Goal: Task Accomplishment & Management: Complete application form

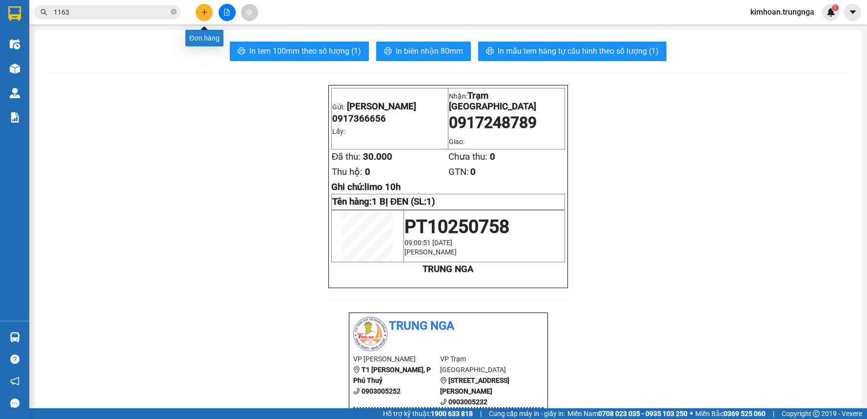
click at [196, 9] on button at bounding box center [204, 12] width 17 height 17
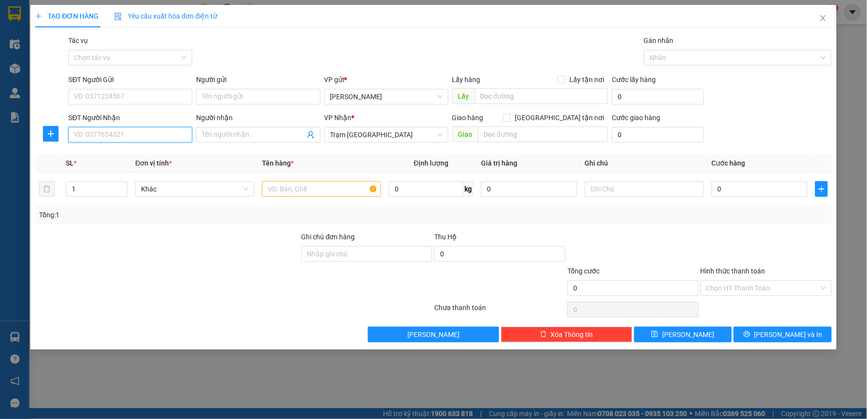
click at [172, 136] on input "SĐT Người Nhận" at bounding box center [130, 135] width 124 height 16
drag, startPoint x: 557, startPoint y: 115, endPoint x: 555, endPoint y: 121, distance: 6.0
click at [510, 116] on input "[GEOGRAPHIC_DATA] tận nơi" at bounding box center [506, 117] width 7 height 7
checkbox input "true"
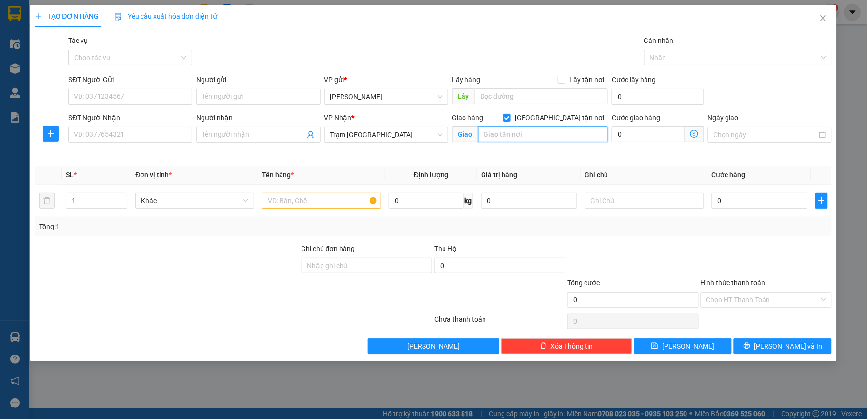
click at [545, 141] on input "text" at bounding box center [543, 134] width 130 height 16
type input "153/B1 Nguyễn Thượng Hiền"
click at [135, 131] on input "SĐT Người Nhận" at bounding box center [130, 135] width 124 height 16
type input "0982663916"
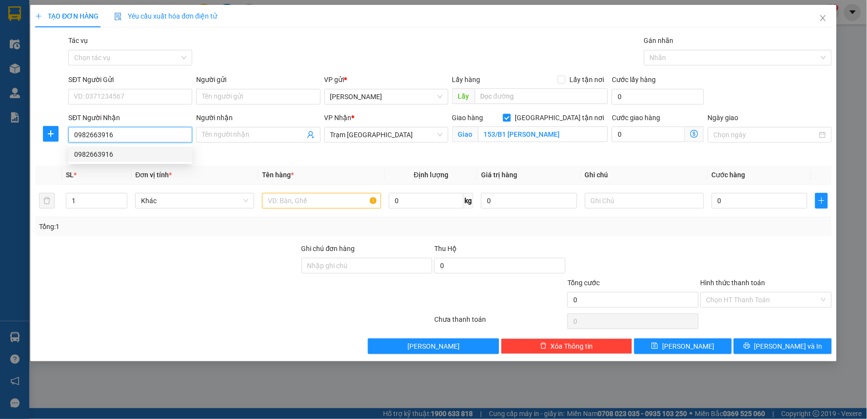
click at [124, 157] on div "0982663916" at bounding box center [130, 154] width 112 height 11
type input "153/B1 Nguyễn Thượng Hiền, P6, Bình Thạnh"
type input "100.000"
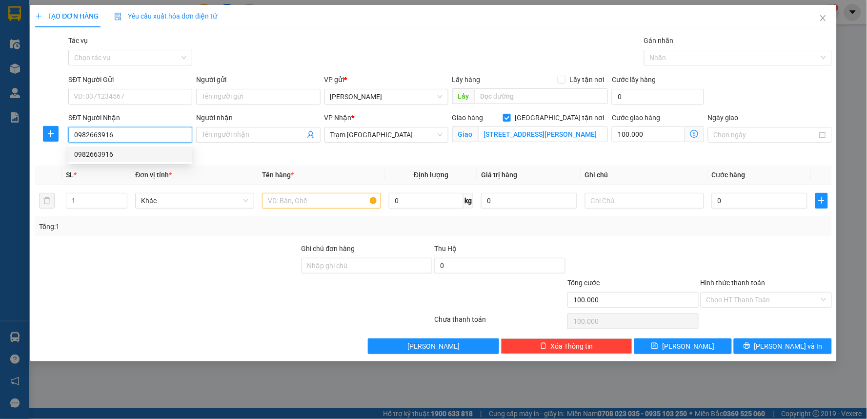
type input "160.000"
type input "0982663916"
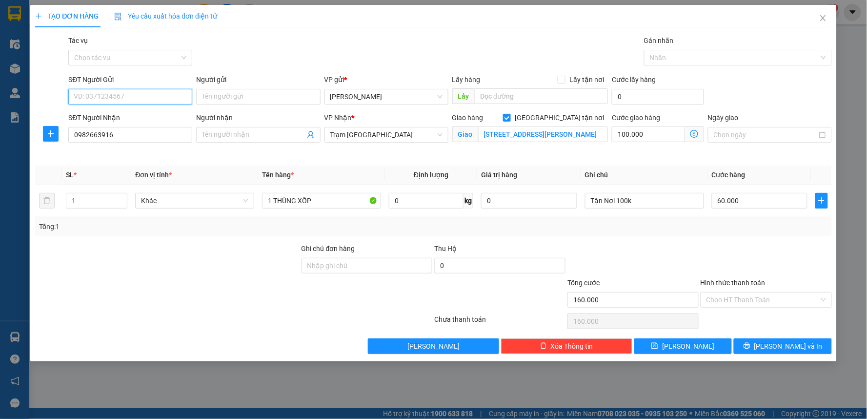
click at [139, 99] on input "SĐT Người Gửi" at bounding box center [130, 97] width 124 height 16
click at [127, 121] on div "0399562911" at bounding box center [130, 116] width 112 height 11
type input "0399562911"
click at [508, 134] on input "153/B1 Nguyễn Thượng Hiền, P6, Bình Thạnh" at bounding box center [543, 134] width 130 height 16
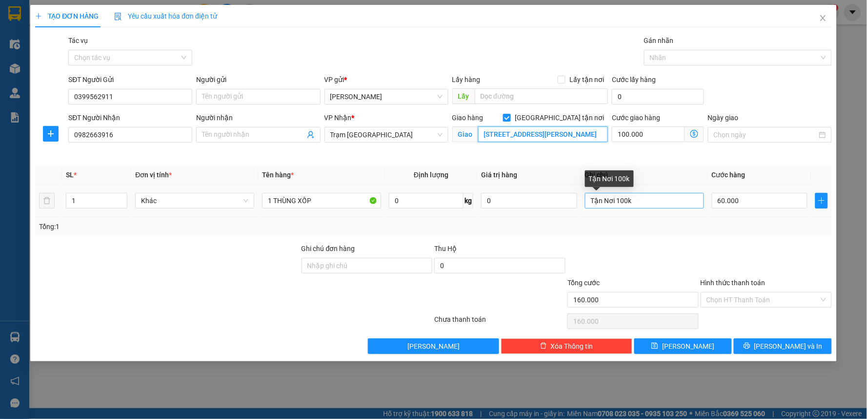
type input "153/B1 Nguyễn Thượng Hiền, P6, Bình Thạnh"
drag, startPoint x: 617, startPoint y: 199, endPoint x: 583, endPoint y: 201, distance: 34.7
click at [583, 201] on td "Tận Nơi 100k" at bounding box center [644, 200] width 127 height 33
click at [623, 202] on input "TN 100k" at bounding box center [644, 201] width 119 height 16
type input "TN 100k - gọi trước khi giao"
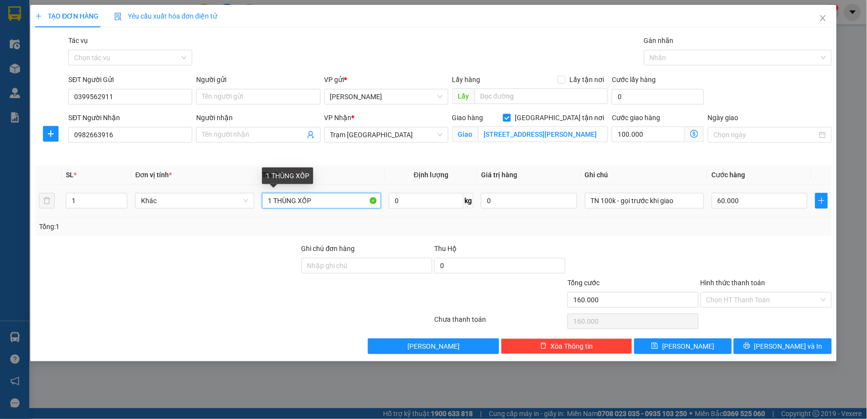
drag, startPoint x: 317, startPoint y: 199, endPoint x: 279, endPoint y: 199, distance: 38.6
click at [279, 199] on input "1 THÙNG XỐP" at bounding box center [321, 201] width 119 height 16
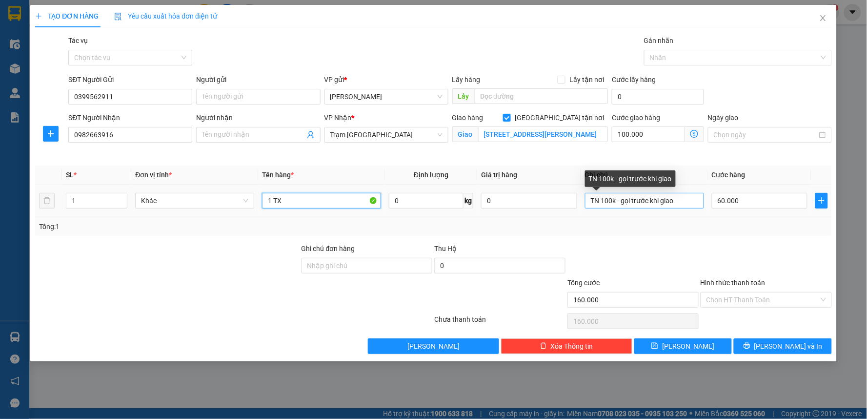
type input "1 TX"
click at [588, 205] on input "TN 100k - gọi trước khi giao" at bounding box center [644, 201] width 119 height 16
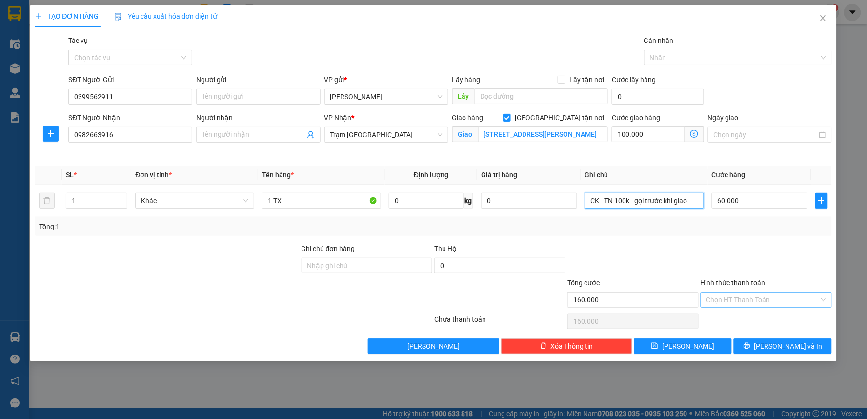
type input "CK - TN 100k - gọi trước khi giao"
click at [761, 296] on input "Hình thức thanh toán" at bounding box center [763, 299] width 113 height 15
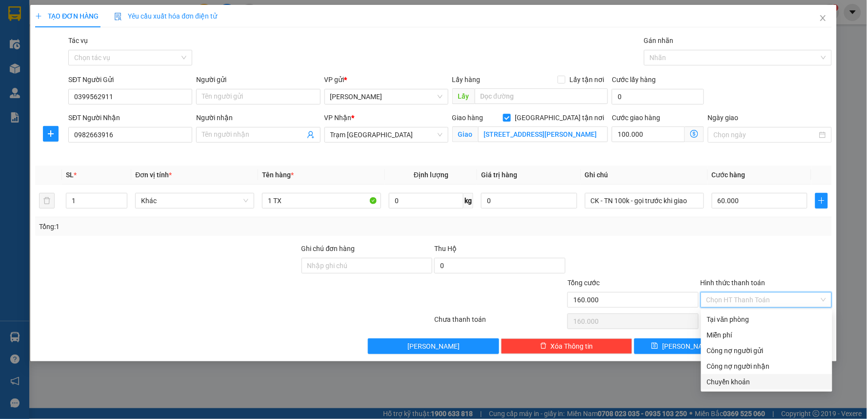
click at [744, 383] on div "Chuyển khoản" at bounding box center [767, 381] width 120 height 11
type input "0"
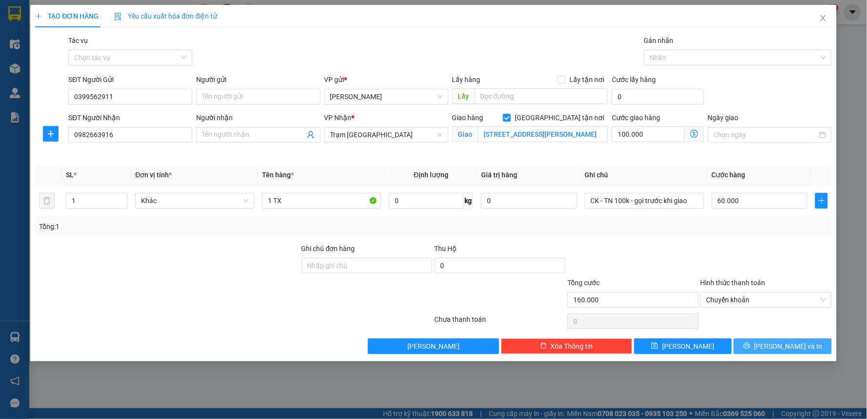
click at [751, 347] on icon "printer" at bounding box center [747, 345] width 7 height 7
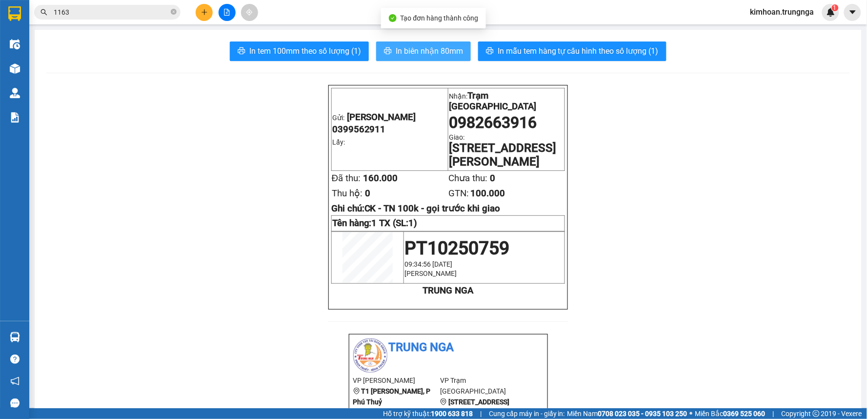
click at [426, 52] on span "In biên nhận 80mm" at bounding box center [429, 51] width 67 height 12
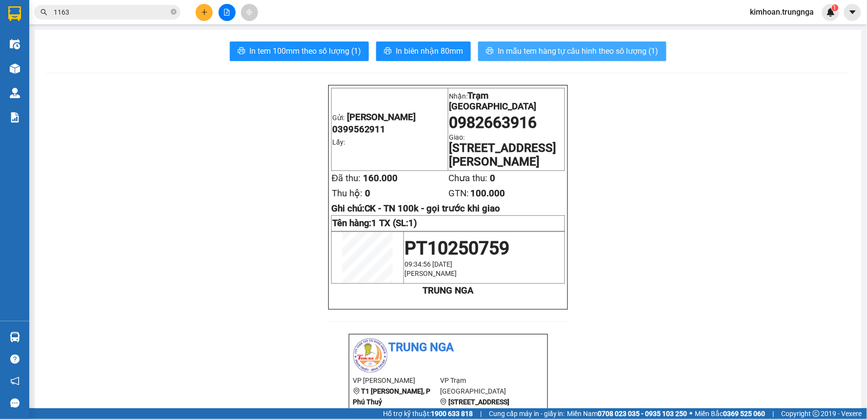
click at [577, 55] on span "In mẫu tem hàng tự cấu hình theo số lượng (1)" at bounding box center [578, 51] width 161 height 12
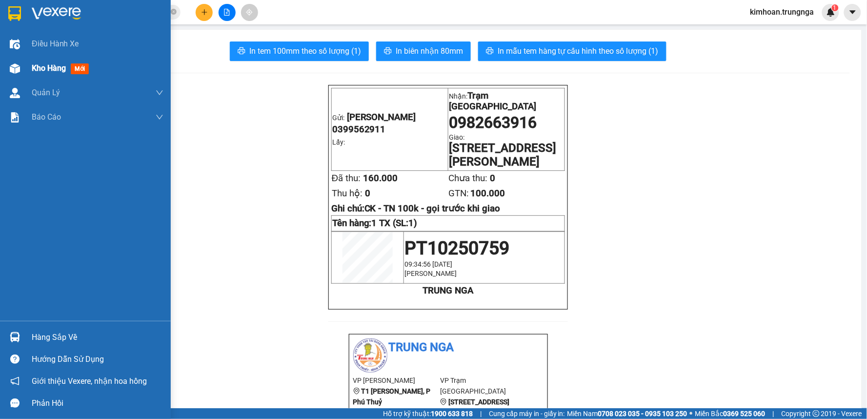
click at [26, 62] on div "Kho hàng mới" at bounding box center [85, 68] width 171 height 24
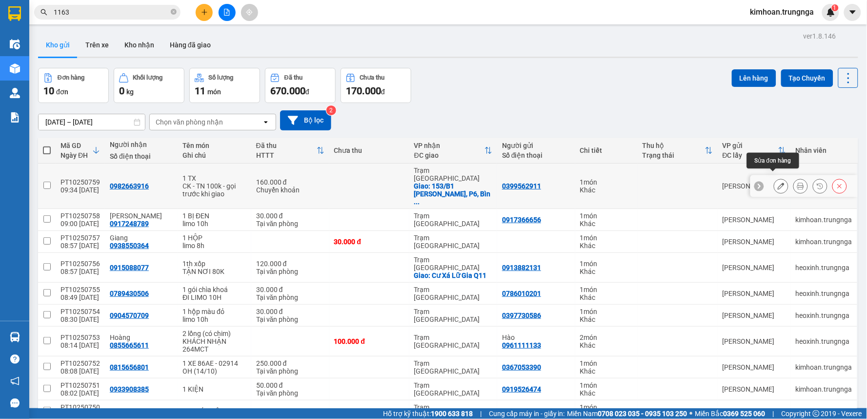
click at [778, 183] on icon at bounding box center [781, 186] width 7 height 7
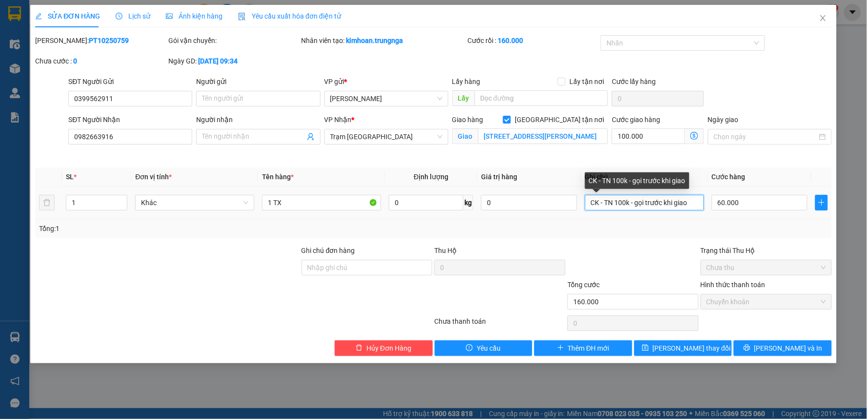
drag, startPoint x: 607, startPoint y: 204, endPoint x: 592, endPoint y: 208, distance: 15.3
click at [592, 208] on input "CK - TN 100k - gọi trước khi giao" at bounding box center [644, 203] width 119 height 16
type input "TN 100k - gọi trước khi giao"
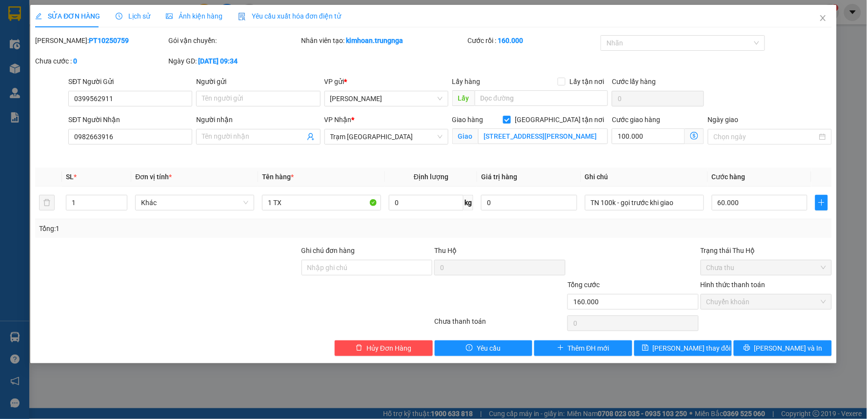
click at [636, 244] on div "Total Paid Fee 160.000 Total UnPaid Fee 0 Cash Collection Total Fee Mã ĐH: PT10…" at bounding box center [433, 195] width 797 height 321
click at [750, 344] on button "[PERSON_NAME] và In" at bounding box center [783, 348] width 98 height 16
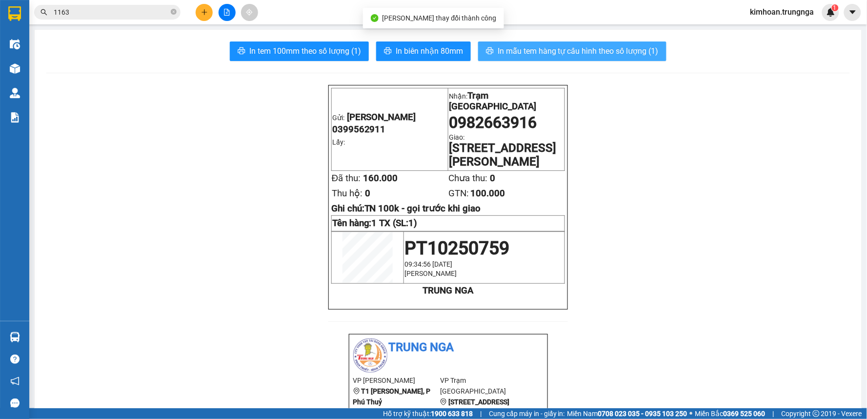
click at [546, 50] on span "In mẫu tem hàng tự cấu hình theo số lượng (1)" at bounding box center [578, 51] width 161 height 12
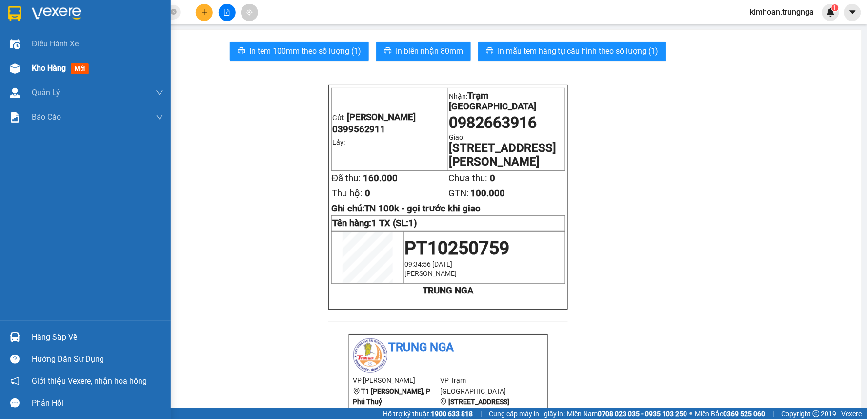
click at [19, 67] on img at bounding box center [15, 68] width 10 height 10
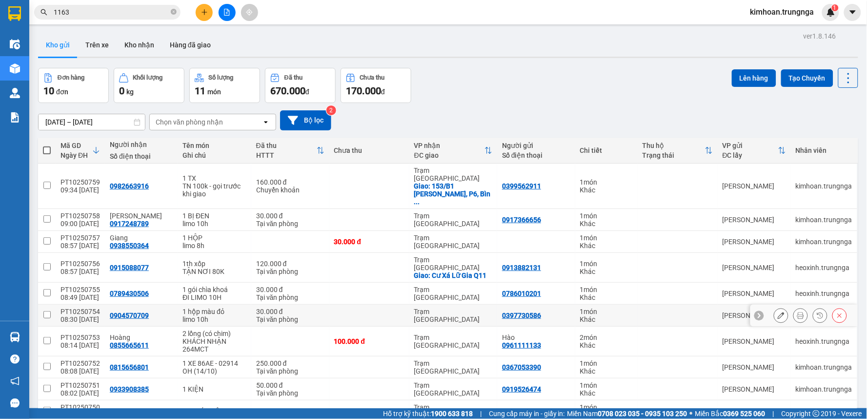
scroll to position [45, 0]
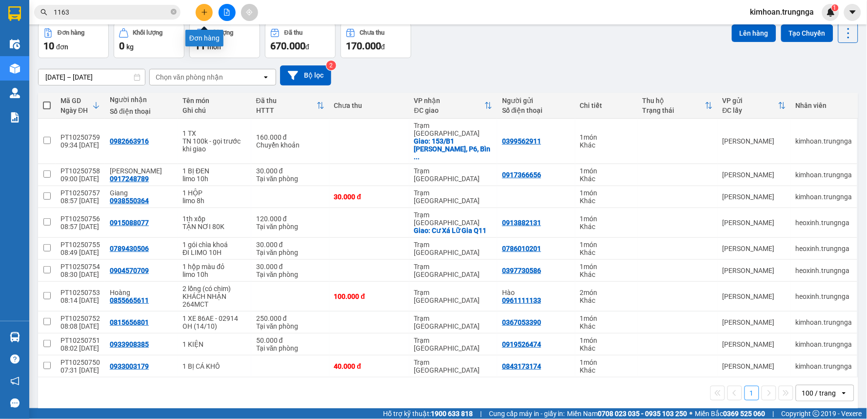
click at [203, 12] on icon "plus" at bounding box center [204, 12] width 5 height 0
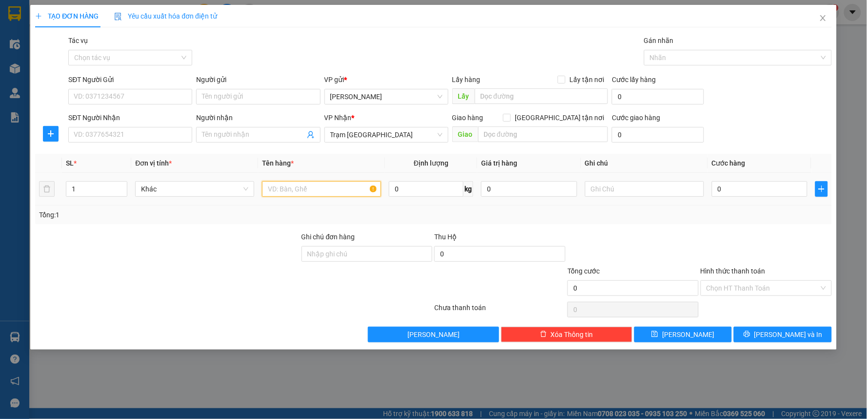
click at [298, 193] on input "text" at bounding box center [321, 189] width 119 height 16
type input "1 THX"
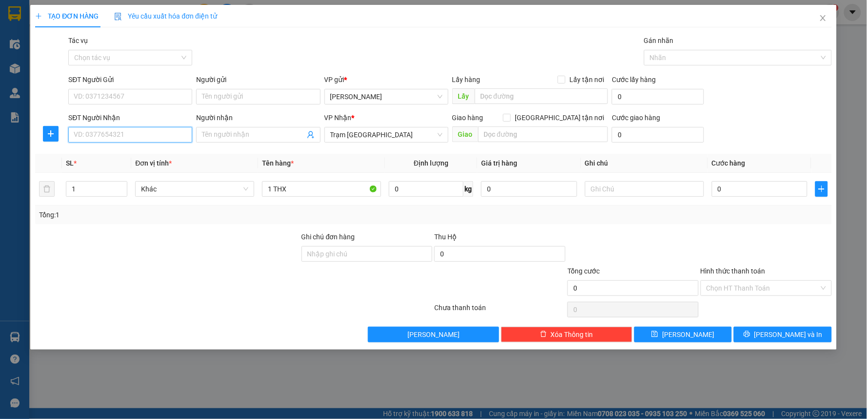
click at [159, 142] on input "SĐT Người Nhận" at bounding box center [130, 135] width 124 height 16
type input "0911716271"
click at [125, 154] on div "0911716271" at bounding box center [130, 154] width 112 height 11
checkbox input "true"
type input "QUẬN 7"
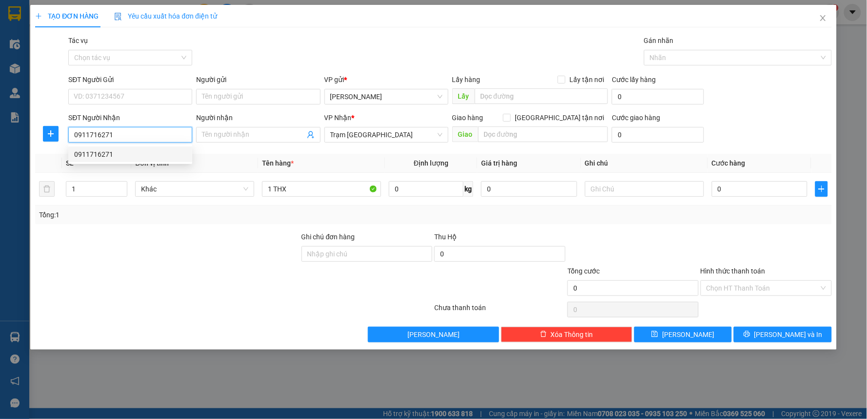
type input "100.000"
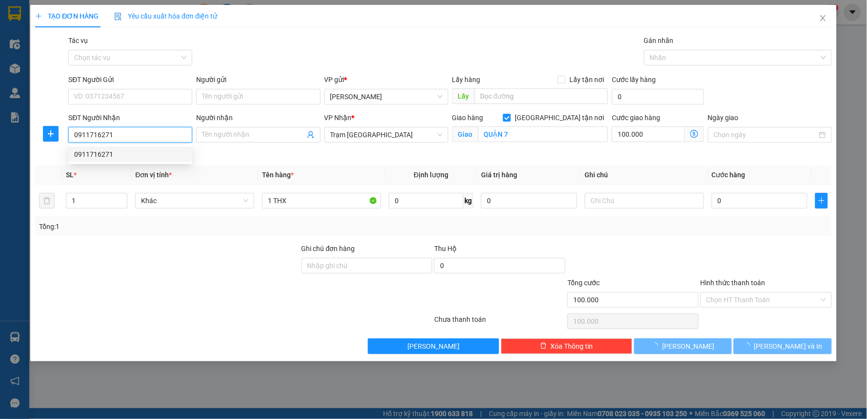
type input "150.000"
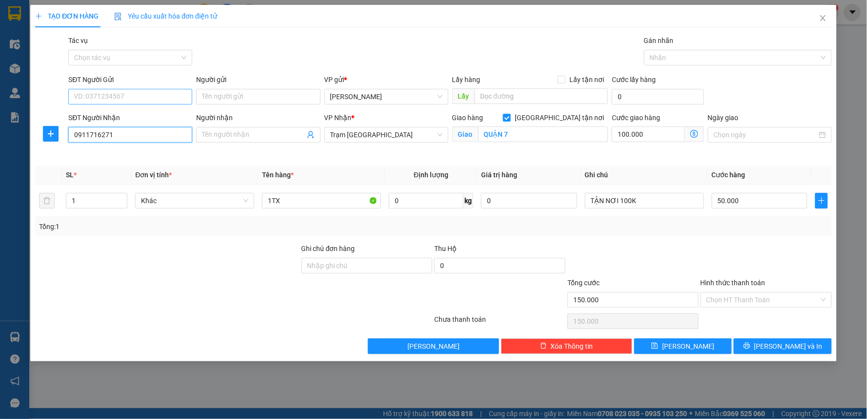
type input "0911716271"
click at [129, 101] on input "SĐT Người Gửi" at bounding box center [130, 97] width 124 height 16
click at [115, 118] on div "0888890777" at bounding box center [130, 116] width 112 height 11
type input "0888890777"
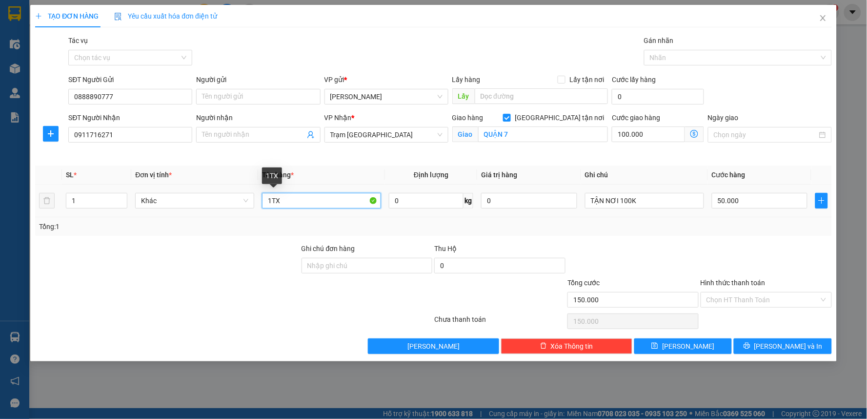
click at [272, 197] on input "1TX" at bounding box center [321, 201] width 119 height 16
type input "1 TX"
click at [564, 121] on span "[GEOGRAPHIC_DATA] tận nơi" at bounding box center [559, 117] width 97 height 11
click at [510, 121] on input "[GEOGRAPHIC_DATA] tận nơi" at bounding box center [506, 117] width 7 height 7
checkbox input "false"
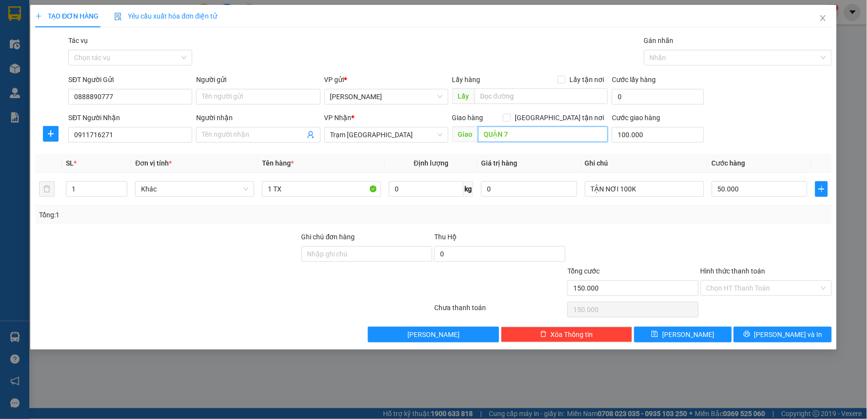
click at [538, 131] on input "QUẬN 7" at bounding box center [543, 134] width 130 height 16
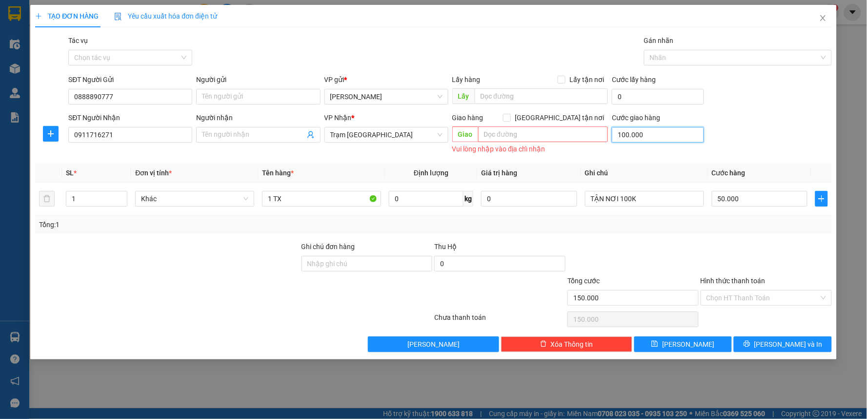
click at [632, 138] on input "100.000" at bounding box center [658, 135] width 92 height 16
type input "50.000"
type input "0"
click at [652, 201] on input "TẬN NƠI 100K" at bounding box center [644, 199] width 119 height 16
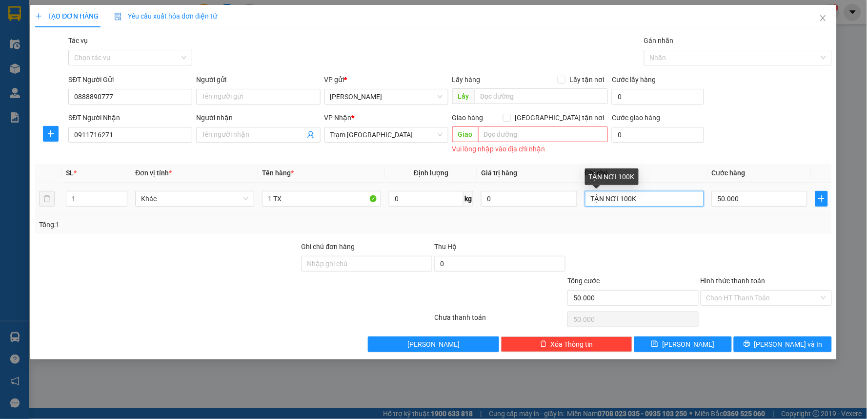
click at [652, 201] on input "TẬN NƠI 100K" at bounding box center [644, 199] width 119 height 16
click at [734, 201] on input "50.000" at bounding box center [760, 199] width 96 height 16
type input "4"
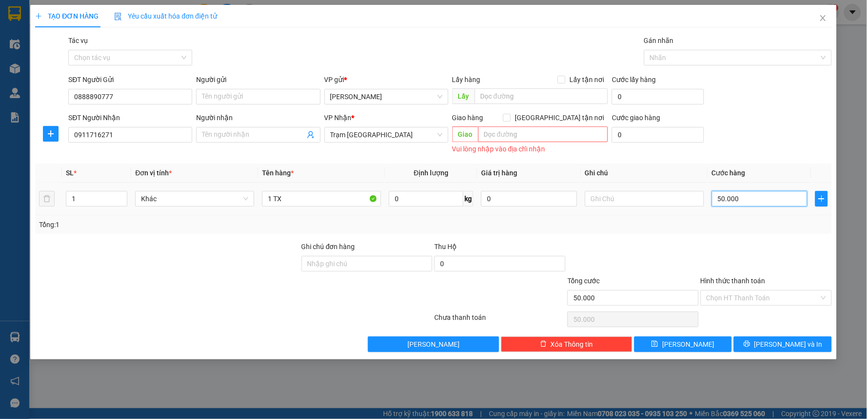
type input "4"
type input "40"
type input "40.000"
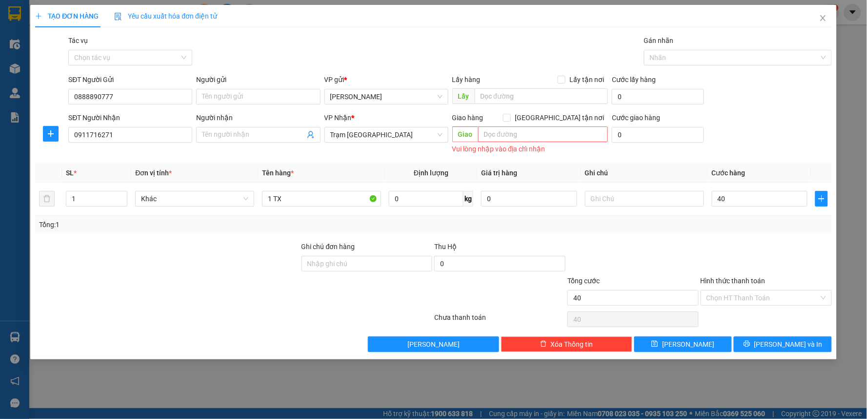
type input "40.000"
click at [713, 255] on div at bounding box center [766, 258] width 133 height 34
click at [735, 298] on input "Hình thức thanh toán" at bounding box center [763, 297] width 113 height 15
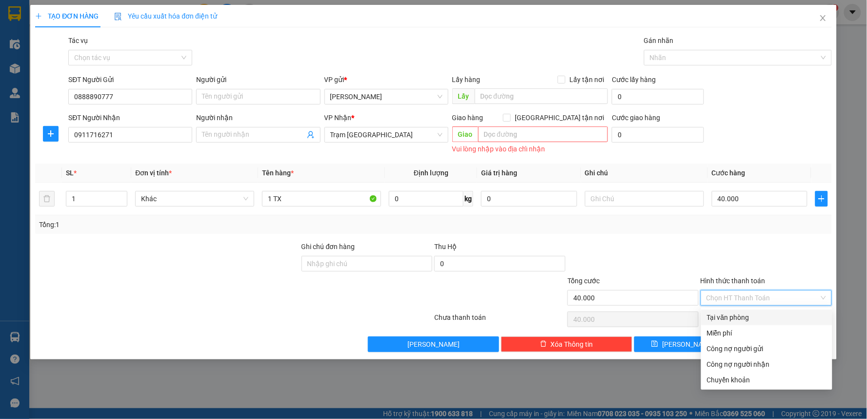
click at [733, 319] on div "Tại văn phòng" at bounding box center [767, 317] width 120 height 11
type input "0"
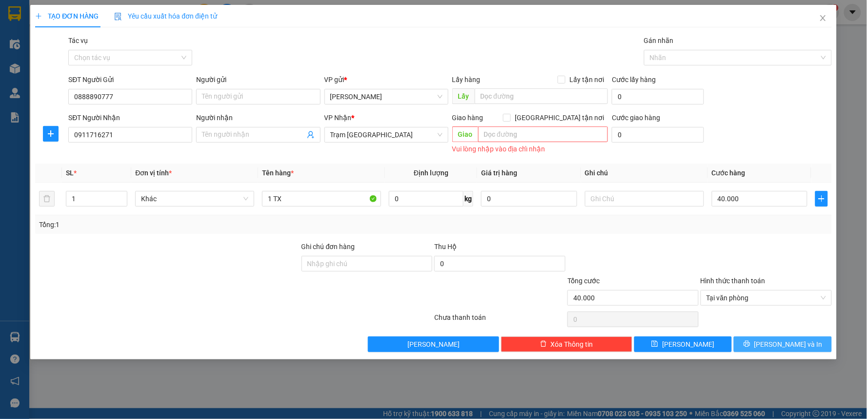
click at [750, 345] on icon "printer" at bounding box center [747, 344] width 6 height 6
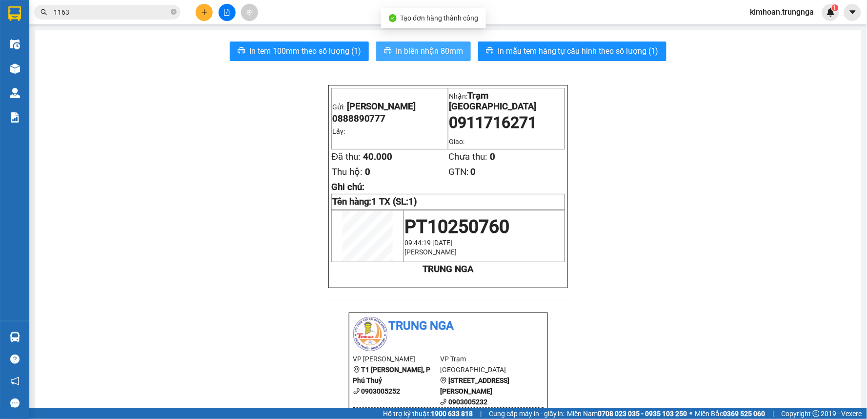
click at [432, 51] on span "In biên nhận 80mm" at bounding box center [429, 51] width 67 height 12
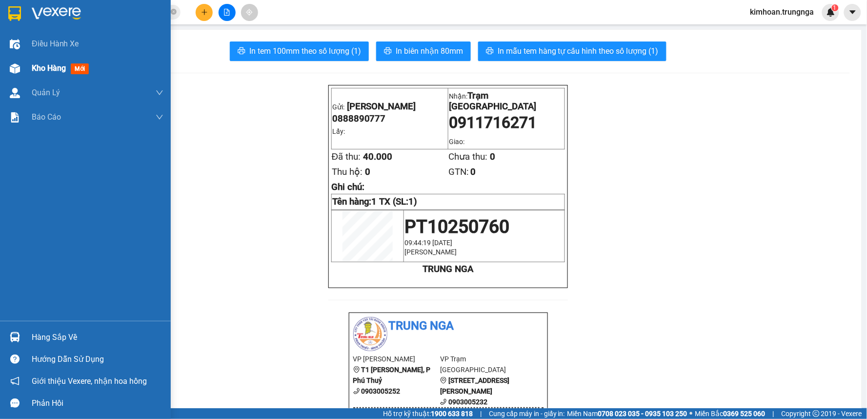
click at [23, 71] on div "Kho hàng mới" at bounding box center [85, 68] width 171 height 24
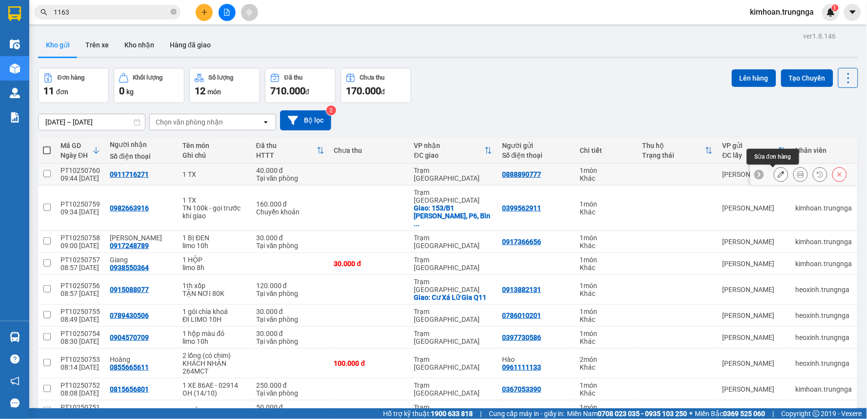
click at [778, 176] on icon at bounding box center [781, 174] width 7 height 7
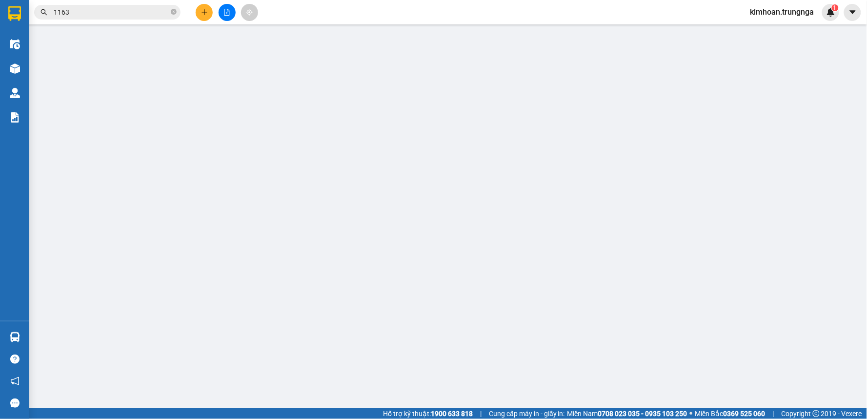
type input "0888890777"
type input "0911716271"
type input "40.000"
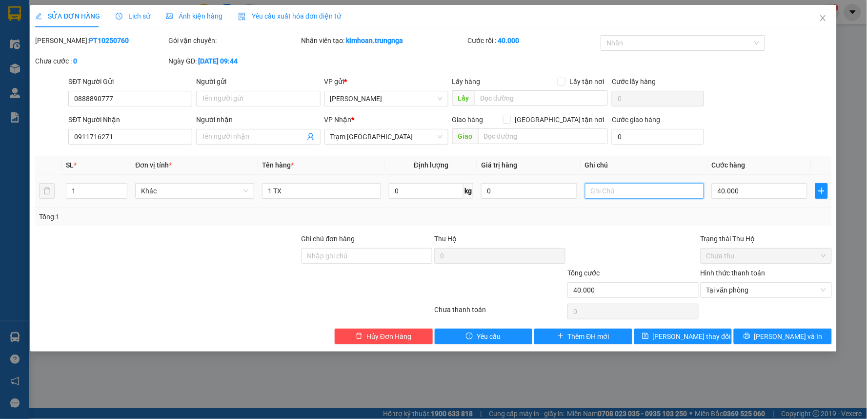
click at [644, 190] on input "text" at bounding box center [644, 191] width 119 height 16
click at [753, 288] on span "Tại văn phòng" at bounding box center [767, 290] width 120 height 15
type input "CK"
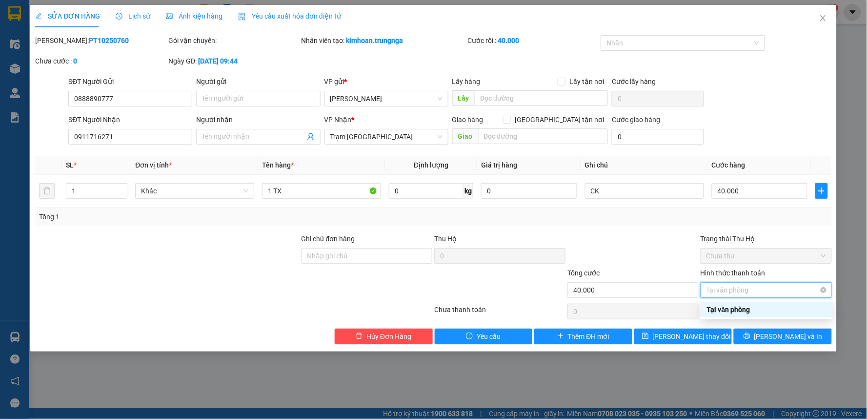
click at [740, 291] on span "Tại văn phòng" at bounding box center [767, 290] width 120 height 15
click at [750, 337] on icon "printer" at bounding box center [747, 336] width 6 height 6
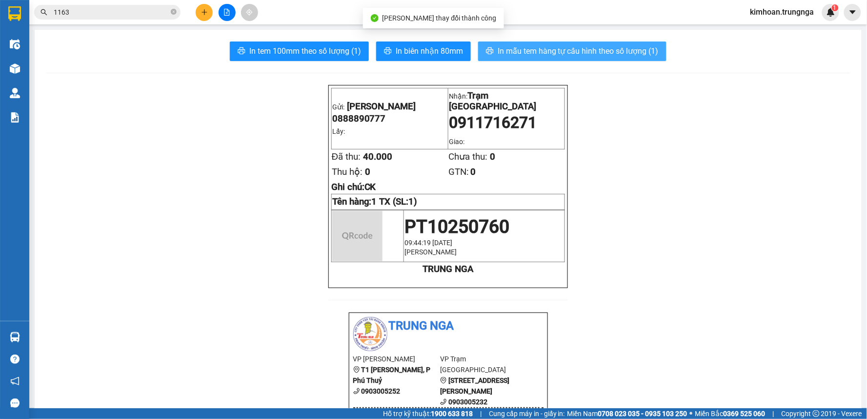
click at [571, 56] on span "In mẫu tem hàng tự cấu hình theo số lượng (1)" at bounding box center [578, 51] width 161 height 12
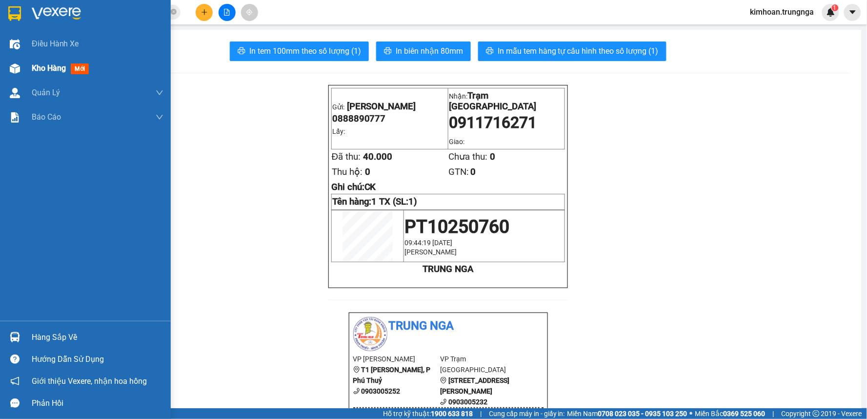
click at [27, 74] on div "Kho hàng mới" at bounding box center [85, 68] width 171 height 24
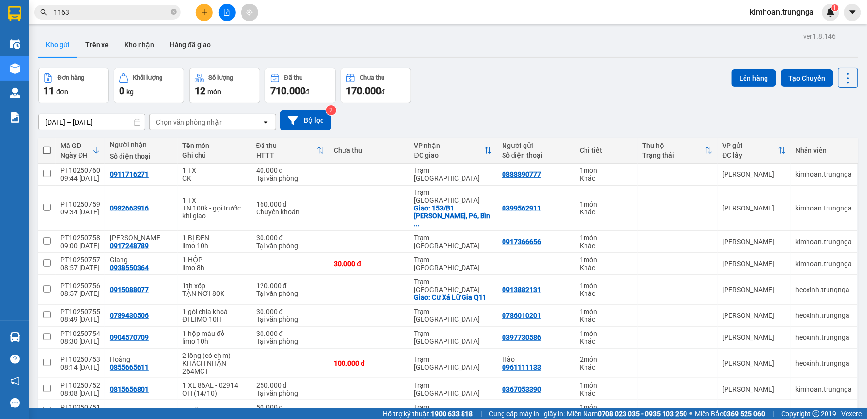
click at [200, 14] on button at bounding box center [204, 12] width 17 height 17
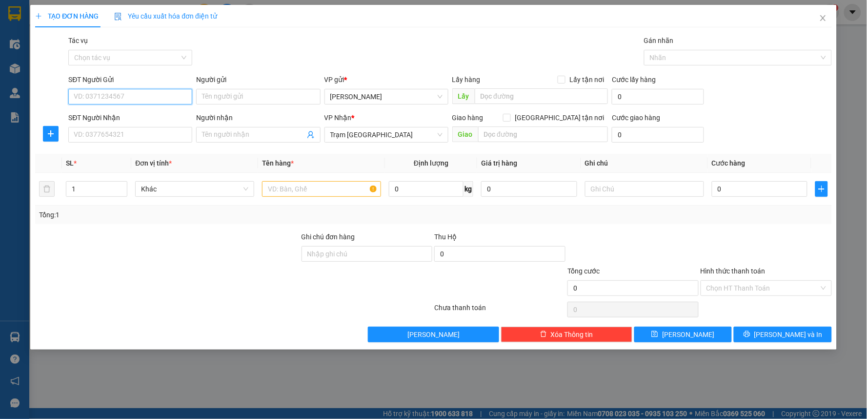
click at [119, 94] on input "SĐT Người Gửi" at bounding box center [130, 97] width 124 height 16
click at [140, 135] on input "SĐT Người Nhận" at bounding box center [130, 135] width 124 height 16
type input "0945987788"
click at [322, 189] on input "text" at bounding box center [321, 189] width 119 height 16
type input "1 BÌ THƯ"
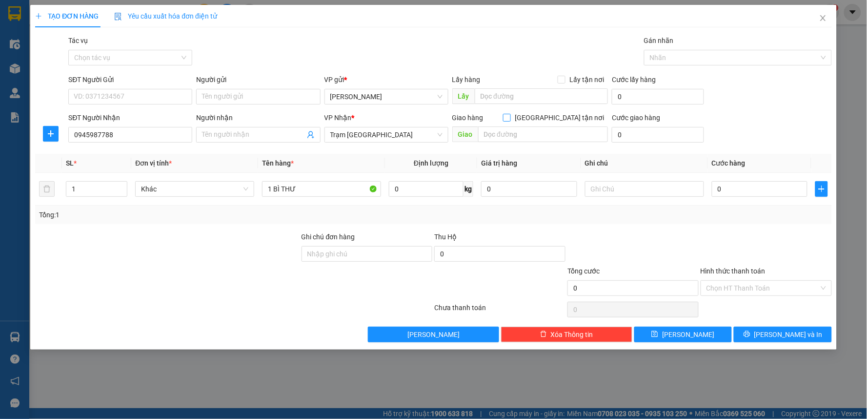
click at [510, 119] on input "[GEOGRAPHIC_DATA] tận nơi" at bounding box center [506, 117] width 7 height 7
checkbox input "true"
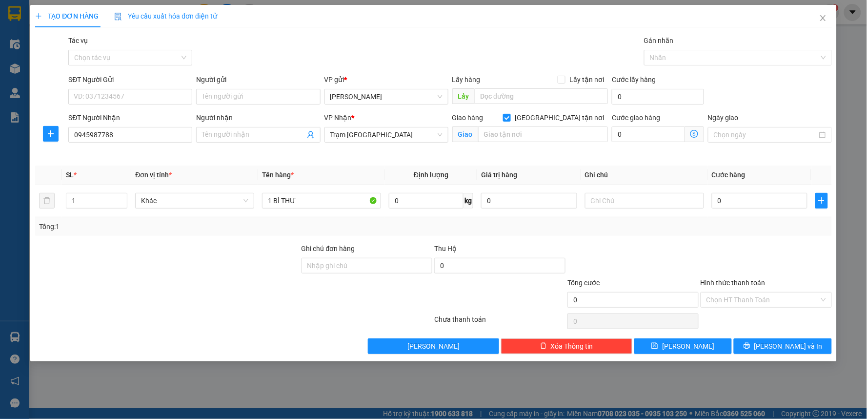
click at [546, 143] on div "Giao" at bounding box center [530, 135] width 156 height 16
click at [545, 137] on input "text" at bounding box center [543, 134] width 130 height 16
type input "Lương Hữu Khánh, P Phạm"
click at [170, 94] on input "SĐT Người Gửi" at bounding box center [130, 97] width 124 height 16
click at [589, 143] on div "Giao Lương Hữu Khánh, P Phạm" at bounding box center [530, 135] width 156 height 16
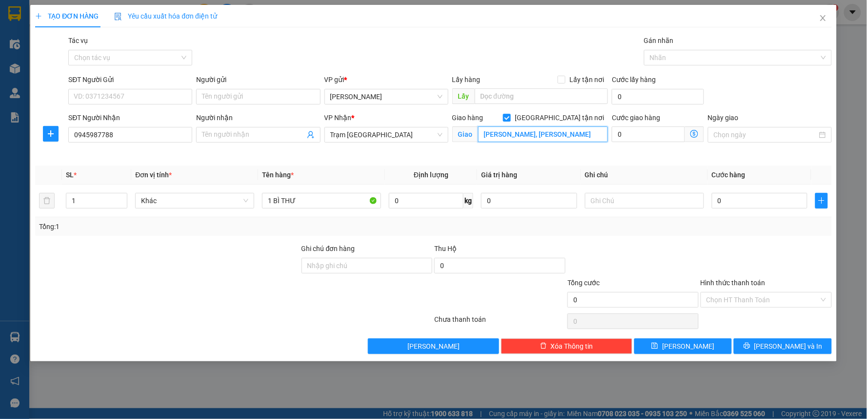
click at [589, 139] on input "Lương Hữu Khánh, P Phạm" at bounding box center [543, 134] width 130 height 16
click at [113, 95] on input "SĐT Người Gửi" at bounding box center [130, 97] width 124 height 16
type input "07863"
click at [572, 134] on input "Lương Hữu Khánh, P Phạm" at bounding box center [543, 134] width 130 height 16
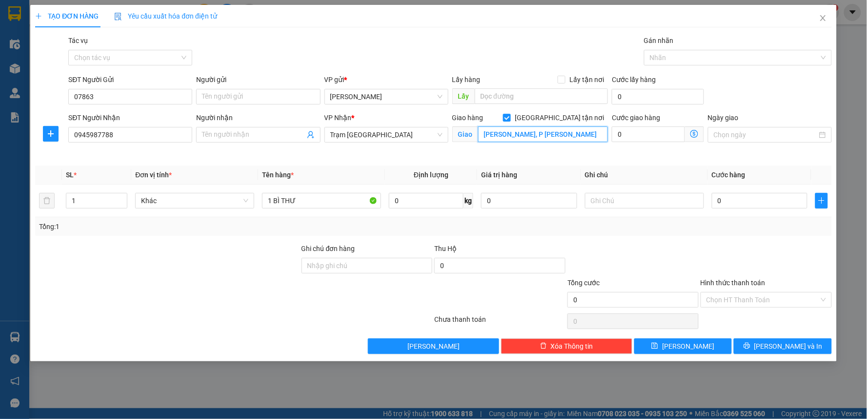
type input "Lương Hữu Khánh, P Phạm Ngũ Lão"
click at [642, 122] on div "Cước giao hàng" at bounding box center [658, 119] width 92 height 15
click at [638, 134] on input "0" at bounding box center [648, 134] width 73 height 16
type input "5"
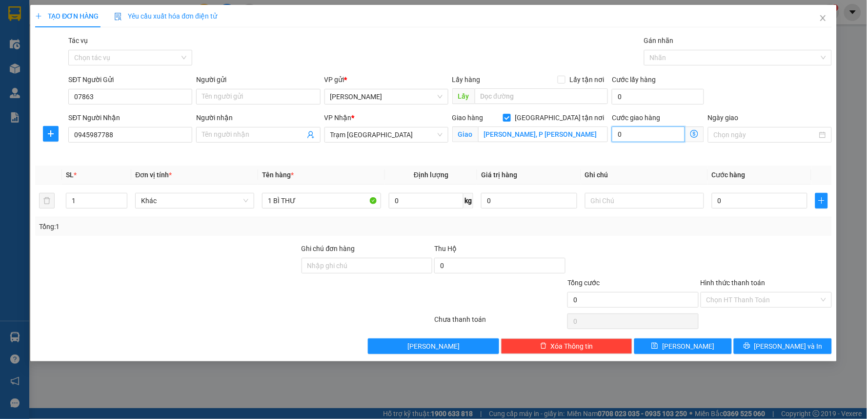
type input "5"
type input "50"
type input "50.000"
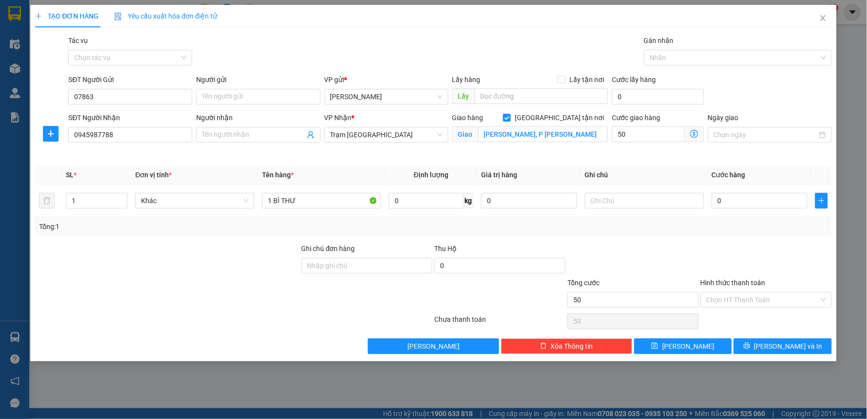
type input "50.000"
click at [628, 147] on div "Cước giao hàng 50.000" at bounding box center [658, 135] width 96 height 46
click at [653, 199] on input "text" at bounding box center [644, 201] width 119 height 16
type input "TN 50k"
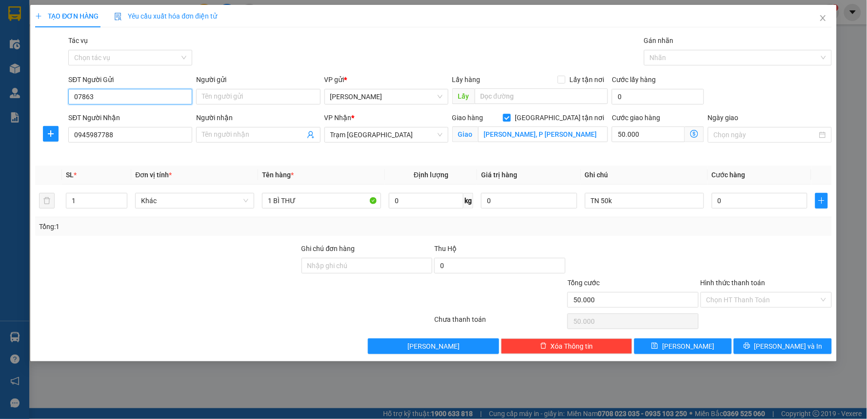
click at [168, 93] on input "07863" at bounding box center [130, 97] width 124 height 16
type input "0786382222"
click at [644, 193] on input "TN 50k" at bounding box center [644, 201] width 119 height 16
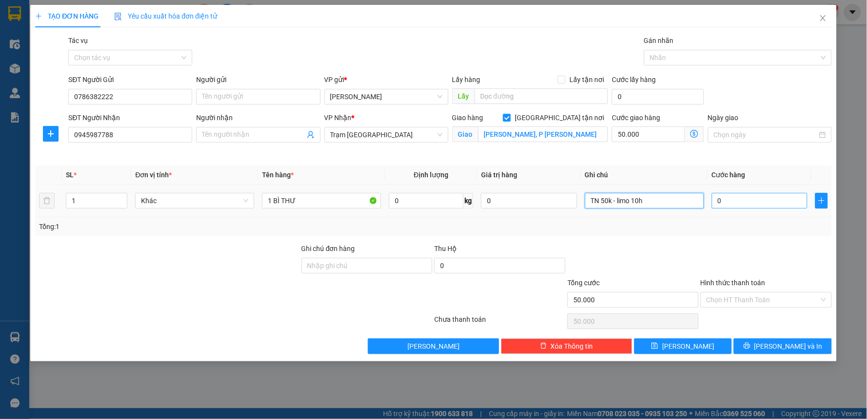
type input "TN 50k - limo 10h"
click at [754, 202] on input "0" at bounding box center [760, 201] width 96 height 16
type input "3"
type input "50.003"
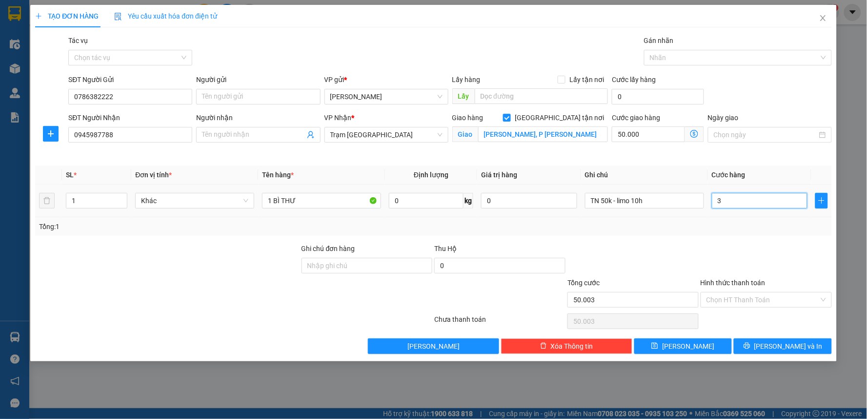
type input "30"
type input "50.030"
type input "30.000"
type input "80.000"
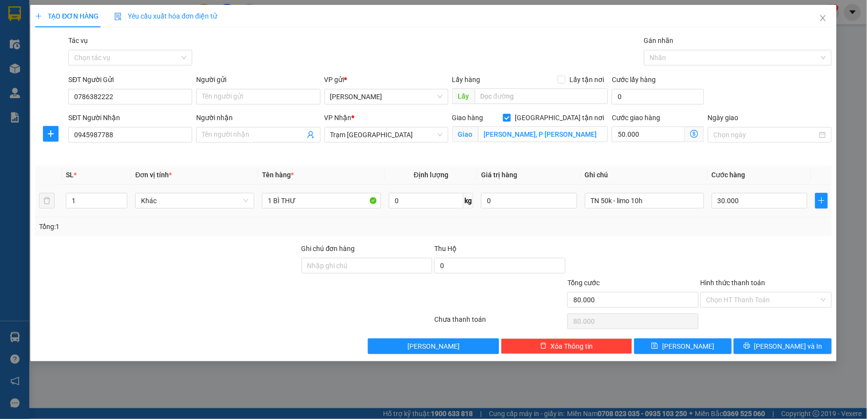
click at [710, 251] on div at bounding box center [766, 260] width 133 height 34
click at [750, 305] on input "Hình thức thanh toán" at bounding box center [763, 299] width 113 height 15
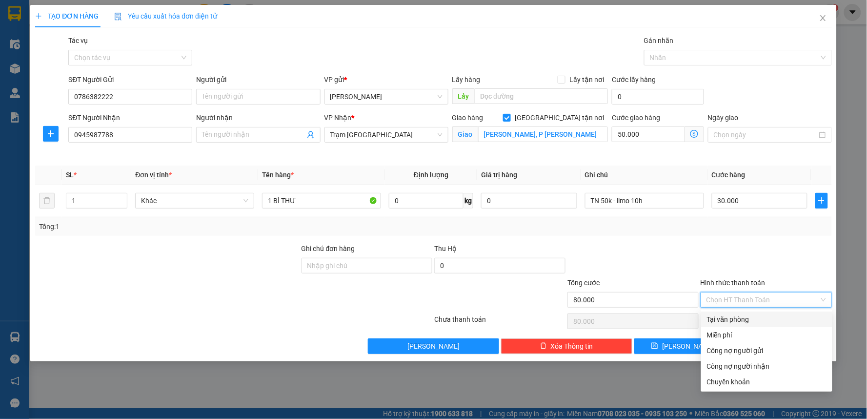
click at [751, 320] on div "Tại văn phòng" at bounding box center [767, 319] width 120 height 11
type input "0"
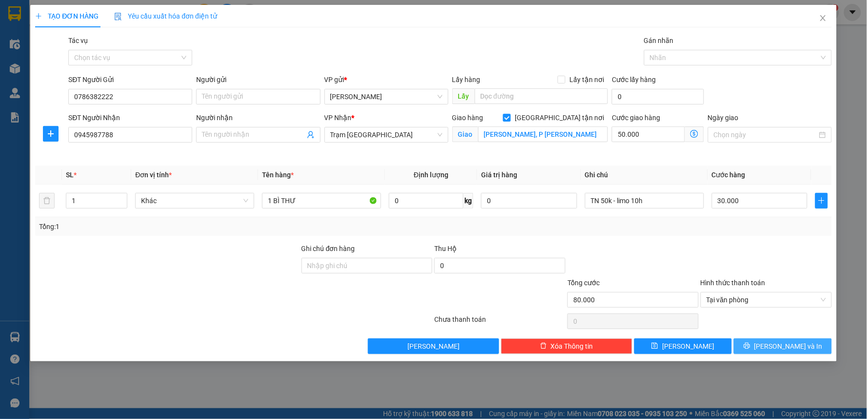
click at [772, 340] on button "[PERSON_NAME] và In" at bounding box center [783, 346] width 98 height 16
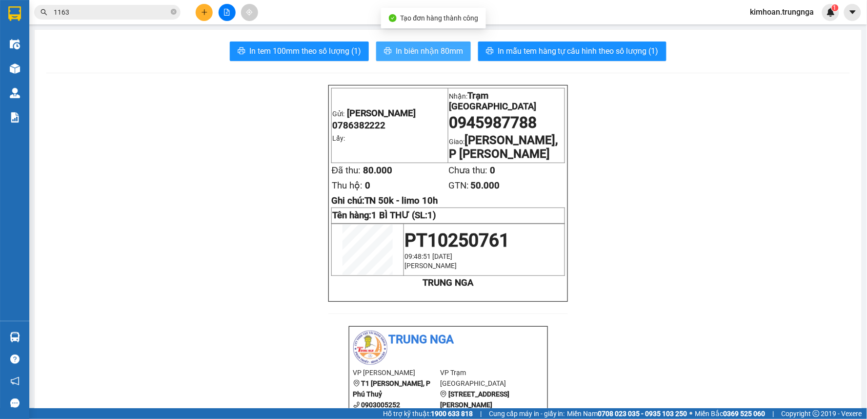
click at [417, 54] on span "In biên nhận 80mm" at bounding box center [429, 51] width 67 height 12
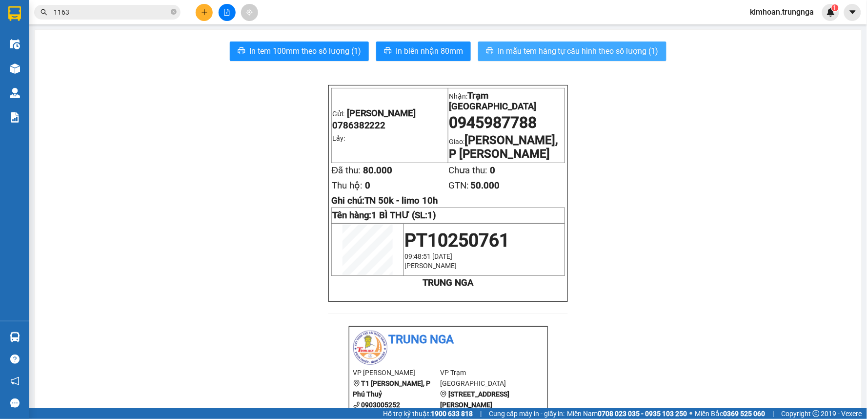
click at [505, 54] on span "In mẫu tem hàng tự cấu hình theo số lượng (1)" at bounding box center [578, 51] width 161 height 12
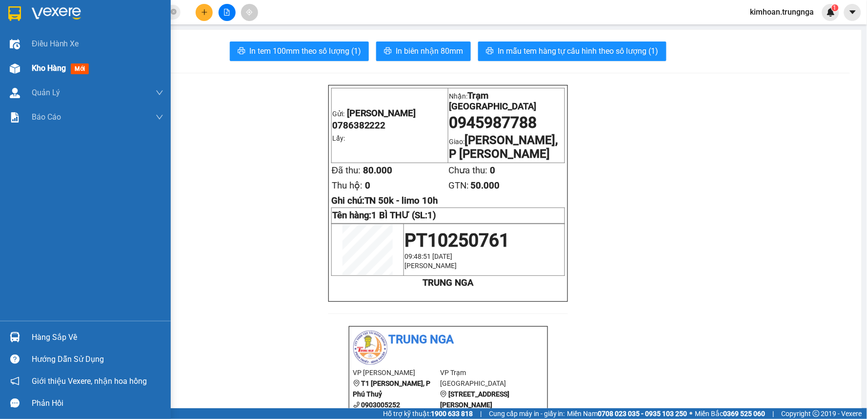
click at [13, 66] on img at bounding box center [15, 68] width 10 height 10
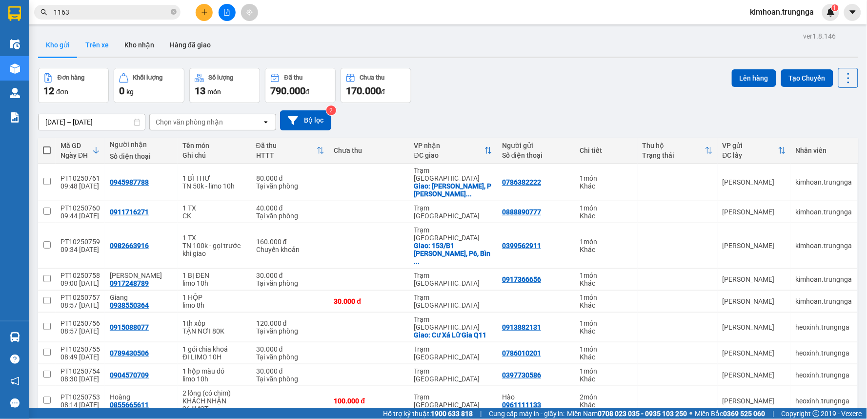
click at [90, 48] on button "Trên xe" at bounding box center [97, 44] width 39 height 23
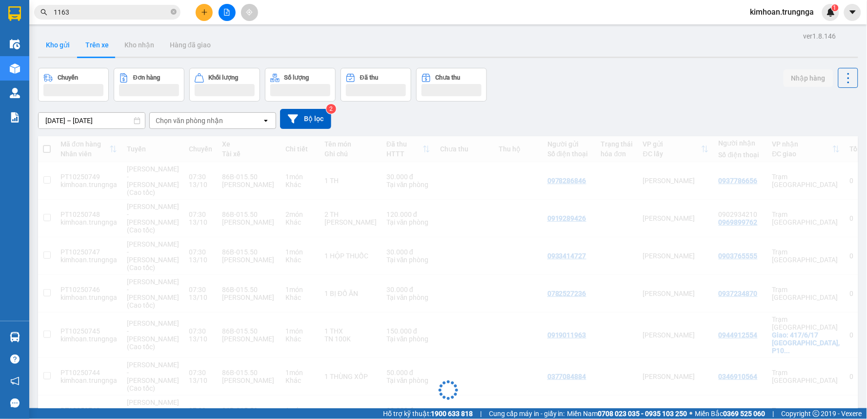
click at [62, 46] on button "Kho gửi" at bounding box center [58, 44] width 40 height 23
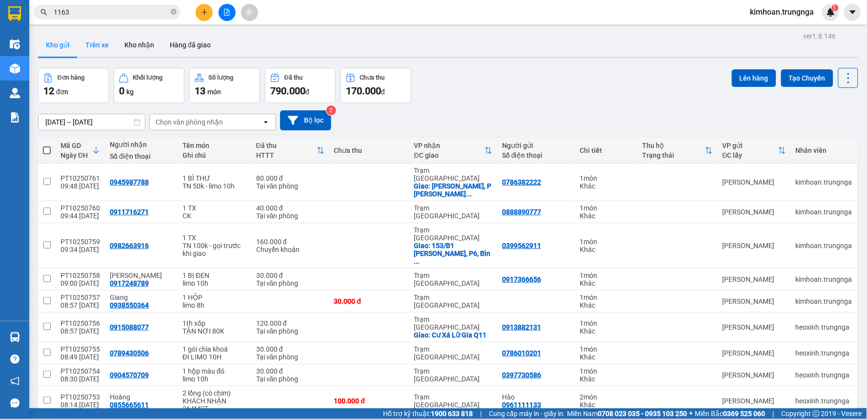
click at [91, 49] on button "Trên xe" at bounding box center [97, 44] width 39 height 23
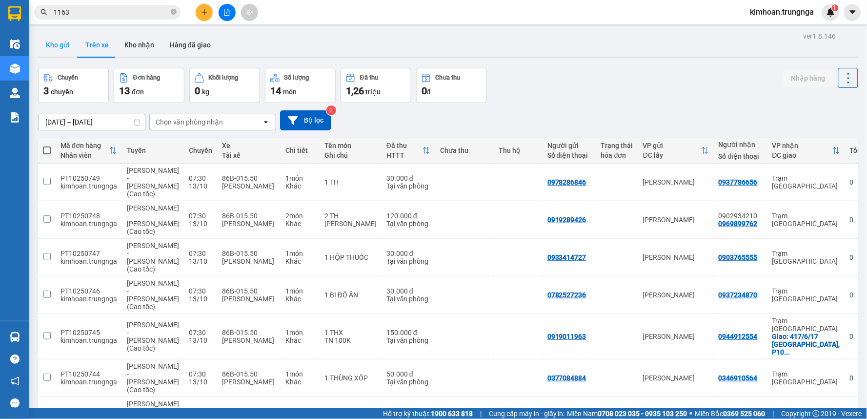
click at [65, 47] on button "Kho gửi" at bounding box center [58, 44] width 40 height 23
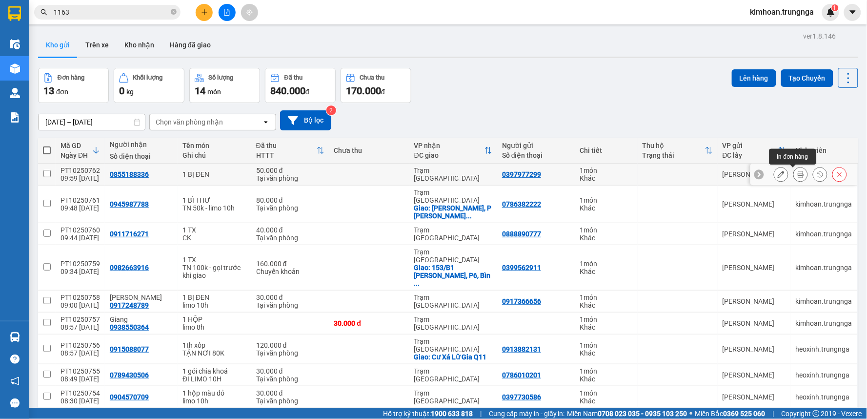
click at [797, 173] on icon at bounding box center [800, 174] width 7 height 7
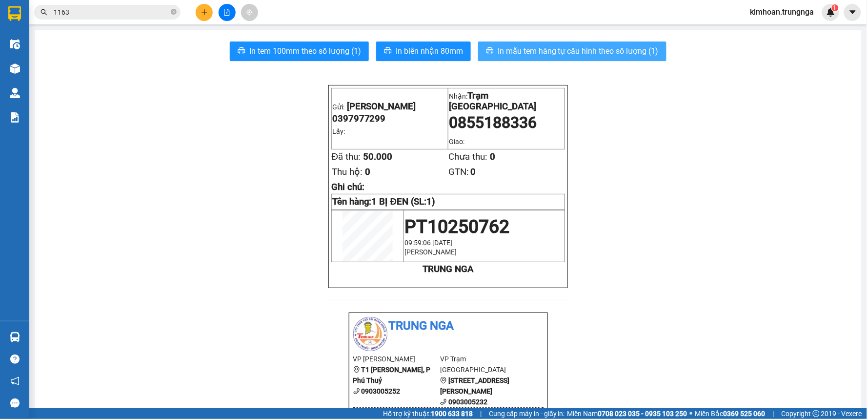
click at [549, 48] on span "In mẫu tem hàng tự cấu hình theo số lượng (1)" at bounding box center [578, 51] width 161 height 12
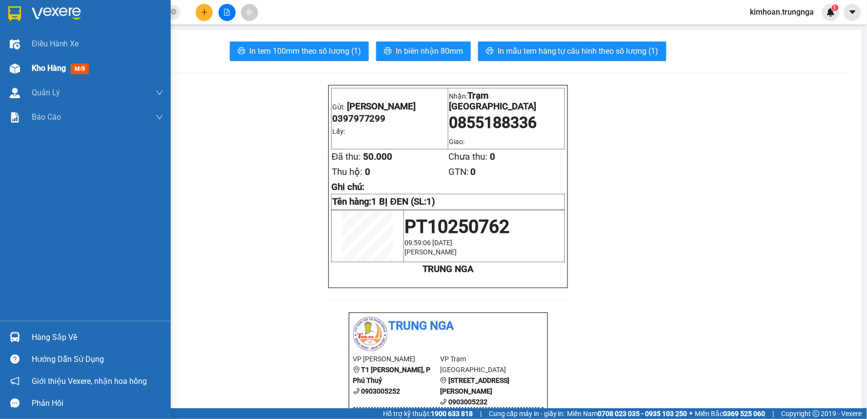
click at [12, 62] on div at bounding box center [14, 68] width 17 height 17
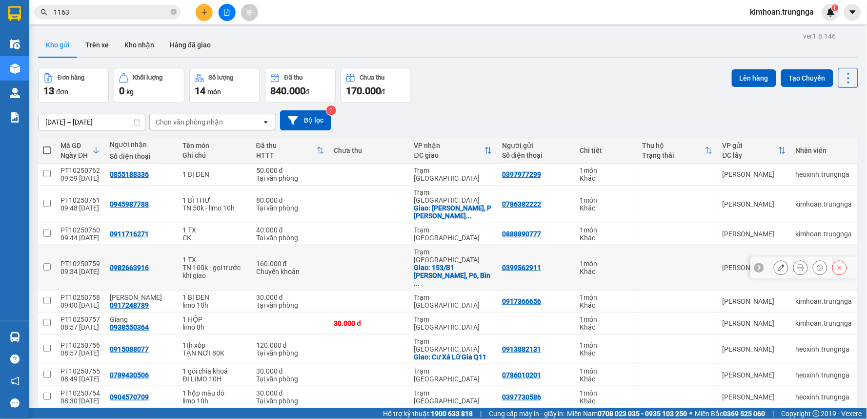
scroll to position [105, 0]
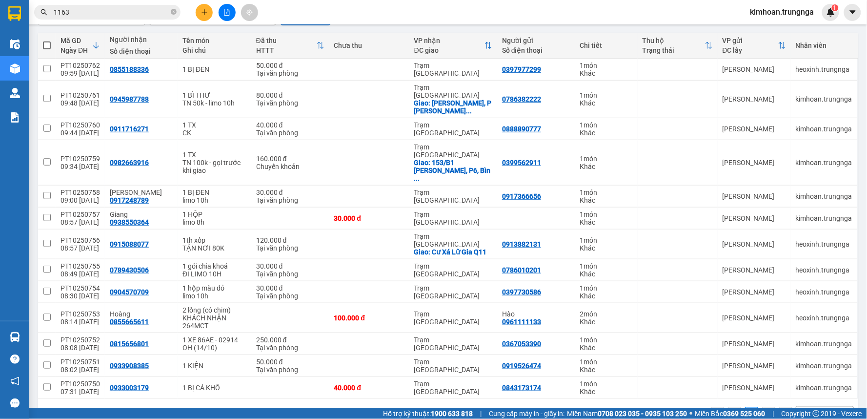
click at [206, 11] on icon "plus" at bounding box center [204, 12] width 7 height 7
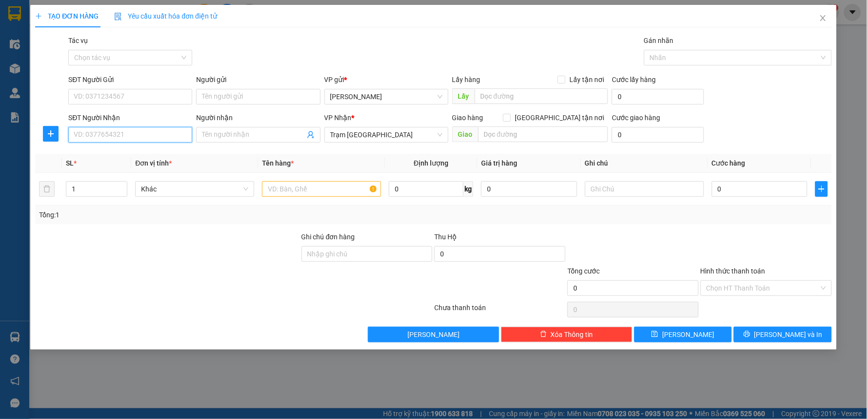
click at [152, 133] on input "SĐT Người Nhận" at bounding box center [130, 135] width 124 height 16
type input "0812360621"
click at [111, 152] on div "0812360621" at bounding box center [130, 154] width 112 height 11
checkbox input "true"
type input "1/1 Hoàng Việt, P.Tân Sơn Nhất - Tân Bình"
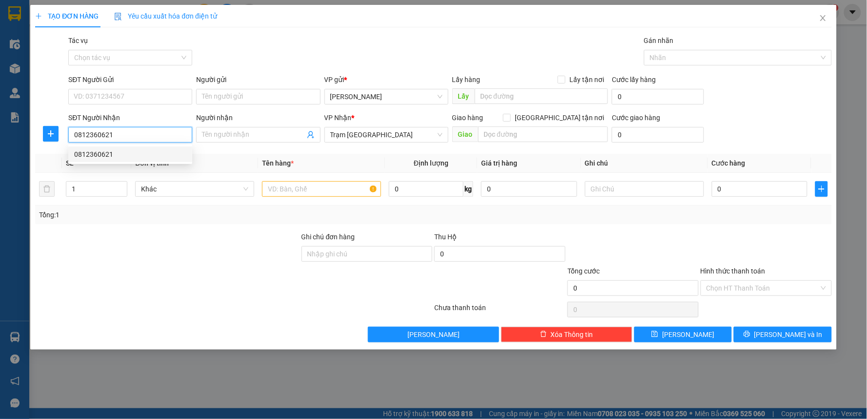
type input "100.000"
type input "130.000"
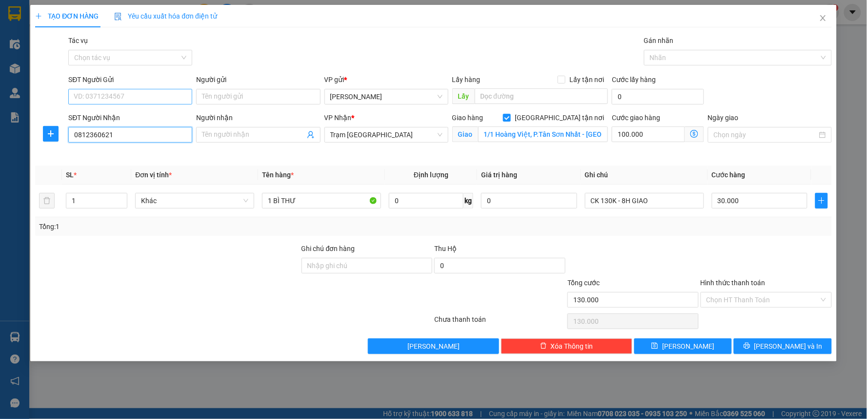
type input "0812360621"
click at [133, 94] on input "SĐT Người Gửi" at bounding box center [130, 97] width 124 height 16
click at [133, 113] on div "0816644127" at bounding box center [130, 116] width 112 height 11
type input "0816644127"
click at [220, 95] on input "Người gửi" at bounding box center [258, 97] width 124 height 16
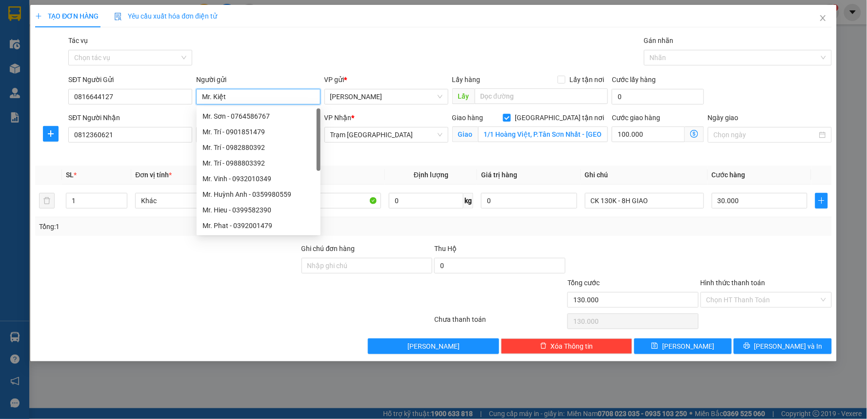
type input "Mr. Kiệt"
click at [301, 59] on div "Tác vụ Chọn tác vụ Gán nhãn Nhãn" at bounding box center [449, 52] width 767 height 34
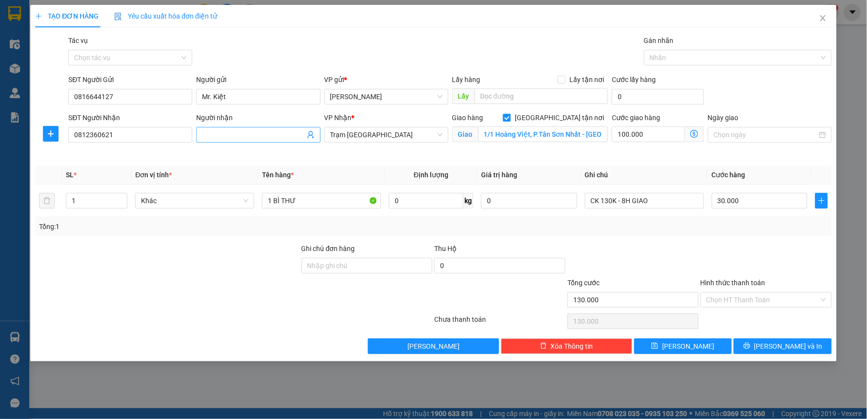
click at [229, 133] on input "Người nhận" at bounding box center [253, 134] width 102 height 11
type input "Ms. Thu"
click at [327, 201] on input "1 BÌ THƯ" at bounding box center [321, 201] width 119 height 16
drag, startPoint x: 308, startPoint y: 203, endPoint x: 273, endPoint y: 202, distance: 35.2
click at [273, 202] on input "1 BÌ THƯ" at bounding box center [321, 201] width 119 height 16
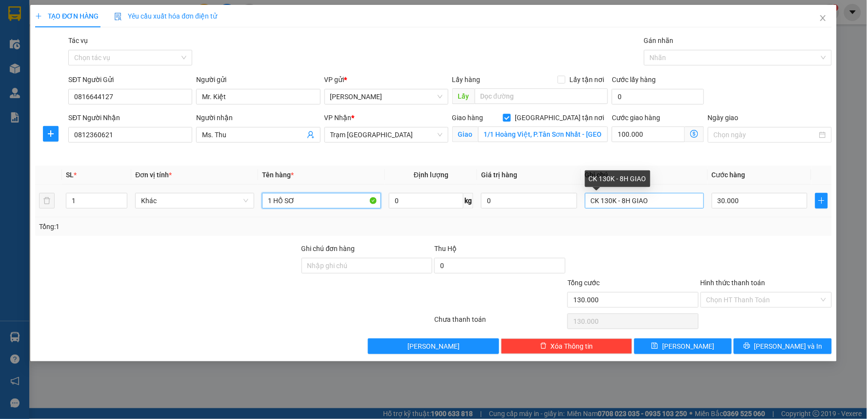
type input "1 HỒ SƠ"
drag, startPoint x: 657, startPoint y: 199, endPoint x: 616, endPoint y: 201, distance: 40.5
click at [616, 201] on input "CK 130K - 8H GIAO" at bounding box center [644, 201] width 119 height 16
type input "C"
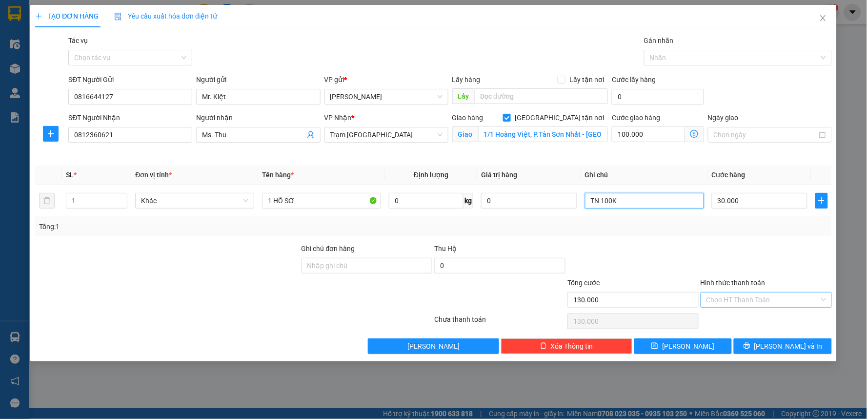
type input "TN 100K"
click at [780, 299] on input "Hình thức thanh toán" at bounding box center [763, 299] width 113 height 15
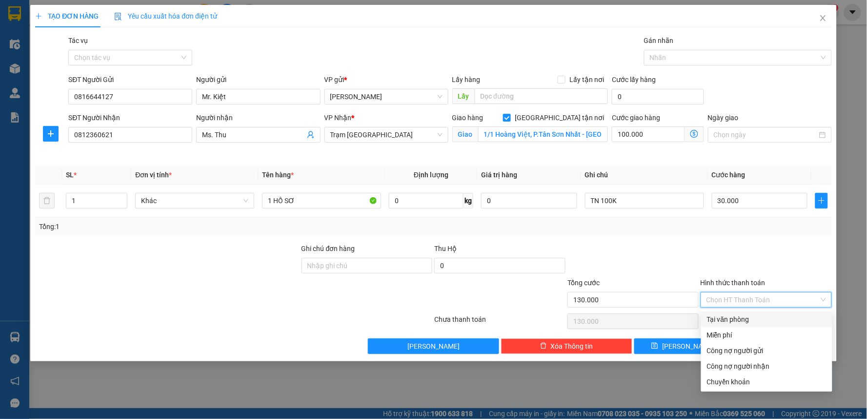
click at [762, 314] on div "Tại văn phòng" at bounding box center [767, 319] width 120 height 11
type input "0"
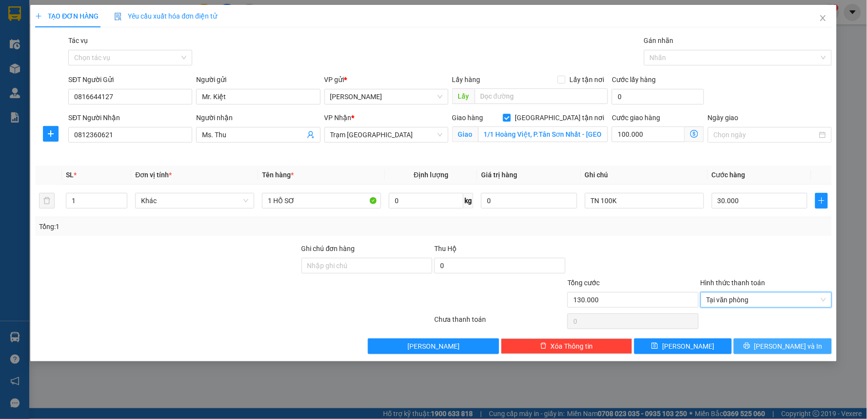
click at [774, 346] on button "[PERSON_NAME] và In" at bounding box center [783, 346] width 98 height 16
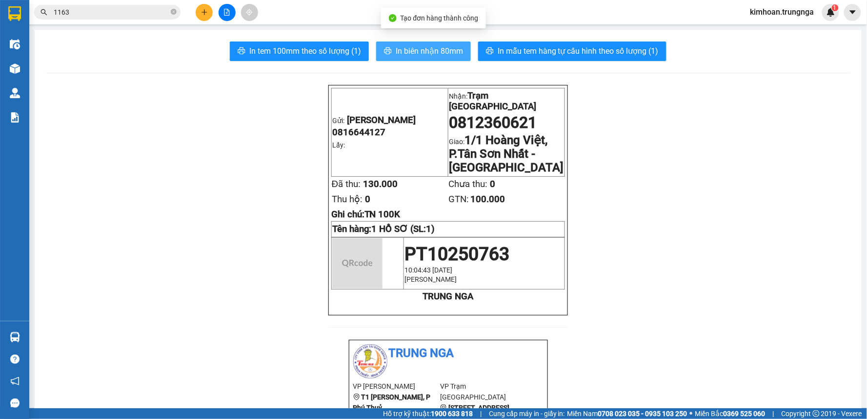
click at [420, 58] on button "In biên nhận 80mm" at bounding box center [423, 51] width 95 height 20
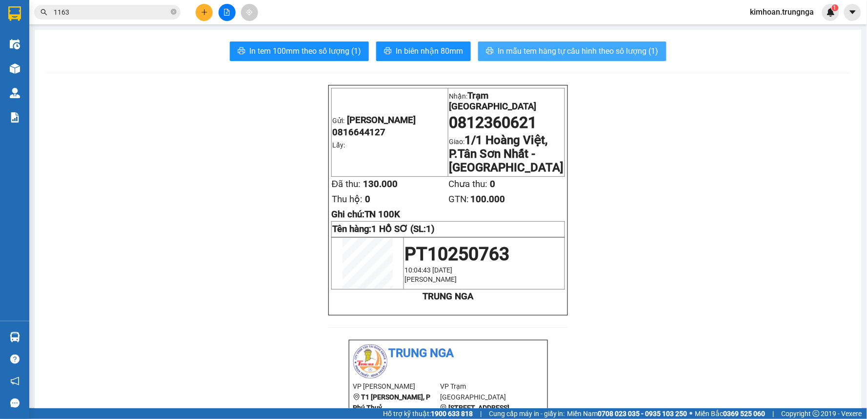
click at [582, 58] on button "In mẫu tem hàng tự cấu hình theo số lượng (1)" at bounding box center [572, 51] width 188 height 20
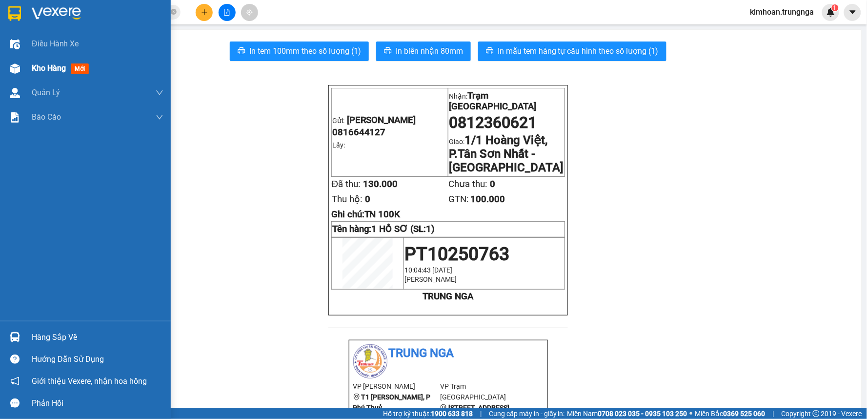
click at [54, 64] on span "Kho hàng" at bounding box center [49, 67] width 34 height 9
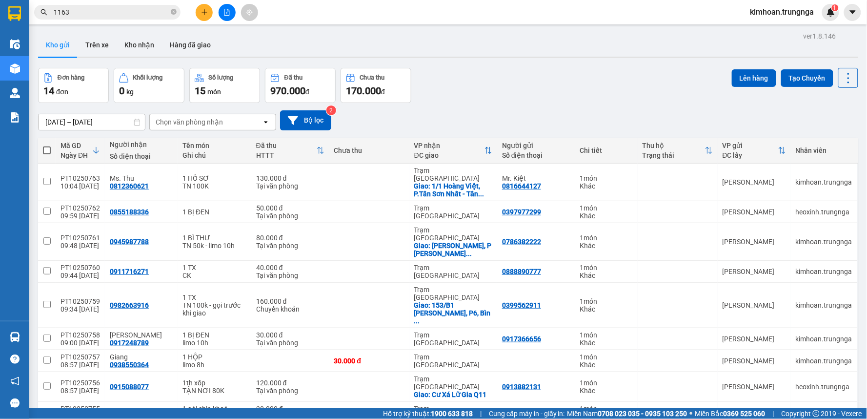
click at [214, 16] on div at bounding box center [226, 12] width 73 height 17
click at [210, 14] on button at bounding box center [204, 12] width 17 height 17
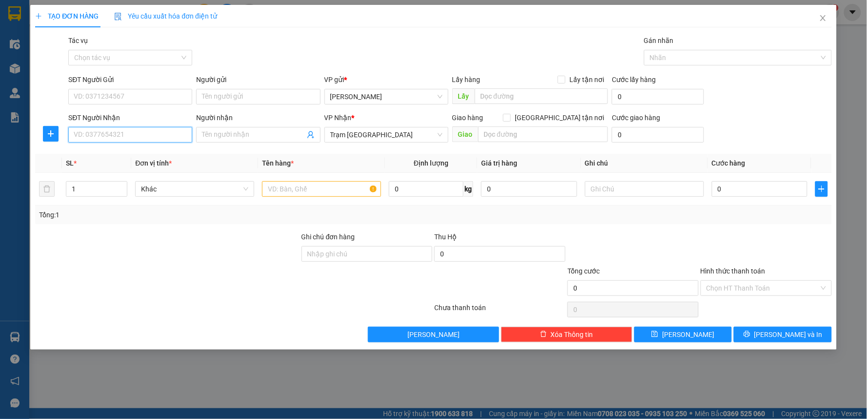
click at [160, 131] on input "SĐT Người Nhận" at bounding box center [130, 135] width 124 height 16
type input "0396457909"
click at [137, 158] on div "0396457909" at bounding box center [130, 154] width 112 height 11
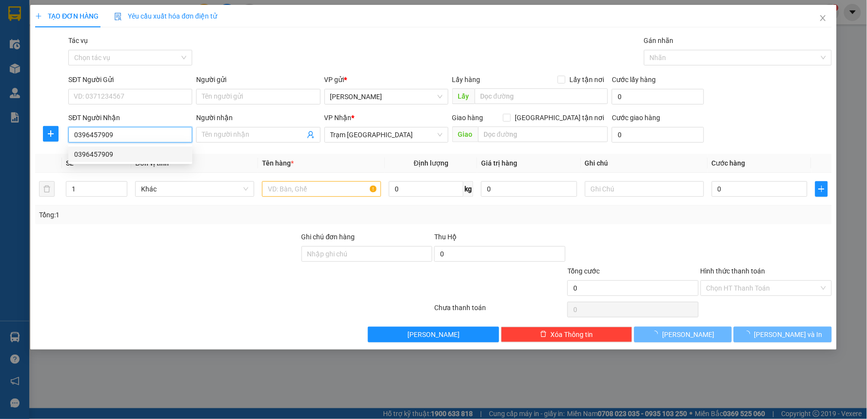
type input "40.000"
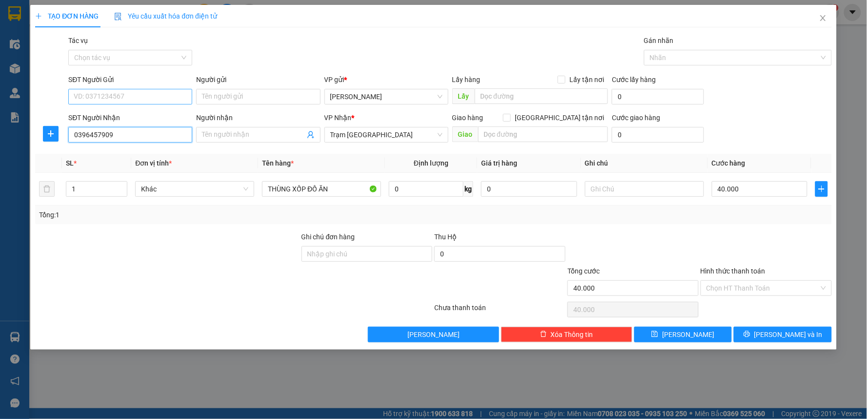
type input "0396457909"
click at [140, 98] on input "SĐT Người Gửi" at bounding box center [130, 97] width 124 height 16
click at [129, 117] on div "0334659716" at bounding box center [130, 116] width 112 height 11
type input "0334659716"
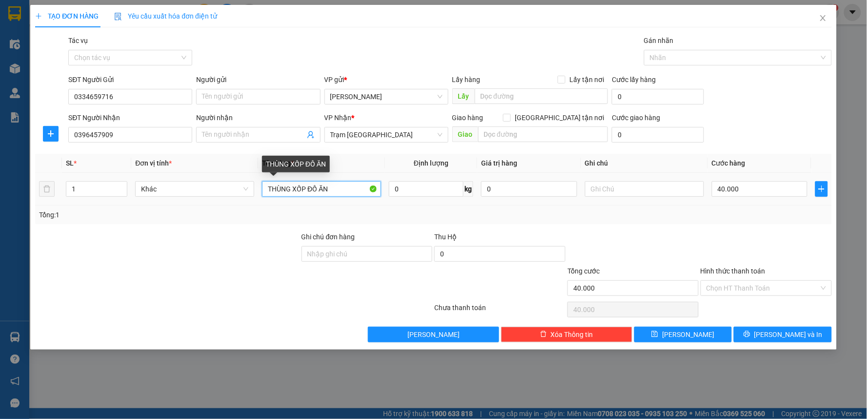
click at [269, 187] on input "THÙNG XỐP ĐỒ ĂN" at bounding box center [321, 189] width 119 height 16
drag, startPoint x: 342, startPoint y: 186, endPoint x: 275, endPoint y: 188, distance: 67.4
click at [275, 188] on input "1 THÙNG XỐP ĐỒ ĂN" at bounding box center [321, 189] width 119 height 16
type input "1 TH GIẤY"
click at [766, 178] on td "40.000" at bounding box center [760, 189] width 104 height 33
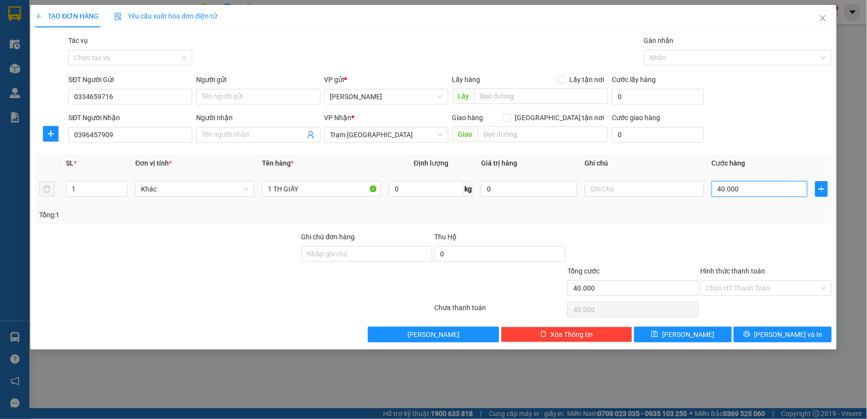
click at [764, 194] on input "40.000" at bounding box center [760, 189] width 96 height 16
type input "5"
type input "50"
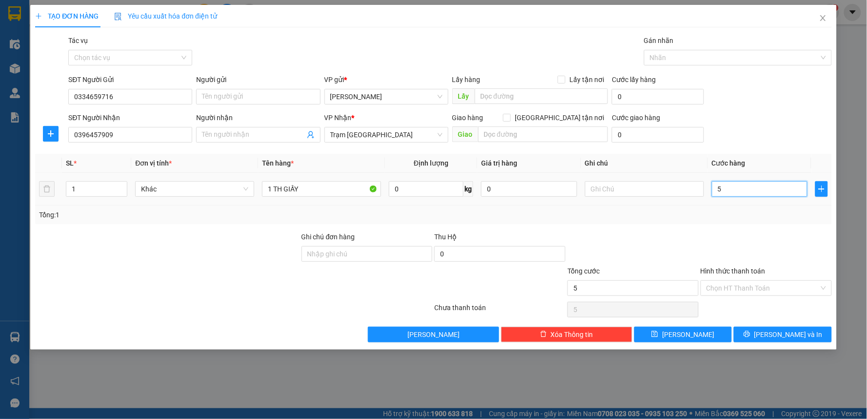
type input "50"
type input "50.000"
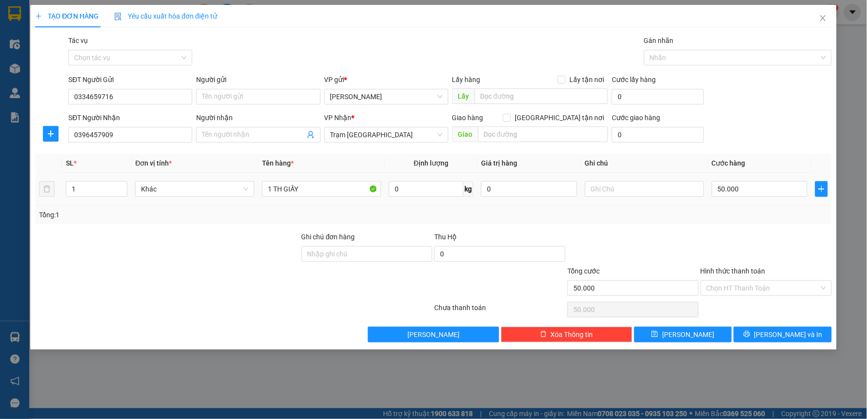
click at [739, 219] on div "Tổng: 1" at bounding box center [433, 214] width 789 height 11
click at [743, 279] on div "Hình thức thanh toán" at bounding box center [766, 272] width 131 height 15
click at [742, 292] on input "Hình thức thanh toán" at bounding box center [763, 288] width 113 height 15
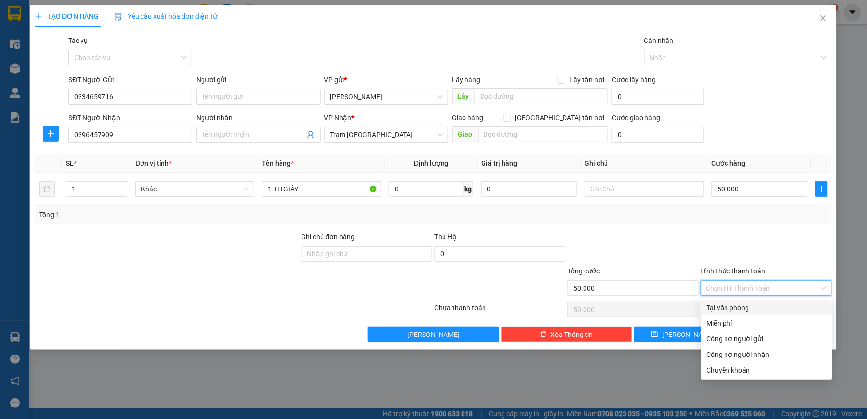
click at [742, 303] on div "Tại văn phòng" at bounding box center [767, 307] width 120 height 11
type input "0"
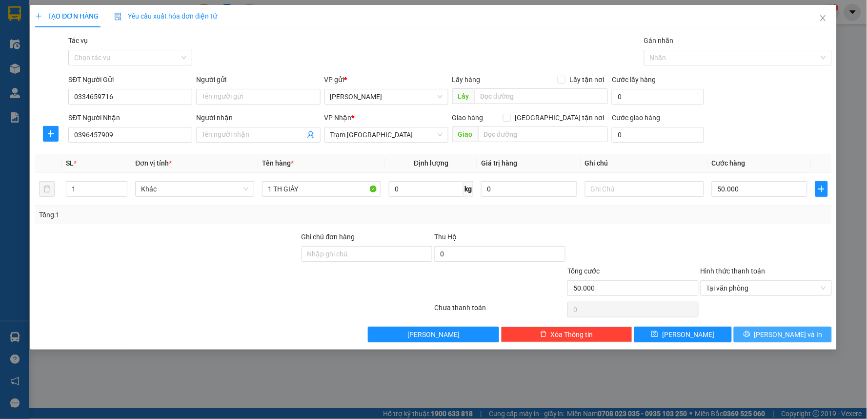
click at [762, 338] on button "[PERSON_NAME] và In" at bounding box center [783, 334] width 98 height 16
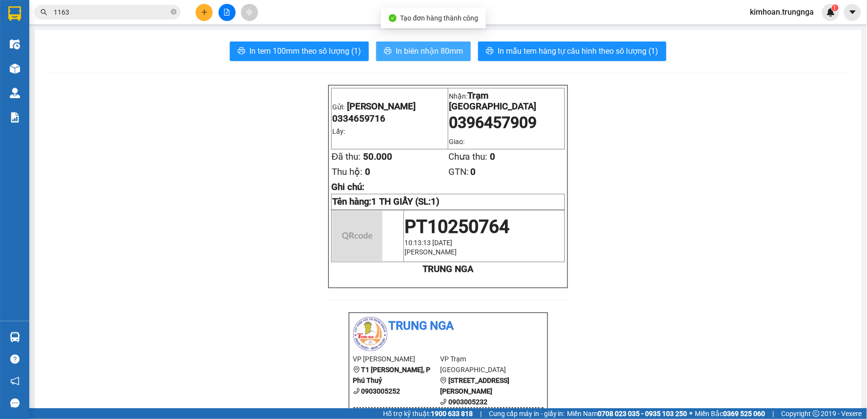
click at [391, 53] on button "In biên nhận 80mm" at bounding box center [423, 51] width 95 height 20
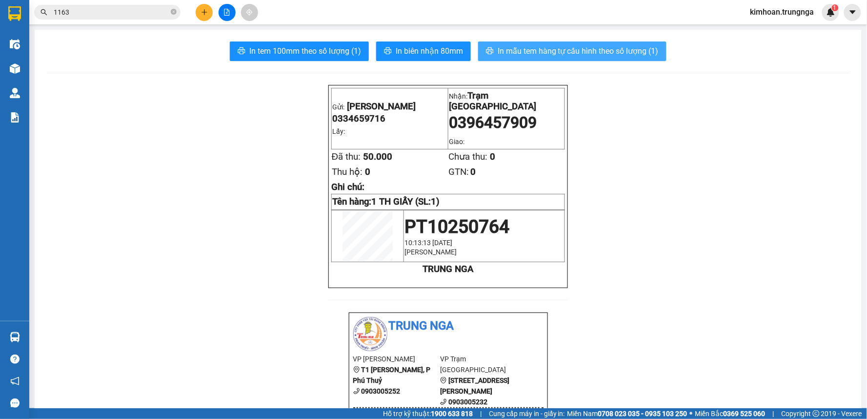
click at [546, 54] on span "In mẫu tem hàng tự cấu hình theo số lượng (1)" at bounding box center [578, 51] width 161 height 12
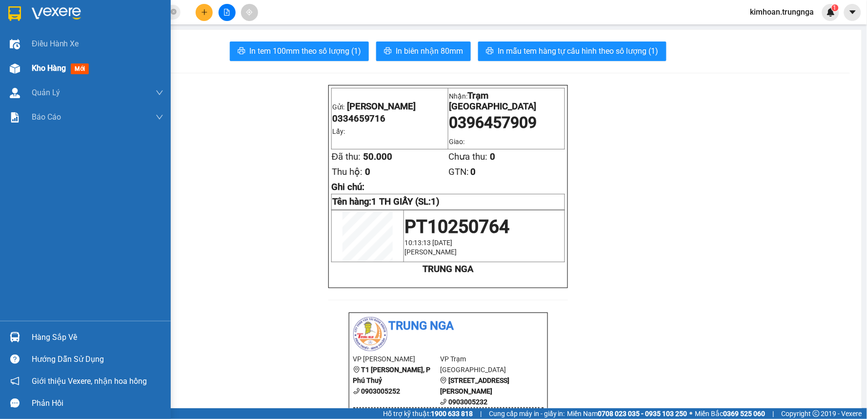
click at [21, 64] on div at bounding box center [14, 68] width 17 height 17
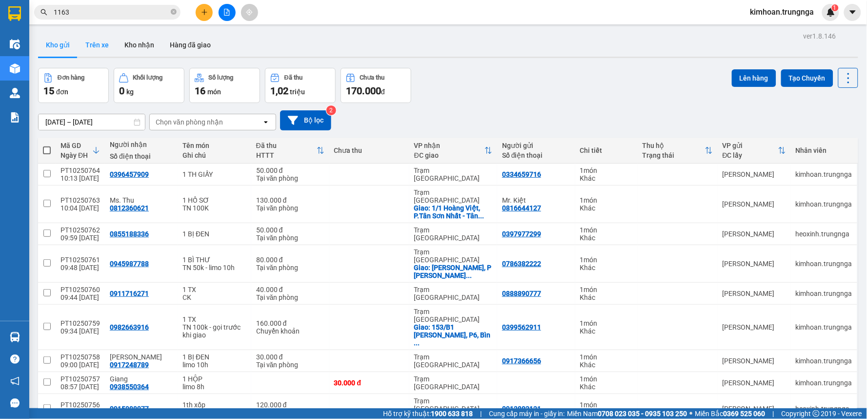
click at [86, 39] on button "Trên xe" at bounding box center [97, 44] width 39 height 23
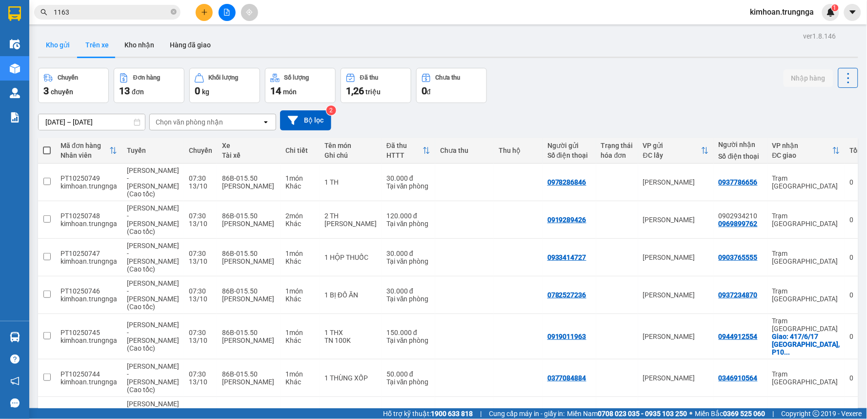
click at [61, 44] on button "Kho gửi" at bounding box center [58, 44] width 40 height 23
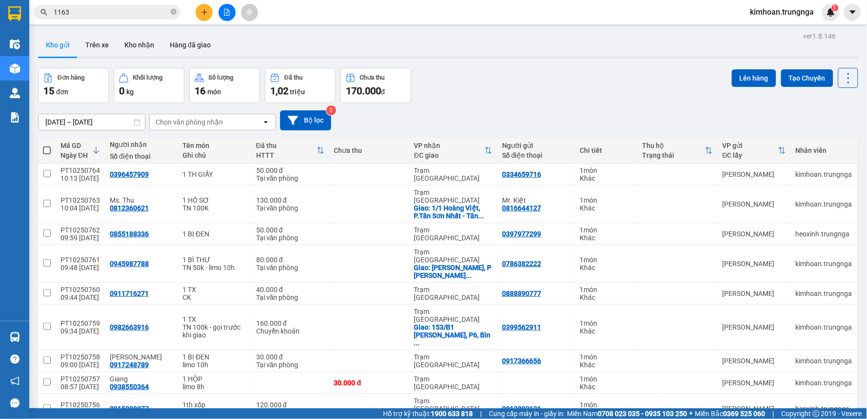
click at [46, 148] on span at bounding box center [47, 150] width 8 height 8
click at [47, 145] on input "checkbox" at bounding box center [47, 145] width 0 height 0
checkbox input "true"
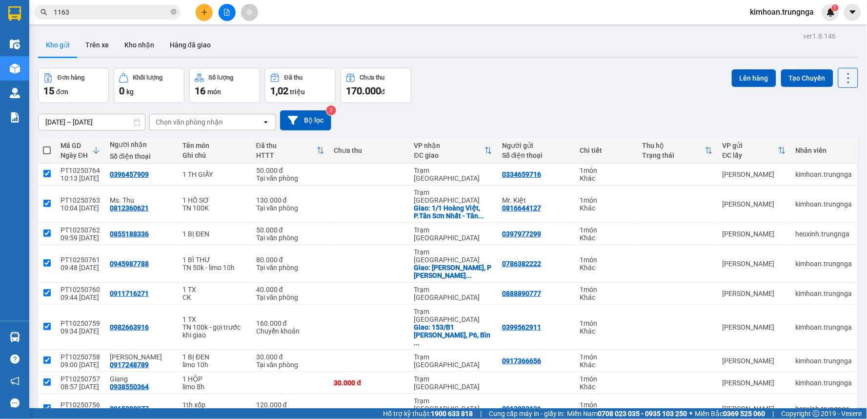
checkbox input "true"
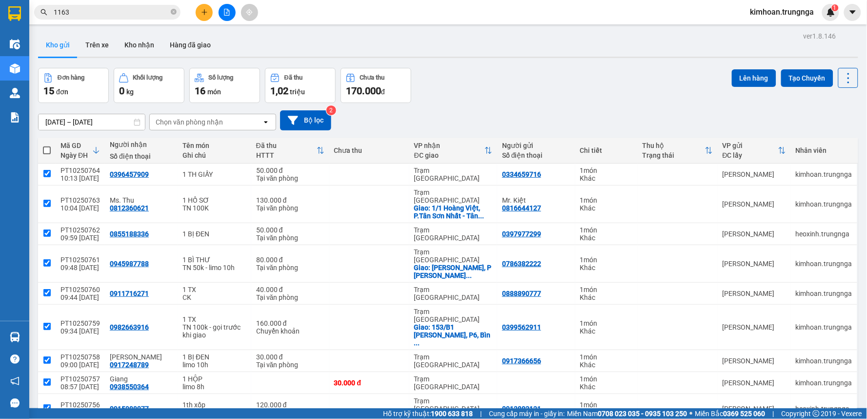
checkbox input "true"
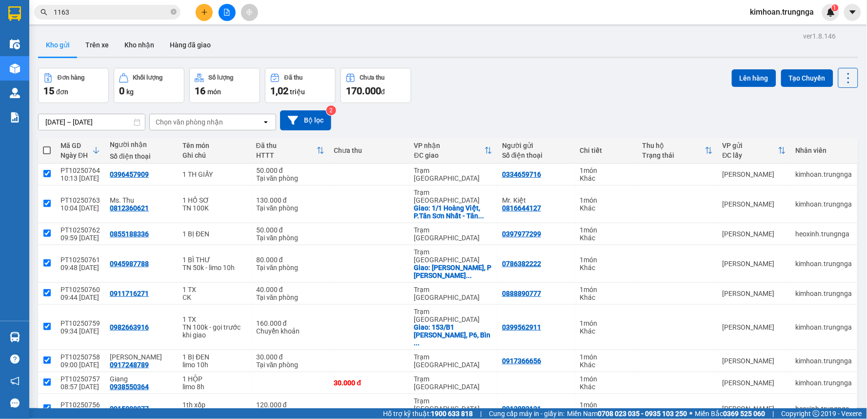
checkbox input "true"
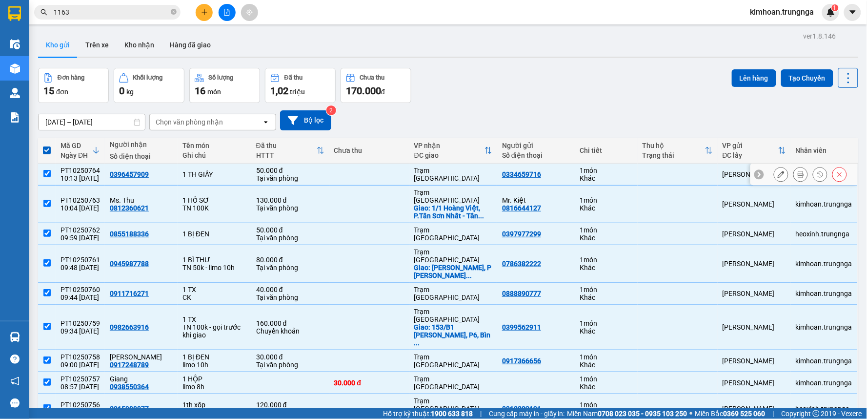
scroll to position [157, 0]
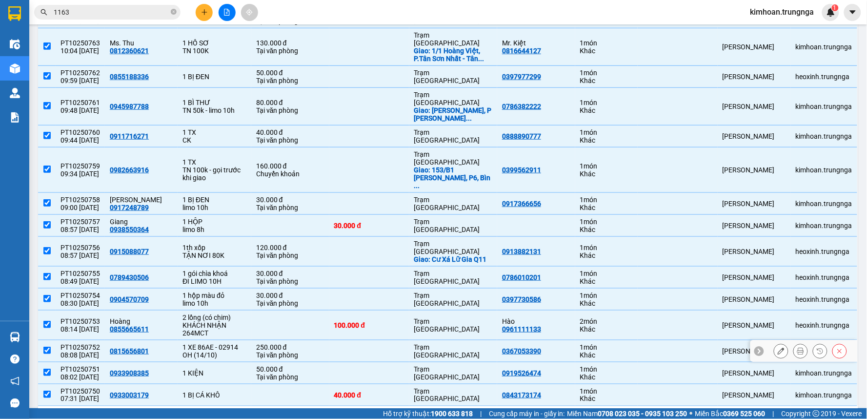
click at [188, 343] on div "1 XE 86AE - 02914" at bounding box center [215, 347] width 64 height 8
checkbox input "false"
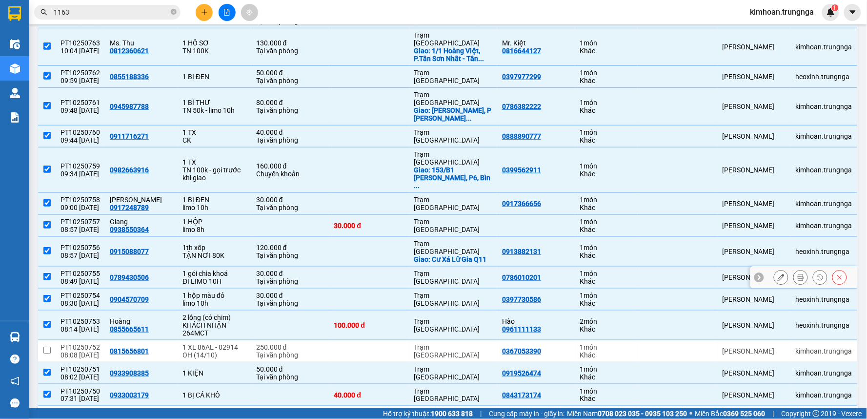
scroll to position [0, 0]
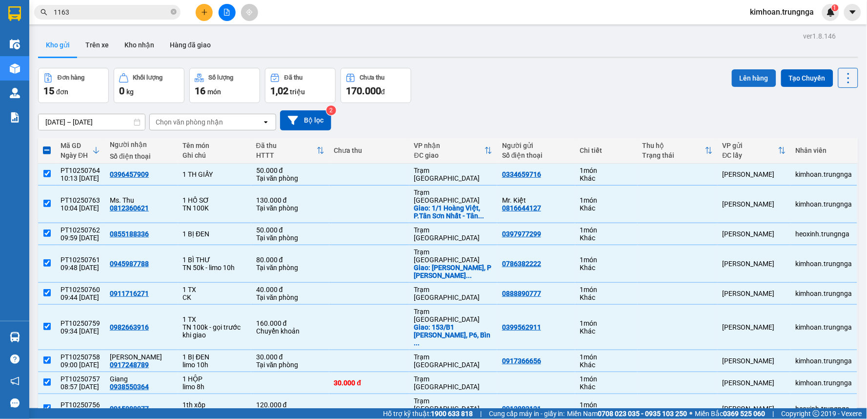
click at [740, 80] on button "Lên hàng" at bounding box center [754, 78] width 44 height 18
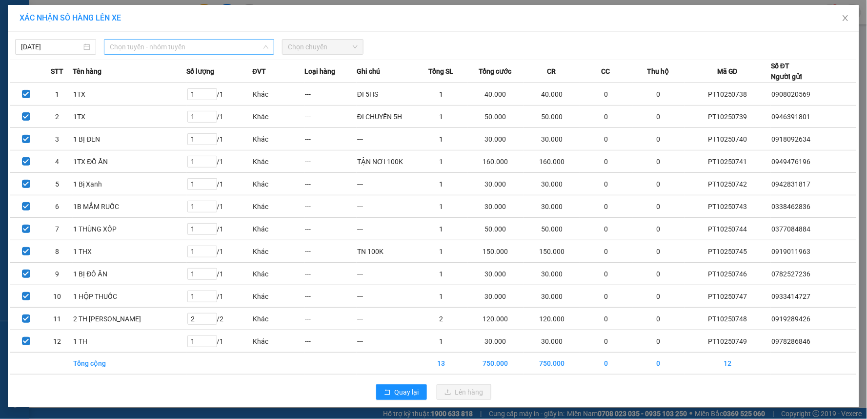
click at [239, 47] on span "Chọn tuyến - nhóm tuyến" at bounding box center [189, 47] width 159 height 15
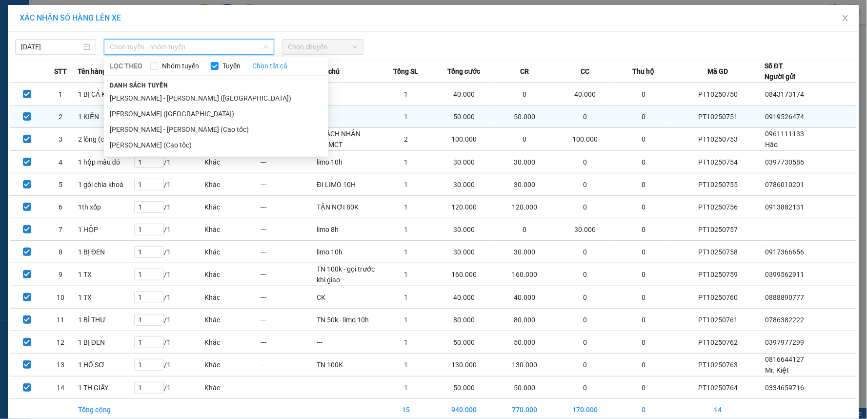
click at [201, 124] on li "Phan Thiết - Hồ Chí Minh (Cao tốc)" at bounding box center [216, 130] width 224 height 16
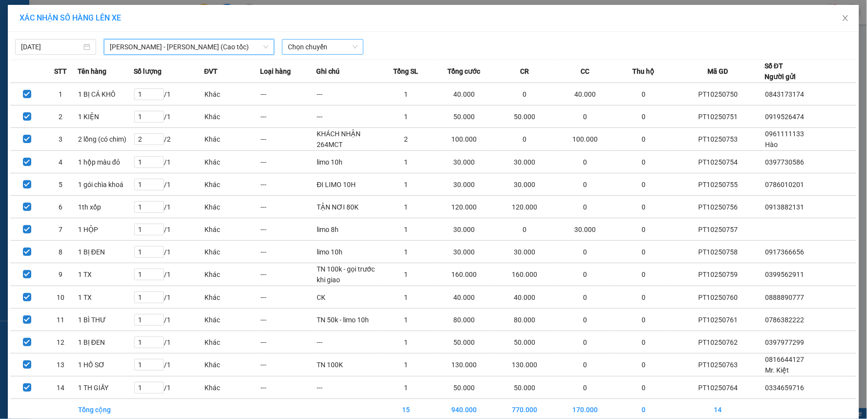
click at [340, 49] on span "Chọn chuyến" at bounding box center [322, 47] width 69 height 15
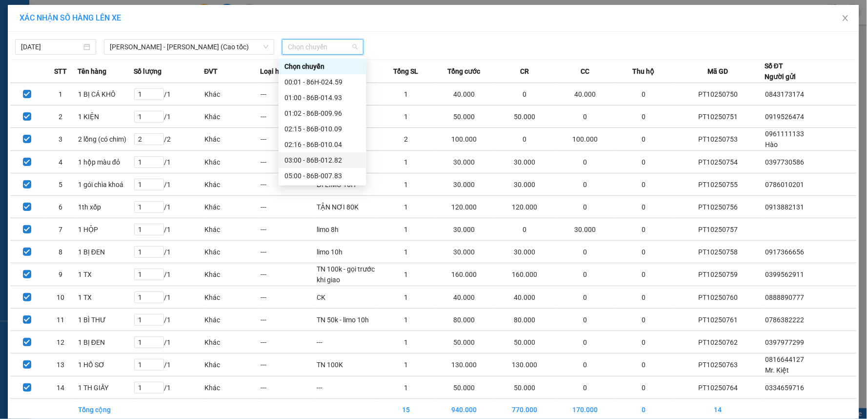
scroll to position [54, 0]
click at [315, 146] on div "10:30 - 86B-010.63" at bounding box center [323, 153] width 88 height 16
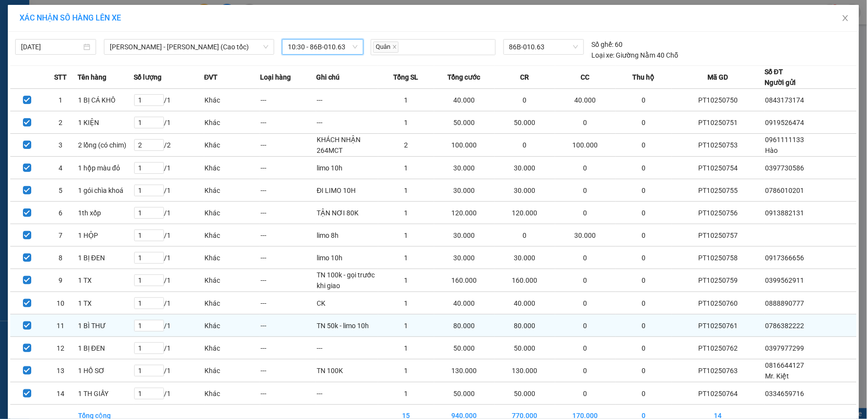
scroll to position [52, 0]
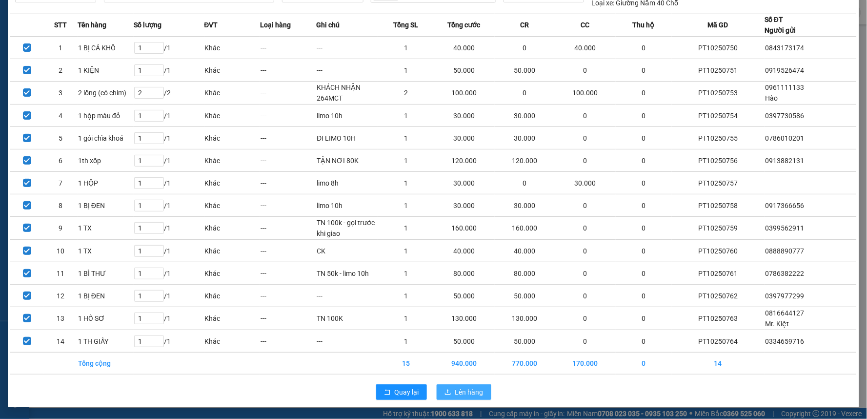
click at [461, 389] on span "Lên hàng" at bounding box center [469, 392] width 28 height 11
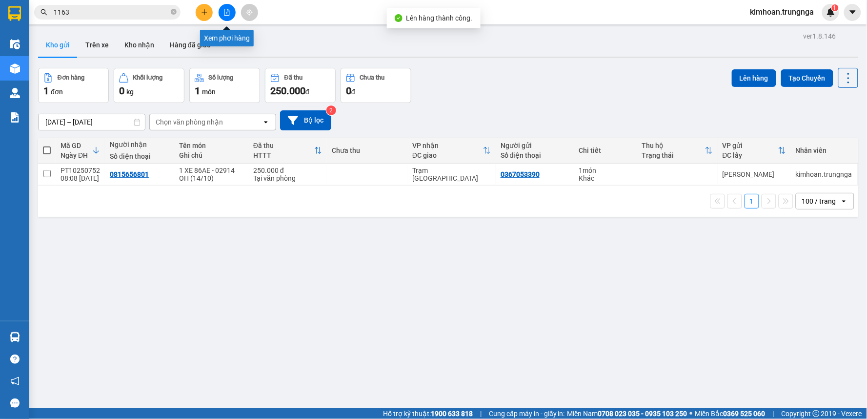
click at [225, 13] on icon "file-add" at bounding box center [227, 12] width 7 height 7
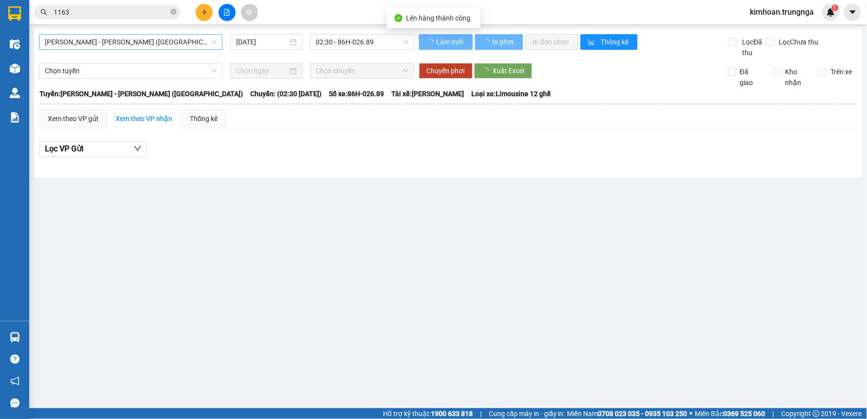
click at [144, 36] on span "Phan Thiết - Hồ Chí Minh (Ghế)" at bounding box center [131, 42] width 172 height 15
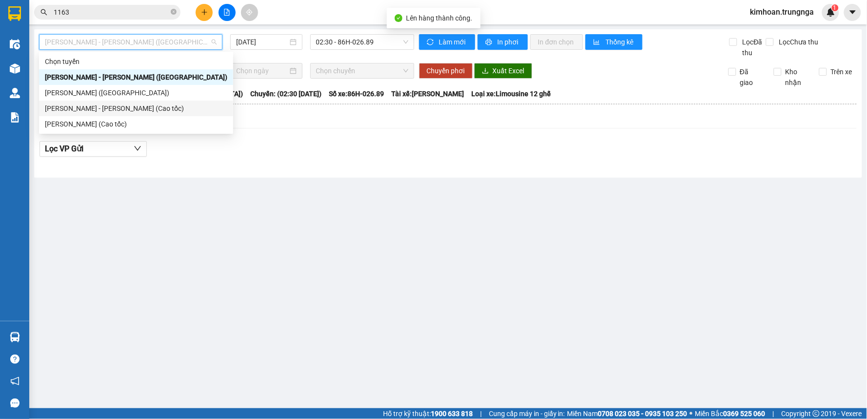
click at [136, 110] on div "Phan Thiết - Hồ Chí Minh (Cao tốc)" at bounding box center [136, 108] width 183 height 11
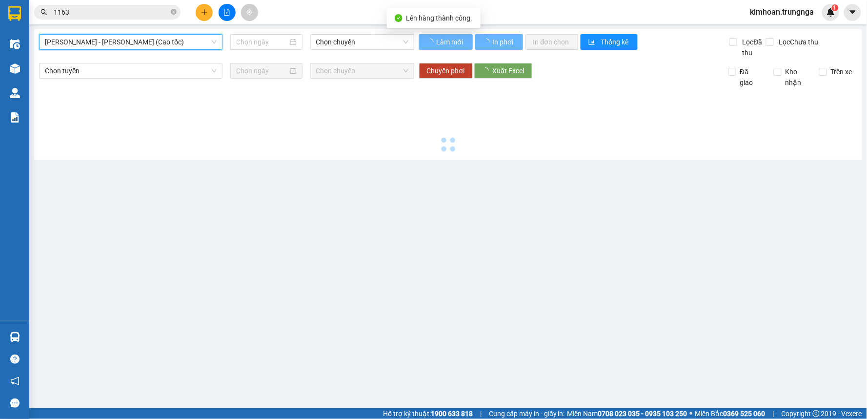
type input "[DATE]"
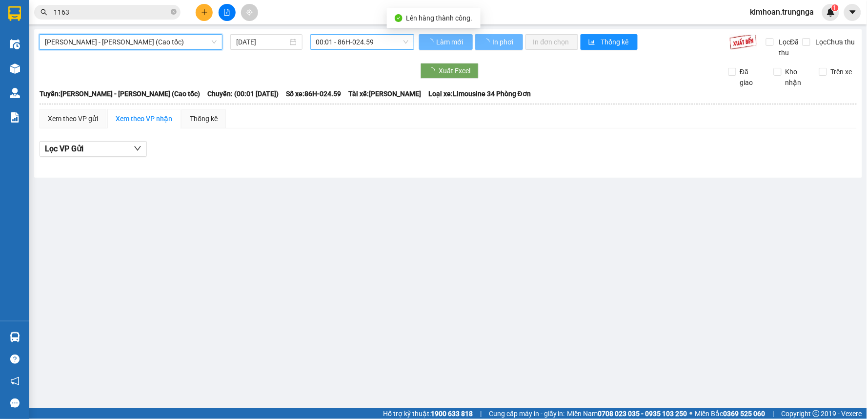
click at [328, 41] on span "00:01 - 86H-024.59" at bounding box center [362, 42] width 92 height 15
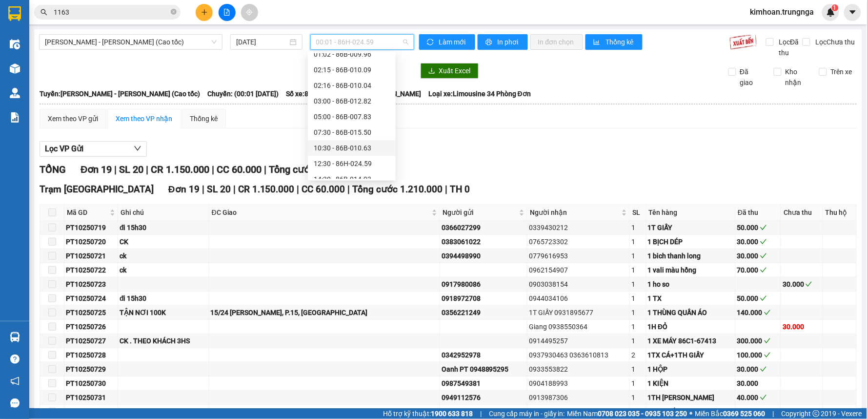
scroll to position [78, 0]
click at [344, 121] on div "10:30 - 86B-010.63" at bounding box center [352, 124] width 76 height 11
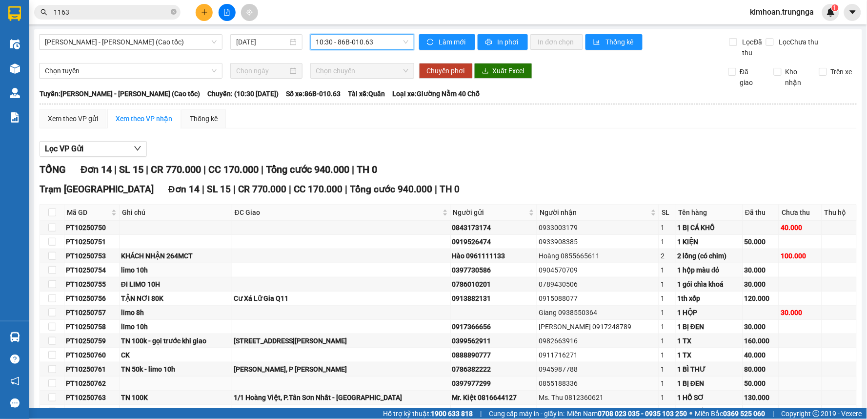
scroll to position [61, 0]
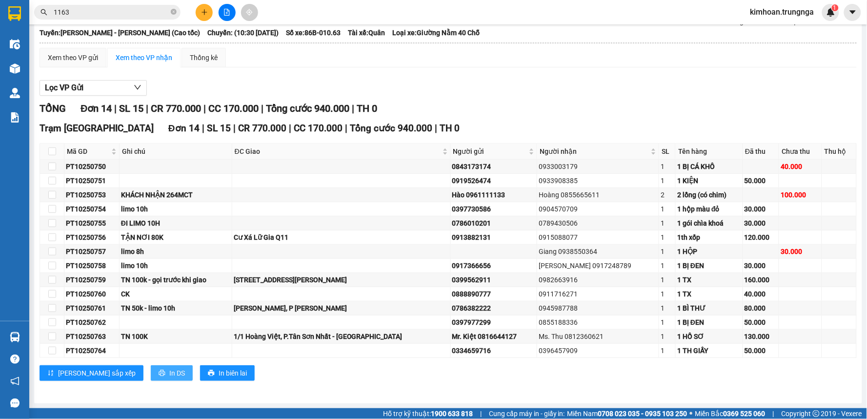
click at [169, 374] on span "In DS" at bounding box center [177, 372] width 16 height 11
click at [129, 251] on div "limo 8h" at bounding box center [175, 251] width 109 height 11
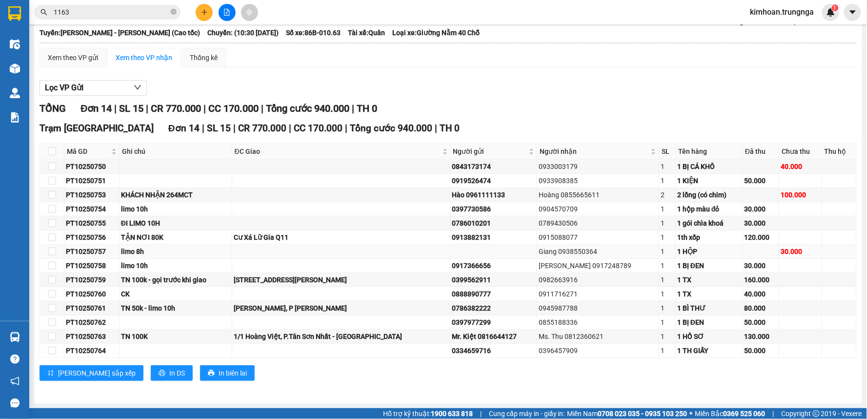
click at [95, 249] on div "PT10250757" at bounding box center [92, 251] width 52 height 11
click at [151, 371] on button "In DS" at bounding box center [172, 373] width 42 height 16
click at [143, 272] on td "limo 10h" at bounding box center [176, 266] width 113 height 14
click at [85, 249] on div "PT10250757" at bounding box center [92, 251] width 52 height 11
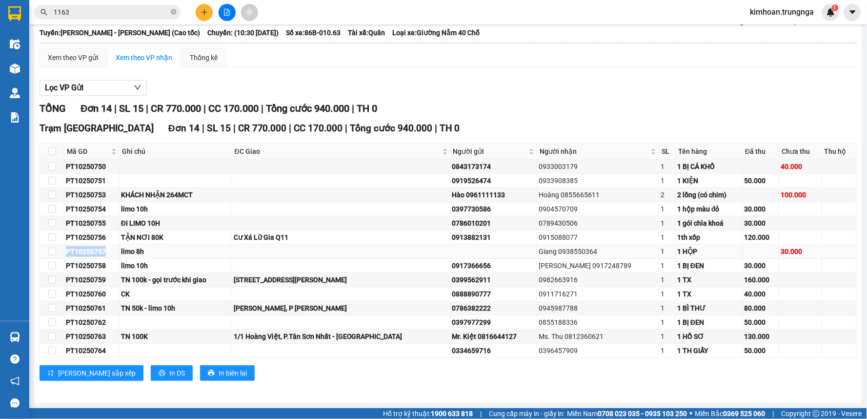
click at [85, 249] on div "PT10250757" at bounding box center [92, 251] width 52 height 11
copy div "PT10250757"
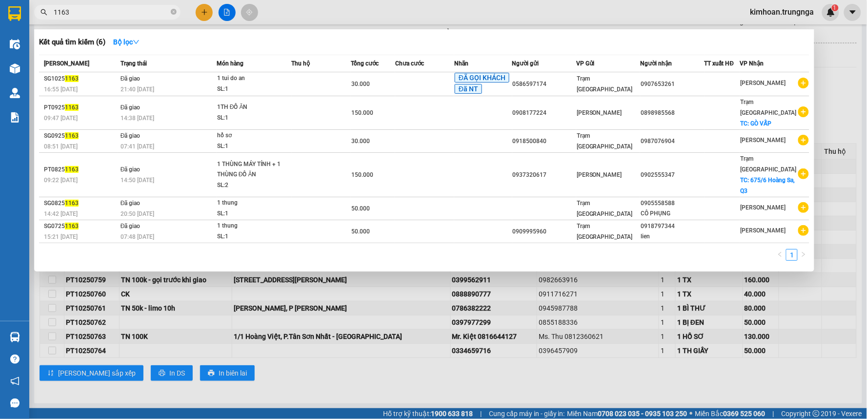
click at [93, 12] on input "1163" at bounding box center [111, 12] width 115 height 11
paste input "PT10250757"
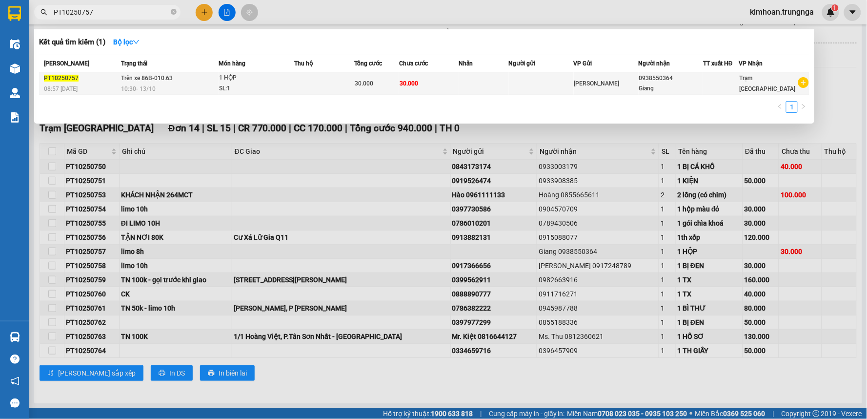
type input "PT10250757"
click at [133, 83] on td "Trên xe 86B-010.63 10:30 - 13/10" at bounding box center [169, 83] width 100 height 23
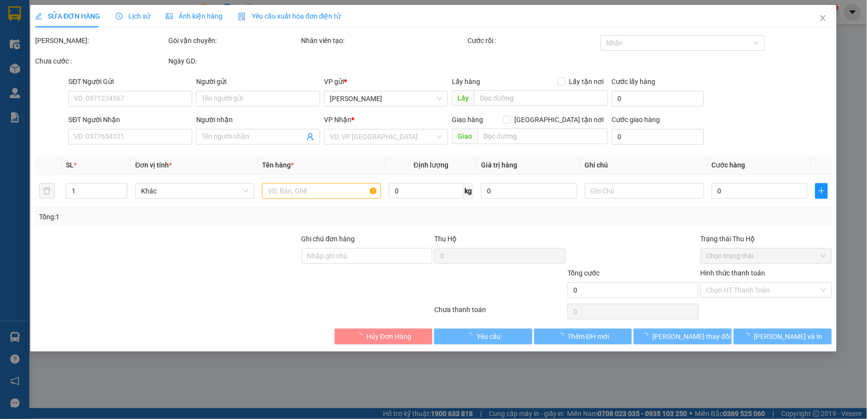
type input "0938550364"
type input "Giang"
type input "30.000"
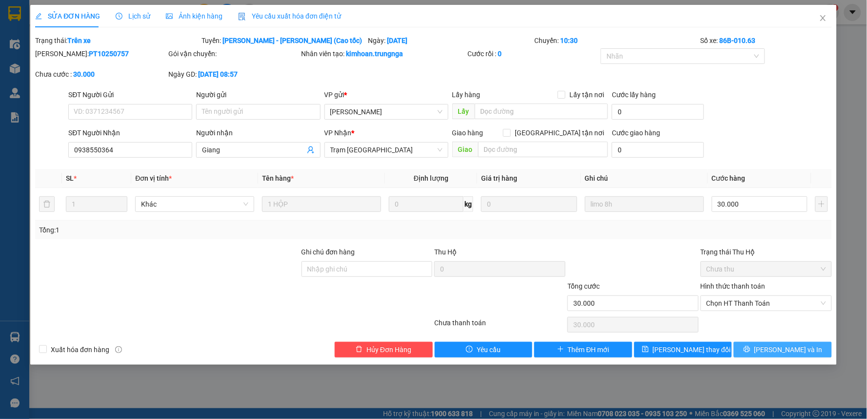
click at [777, 348] on span "[PERSON_NAME] và In" at bounding box center [789, 349] width 68 height 11
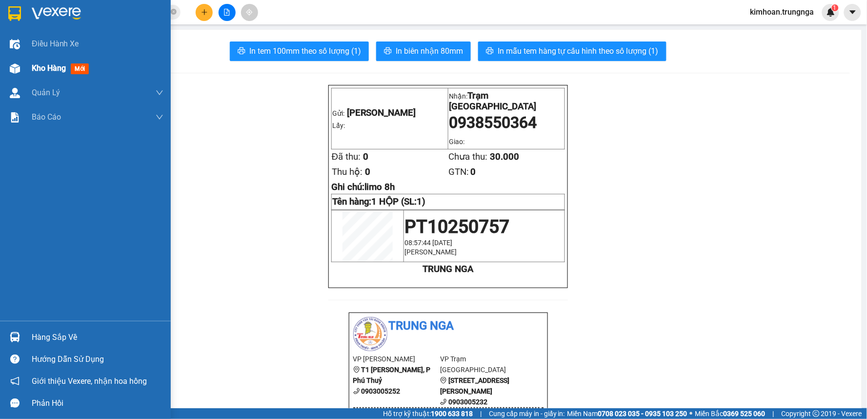
click at [16, 65] on img at bounding box center [15, 68] width 10 height 10
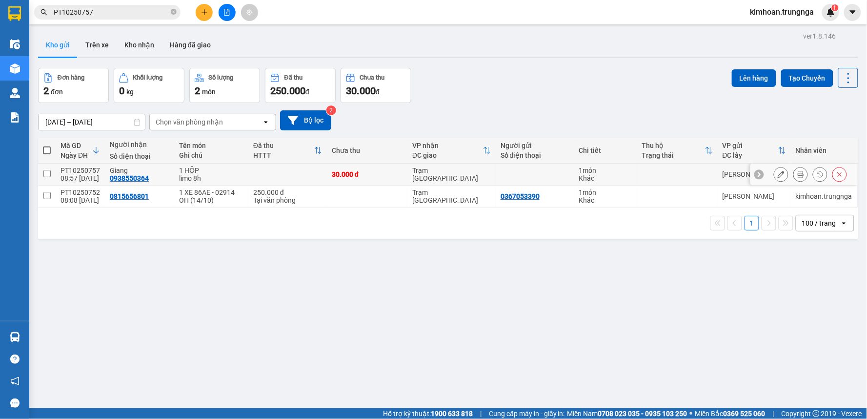
click at [781, 173] on div at bounding box center [810, 174] width 73 height 15
click at [778, 173] on icon at bounding box center [781, 174] width 7 height 7
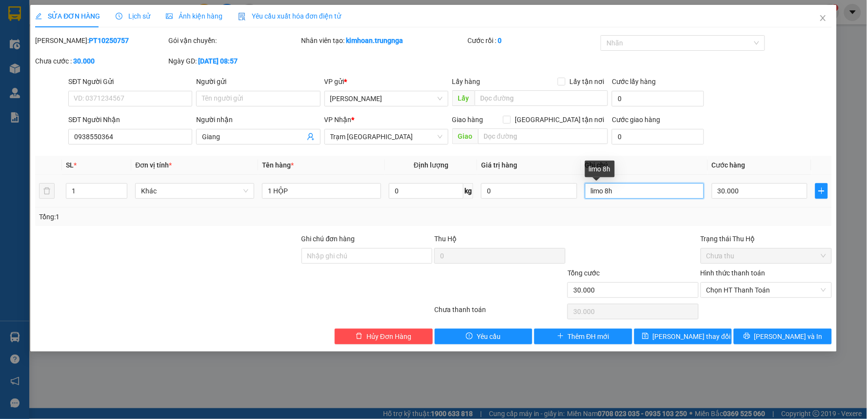
click at [608, 191] on input "limo 8h" at bounding box center [644, 191] width 119 height 16
type input "limo 10h"
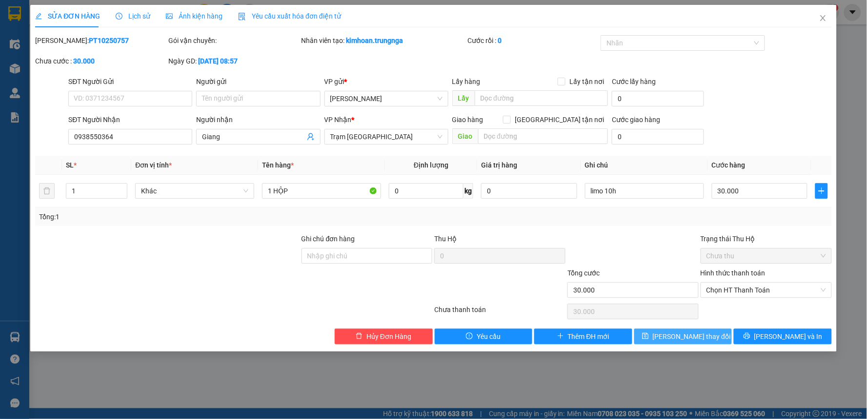
click at [702, 331] on span "[PERSON_NAME] thay đổi" at bounding box center [692, 336] width 78 height 11
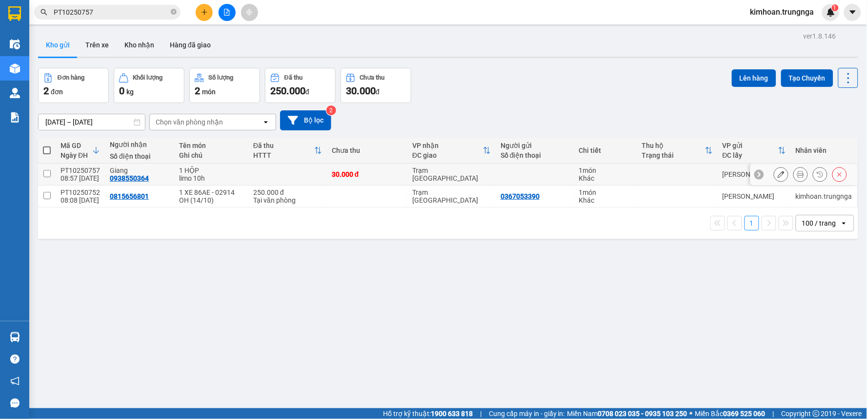
click at [65, 179] on div "08:57 13/10" at bounding box center [81, 178] width 40 height 8
checkbox input "true"
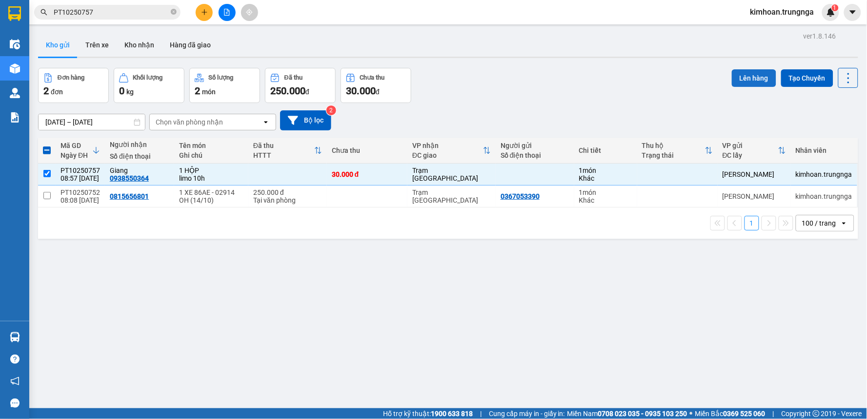
click at [753, 72] on button "Lên hàng" at bounding box center [754, 78] width 44 height 18
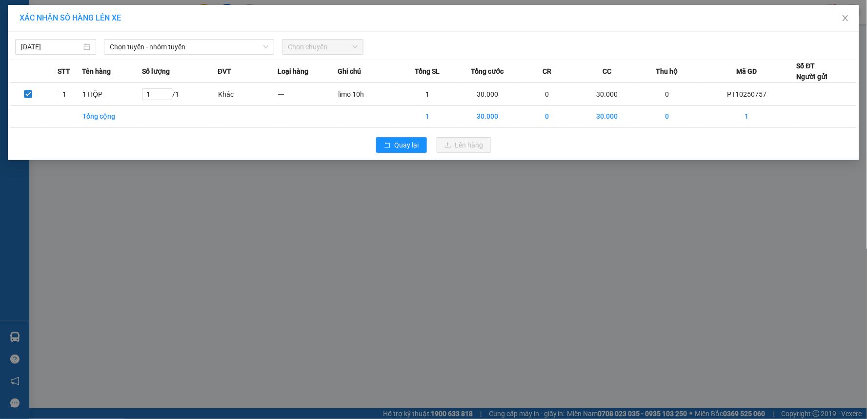
click at [147, 55] on div "Chọn tuyến - nhóm tuyến" at bounding box center [189, 47] width 178 height 16
click at [164, 56] on div "13/10/2025 Chọn tuyến - nhóm tuyến Chọn chuyến STT Tên hàng Số lượng ĐVT Loại h…" at bounding box center [434, 96] width 852 height 128
click at [170, 50] on span "Chọn tuyến - nhóm tuyến" at bounding box center [189, 47] width 159 height 15
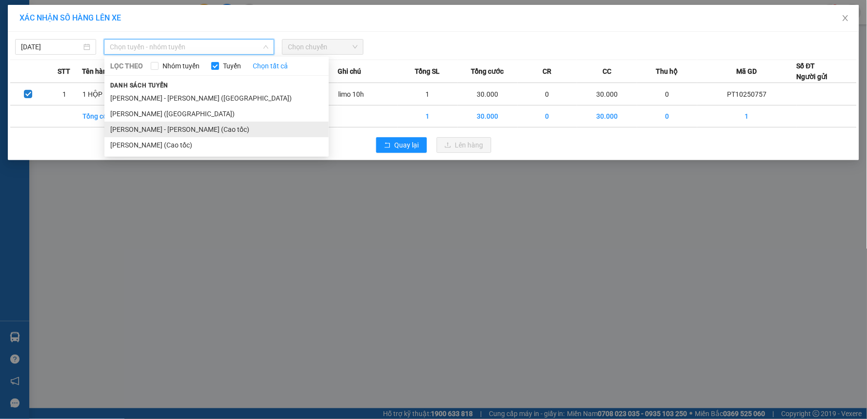
click at [174, 128] on li "Phan Thiết - Hồ Chí Minh (Cao tốc)" at bounding box center [216, 130] width 224 height 16
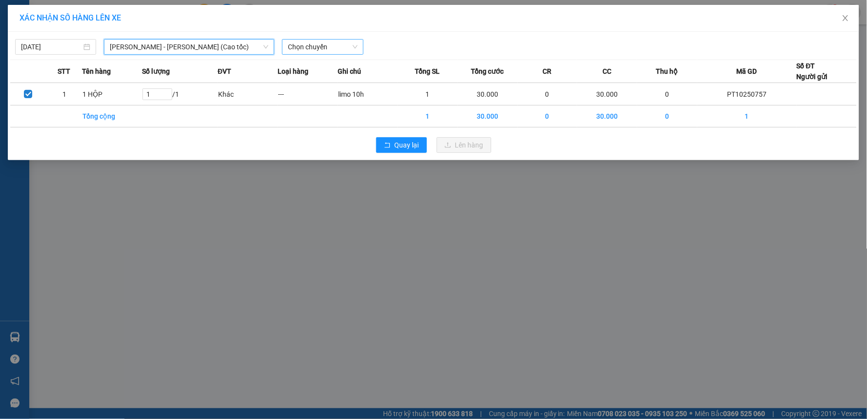
click at [323, 49] on span "Chọn chuyến" at bounding box center [322, 47] width 69 height 15
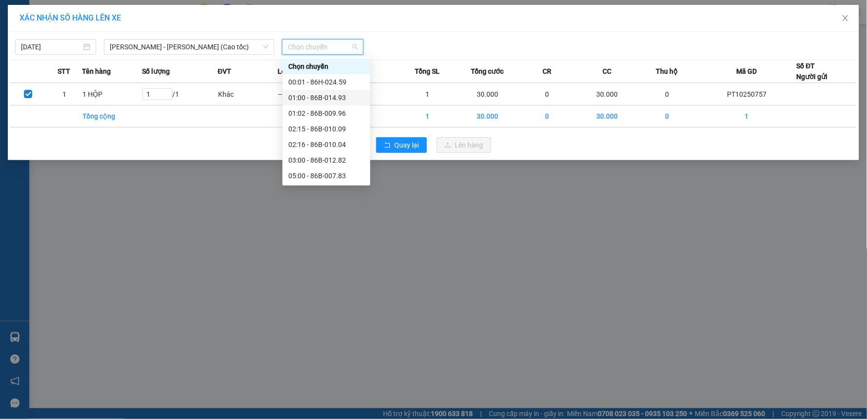
scroll to position [54, 0]
click at [314, 148] on div "10:30 - 86B-010.63" at bounding box center [326, 152] width 76 height 11
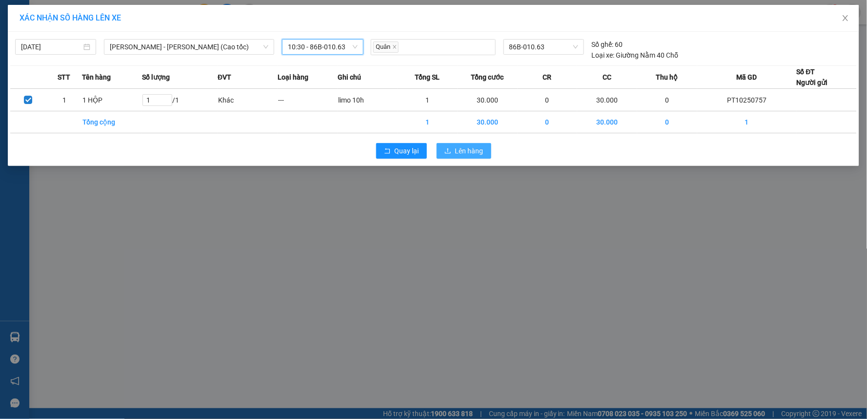
click at [455, 151] on span "Lên hàng" at bounding box center [469, 150] width 28 height 11
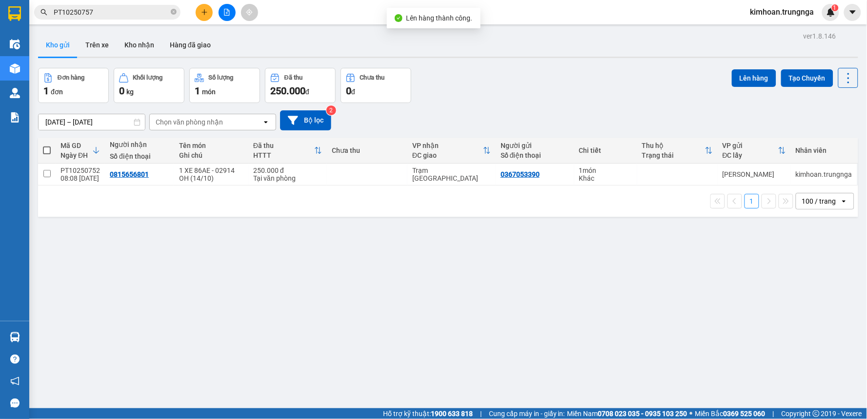
click at [222, 8] on button at bounding box center [227, 12] width 17 height 17
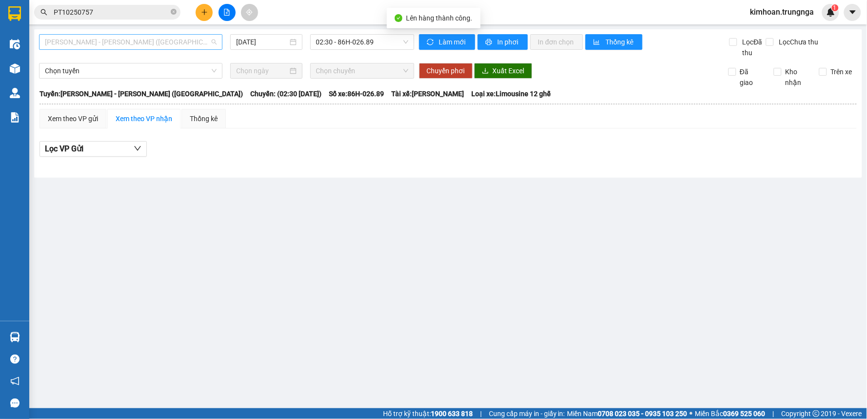
click at [121, 42] on span "Phan Thiết - Hồ Chí Minh (Ghế)" at bounding box center [131, 42] width 172 height 15
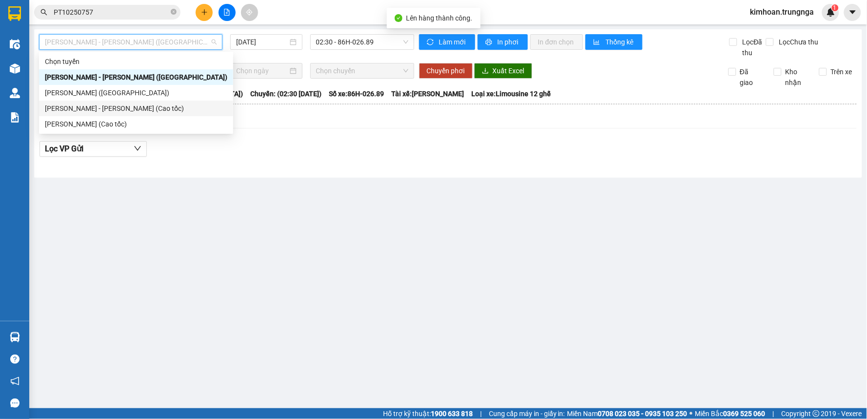
click at [118, 109] on div "Phan Thiết - Hồ Chí Minh (Cao tốc)" at bounding box center [136, 108] width 183 height 11
type input "[DATE]"
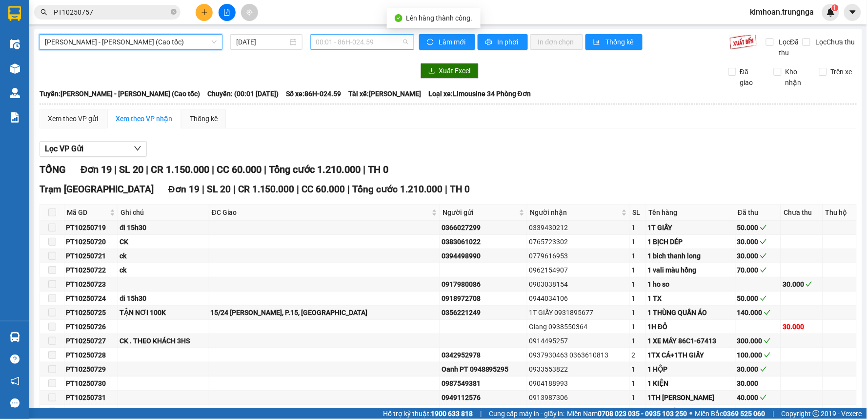
click at [345, 48] on span "00:01 - 86H-024.59" at bounding box center [362, 42] width 92 height 15
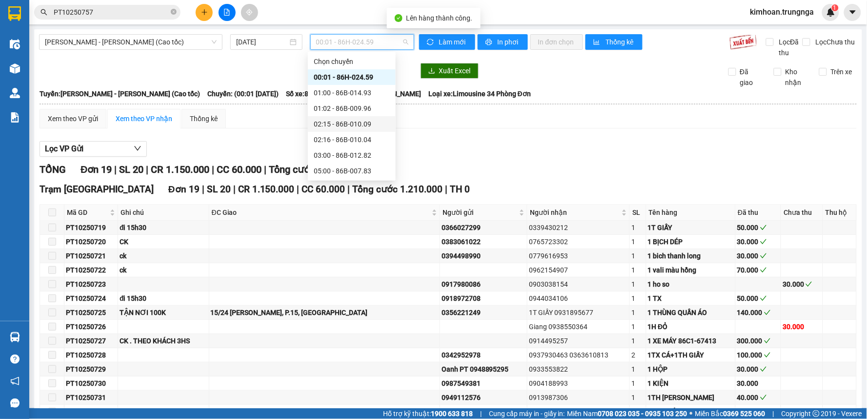
scroll to position [54, 0]
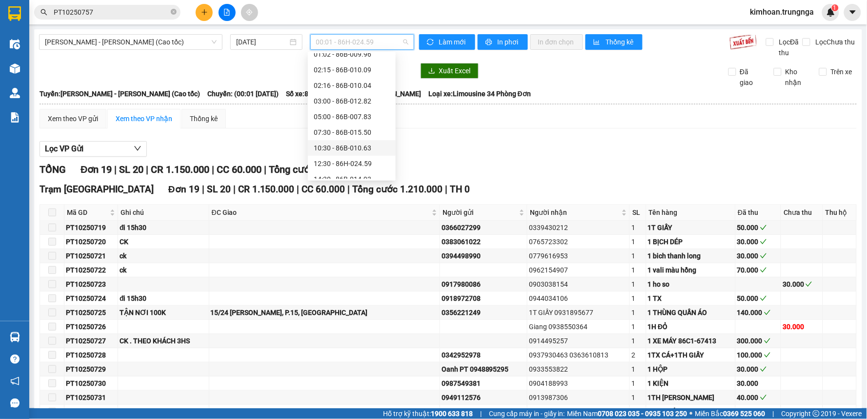
click at [343, 149] on div "10:30 - 86B-010.63" at bounding box center [352, 148] width 76 height 11
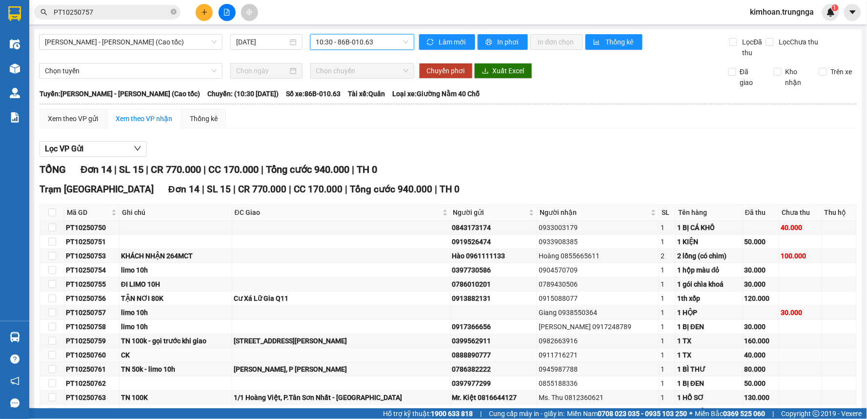
scroll to position [61, 0]
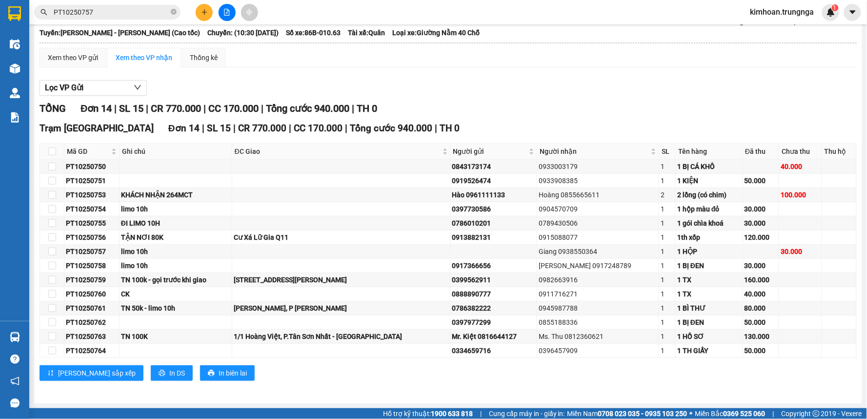
click at [133, 383] on div "Trạm Sài Gòn Đơn 14 | SL 15 | CR 770.000 | CC 170.000 | Tổng cước 940.000 | TH …" at bounding box center [448, 254] width 817 height 267
click at [169, 373] on span "In DS" at bounding box center [177, 372] width 16 height 11
drag, startPoint x: 103, startPoint y: 293, endPoint x: 90, endPoint y: 295, distance: 13.7
click at [90, 295] on div "PT10250760" at bounding box center [92, 293] width 52 height 11
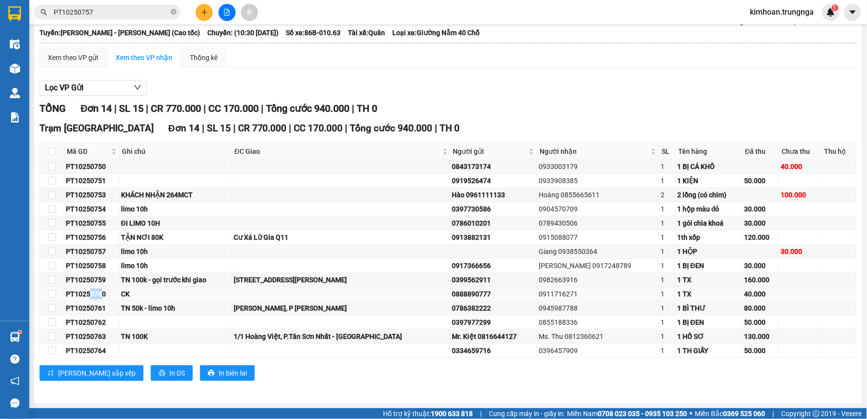
click at [100, 295] on div "PT10250760" at bounding box center [92, 293] width 52 height 11
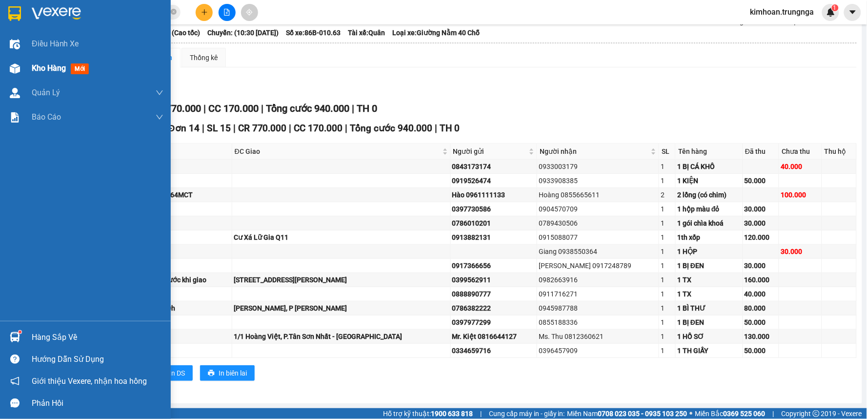
click at [14, 71] on img at bounding box center [15, 68] width 10 height 10
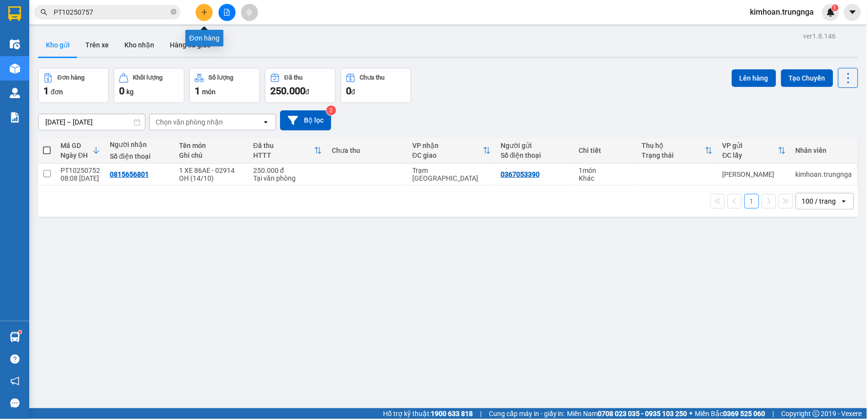
click at [207, 11] on icon "plus" at bounding box center [204, 12] width 7 height 7
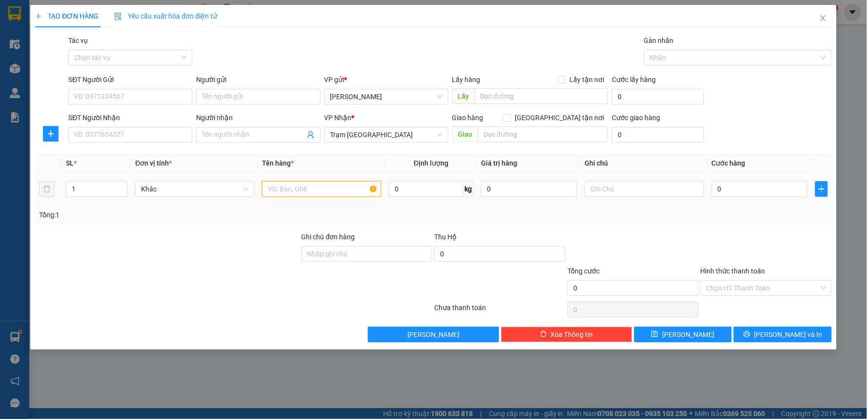
click at [291, 187] on input "text" at bounding box center [321, 189] width 119 height 16
type input "1 TÚI + 1 BALO"
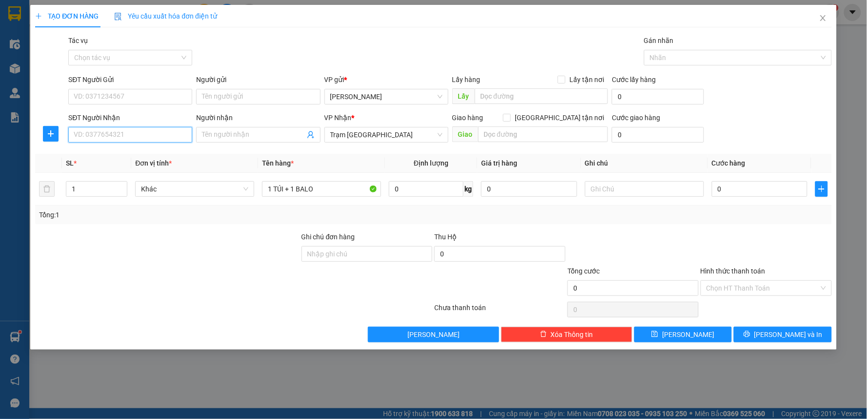
click at [127, 133] on input "SĐT Người Nhận" at bounding box center [130, 135] width 124 height 16
click at [90, 136] on input "SĐT Người Nhận" at bounding box center [130, 135] width 124 height 16
click at [221, 132] on input "Người nhận" at bounding box center [253, 134] width 102 height 11
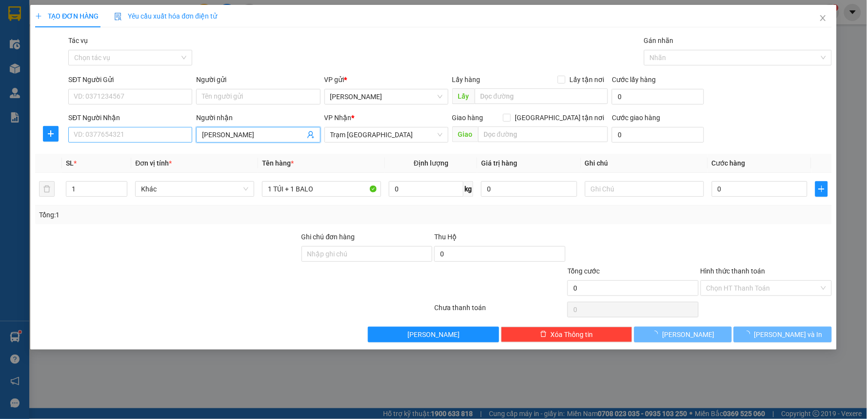
type input "Anh Thông"
click at [148, 135] on input "SĐT Người Nhận" at bounding box center [130, 135] width 124 height 16
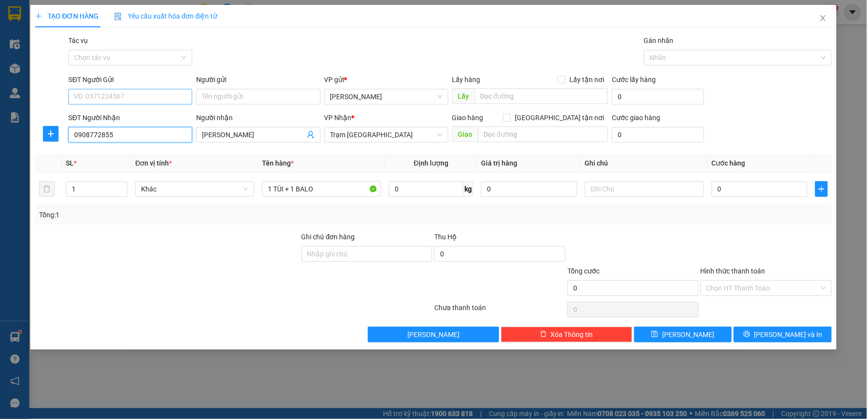
type input "0908772855"
click at [120, 90] on input "SĐT Người Gửi" at bounding box center [130, 97] width 124 height 16
type input "2"
click at [119, 187] on span "up" at bounding box center [122, 187] width 6 height 6
click at [140, 102] on input "SĐT Người Gửi" at bounding box center [130, 97] width 124 height 16
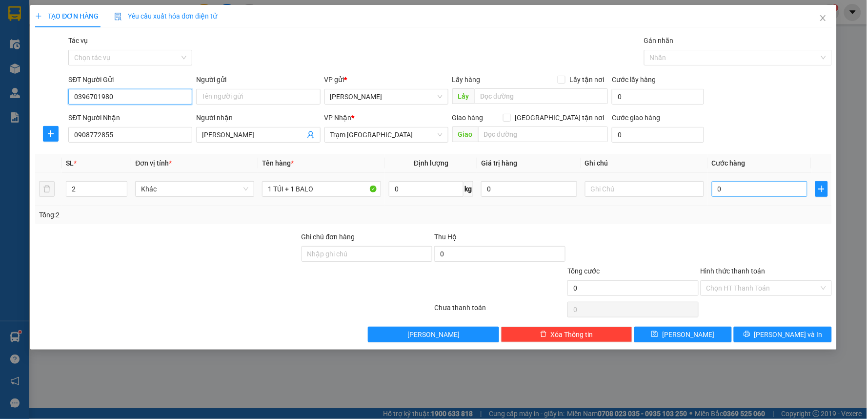
type input "0396701980"
click at [734, 192] on input "0" at bounding box center [760, 189] width 96 height 16
type input "7"
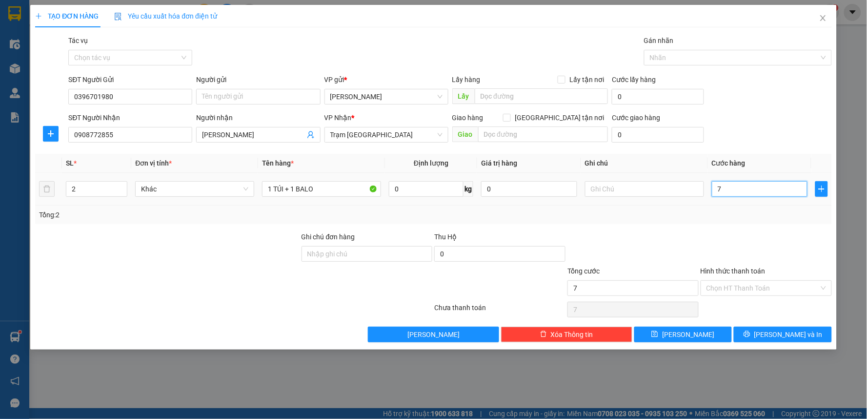
type input "70"
type input "70.000"
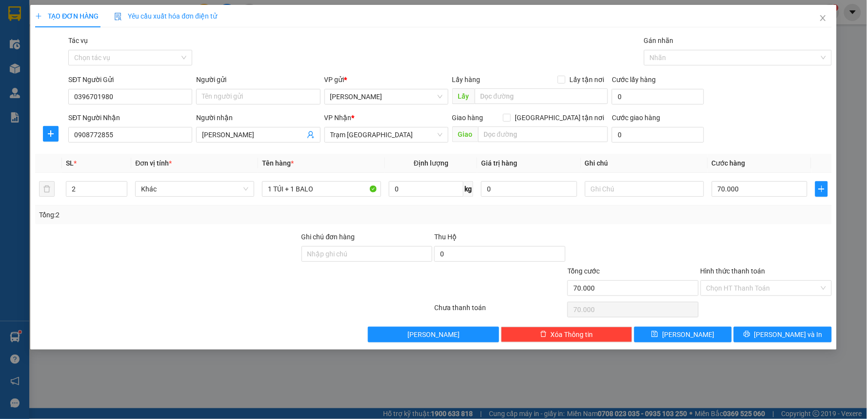
click at [719, 208] on div "Tổng: 2" at bounding box center [433, 214] width 797 height 19
click at [754, 289] on input "Hình thức thanh toán" at bounding box center [763, 288] width 113 height 15
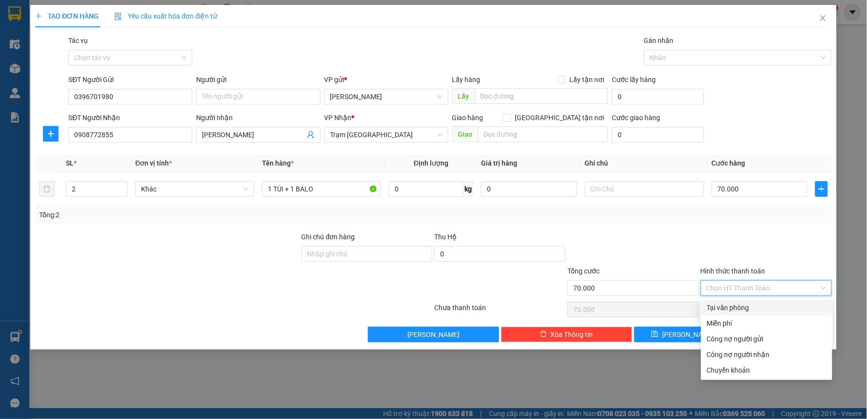
click at [753, 305] on div "Tại văn phòng" at bounding box center [767, 307] width 120 height 11
type input "0"
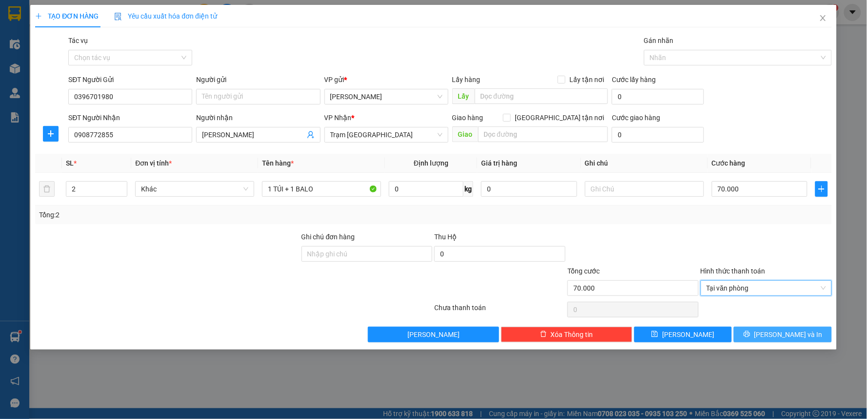
click at [763, 334] on button "[PERSON_NAME] và In" at bounding box center [783, 334] width 98 height 16
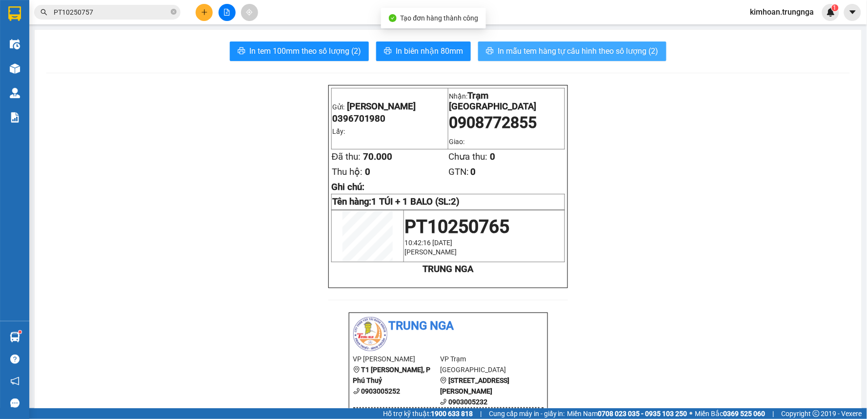
click at [519, 50] on span "In mẫu tem hàng tự cấu hình theo số lượng (2)" at bounding box center [578, 51] width 161 height 12
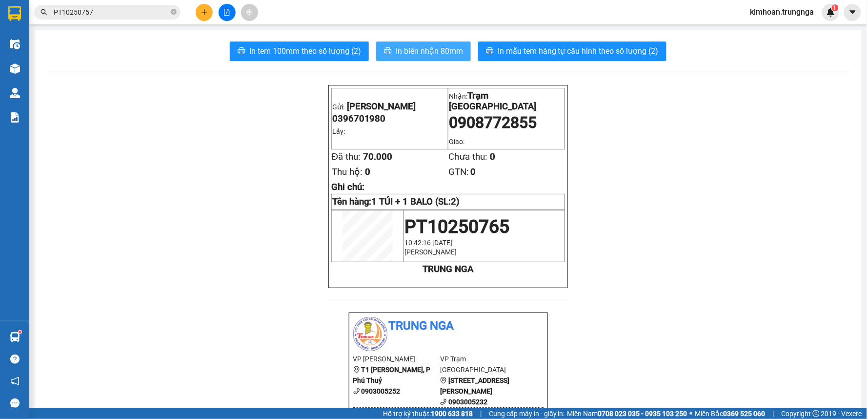
click at [425, 53] on span "In biên nhận 80mm" at bounding box center [429, 51] width 67 height 12
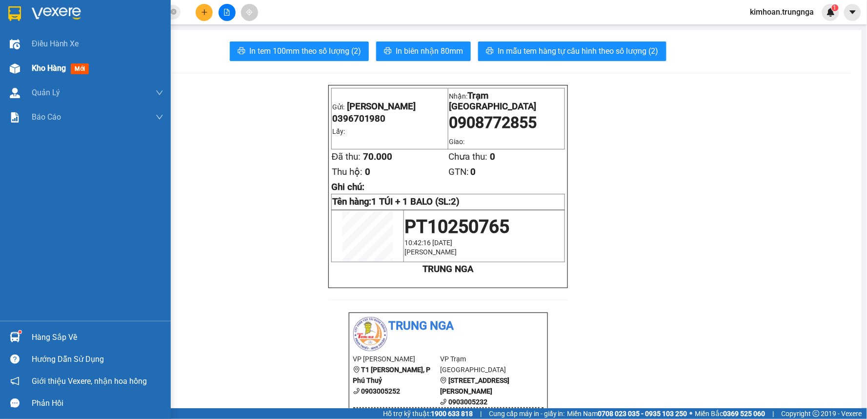
click at [42, 66] on span "Kho hàng" at bounding box center [49, 67] width 34 height 9
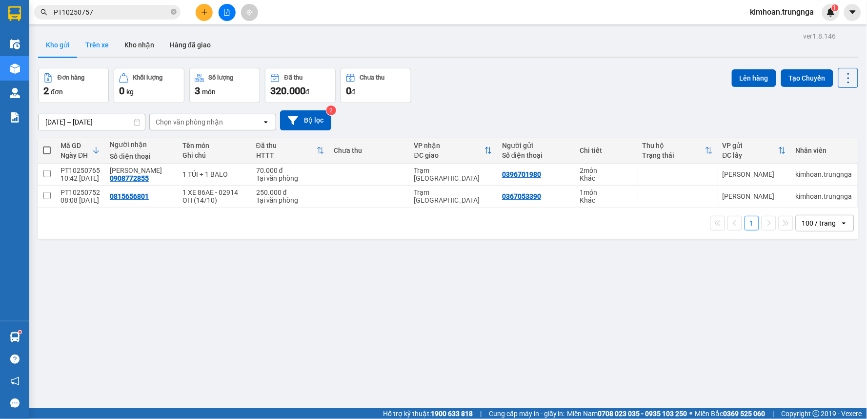
click at [96, 46] on button "Trên xe" at bounding box center [97, 44] width 39 height 23
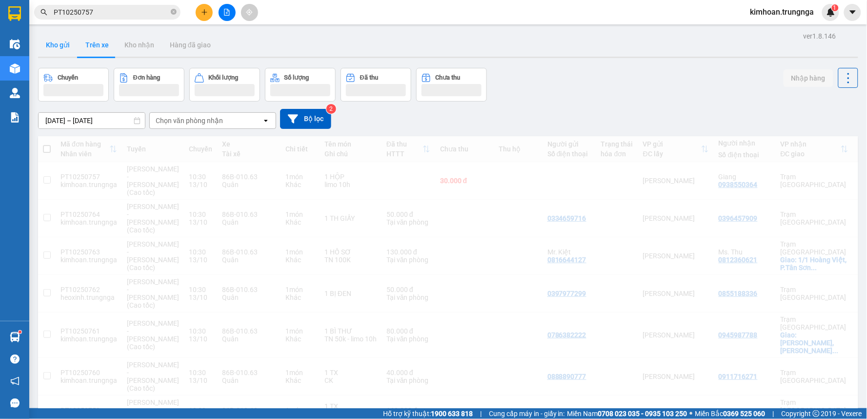
click at [65, 49] on button "Kho gửi" at bounding box center [58, 44] width 40 height 23
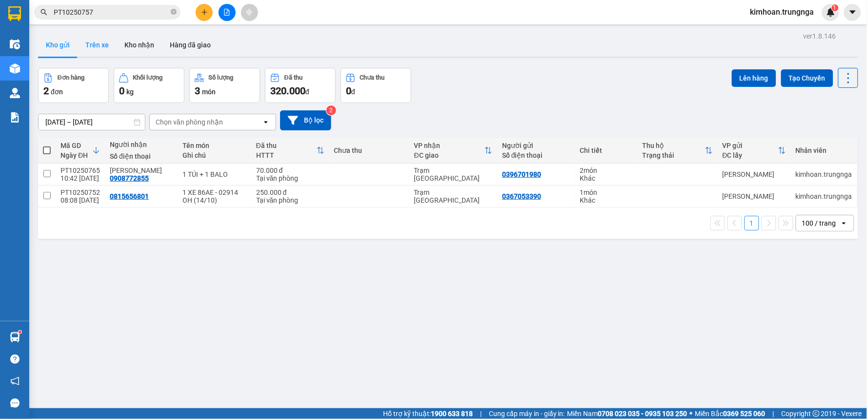
click at [98, 50] on button "Trên xe" at bounding box center [97, 44] width 39 height 23
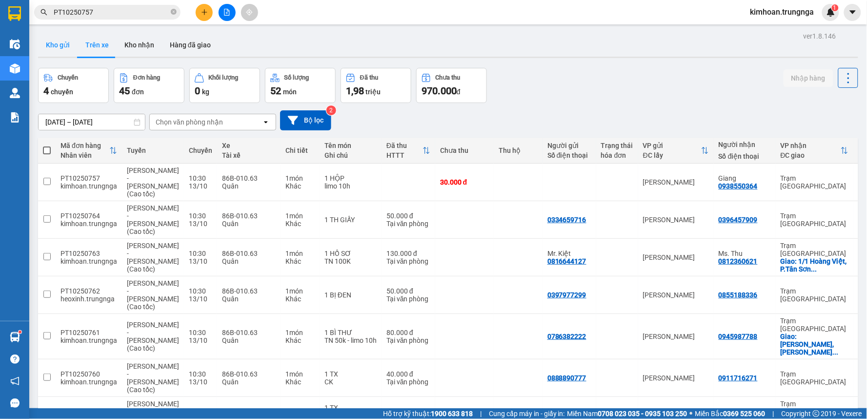
click at [59, 42] on button "Kho gửi" at bounding box center [58, 44] width 40 height 23
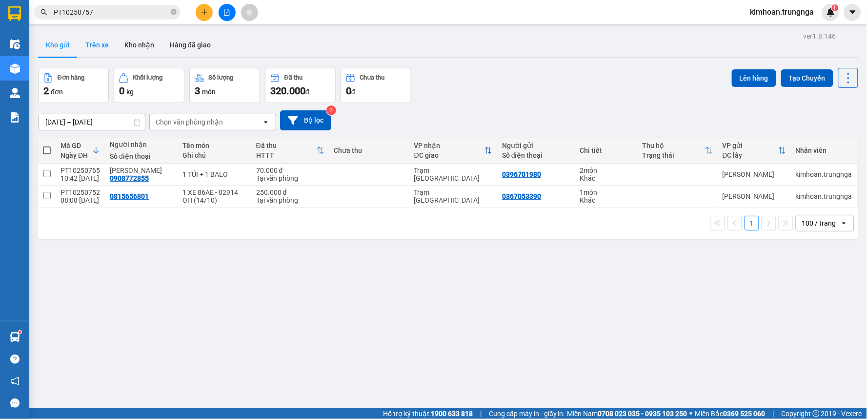
click at [96, 48] on button "Trên xe" at bounding box center [97, 44] width 39 height 23
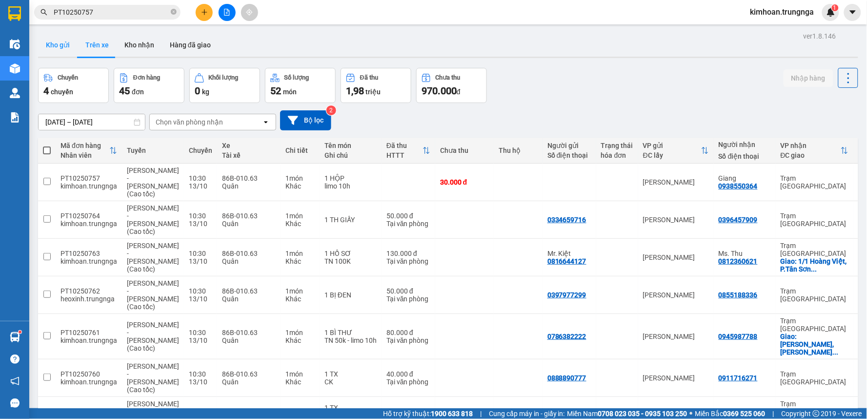
click at [57, 45] on button "Kho gửi" at bounding box center [58, 44] width 40 height 23
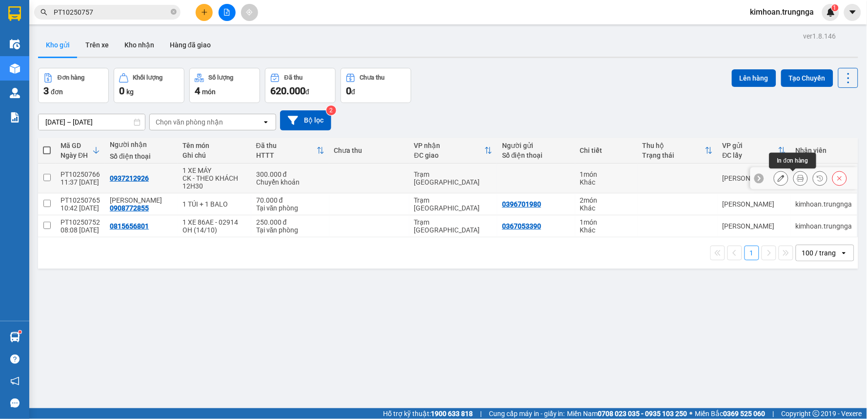
click at [797, 178] on icon at bounding box center [800, 178] width 7 height 7
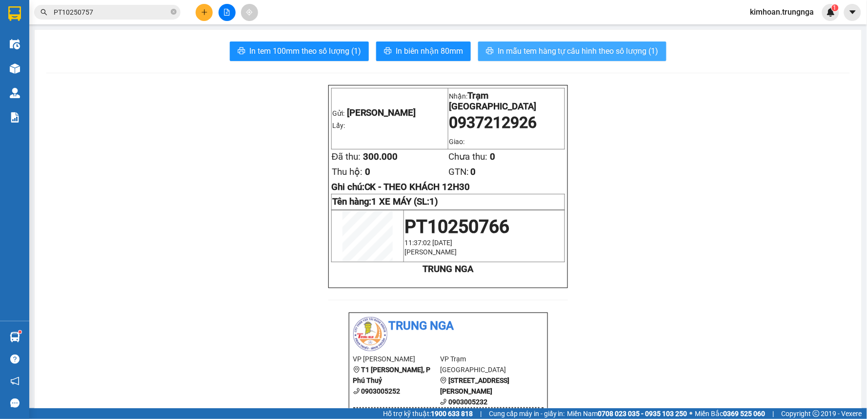
click at [539, 53] on span "In mẫu tem hàng tự cấu hình theo số lượng (1)" at bounding box center [578, 51] width 161 height 12
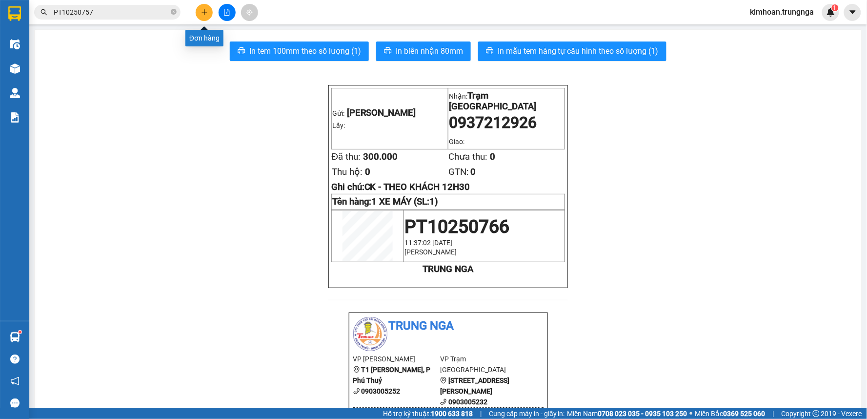
click at [210, 6] on button at bounding box center [204, 12] width 17 height 17
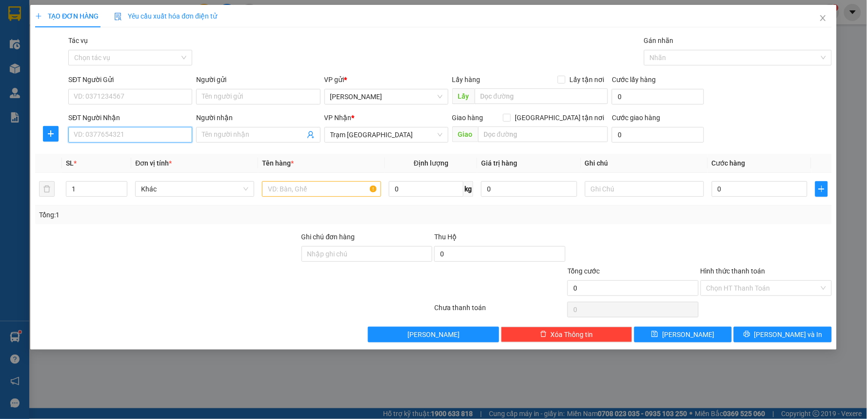
click at [139, 140] on input "SĐT Người Nhận" at bounding box center [130, 135] width 124 height 16
click at [121, 151] on div "0907272682 - anh Duy Xo" at bounding box center [130, 154] width 112 height 11
type input "0907272682"
type input "anh Duy Xo"
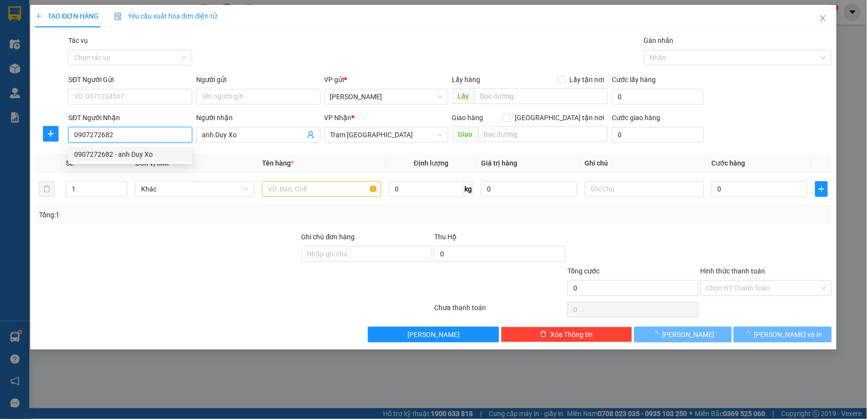
type input "40.000"
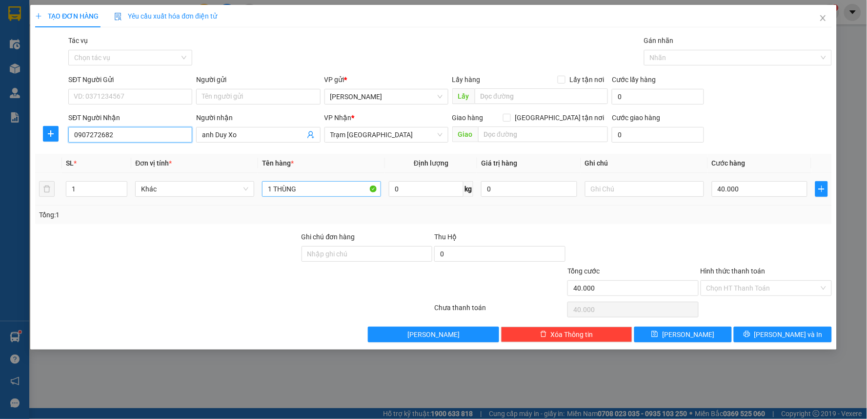
type input "0907272682"
click at [333, 185] on input "1 THÙNG" at bounding box center [321, 189] width 119 height 16
type input "1 KIỆN"
click at [729, 187] on input "40.000" at bounding box center [760, 189] width 96 height 16
type input "3"
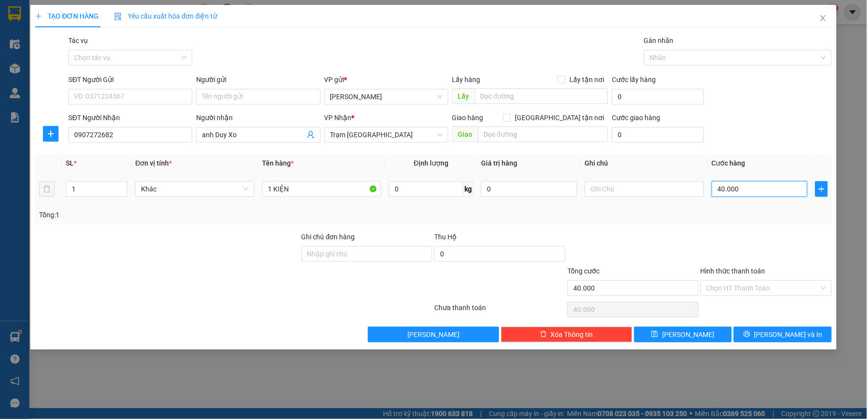
type input "3"
type input "30"
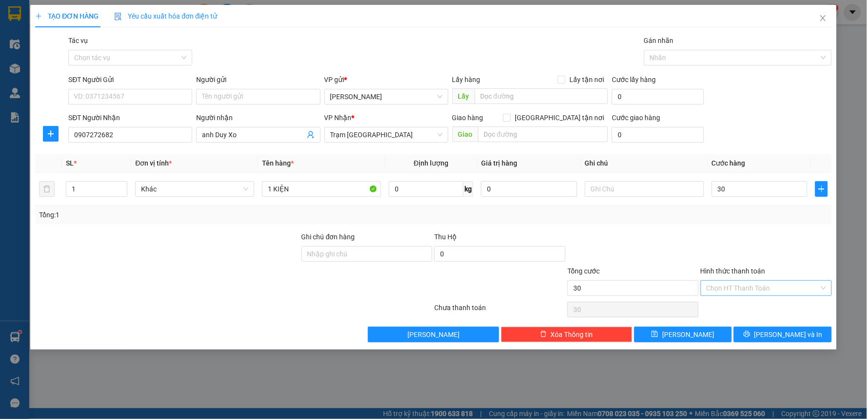
type input "30.000"
click at [769, 289] on input "Hình thức thanh toán" at bounding box center [763, 288] width 113 height 15
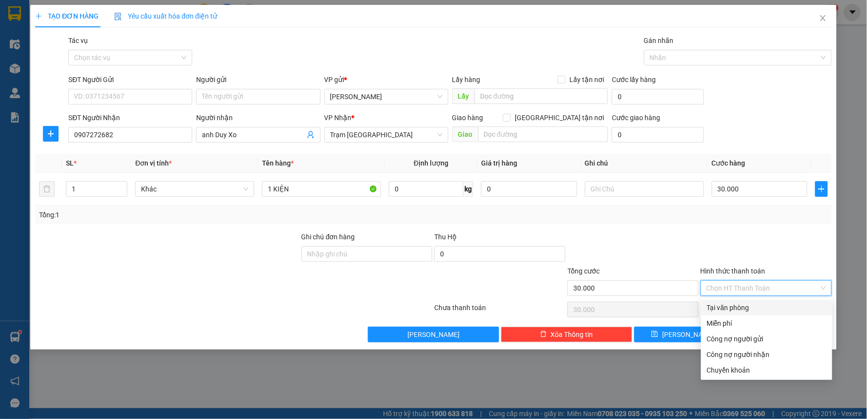
click at [744, 306] on div "Tại văn phòng" at bounding box center [767, 307] width 120 height 11
type input "0"
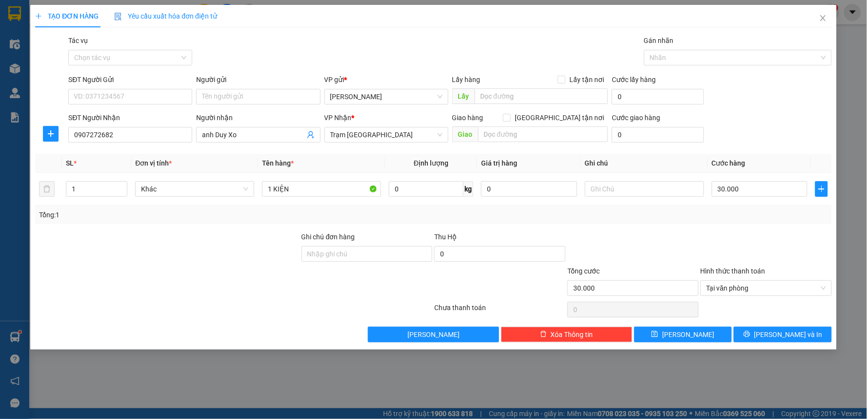
click at [763, 325] on div "Transit Pickup Surcharge Ids Transit Deliver Surcharge Ids Transit Deliver Surc…" at bounding box center [433, 188] width 797 height 307
click at [100, 99] on input "SĐT Người Gửi" at bounding box center [130, 97] width 124 height 16
type input "0908343822"
click at [785, 333] on span "[PERSON_NAME] và In" at bounding box center [789, 334] width 68 height 11
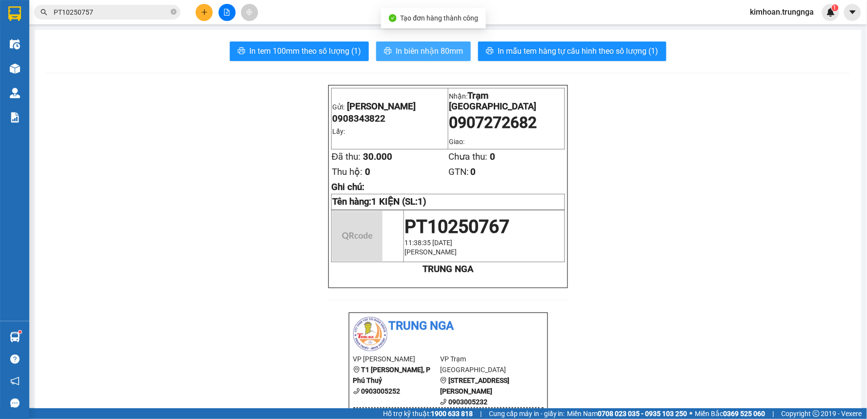
click at [433, 49] on span "In biên nhận 80mm" at bounding box center [429, 51] width 67 height 12
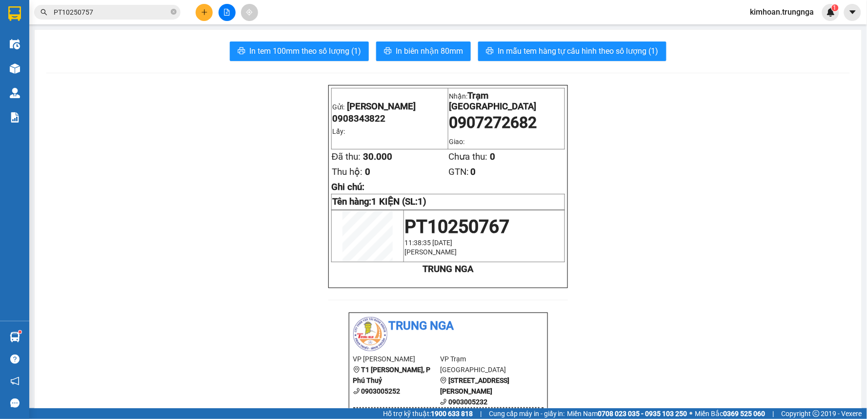
click at [499, 51] on span "In mẫu tem hàng tự cấu hình theo số lượng (1)" at bounding box center [578, 51] width 161 height 12
click at [30, 68] on main "In tem 100mm theo số lượng (1) In biên nhận 80mm In mẫu tem hàng tự cấu hình th…" at bounding box center [433, 204] width 867 height 408
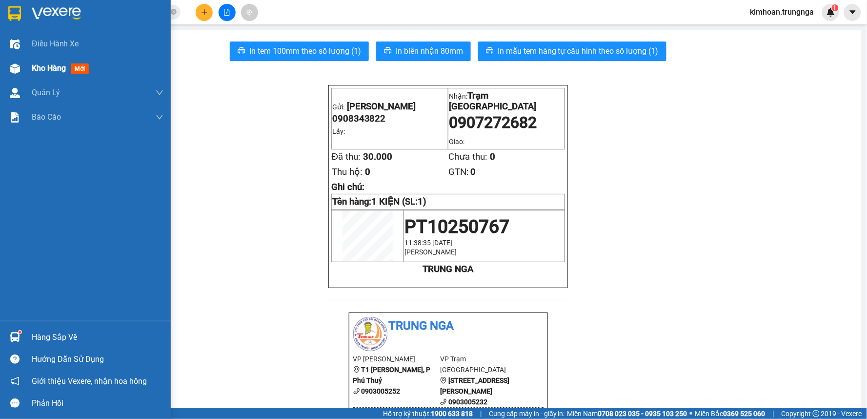
click at [13, 68] on img at bounding box center [15, 68] width 10 height 10
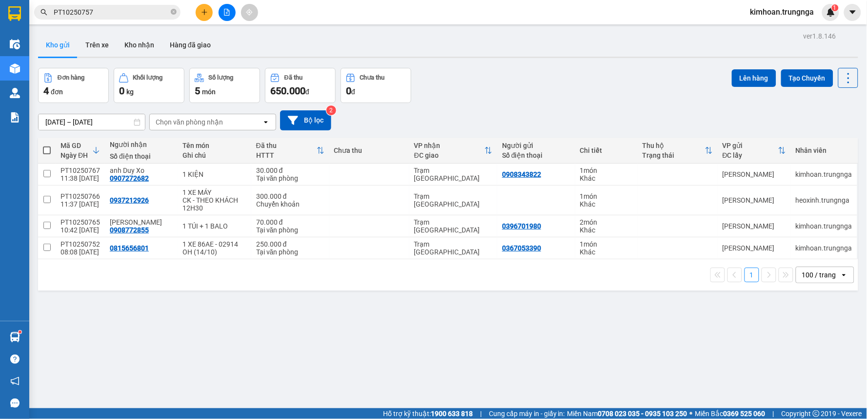
click at [208, 12] on button at bounding box center [204, 12] width 17 height 17
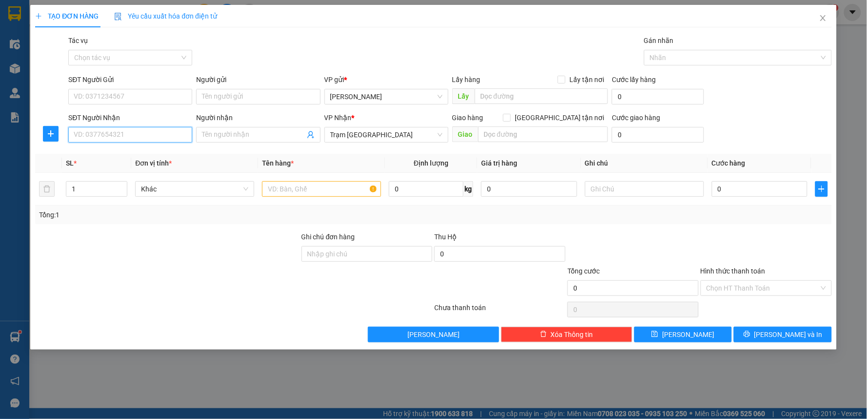
click at [148, 135] on input "SĐT Người Nhận" at bounding box center [130, 135] width 124 height 16
click at [107, 154] on div "0948497783" at bounding box center [130, 154] width 112 height 11
type input "0948497783"
type input "30.000"
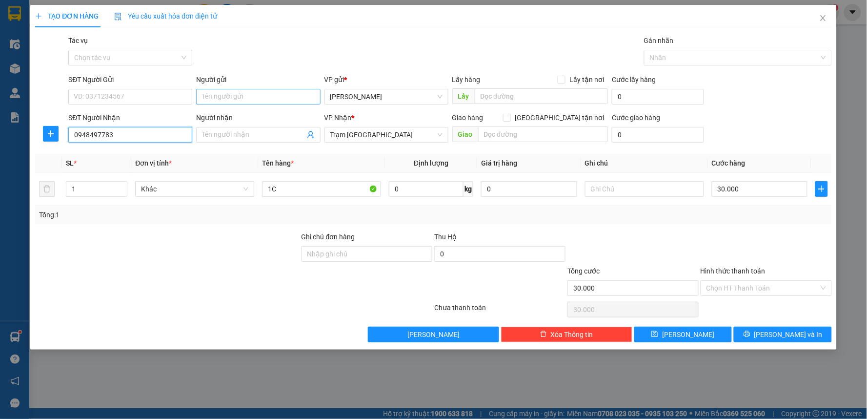
type input "0948497783"
click at [238, 101] on input "Người gửi" at bounding box center [258, 97] width 124 height 16
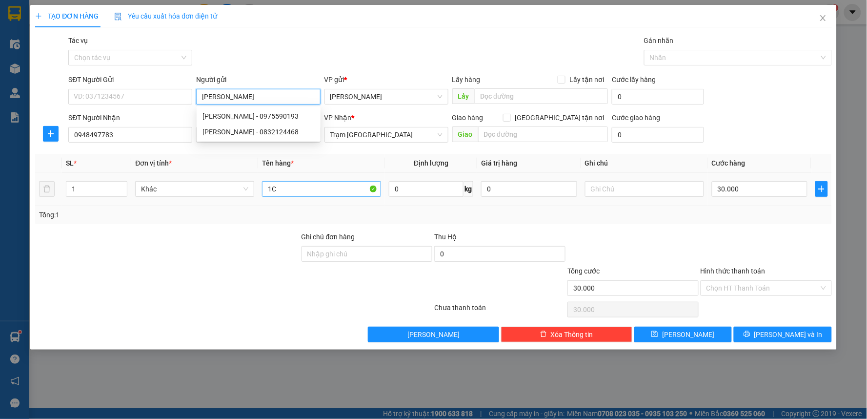
type input "Hải Vân"
click at [285, 195] on input "1C" at bounding box center [321, 189] width 119 height 16
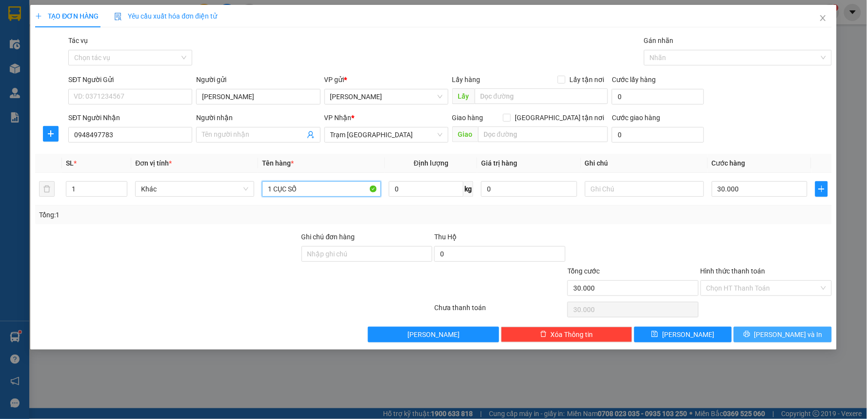
type input "1 CỤC SỐ"
click at [762, 327] on button "[PERSON_NAME] và In" at bounding box center [783, 334] width 98 height 16
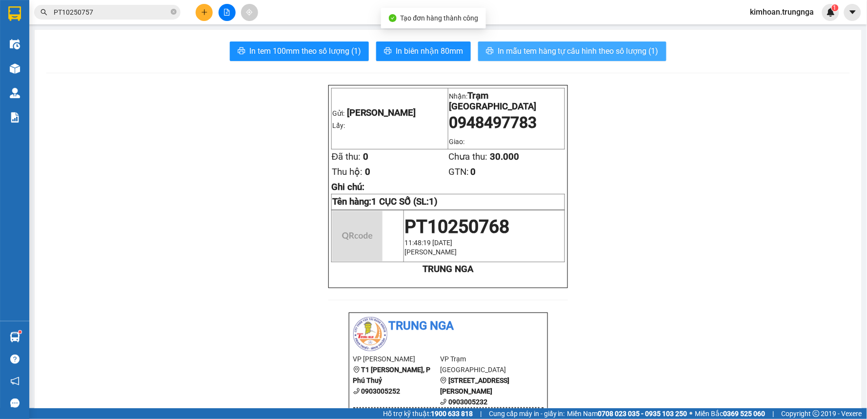
click at [526, 55] on span "In mẫu tem hàng tự cấu hình theo số lượng (1)" at bounding box center [578, 51] width 161 height 12
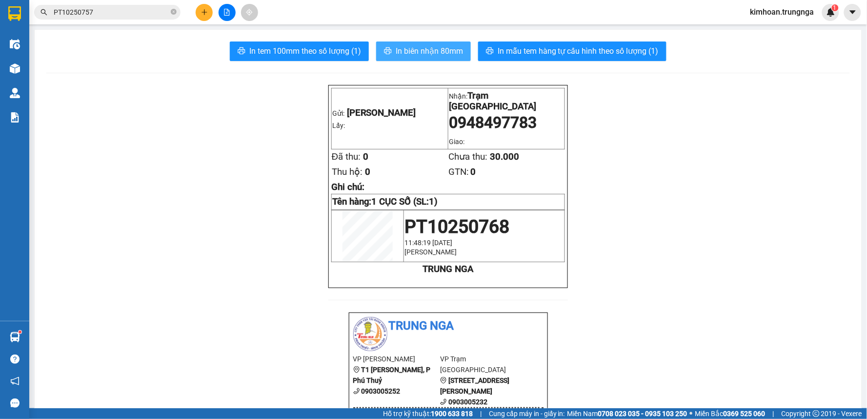
click at [411, 46] on span "In biên nhận 80mm" at bounding box center [429, 51] width 67 height 12
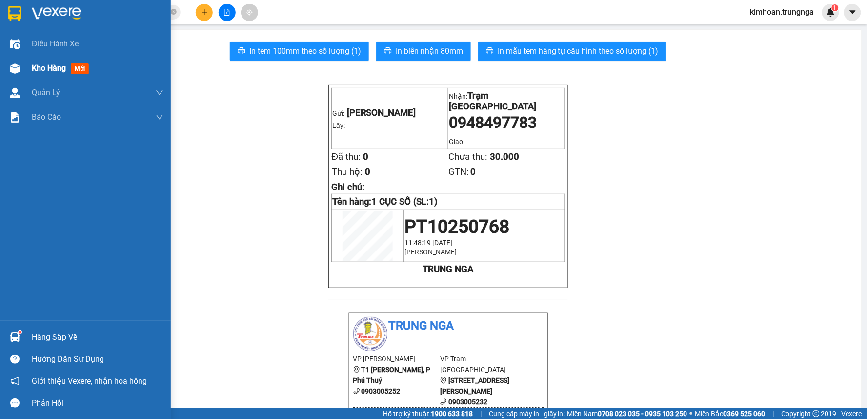
click at [18, 69] on img at bounding box center [15, 68] width 10 height 10
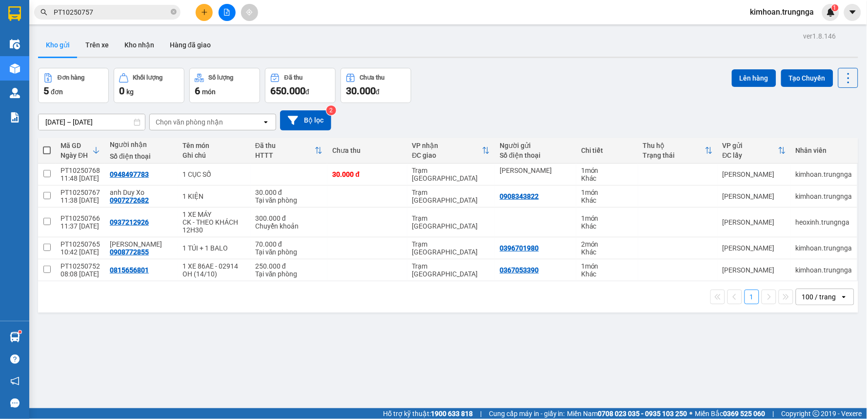
click at [206, 9] on icon "plus" at bounding box center [204, 12] width 7 height 7
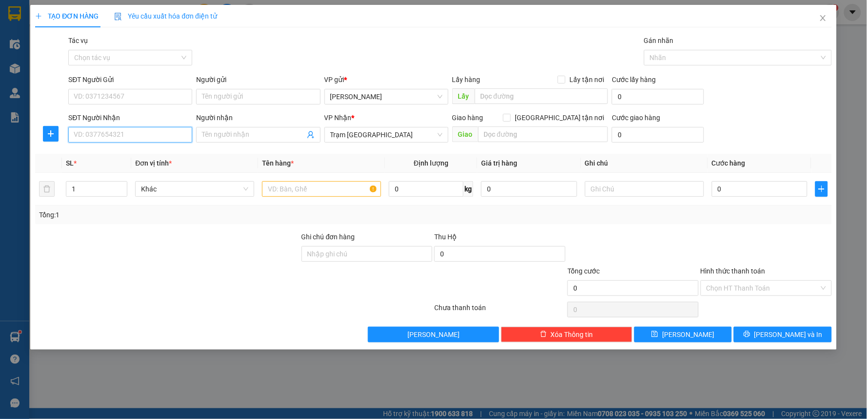
click at [147, 130] on input "SĐT Người Nhận" at bounding box center [130, 135] width 124 height 16
click at [328, 192] on input "text" at bounding box center [321, 189] width 119 height 16
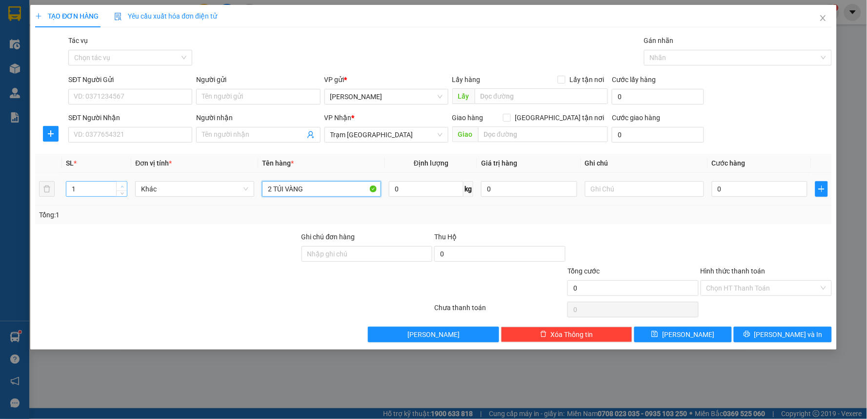
type input "2 TÚI VÀNG"
type input "2"
click at [121, 187] on span "up" at bounding box center [122, 187] width 6 height 6
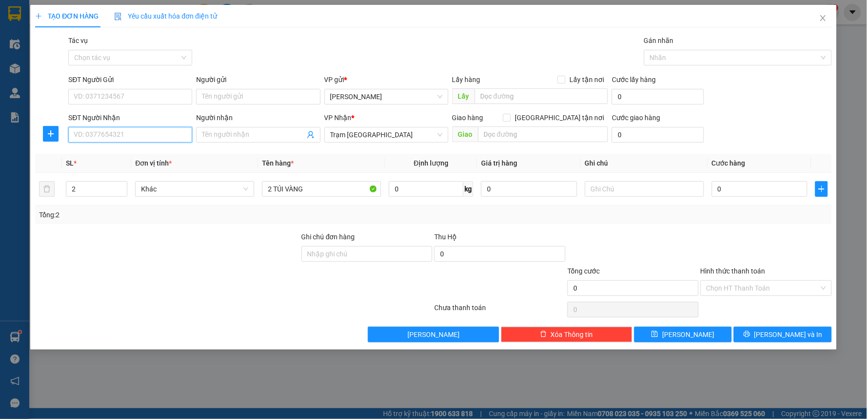
click at [136, 135] on input "SĐT Người Nhận" at bounding box center [130, 135] width 124 height 16
type input "0377787127"
click at [124, 152] on div "0377787127" at bounding box center [130, 154] width 112 height 11
checkbox input "true"
type input "Cổng 6 BV Phạm Ngọc Thạch"
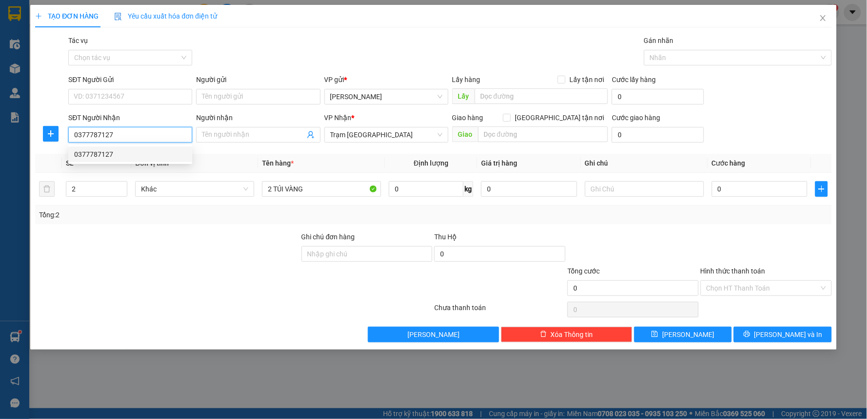
type input "50.000"
type input "90.000"
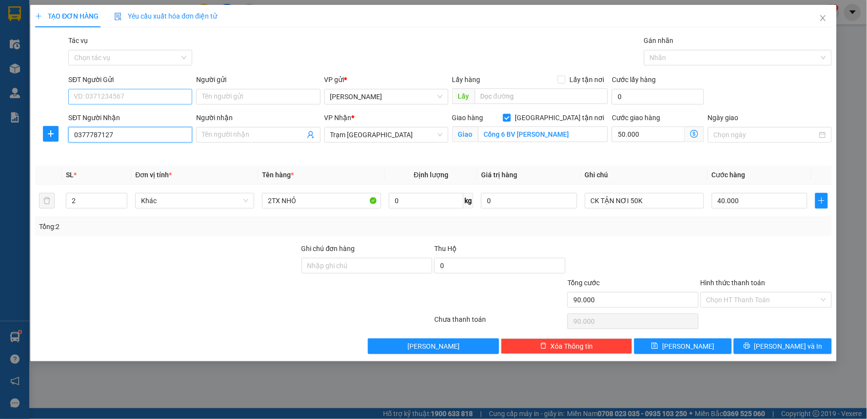
type input "0377787127"
click at [133, 96] on input "SĐT Người Gửi" at bounding box center [130, 97] width 124 height 16
click at [128, 118] on div "0969887249" at bounding box center [130, 116] width 112 height 11
type input "0969887249"
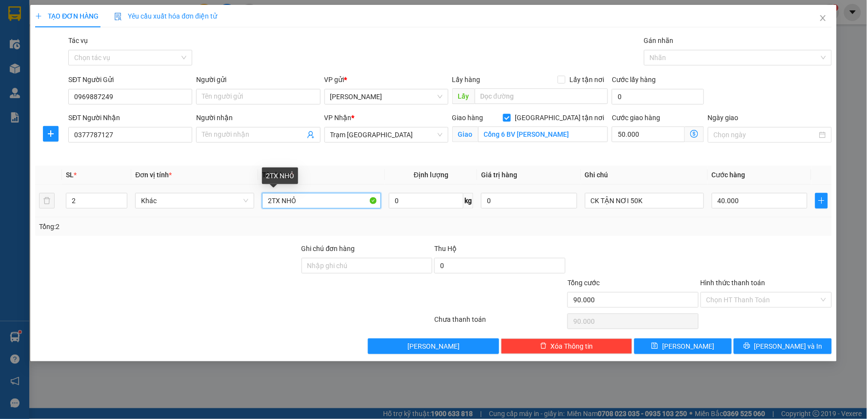
drag, startPoint x: 300, startPoint y: 198, endPoint x: 271, endPoint y: 203, distance: 29.2
click at [271, 203] on input "2TX NHỎ" at bounding box center [321, 201] width 119 height 16
type input "2 TÚI VÀNG (Có Bình Thủy)"
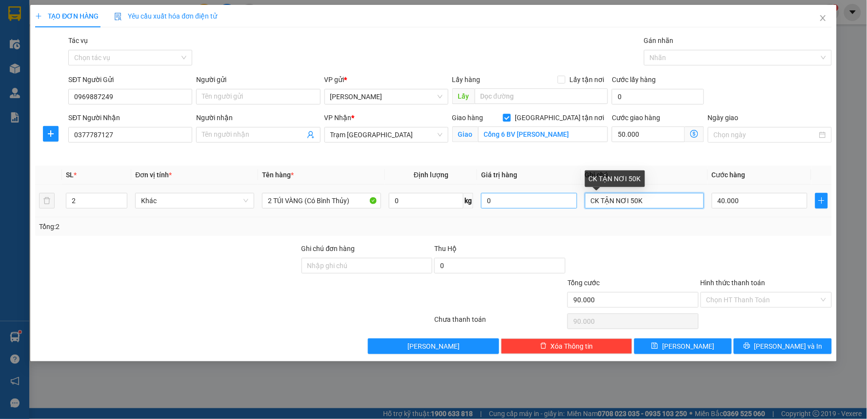
drag, startPoint x: 637, startPoint y: 201, endPoint x: 566, endPoint y: 200, distance: 70.8
click at [566, 201] on tr "2 Khác 2 TÚI VÀNG (Có Bình Thủy) 0 kg 0 CK TẬN NƠI 50K 40.000" at bounding box center [433, 200] width 797 height 33
type input "TN 50K"
click at [738, 199] on input "40.000" at bounding box center [760, 201] width 96 height 16
type input "50.006"
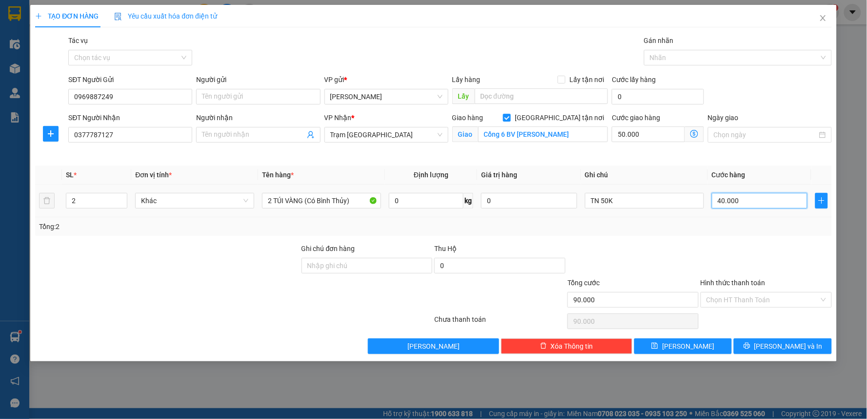
type input "50.006"
type input "60"
type input "50.060"
type input "60"
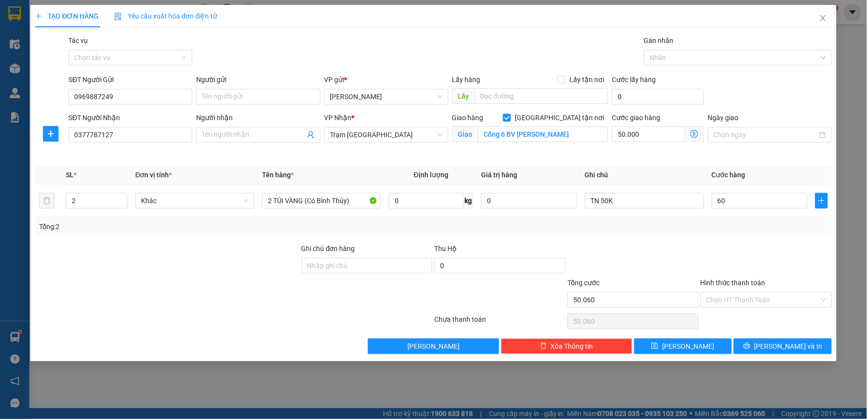
type input "110.000"
type input "60.000"
click at [713, 245] on div at bounding box center [766, 260] width 133 height 34
click at [760, 293] on input "Hình thức thanh toán" at bounding box center [763, 299] width 113 height 15
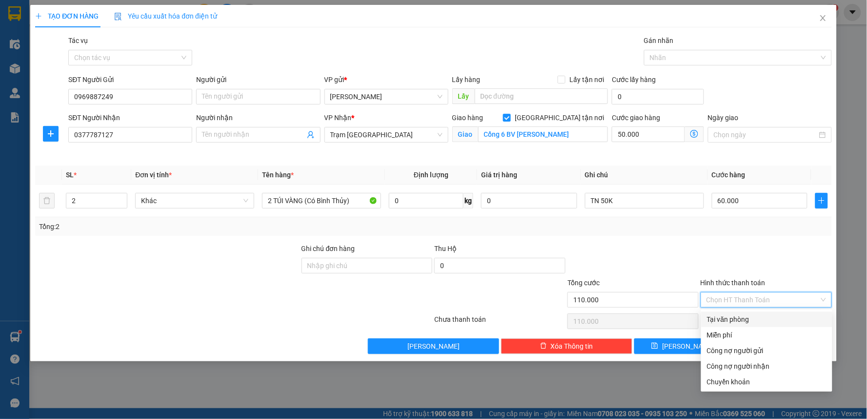
click at [750, 319] on div "Tại văn phòng" at bounding box center [767, 319] width 120 height 11
type input "0"
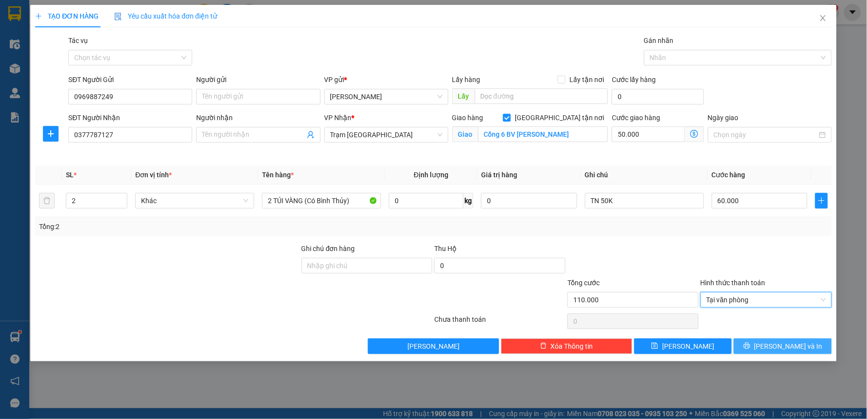
click at [781, 347] on span "[PERSON_NAME] và In" at bounding box center [789, 346] width 68 height 11
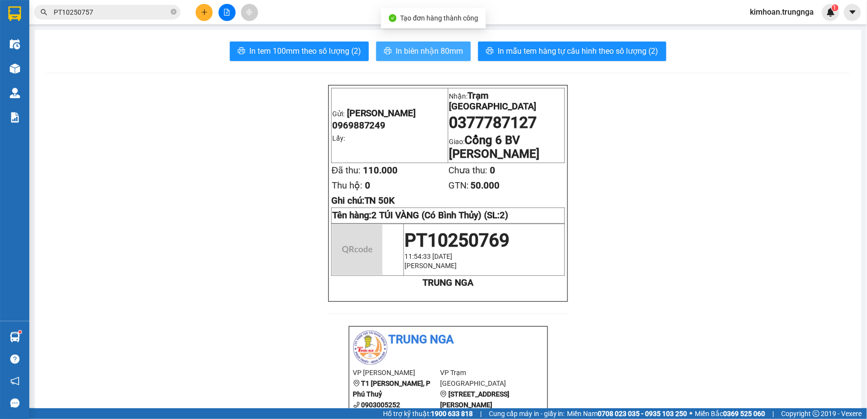
click at [404, 56] on span "In biên nhận 80mm" at bounding box center [429, 51] width 67 height 12
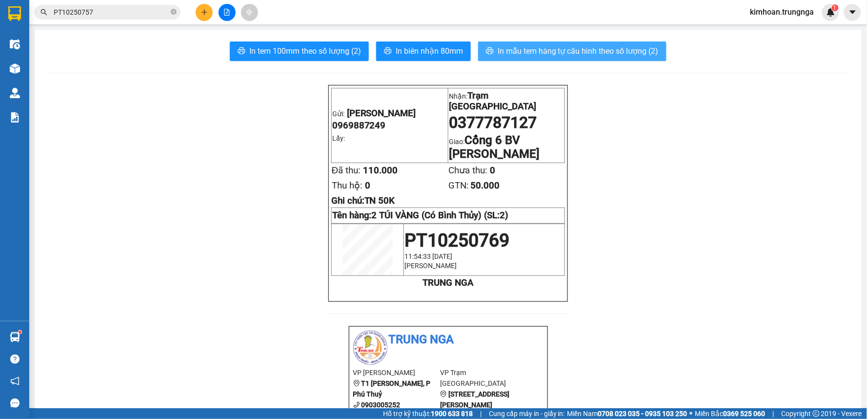
click at [571, 50] on span "In mẫu tem hàng tự cấu hình theo số lượng (2)" at bounding box center [578, 51] width 161 height 12
click at [208, 8] on button at bounding box center [204, 12] width 17 height 17
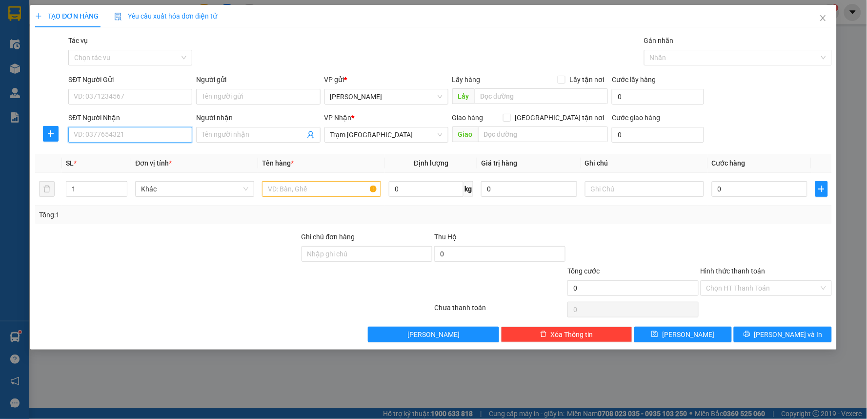
click at [156, 142] on input "SĐT Người Nhận" at bounding box center [130, 135] width 124 height 16
type input "0915784352"
click at [511, 120] on span at bounding box center [507, 118] width 8 height 8
click at [510, 120] on input "[GEOGRAPHIC_DATA] tận nơi" at bounding box center [506, 117] width 7 height 7
checkbox input "true"
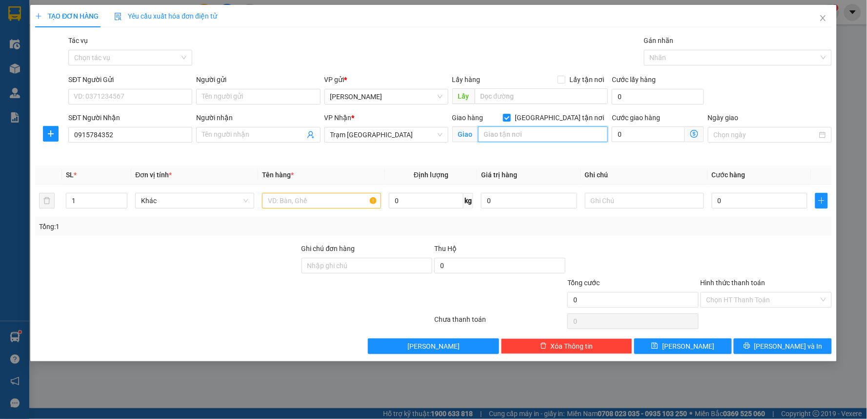
click at [548, 140] on input "text" at bounding box center [543, 134] width 130 height 16
type input "Hẻm 275/35 Quang Trung, Gò Vấp"
click at [639, 135] on input "0" at bounding box center [648, 134] width 73 height 16
type input "1"
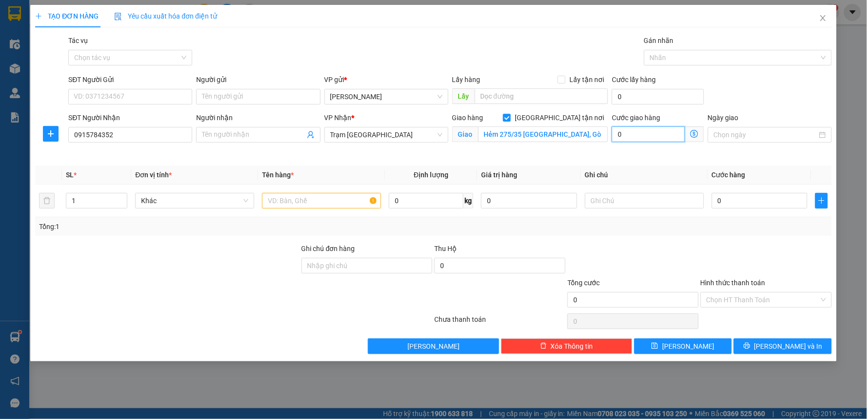
type input "1"
type input "10"
click at [587, 157] on div "Giao hàng Giao tận nơi Giao Hẻm 275/35 Quang Trung, Gò Vấp" at bounding box center [530, 135] width 160 height 46
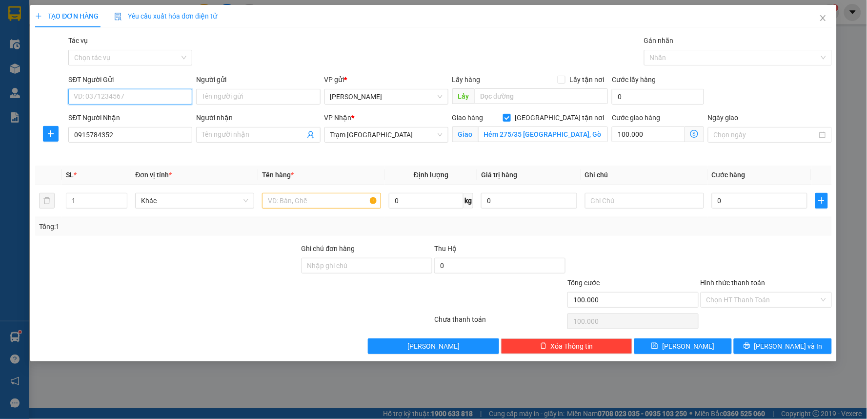
click at [142, 96] on input "SĐT Người Gửi" at bounding box center [130, 97] width 124 height 16
click at [274, 201] on input "text" at bounding box center [321, 201] width 119 height 16
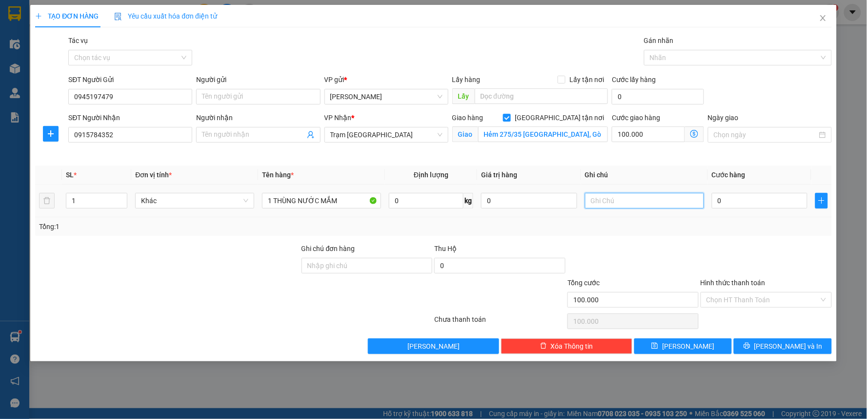
click at [616, 206] on input "text" at bounding box center [644, 201] width 119 height 16
click at [738, 199] on input "0" at bounding box center [760, 201] width 96 height 16
click at [740, 233] on div "Tổng: 1" at bounding box center [433, 226] width 797 height 19
click at [749, 305] on input "Hình thức thanh toán" at bounding box center [763, 299] width 113 height 15
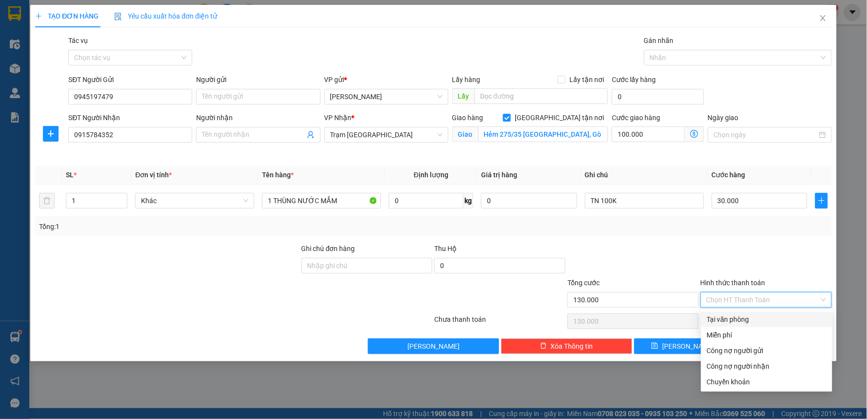
click at [746, 320] on div "Tại văn phòng" at bounding box center [767, 319] width 120 height 11
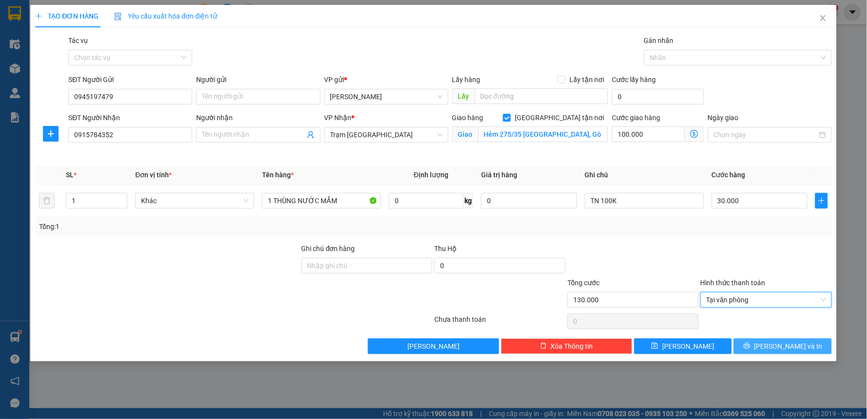
click at [786, 347] on span "[PERSON_NAME] và In" at bounding box center [789, 346] width 68 height 11
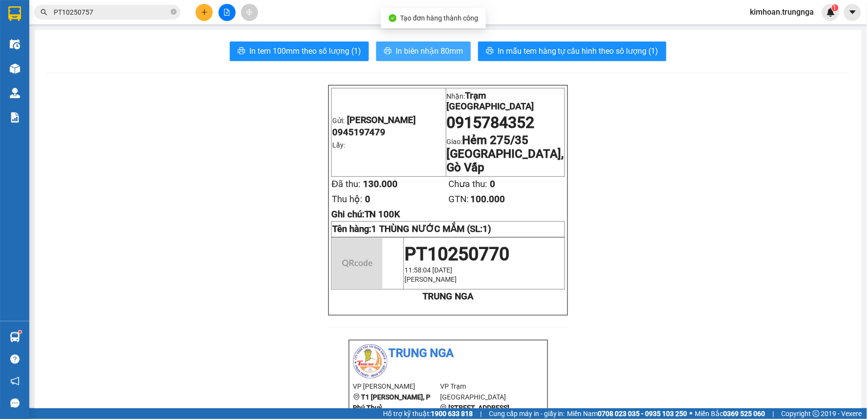
click at [397, 52] on span "In biên nhận 80mm" at bounding box center [429, 51] width 67 height 12
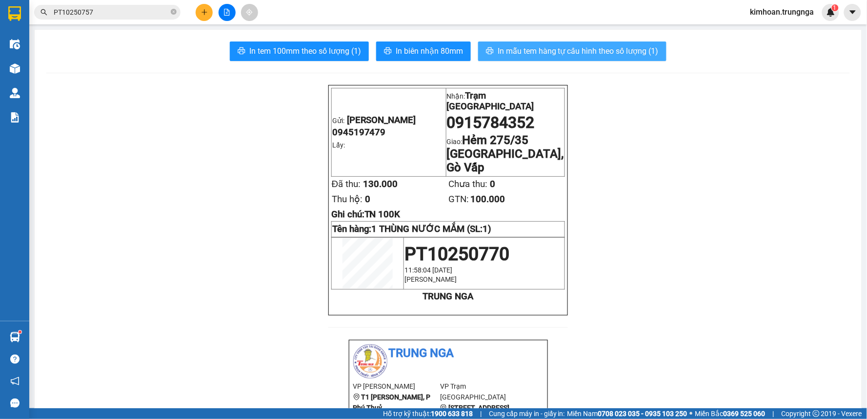
click at [532, 52] on span "In mẫu tem hàng tự cấu hình theo số lượng (1)" at bounding box center [578, 51] width 161 height 12
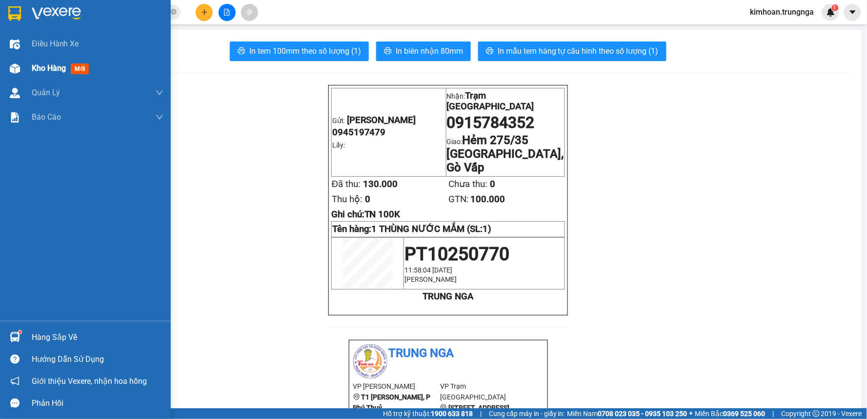
click at [15, 70] on img at bounding box center [15, 68] width 10 height 10
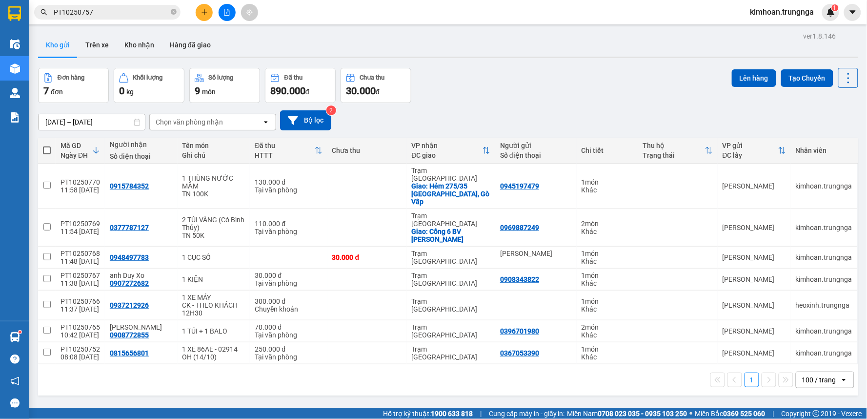
click at [207, 9] on icon "plus" at bounding box center [204, 12] width 7 height 7
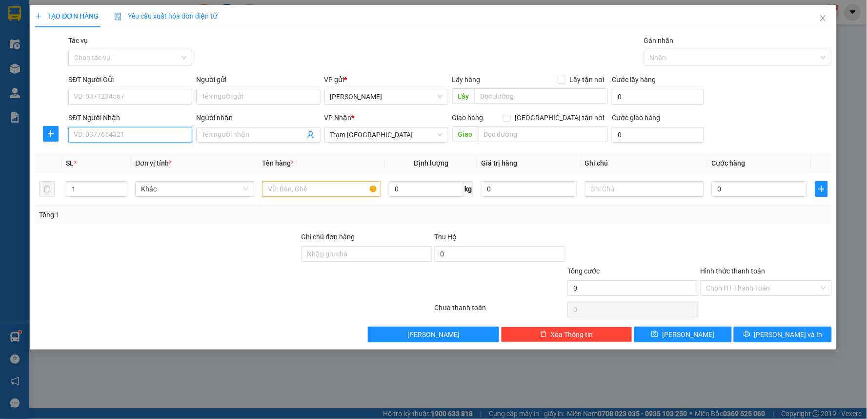
click at [142, 138] on input "SĐT Người Nhận" at bounding box center [130, 135] width 124 height 16
click at [153, 128] on input "SĐT Người Nhận" at bounding box center [130, 135] width 124 height 16
click at [510, 118] on input "[GEOGRAPHIC_DATA] tận nơi" at bounding box center [506, 117] width 7 height 7
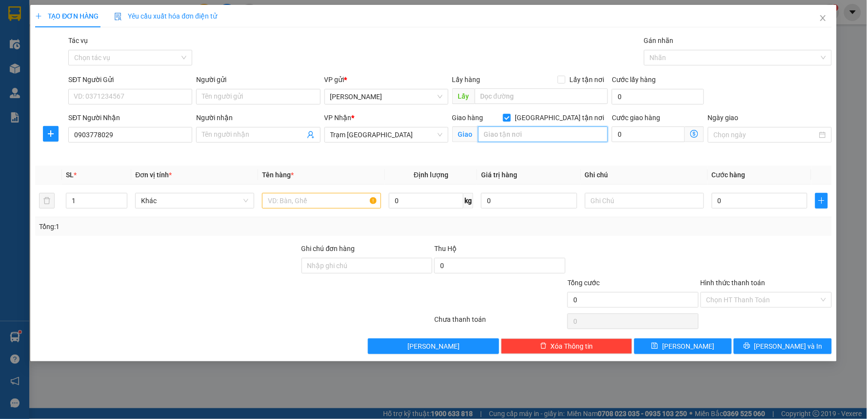
click at [553, 134] on input "text" at bounding box center [543, 134] width 130 height 16
click at [636, 130] on input "0" at bounding box center [648, 134] width 73 height 16
drag, startPoint x: 610, startPoint y: 156, endPoint x: 617, endPoint y: 171, distance: 16.8
click at [610, 156] on div "Cước giao hàng 50.000" at bounding box center [658, 135] width 96 height 46
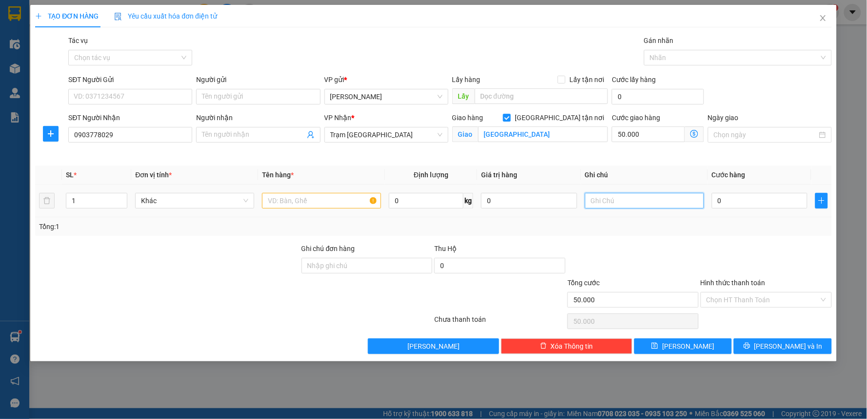
click at [626, 201] on input "text" at bounding box center [644, 201] width 119 height 16
click at [276, 199] on input "text" at bounding box center [321, 201] width 119 height 16
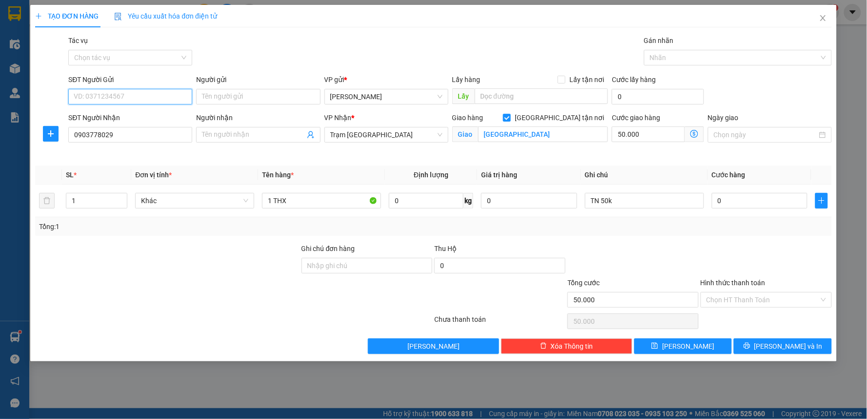
click at [149, 98] on input "SĐT Người Gửi" at bounding box center [130, 97] width 124 height 16
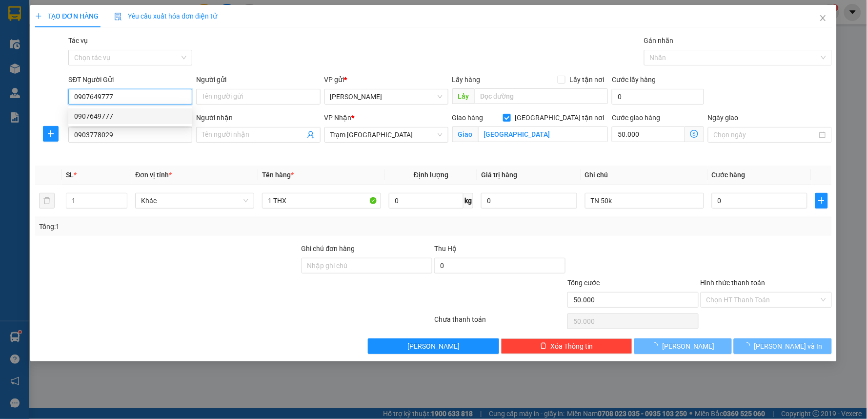
click at [149, 98] on input "0907649777" at bounding box center [130, 97] width 124 height 16
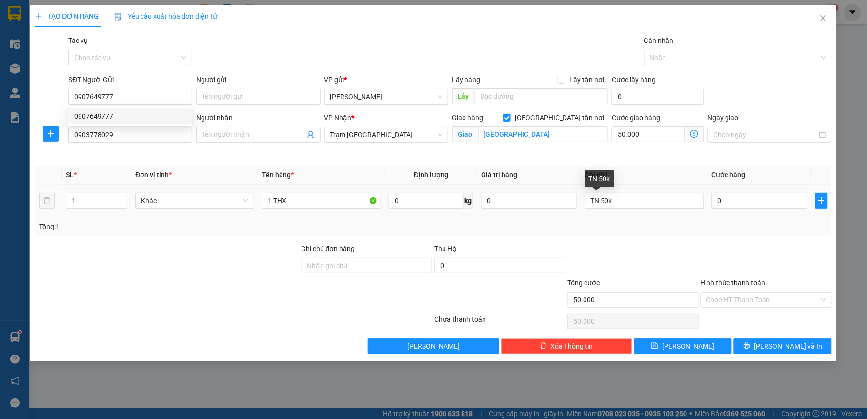
click at [609, 225] on div "Tổng: 1" at bounding box center [433, 226] width 789 height 11
click at [742, 203] on input "0" at bounding box center [760, 201] width 96 height 16
click at [736, 231] on div "Tổng: 1" at bounding box center [433, 226] width 789 height 11
click at [717, 204] on input "40.000" at bounding box center [760, 201] width 96 height 16
click at [679, 254] on div at bounding box center [633, 260] width 133 height 34
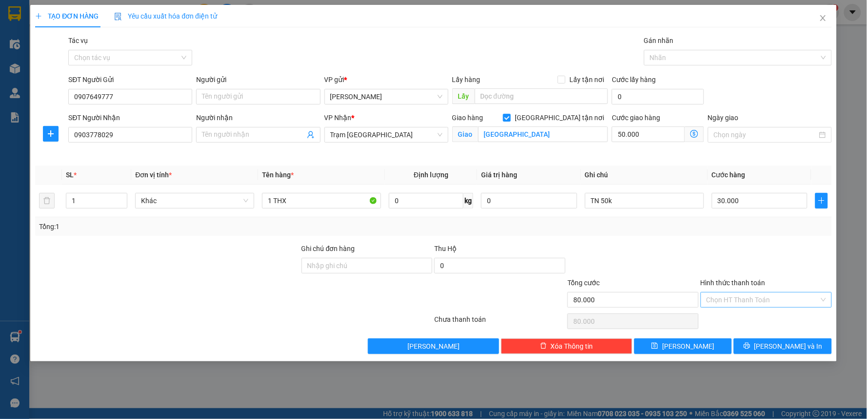
click at [742, 300] on input "Hình thức thanh toán" at bounding box center [763, 299] width 113 height 15
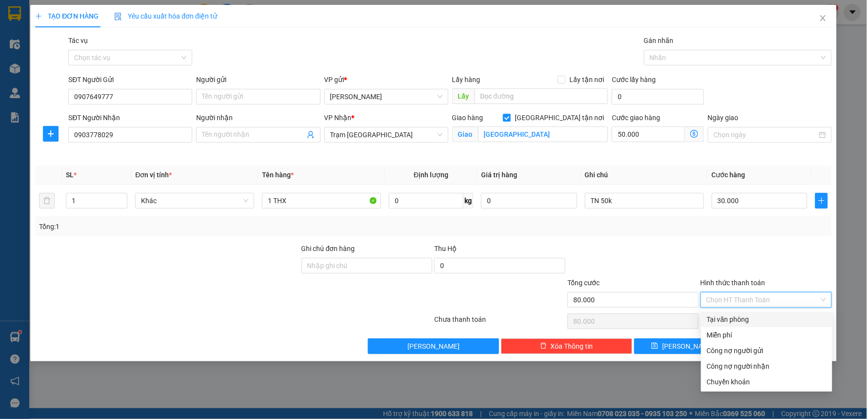
click at [746, 321] on div "Tại văn phòng" at bounding box center [767, 319] width 120 height 11
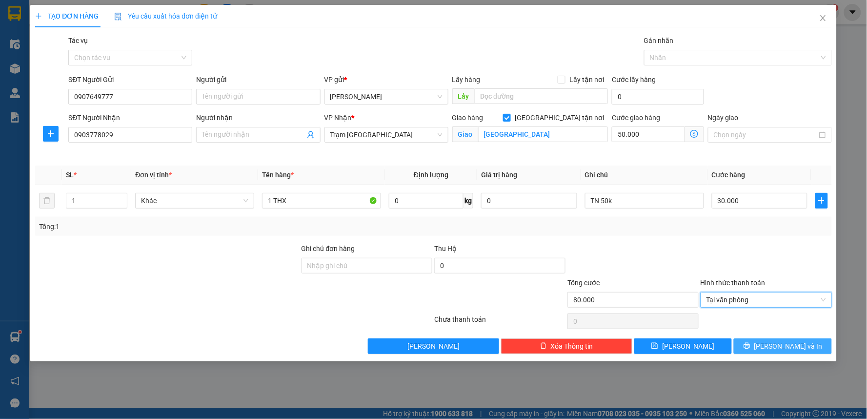
click at [772, 347] on button "[PERSON_NAME] và In" at bounding box center [783, 346] width 98 height 16
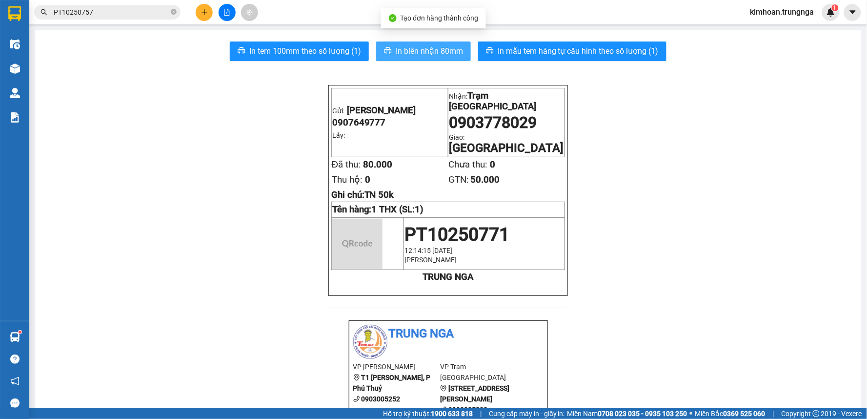
click at [413, 46] on span "In biên nhận 80mm" at bounding box center [429, 51] width 67 height 12
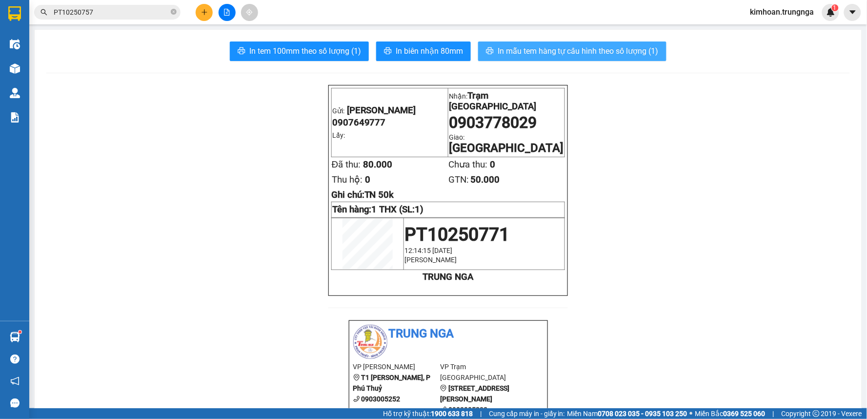
click at [540, 57] on span "In mẫu tem hàng tự cấu hình theo số lượng (1)" at bounding box center [578, 51] width 161 height 12
click at [199, 17] on button at bounding box center [204, 12] width 17 height 17
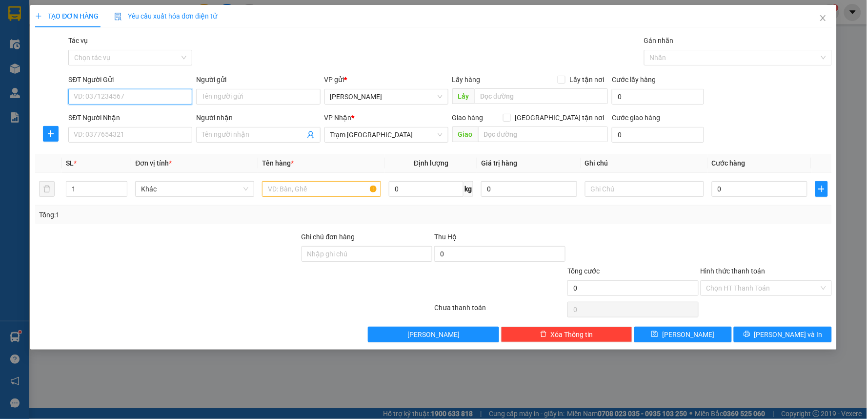
click at [158, 97] on input "SĐT Người Gửi" at bounding box center [130, 97] width 124 height 16
paste input "0907649777"
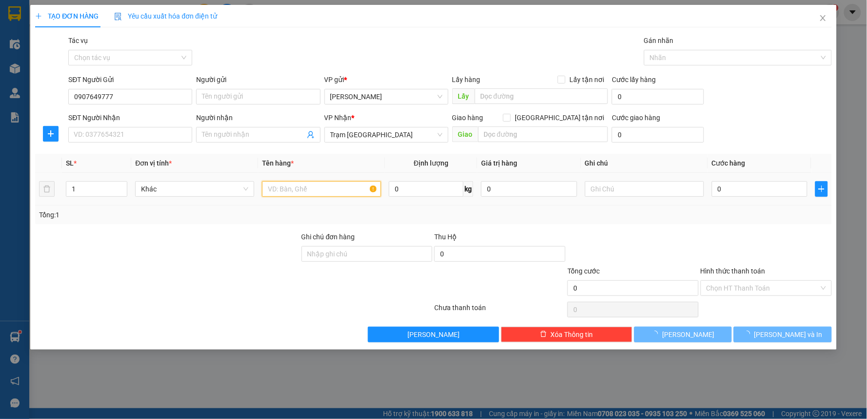
click at [309, 184] on input "text" at bounding box center [321, 189] width 119 height 16
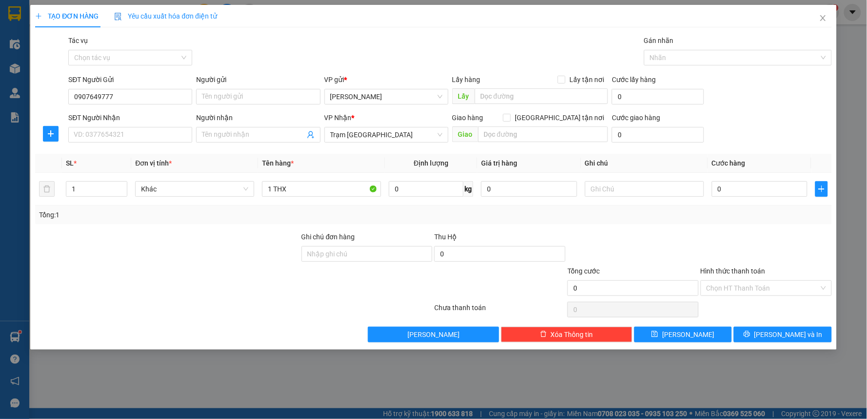
click at [560, 124] on div "Giao hàng Giao tận nơi" at bounding box center [530, 119] width 156 height 15
click at [510, 118] on input "[GEOGRAPHIC_DATA] tận nơi" at bounding box center [506, 117] width 7 height 7
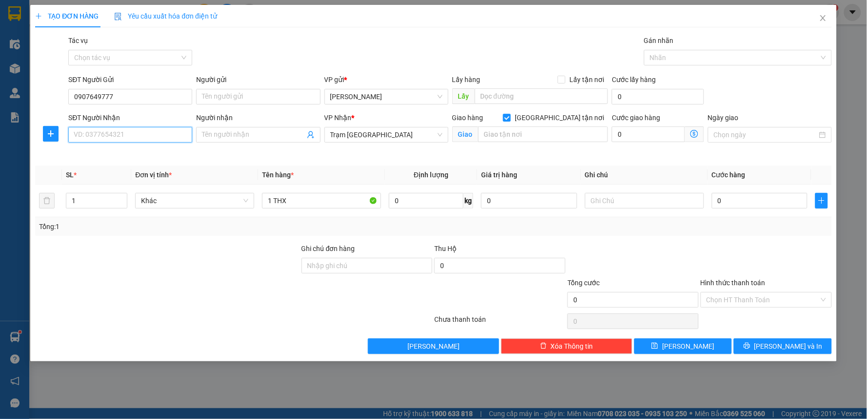
click at [159, 132] on input "SĐT Người Nhận" at bounding box center [130, 135] width 124 height 16
click at [537, 133] on input "text" at bounding box center [543, 134] width 130 height 16
click at [640, 135] on input "0" at bounding box center [648, 134] width 73 height 16
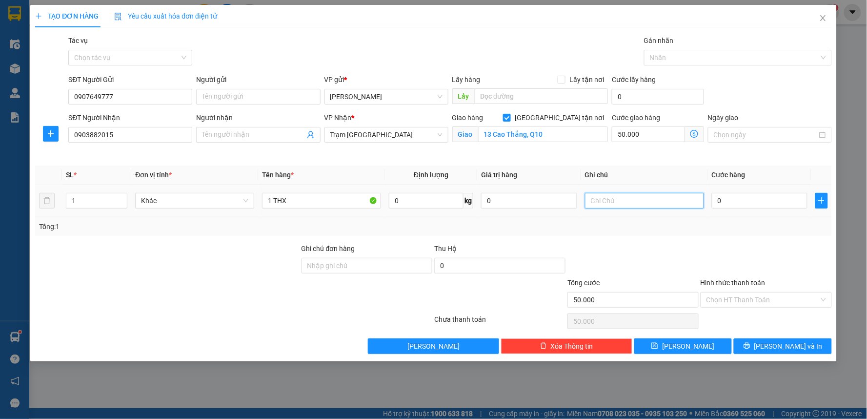
click at [625, 200] on input "text" at bounding box center [644, 201] width 119 height 16
click at [774, 201] on input "0" at bounding box center [760, 201] width 96 height 16
click at [735, 242] on div "Transit Pickup Surcharge Ids Transit Deliver Surcharge Ids Transit Deliver Surc…" at bounding box center [433, 194] width 797 height 319
click at [748, 295] on input "Hình thức thanh toán" at bounding box center [763, 299] width 113 height 15
drag, startPoint x: 744, startPoint y: 308, endPoint x: 744, endPoint y: 320, distance: 12.2
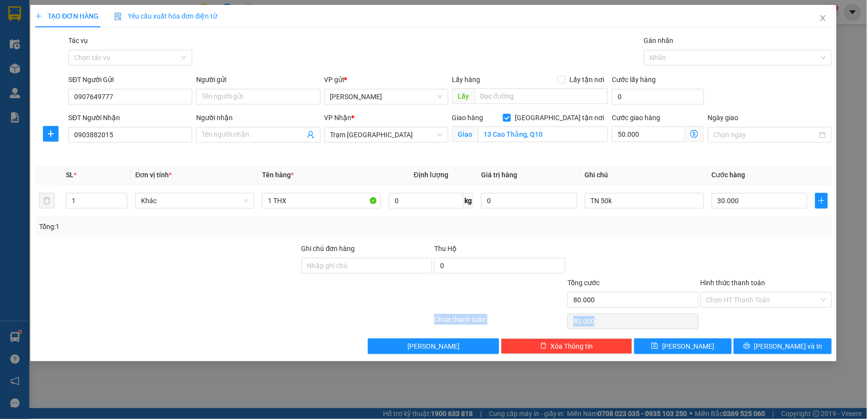
click at [744, 320] on div "Transit Pickup Surcharge Ids Transit Deliver Surcharge Ids Transit Deliver Surc…" at bounding box center [433, 194] width 797 height 319
click at [744, 294] on input "Hình thức thanh toán" at bounding box center [763, 299] width 113 height 15
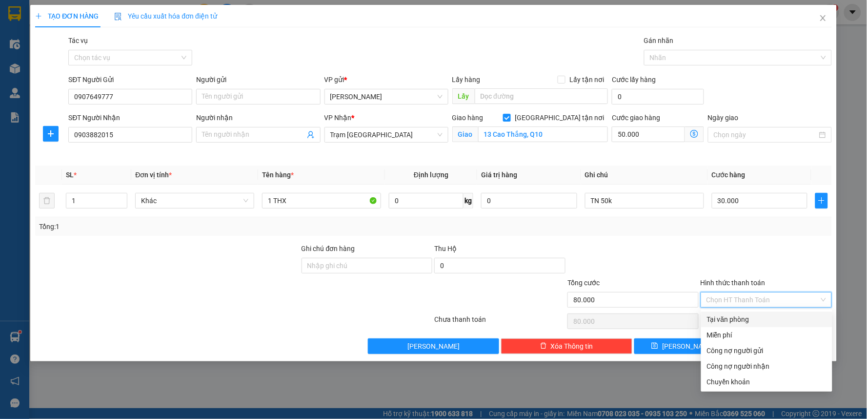
click at [746, 315] on div "Tại văn phòng" at bounding box center [767, 319] width 120 height 11
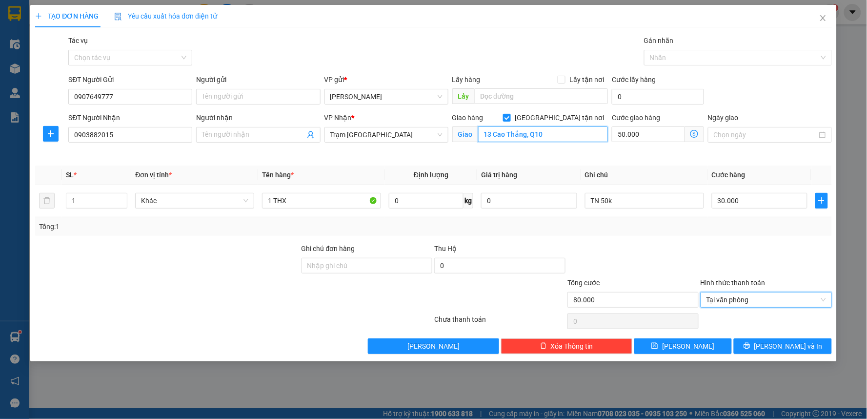
click at [569, 132] on input "13 Cao Thắng, Q10" at bounding box center [543, 134] width 130 height 16
click at [565, 132] on input "13 Cao Thắng, Q10" at bounding box center [543, 134] width 130 height 16
click at [612, 159] on div "Transit Pickup Surcharge Ids Transit Deliver Surcharge Ids Transit Deliver Surc…" at bounding box center [433, 194] width 797 height 319
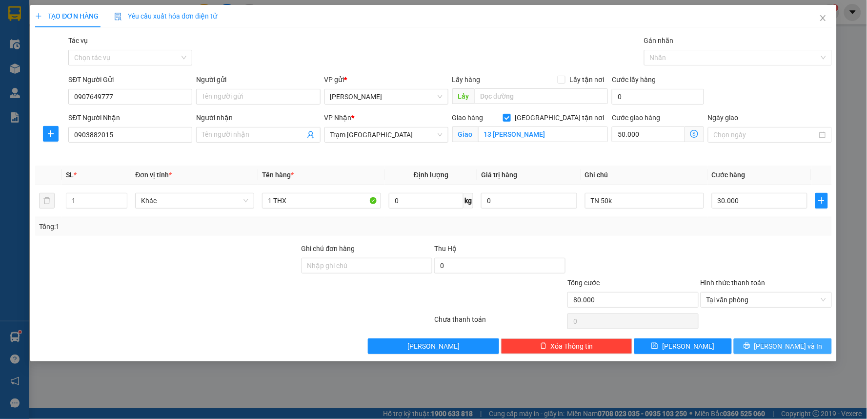
drag, startPoint x: 753, startPoint y: 343, endPoint x: 548, endPoint y: 173, distance: 265.5
click at [549, 173] on div "Transit Pickup Surcharge Ids Transit Deliver Surcharge Ids Transit Deliver Surc…" at bounding box center [433, 194] width 797 height 319
click at [543, 137] on input "13 Cao Thắng" at bounding box center [543, 134] width 130 height 16
click at [571, 133] on input "13 Cao Thắng, Q10" at bounding box center [543, 134] width 130 height 16
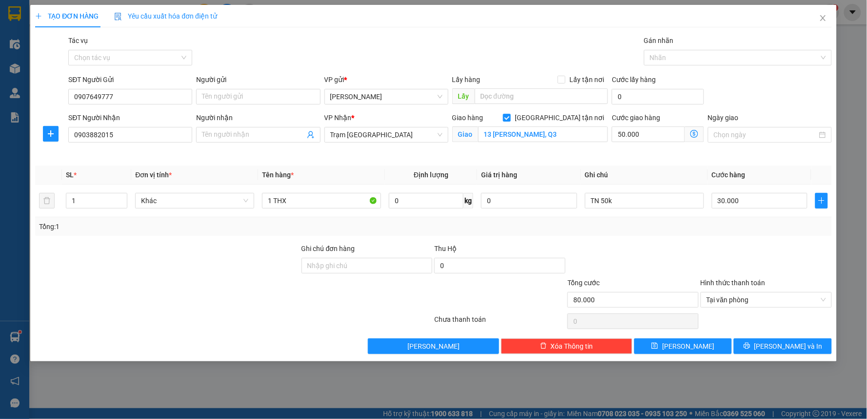
click at [559, 162] on div "Transit Pickup Surcharge Ids Transit Deliver Surcharge Ids Transit Deliver Surc…" at bounding box center [433, 194] width 797 height 319
click at [651, 162] on div "Transit Pickup Surcharge Ids Transit Deliver Surcharge Ids Transit Deliver Surc…" at bounding box center [433, 194] width 797 height 319
click at [750, 348] on icon "printer" at bounding box center [747, 346] width 6 height 6
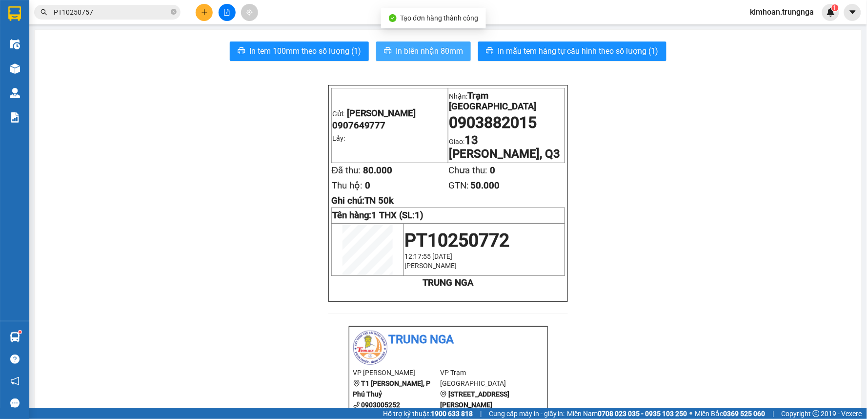
click at [440, 49] on span "In biên nhận 80mm" at bounding box center [429, 51] width 67 height 12
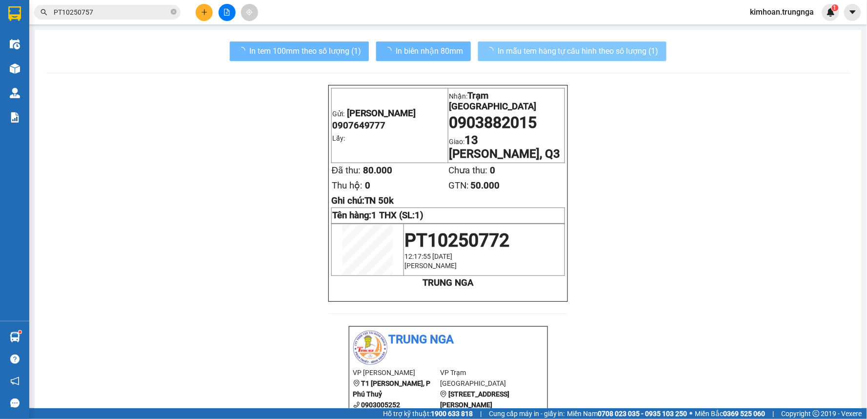
click at [548, 46] on span "In mẫu tem hàng tự cấu hình theo số lượng (1)" at bounding box center [578, 51] width 161 height 12
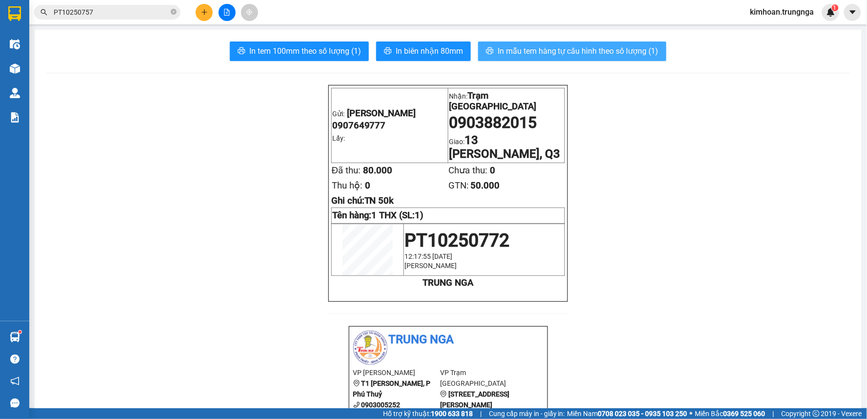
click at [548, 46] on span "In mẫu tem hàng tự cấu hình theo số lượng (1)" at bounding box center [578, 51] width 161 height 12
click at [201, 10] on icon "plus" at bounding box center [204, 12] width 7 height 7
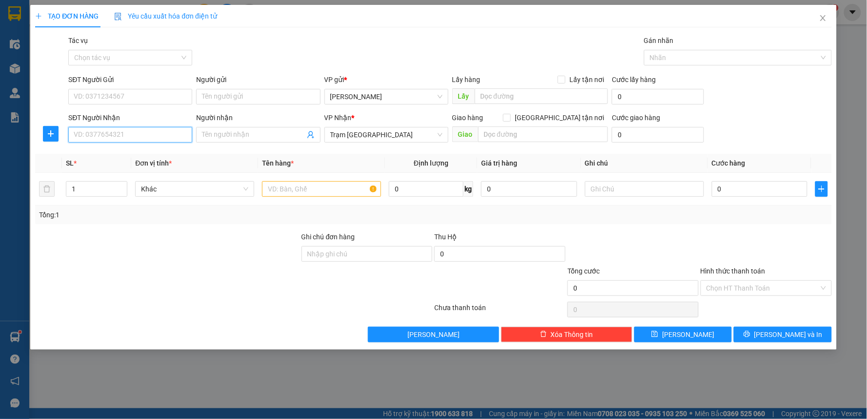
click at [153, 138] on input "SĐT Người Nhận" at bounding box center [130, 135] width 124 height 16
click at [153, 153] on div "0989601091" at bounding box center [130, 154] width 112 height 11
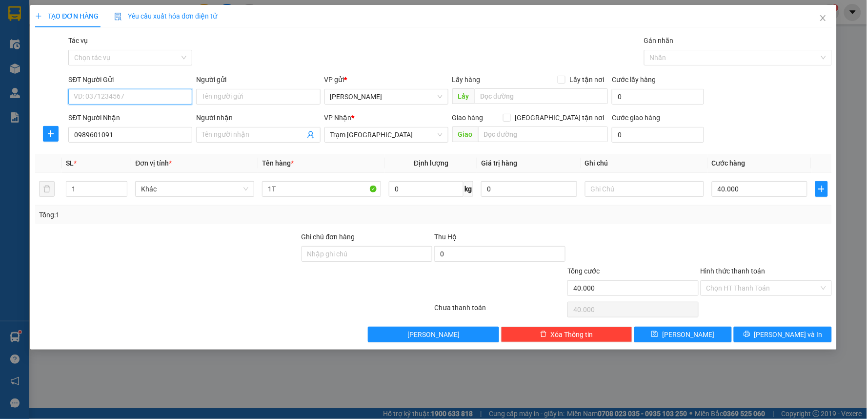
click at [139, 101] on input "SĐT Người Gửi" at bounding box center [130, 97] width 124 height 16
click at [128, 113] on div "0973693150" at bounding box center [130, 116] width 112 height 11
click at [270, 192] on input "1T" at bounding box center [321, 189] width 119 height 16
click at [285, 189] on input "1 T" at bounding box center [321, 189] width 119 height 16
type input "1 TH"
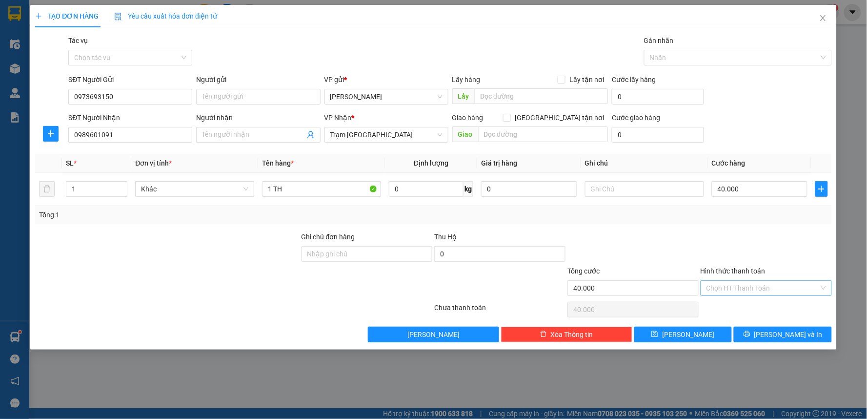
click at [757, 295] on input "Hình thức thanh toán" at bounding box center [763, 288] width 113 height 15
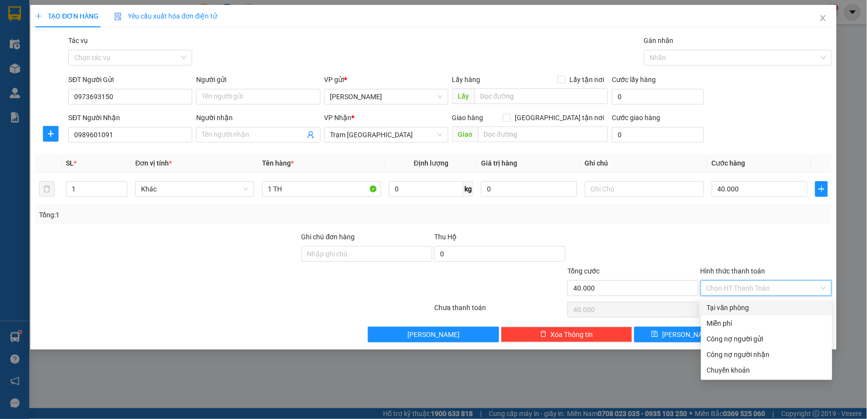
click at [751, 309] on div "Tại văn phòng" at bounding box center [767, 307] width 120 height 11
type input "0"
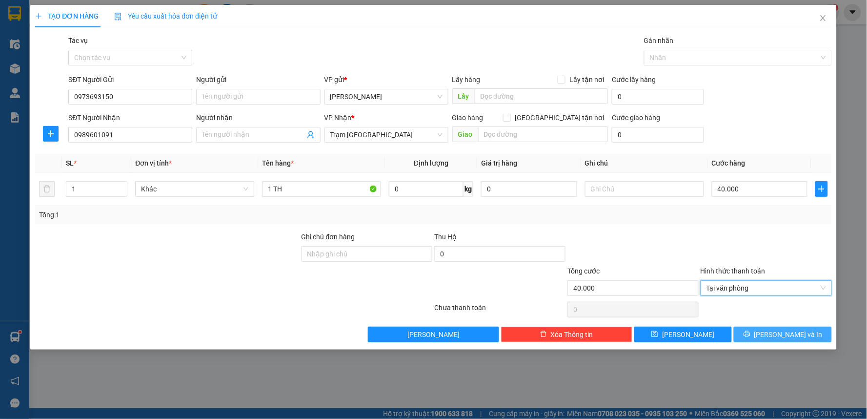
click at [775, 330] on span "[PERSON_NAME] và In" at bounding box center [789, 334] width 68 height 11
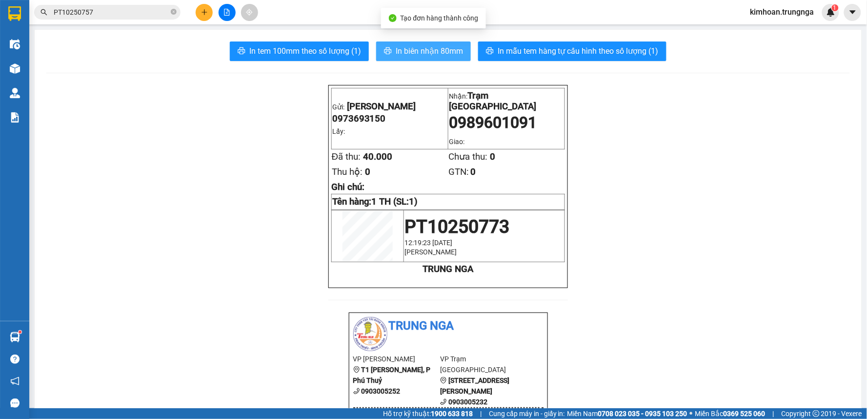
click at [455, 48] on span "In biên nhận 80mm" at bounding box center [429, 51] width 67 height 12
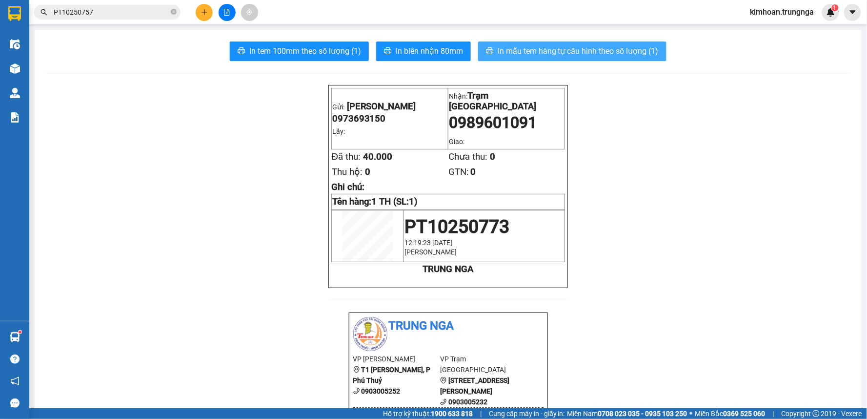
click at [501, 44] on button "In mẫu tem hàng tự cấu hình theo số lượng (1)" at bounding box center [572, 51] width 188 height 20
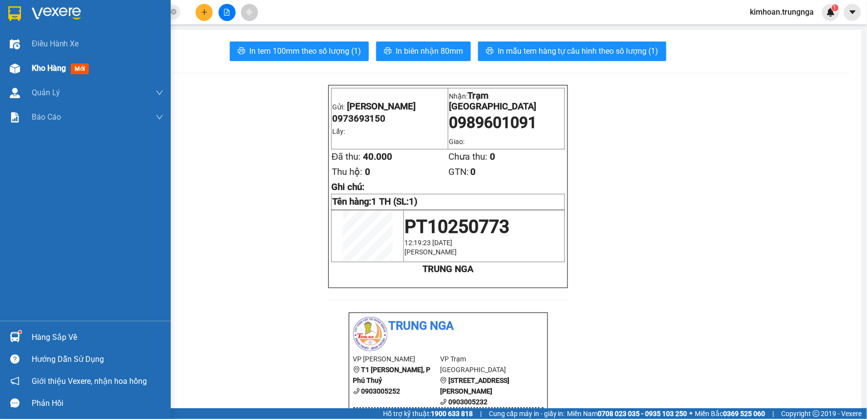
click at [11, 67] on img at bounding box center [15, 68] width 10 height 10
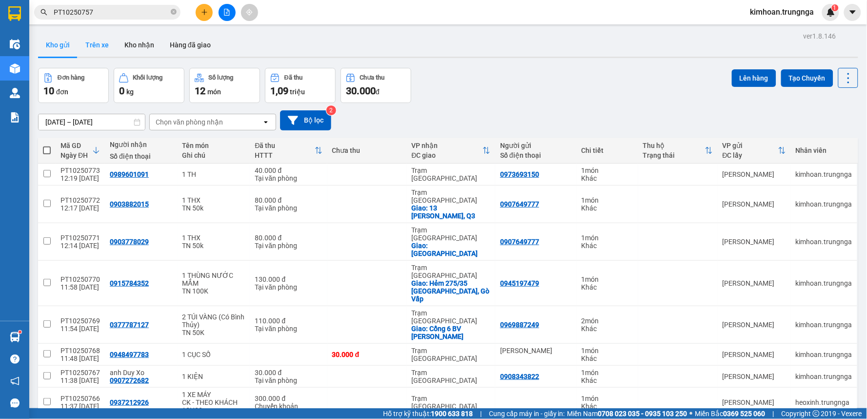
click at [105, 50] on button "Trên xe" at bounding box center [97, 44] width 39 height 23
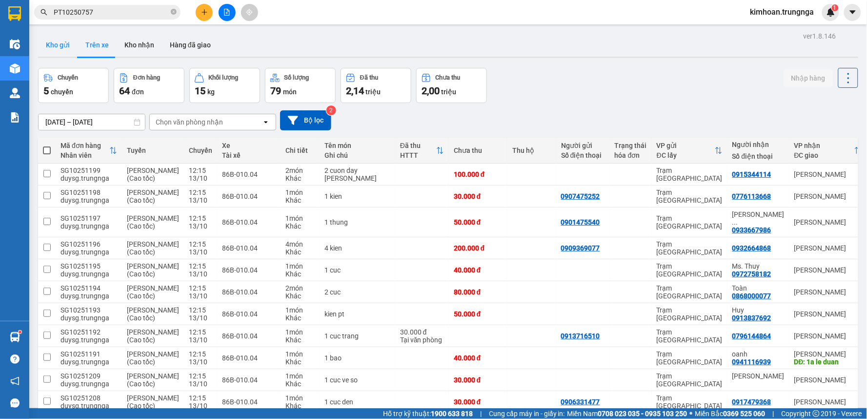
click at [61, 48] on button "Kho gửi" at bounding box center [58, 44] width 40 height 23
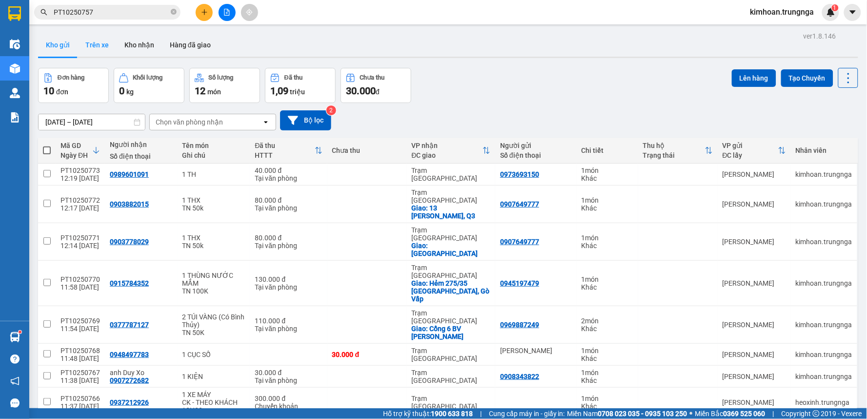
click at [95, 49] on button "Trên xe" at bounding box center [97, 44] width 39 height 23
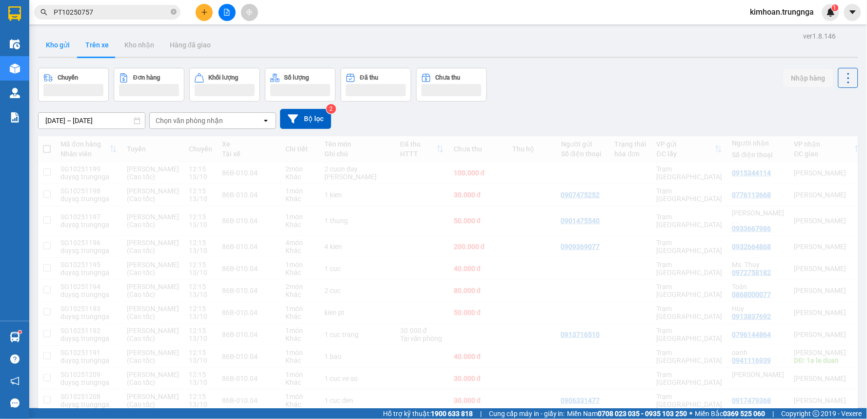
click at [60, 46] on button "Kho gửi" at bounding box center [58, 44] width 40 height 23
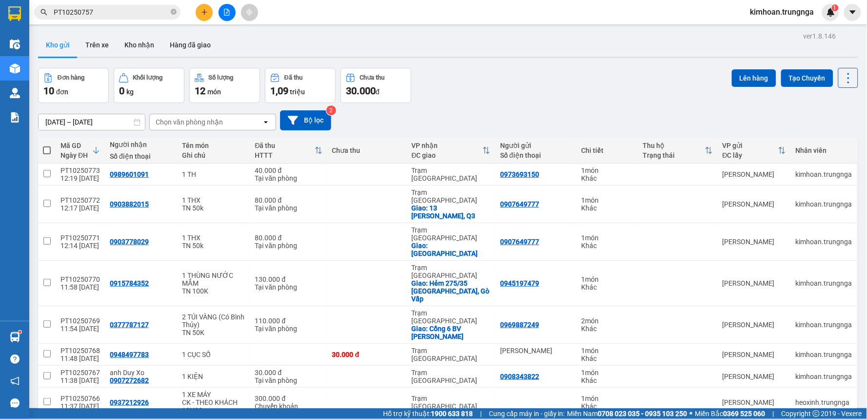
click at [48, 149] on span at bounding box center [47, 150] width 8 height 8
click at [47, 145] on input "checkbox" at bounding box center [47, 145] width 0 height 0
checkbox input "true"
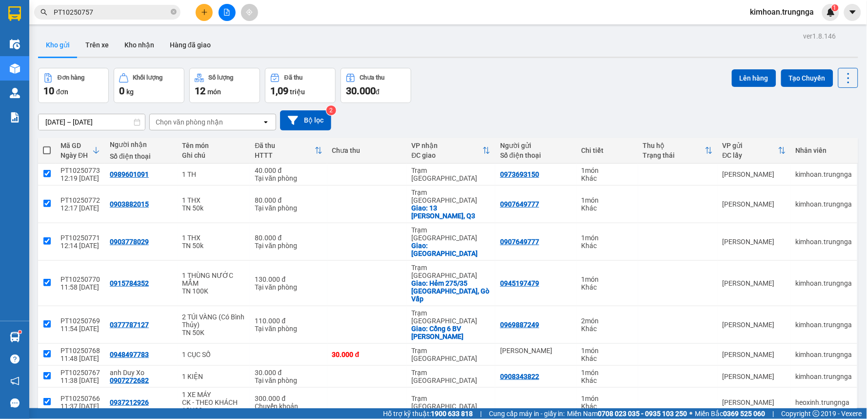
checkbox input "true"
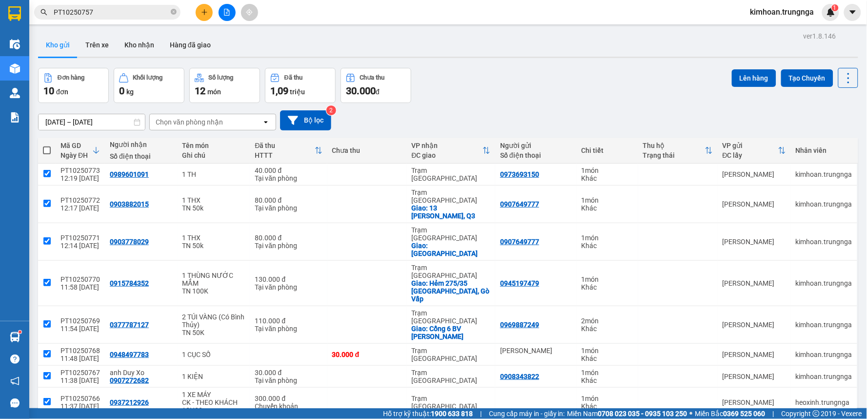
checkbox input "true"
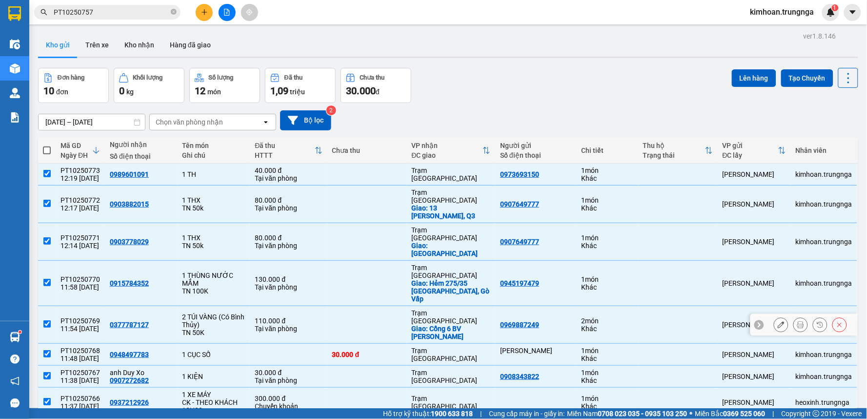
scroll to position [45, 0]
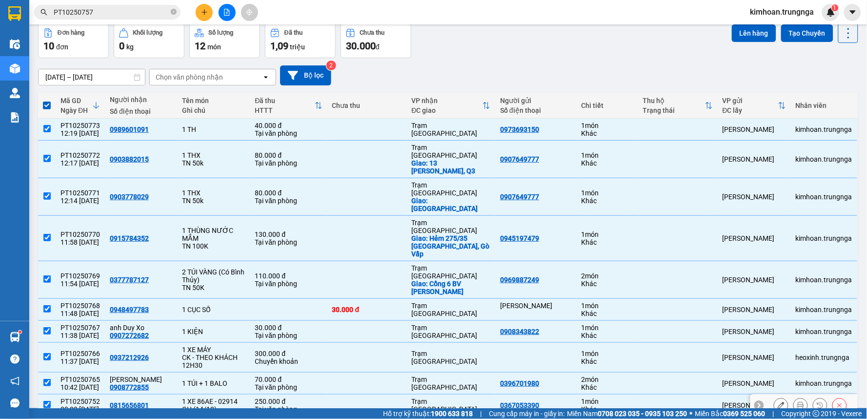
click at [197, 405] on div "OH (14/10)" at bounding box center [214, 409] width 63 height 8
checkbox input "false"
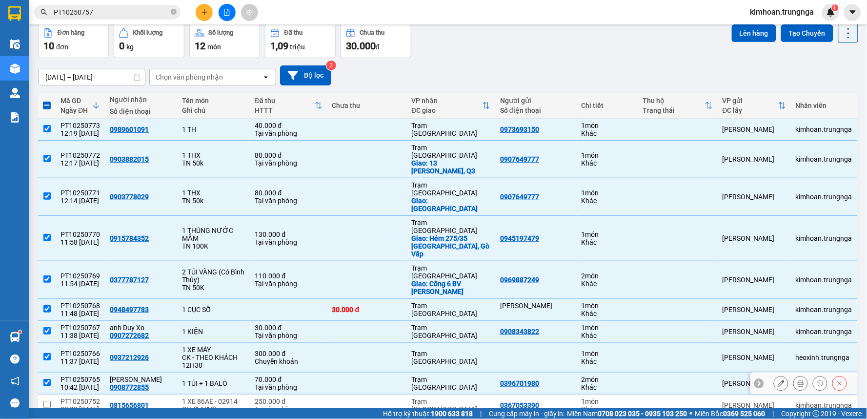
scroll to position [0, 0]
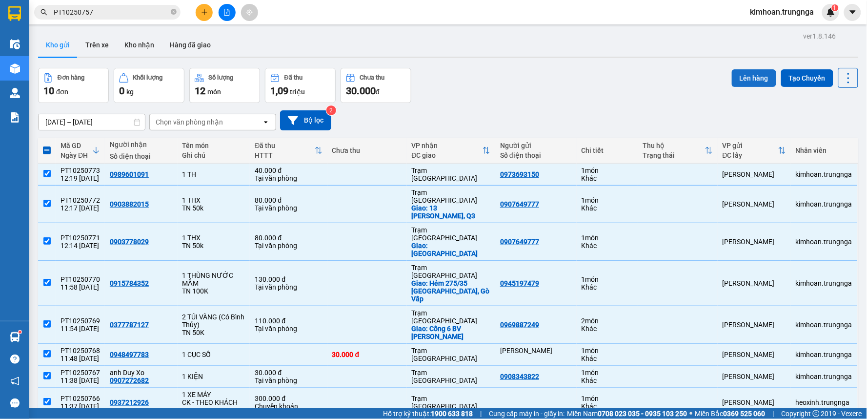
click at [742, 77] on button "Lên hàng" at bounding box center [754, 78] width 44 height 18
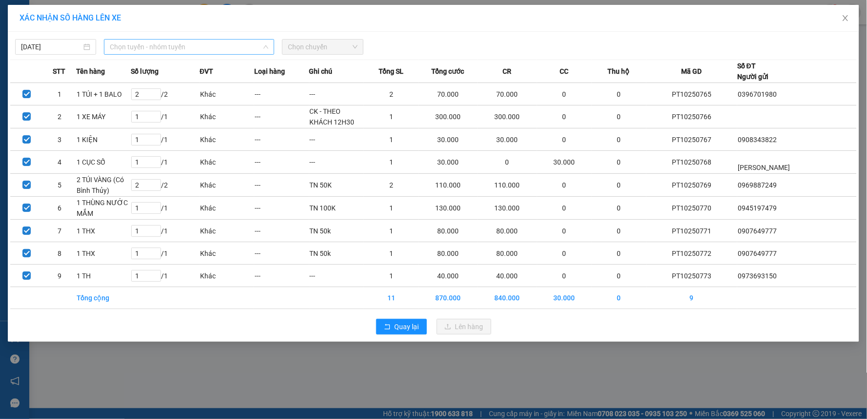
click at [140, 47] on span "Chọn tuyến - nhóm tuyến" at bounding box center [189, 47] width 159 height 15
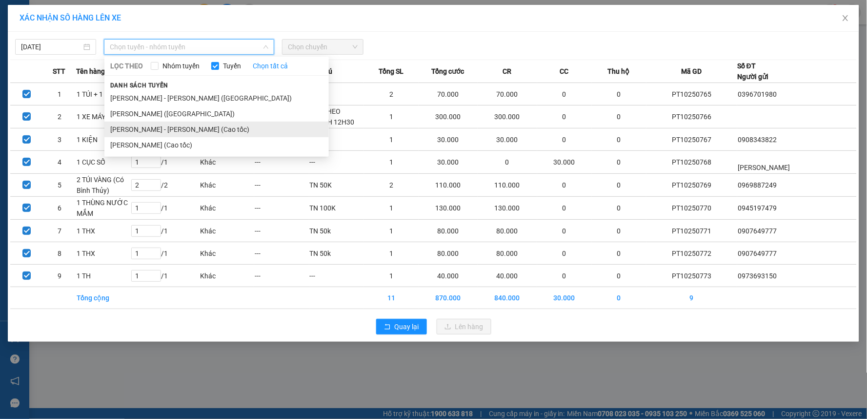
drag, startPoint x: 134, startPoint y: 130, endPoint x: 325, endPoint y: 59, distance: 203.4
click at [135, 130] on li "[PERSON_NAME] - [PERSON_NAME] (Cao tốc)" at bounding box center [216, 130] width 224 height 16
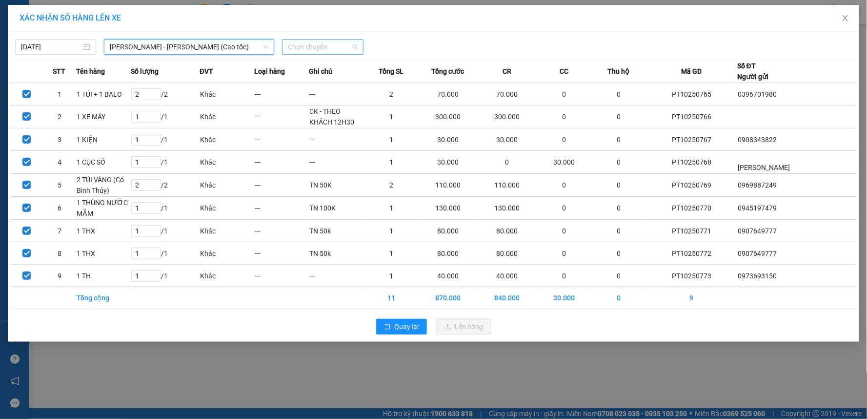
click at [353, 41] on span "Chọn chuyến" at bounding box center [322, 47] width 69 height 15
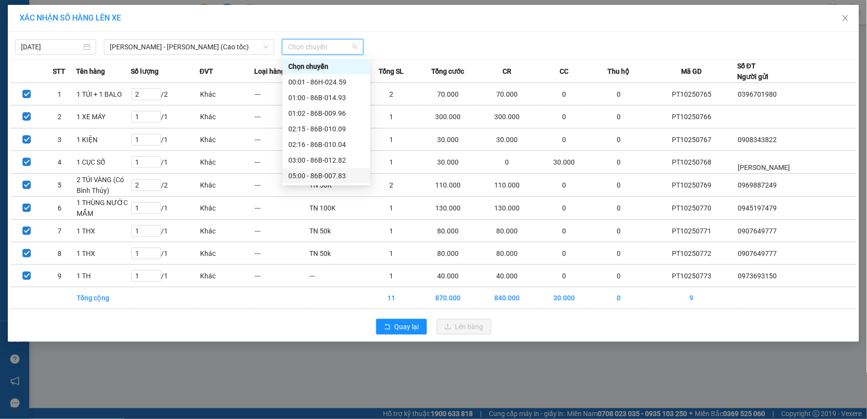
scroll to position [78, 0]
click at [319, 147] on div "12:30 - 86H-024.59" at bounding box center [326, 144] width 76 height 11
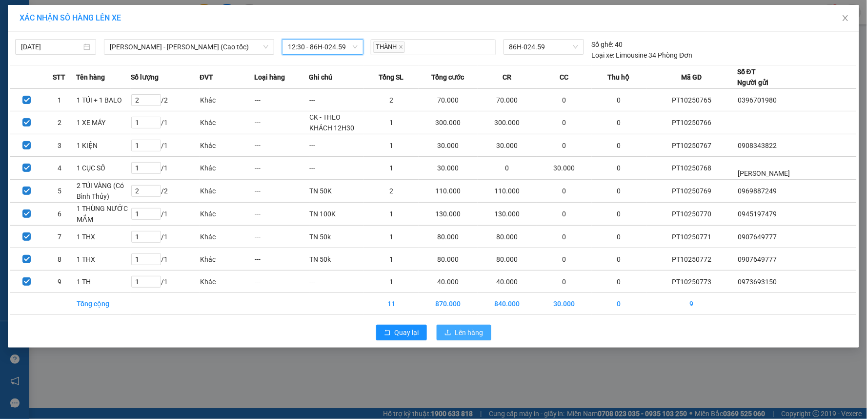
click at [468, 328] on span "Lên hàng" at bounding box center [469, 332] width 28 height 11
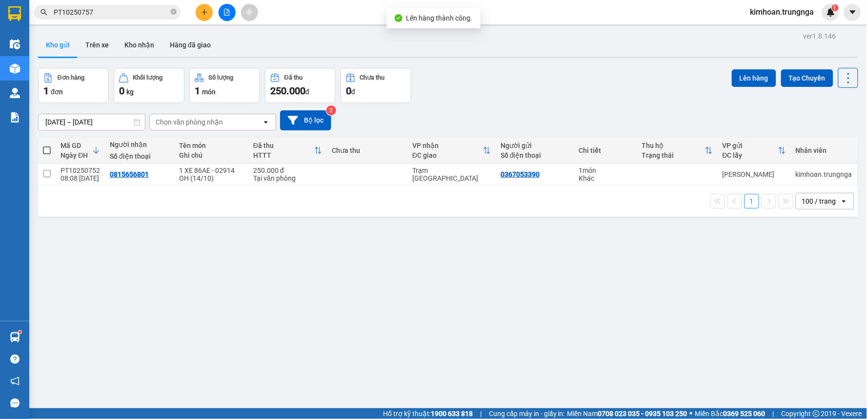
drag, startPoint x: 224, startPoint y: 20, endPoint x: 202, endPoint y: 26, distance: 23.7
click at [223, 20] on div at bounding box center [226, 12] width 73 height 17
click at [227, 16] on button at bounding box center [227, 12] width 17 height 17
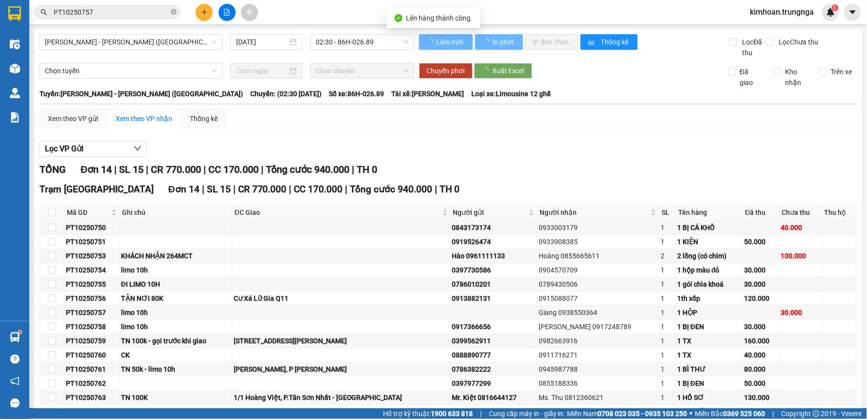
drag, startPoint x: 137, startPoint y: 32, endPoint x: 134, endPoint y: 38, distance: 6.8
click at [137, 33] on div "Phan Thiết - Hồ Chí Minh (Ghế) 13/10/2025 02:30 - 86H-026.89 Làm mới In phơi In…" at bounding box center [448, 246] width 828 height 435
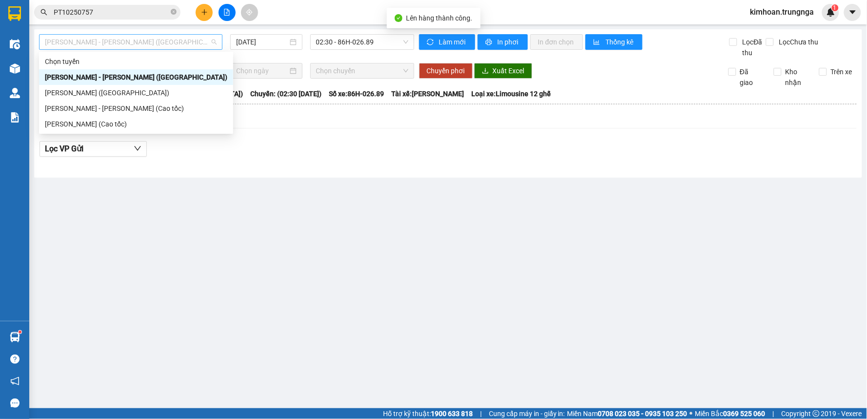
click at [133, 38] on span "[PERSON_NAME] - [PERSON_NAME] ([GEOGRAPHIC_DATA])" at bounding box center [131, 42] width 172 height 15
click at [139, 105] on div "[PERSON_NAME] - [PERSON_NAME] (Cao tốc)" at bounding box center [136, 108] width 183 height 11
type input "[DATE]"
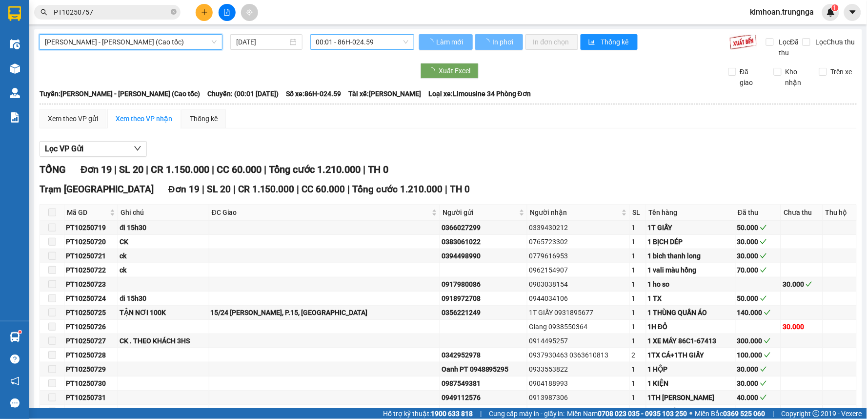
click at [348, 37] on span "00:01 - 86H-024.59" at bounding box center [362, 42] width 92 height 15
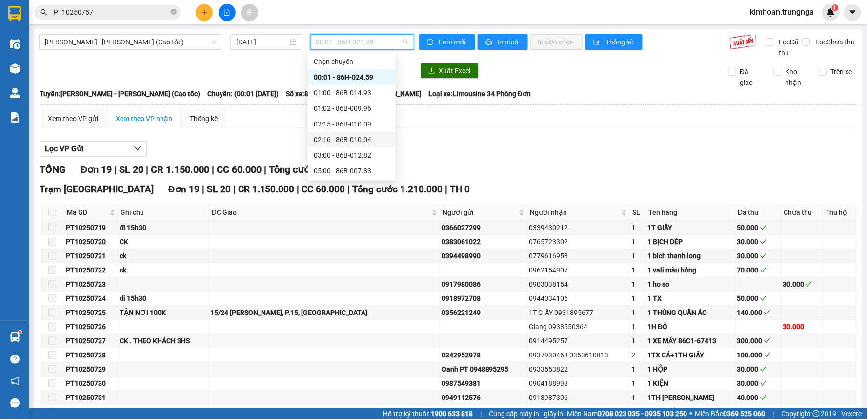
scroll to position [54, 0]
click at [347, 159] on div "12:30 - 86H-024.59" at bounding box center [352, 163] width 76 height 11
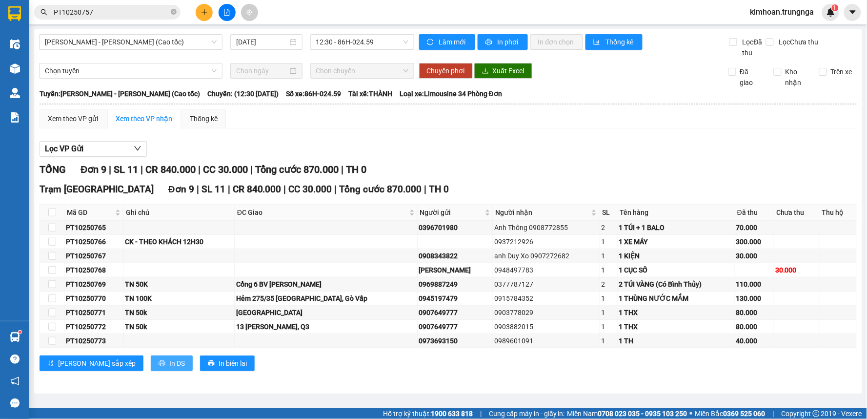
click at [169, 365] on span "In DS" at bounding box center [177, 363] width 16 height 11
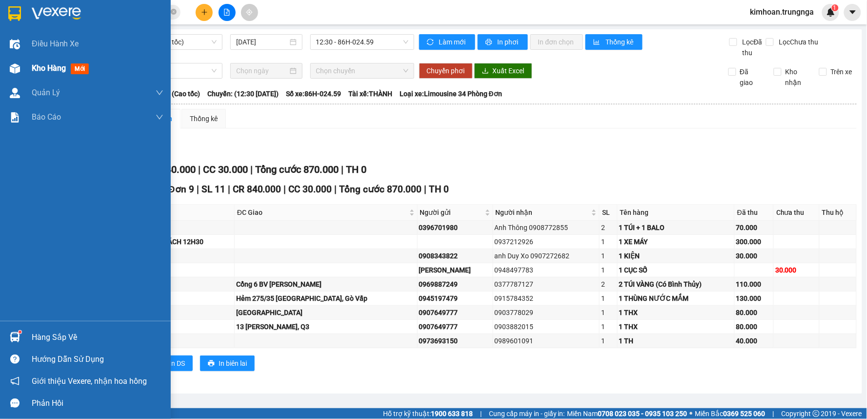
click at [8, 64] on div at bounding box center [14, 68] width 17 height 17
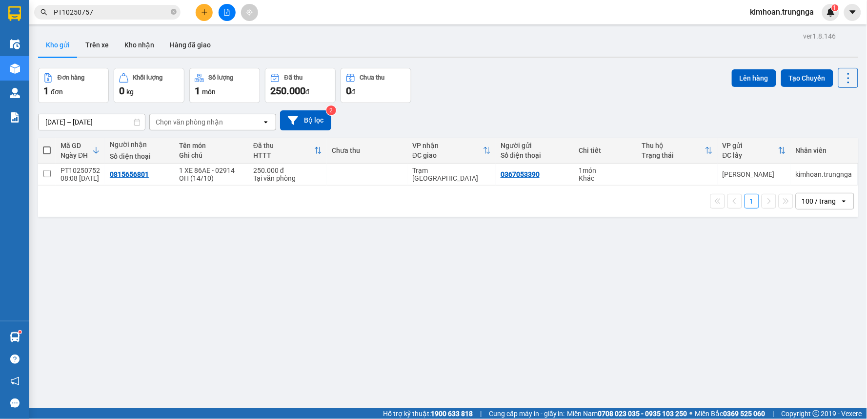
click at [203, 16] on button at bounding box center [204, 12] width 17 height 17
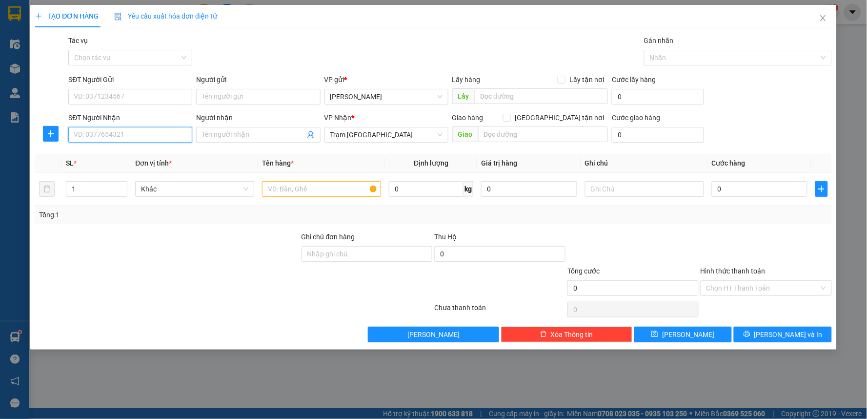
click at [146, 128] on input "SĐT Người Nhận" at bounding box center [130, 135] width 124 height 16
click at [107, 132] on input "089039785901" at bounding box center [130, 135] width 124 height 16
drag, startPoint x: 84, startPoint y: 138, endPoint x: 57, endPoint y: 133, distance: 27.4
click at [57, 133] on div "SĐT Người Nhận 089039781901 089039781901 Người nhận Tên người nhận VP Nhận * Tr…" at bounding box center [433, 129] width 799 height 34
click at [84, 134] on input "039781901" at bounding box center [130, 135] width 124 height 16
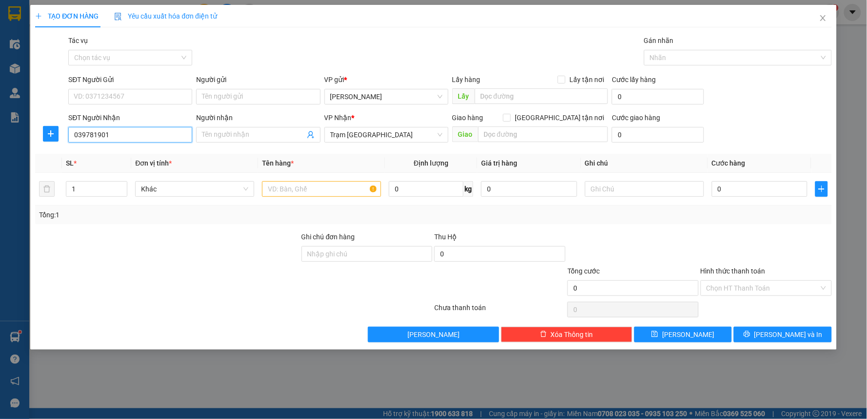
click at [91, 134] on input "039781901" at bounding box center [130, 135] width 124 height 16
type input "0397851901"
click at [121, 98] on input "SĐT Người Gửi" at bounding box center [130, 97] width 124 height 16
type input "0977465933"
click at [305, 191] on input "text" at bounding box center [321, 189] width 119 height 16
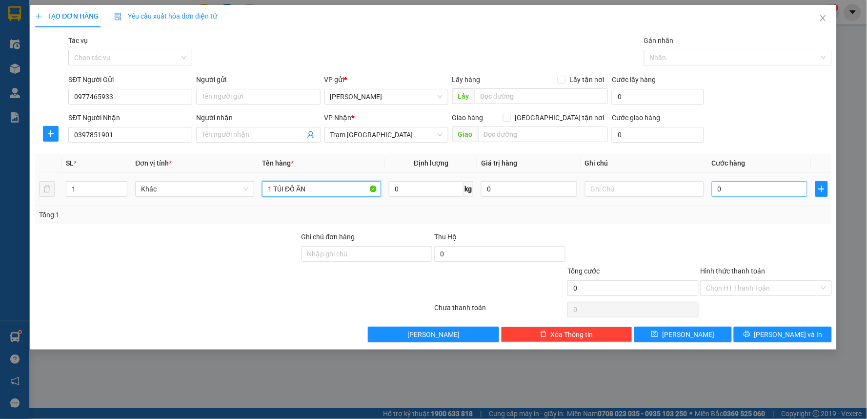
type input "1 TÚI ĐỒ ĂN"
click at [739, 193] on input "0" at bounding box center [760, 189] width 96 height 16
type input "4"
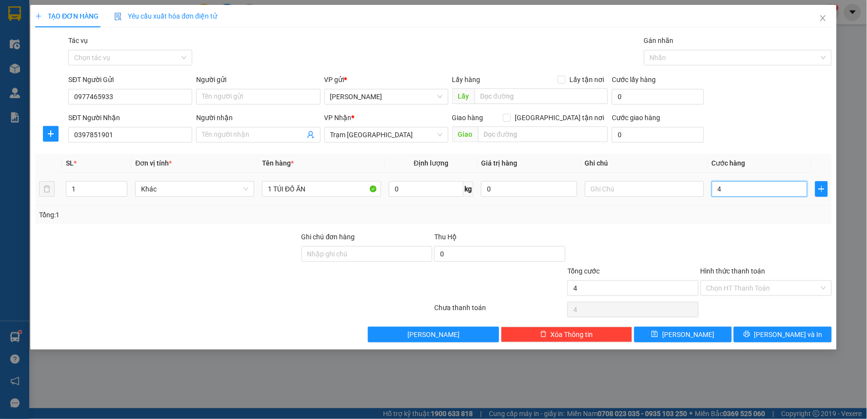
type input "40"
type input "40.000"
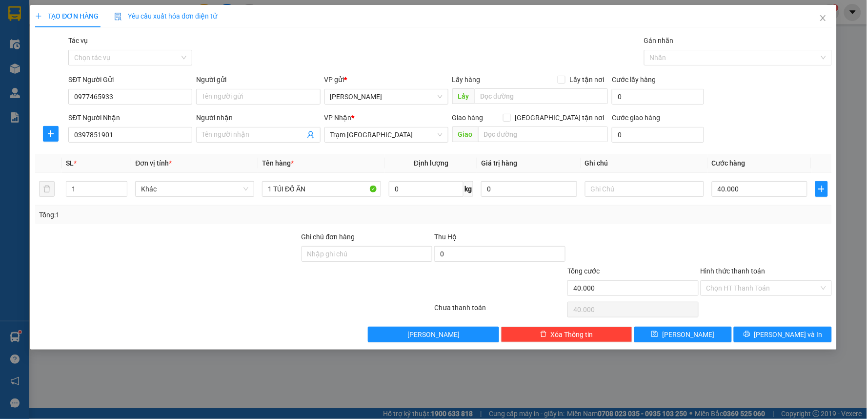
click at [730, 224] on div "Transit Pickup Surcharge Ids Transit Deliver Surcharge Ids Transit Deliver Surc…" at bounding box center [433, 188] width 797 height 307
click at [748, 288] on input "Hình thức thanh toán" at bounding box center [763, 288] width 113 height 15
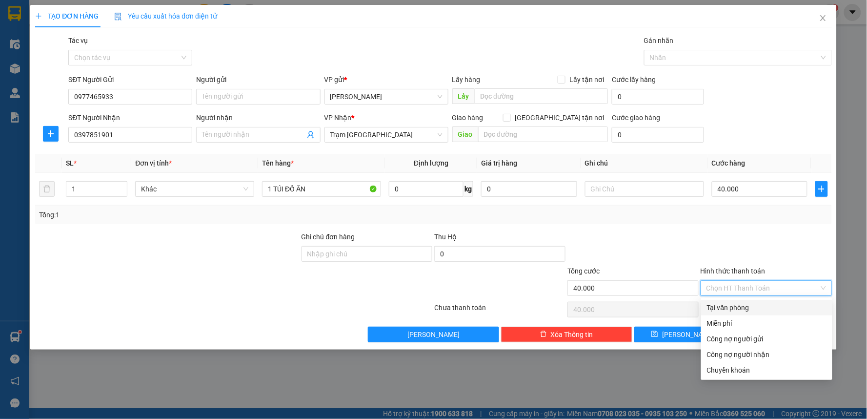
click at [740, 303] on div "Tại văn phòng" at bounding box center [767, 307] width 120 height 11
type input "0"
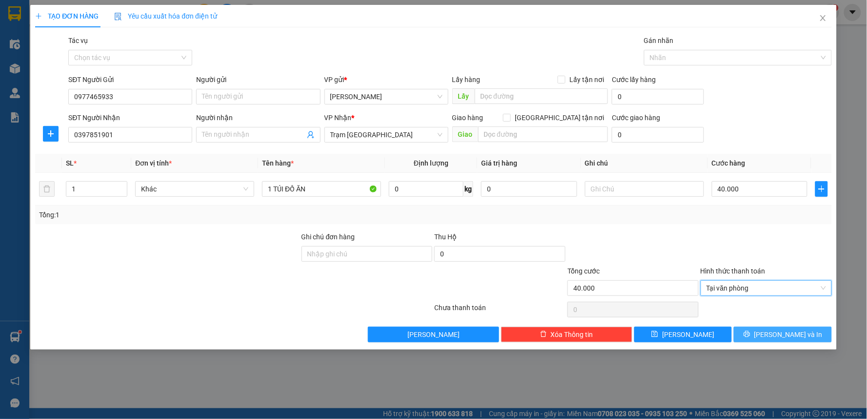
click at [786, 332] on span "[PERSON_NAME] và In" at bounding box center [789, 334] width 68 height 11
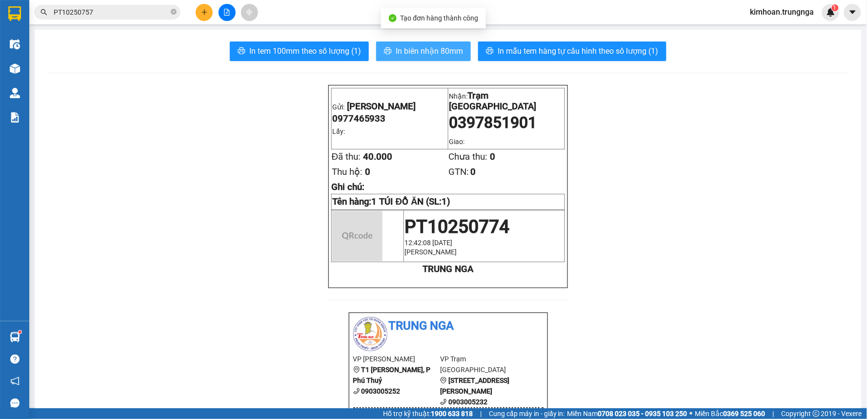
click at [426, 54] on span "In biên nhận 80mm" at bounding box center [429, 51] width 67 height 12
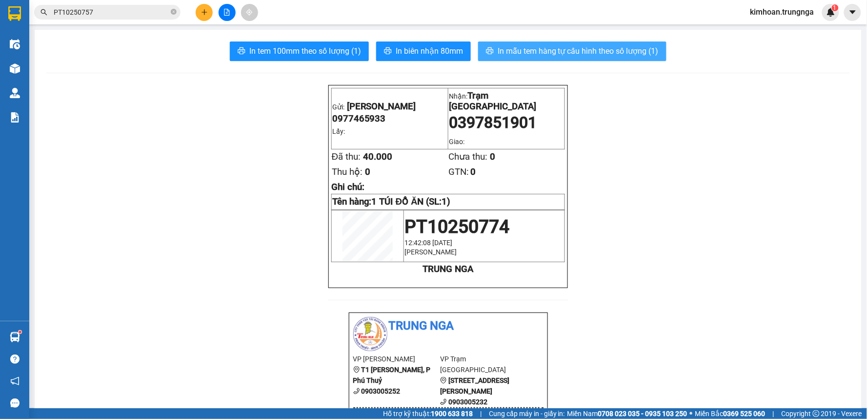
click at [529, 48] on span "In mẫu tem hàng tự cấu hình theo số lượng (1)" at bounding box center [578, 51] width 161 height 12
click at [529, 49] on span "In mẫu tem hàng tự cấu hình theo số lượng (1)" at bounding box center [578, 51] width 161 height 12
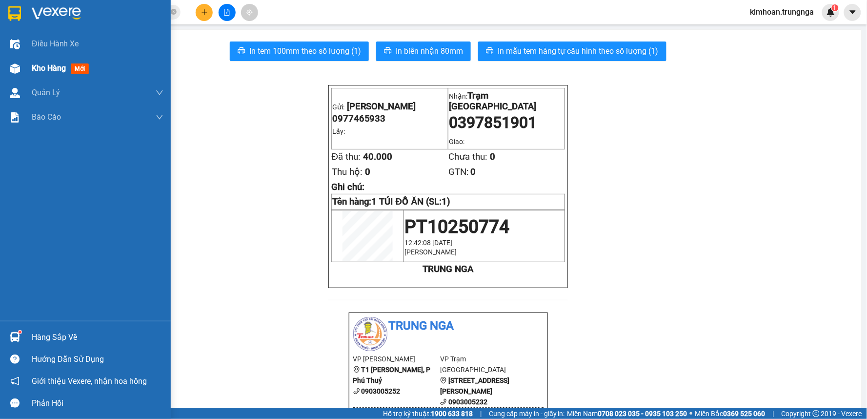
click at [15, 62] on div at bounding box center [14, 68] width 17 height 17
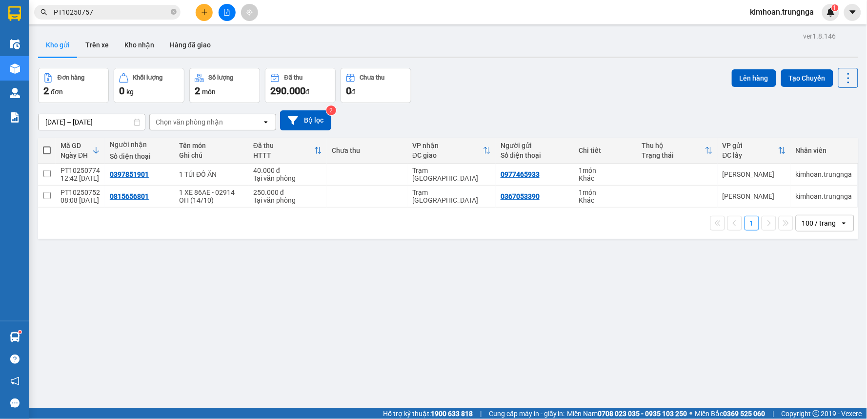
click at [148, 6] on span "PT10250757" at bounding box center [107, 12] width 146 height 15
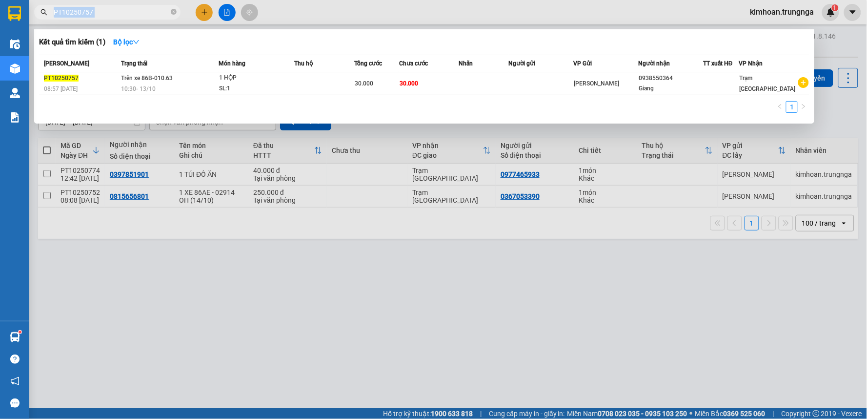
click at [148, 6] on span "PT10250757" at bounding box center [107, 12] width 146 height 15
click at [145, 11] on input "PT10250757" at bounding box center [111, 12] width 115 height 11
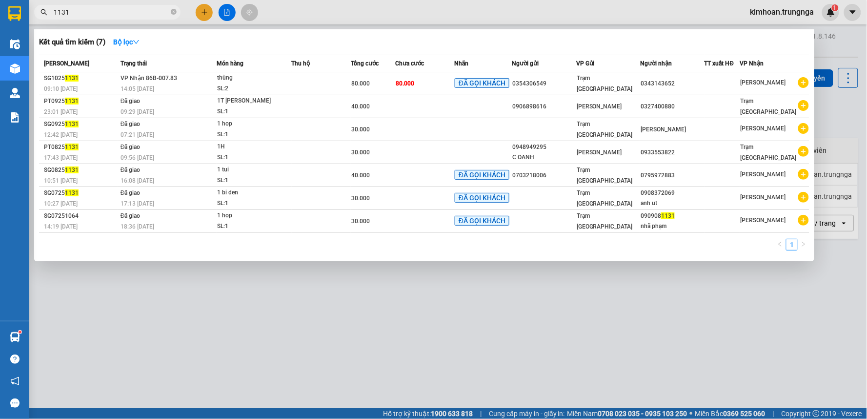
type input "1131"
click at [257, 71] on th "Món hàng" at bounding box center [254, 63] width 75 height 17
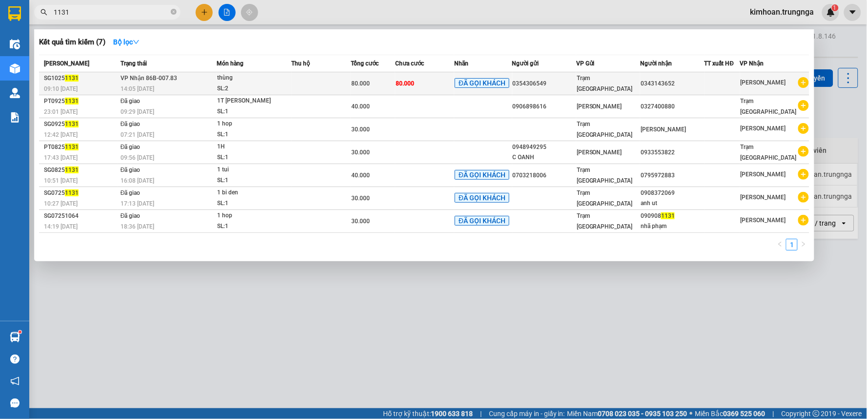
click at [255, 82] on div "thùng" at bounding box center [253, 78] width 73 height 11
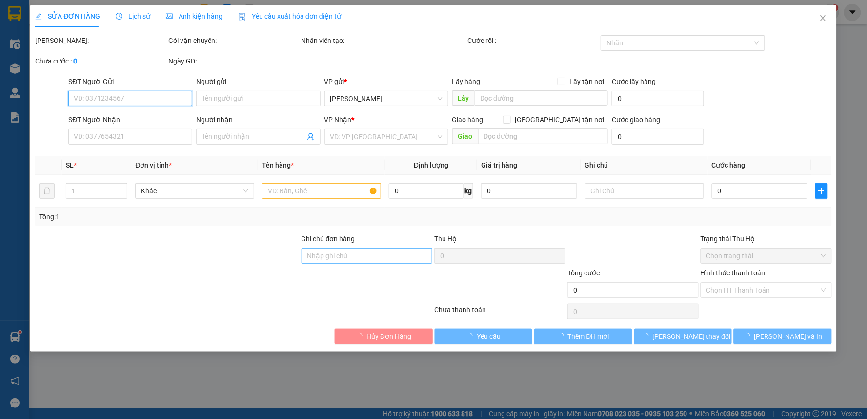
type input "0354306549"
type input "0343143652"
type input "80.000"
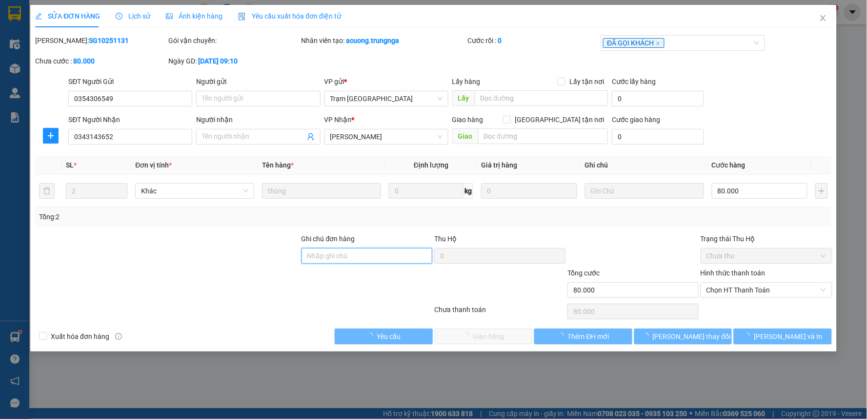
click at [358, 259] on input "Ghi chú đơn hàng" at bounding box center [367, 256] width 131 height 16
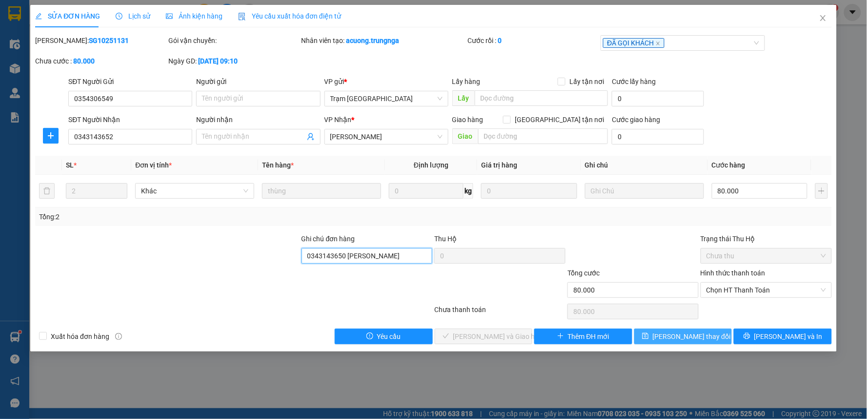
type input "0343143650 Anh Quý"
click at [692, 330] on button "[PERSON_NAME] thay đổi" at bounding box center [683, 336] width 98 height 16
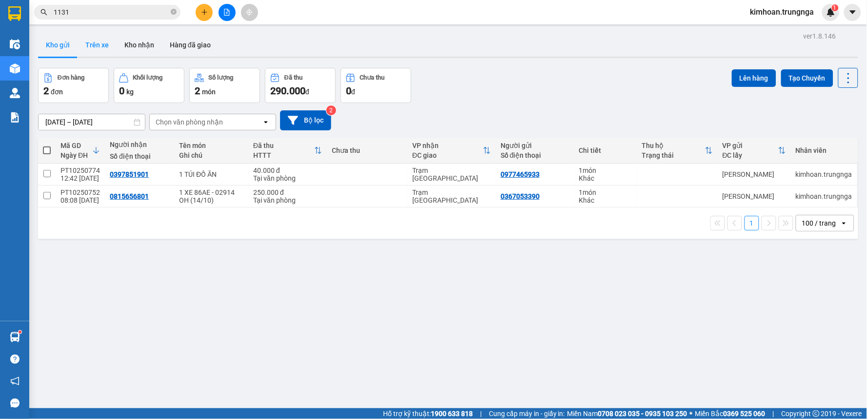
click at [104, 44] on button "Trên xe" at bounding box center [97, 44] width 39 height 23
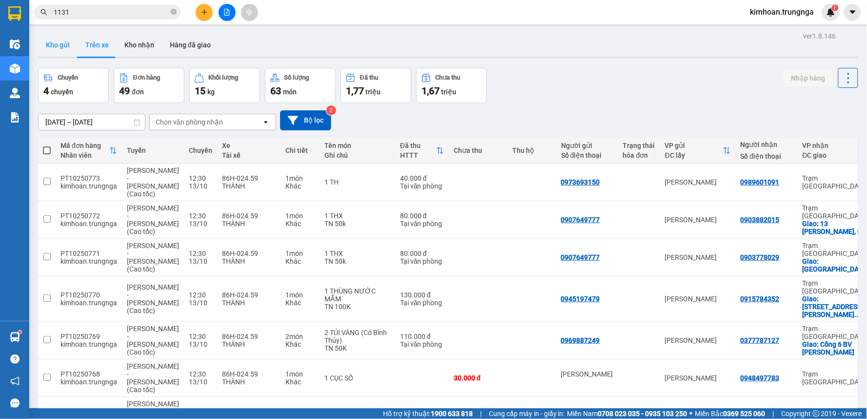
click at [52, 46] on button "Kho gửi" at bounding box center [58, 44] width 40 height 23
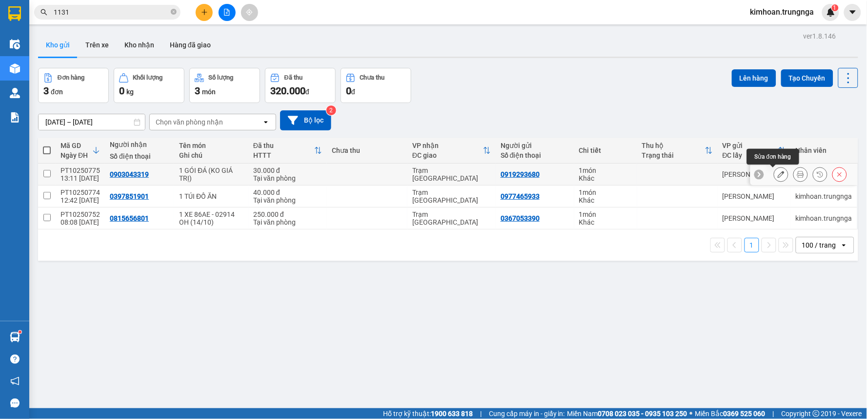
click at [796, 171] on button at bounding box center [801, 174] width 14 height 17
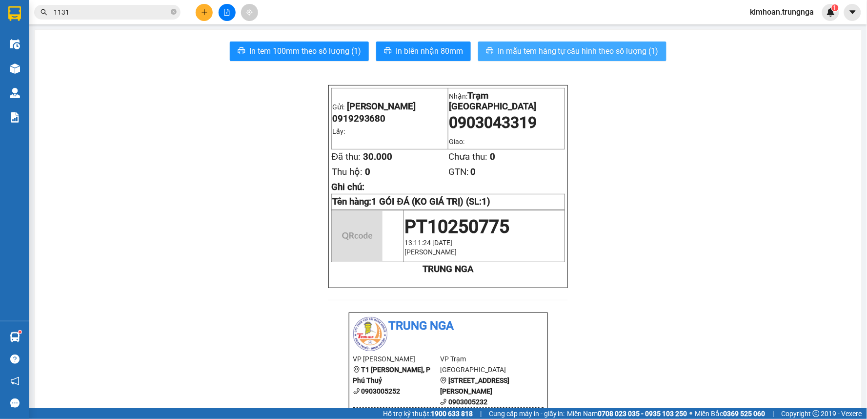
click at [601, 60] on button "In mẫu tem hàng tự cấu hình theo số lượng (1)" at bounding box center [572, 51] width 188 height 20
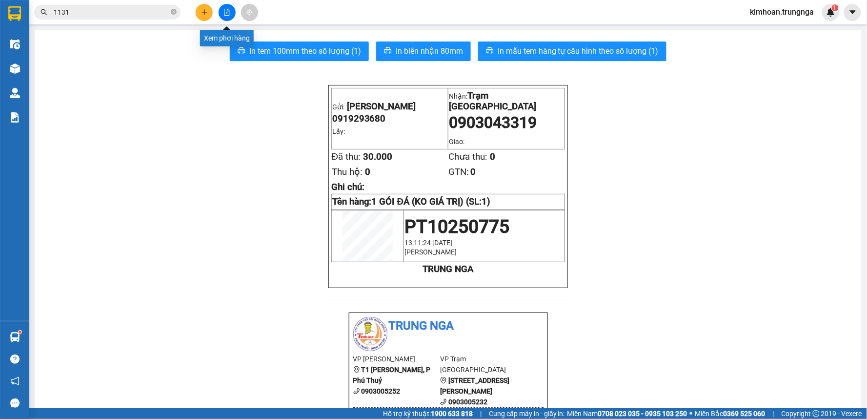
click at [213, 19] on div at bounding box center [226, 12] width 73 height 17
click at [202, 12] on icon "plus" at bounding box center [204, 12] width 5 height 0
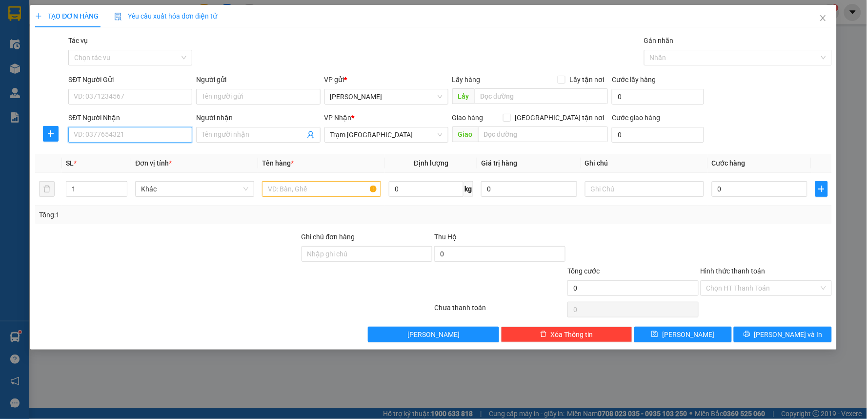
click at [167, 132] on input "SĐT Người Nhận" at bounding box center [130, 135] width 124 height 16
type input "0906388831"
click at [138, 155] on div "0906388831" at bounding box center [130, 154] width 112 height 11
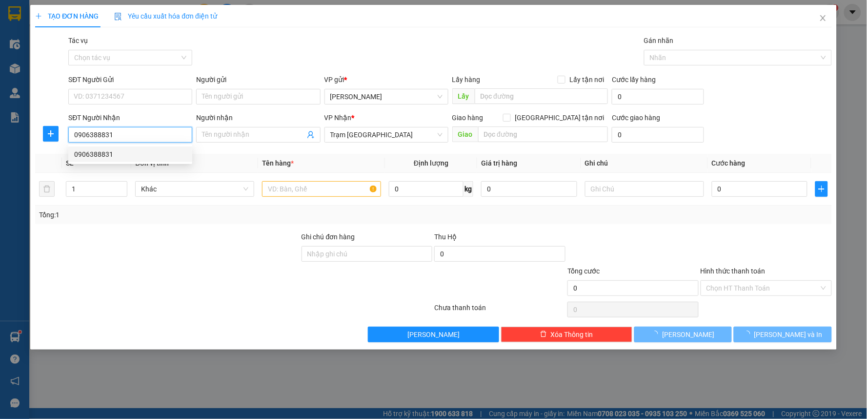
type input "30.000"
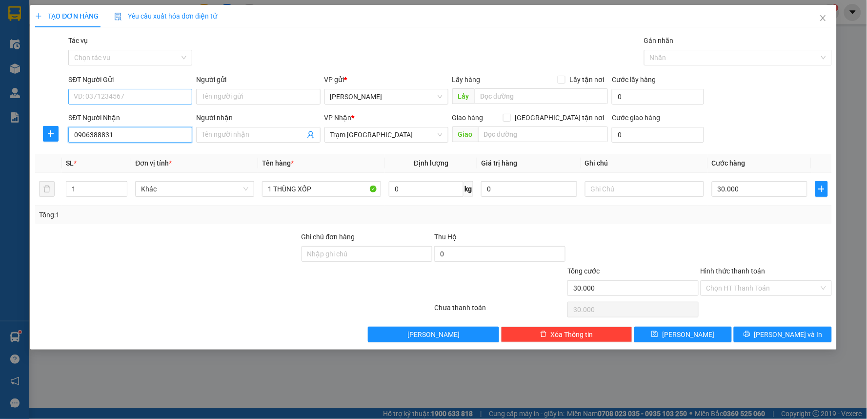
type input "0906388831"
click at [142, 102] on input "SĐT Người Gửi" at bounding box center [130, 97] width 124 height 16
click at [125, 119] on div "0908991617" at bounding box center [130, 116] width 112 height 11
type input "0908991617"
click at [758, 189] on input "30.000" at bounding box center [760, 189] width 96 height 16
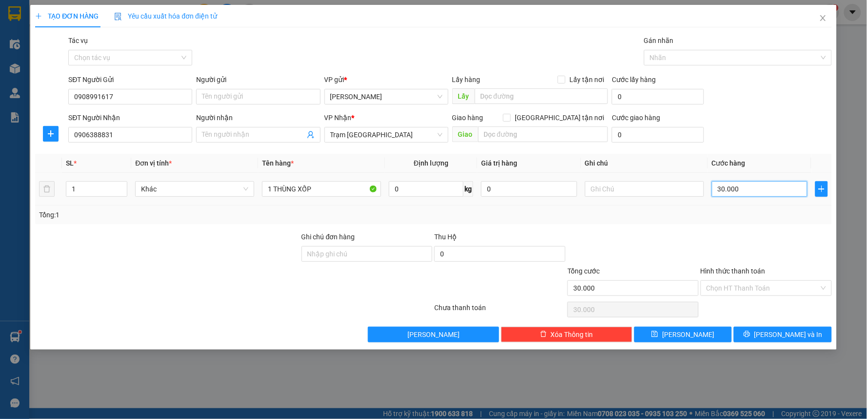
type input "4"
type input "40"
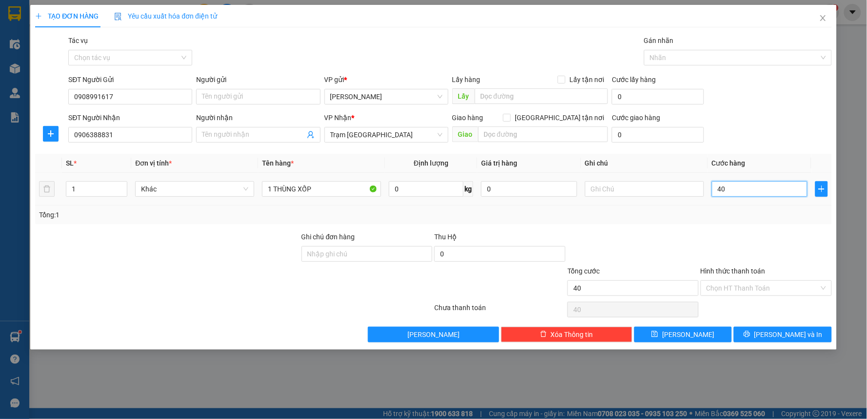
type input "40"
type input "40.000"
click at [715, 251] on div at bounding box center [766, 248] width 133 height 34
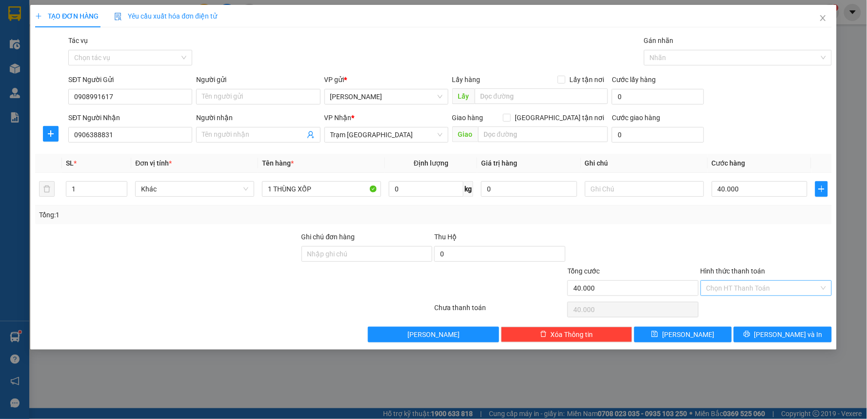
click at [716, 294] on input "Hình thức thanh toán" at bounding box center [763, 288] width 113 height 15
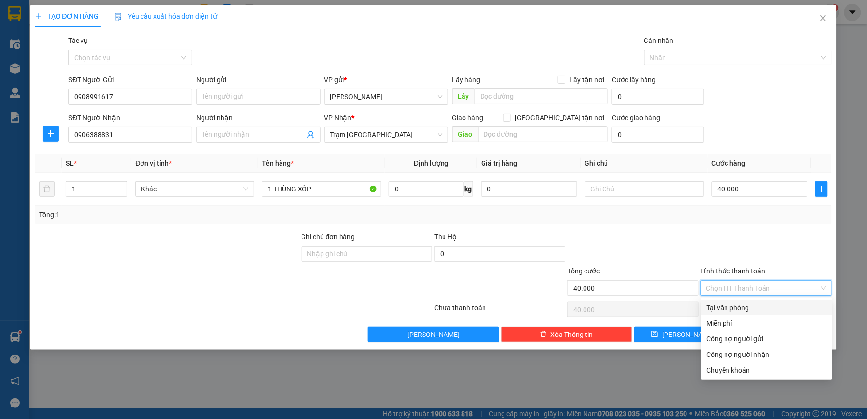
click at [718, 306] on div "Tại văn phòng" at bounding box center [767, 307] width 120 height 11
type input "0"
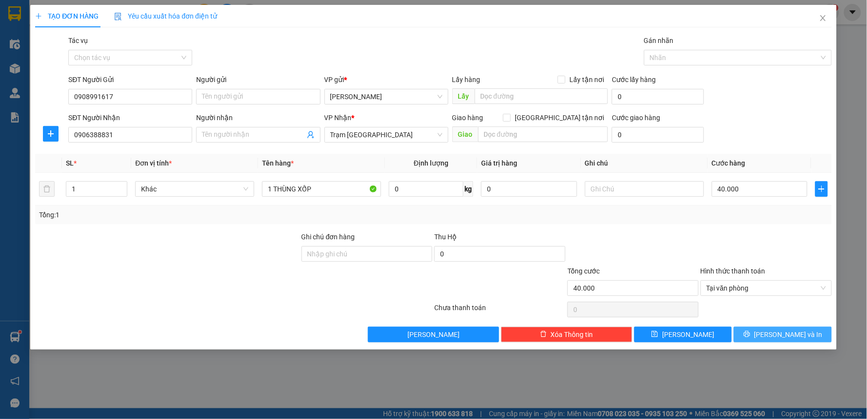
click at [760, 329] on button "[PERSON_NAME] và In" at bounding box center [783, 334] width 98 height 16
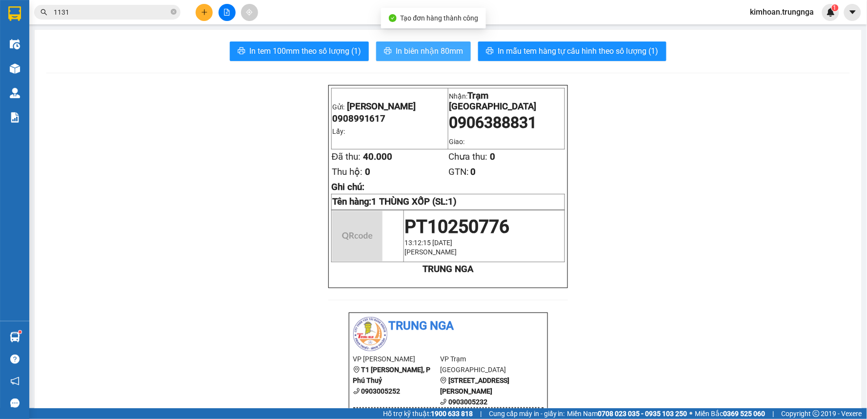
click at [396, 55] on span "In biên nhận 80mm" at bounding box center [429, 51] width 67 height 12
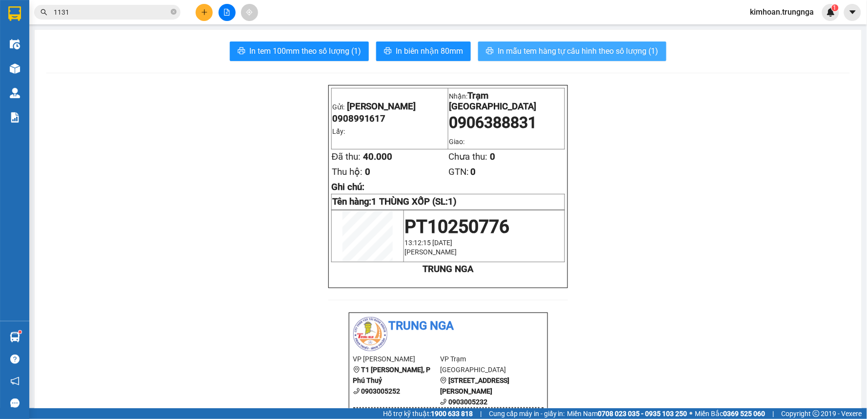
click at [567, 49] on span "In mẫu tem hàng tự cấu hình theo số lượng (1)" at bounding box center [578, 51] width 161 height 12
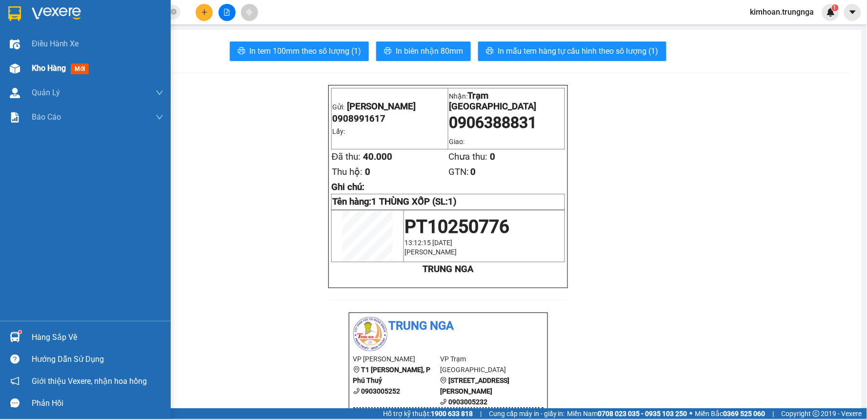
click at [18, 69] on img at bounding box center [15, 68] width 10 height 10
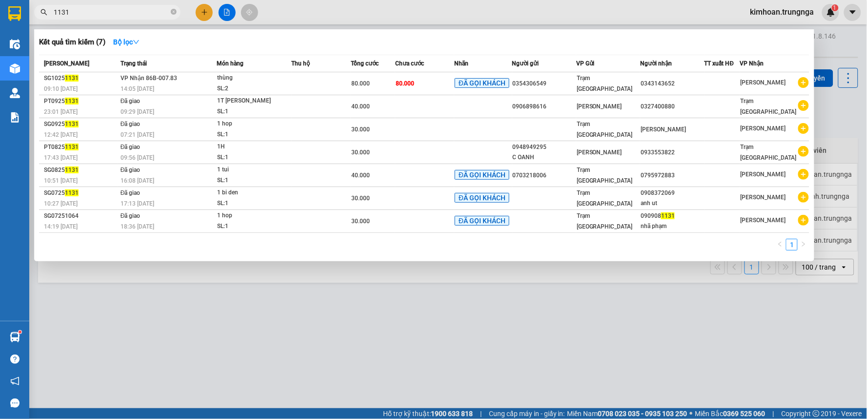
click at [161, 15] on input "1131" at bounding box center [111, 12] width 115 height 11
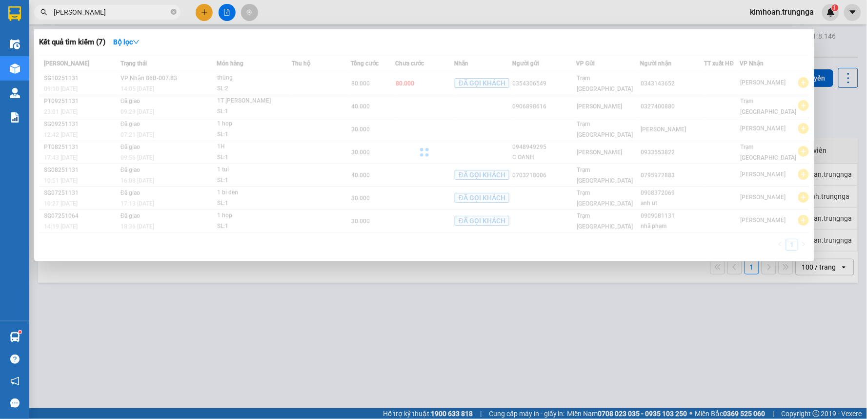
type input "lê đức th"
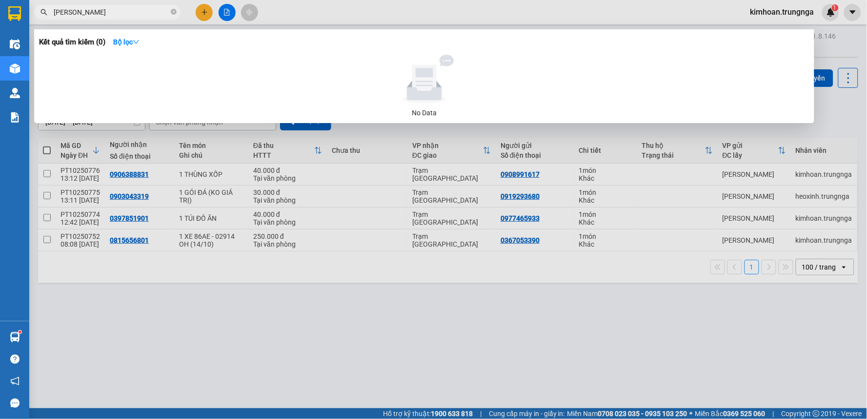
click at [200, 171] on div at bounding box center [433, 209] width 867 height 419
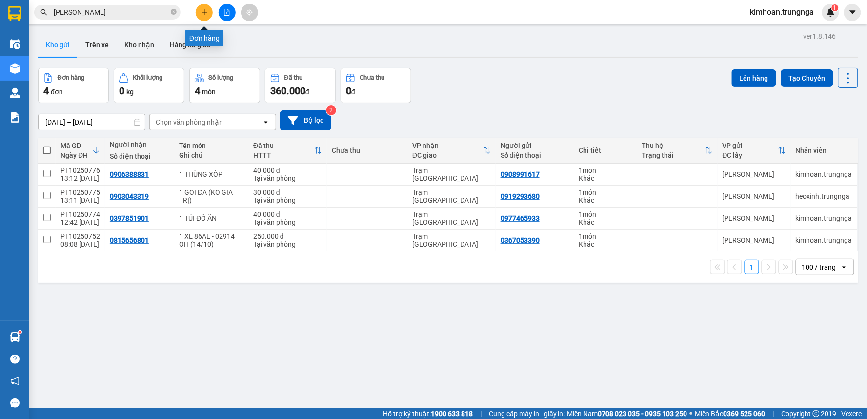
click at [208, 15] on button at bounding box center [204, 12] width 17 height 17
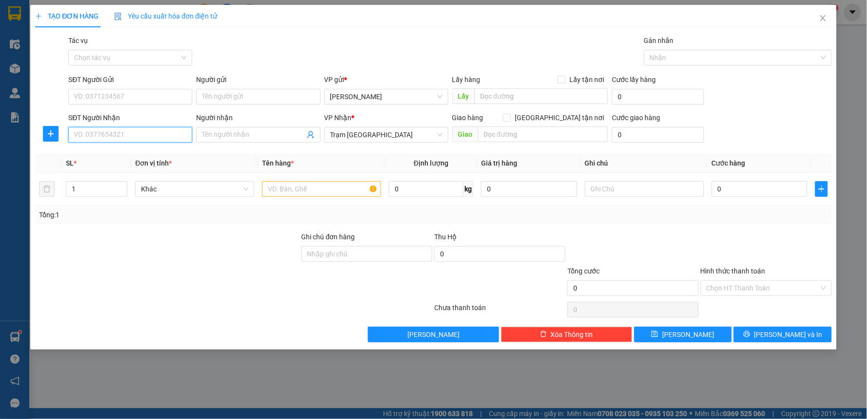
click at [160, 137] on input "SĐT Người Nhận" at bounding box center [130, 135] width 124 height 16
click at [294, 186] on input "text" at bounding box center [321, 189] width 119 height 16
type input "1 THX"
click at [96, 132] on input "SĐT Người Nhận" at bounding box center [130, 135] width 124 height 16
type input "0354497941"
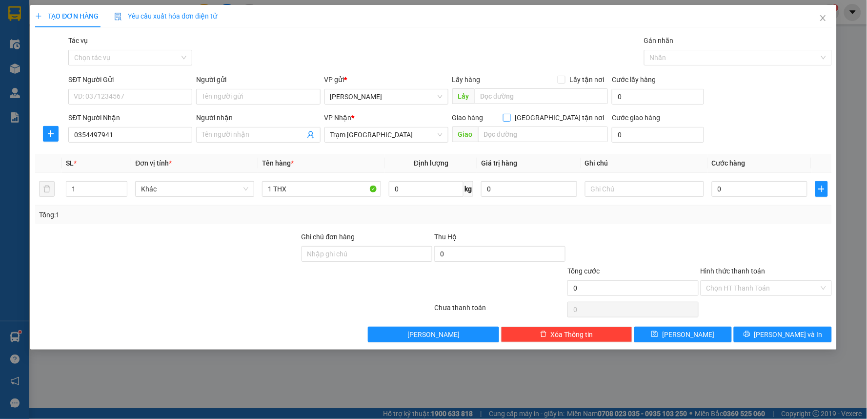
click at [564, 117] on span "[GEOGRAPHIC_DATA] tận nơi" at bounding box center [559, 117] width 97 height 11
click at [510, 117] on input "[GEOGRAPHIC_DATA] tận nơi" at bounding box center [506, 117] width 7 height 7
checkbox input "true"
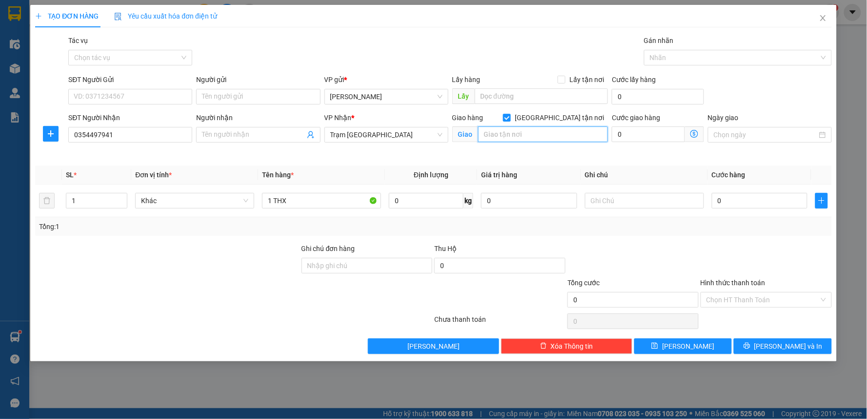
click at [558, 133] on input "text" at bounding box center [543, 134] width 130 height 16
type input "170/45 Lê Đức Thọ, P6, Gò Vấp cũ"
click at [651, 136] on input "0" at bounding box center [648, 134] width 73 height 16
type input "1"
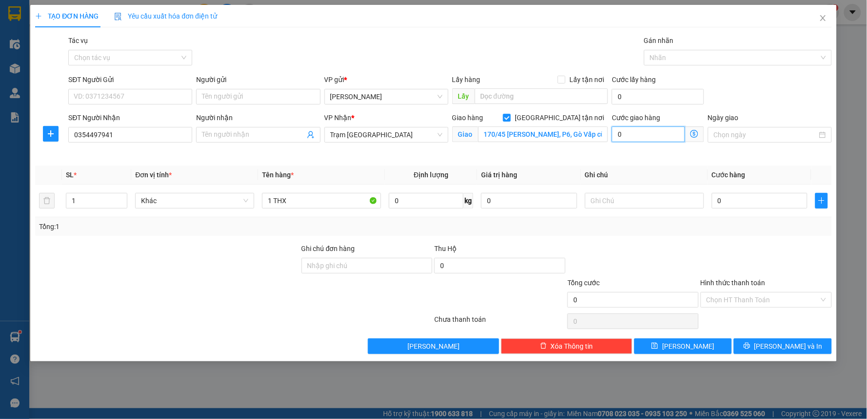
type input "1"
type input "10"
type input "100"
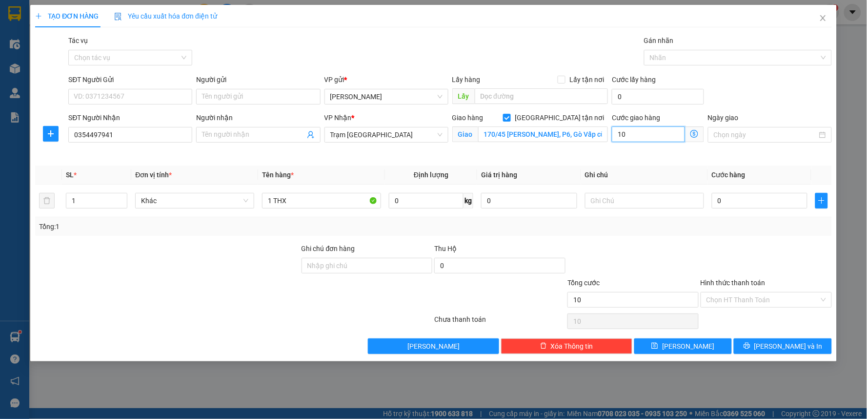
type input "100"
type input "100.000"
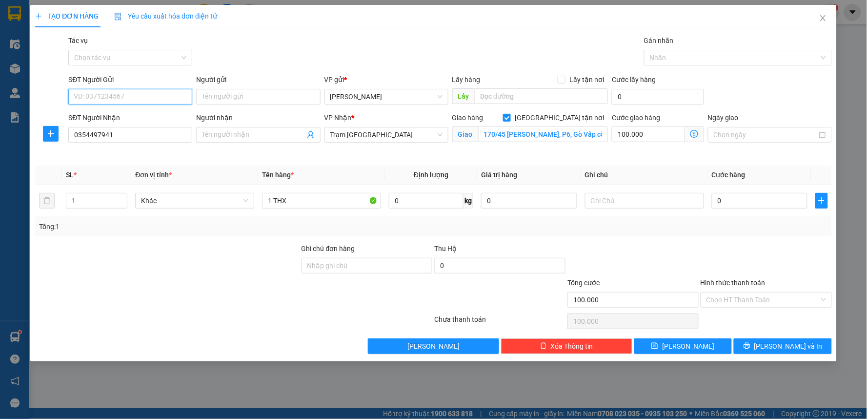
click at [153, 96] on input "SĐT Người Gửi" at bounding box center [130, 97] width 124 height 16
type input "0941757534"
click at [608, 201] on input "text" at bounding box center [644, 201] width 119 height 16
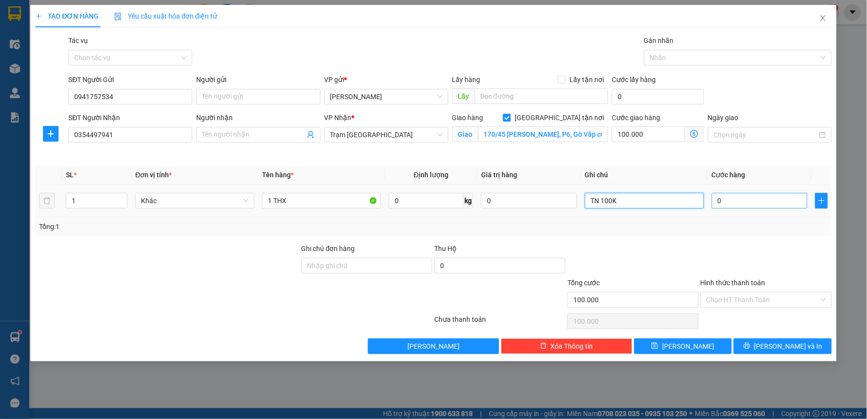
type input "TN 100K"
click at [734, 199] on input "0" at bounding box center [760, 201] width 96 height 16
type input "1"
type input "100.001"
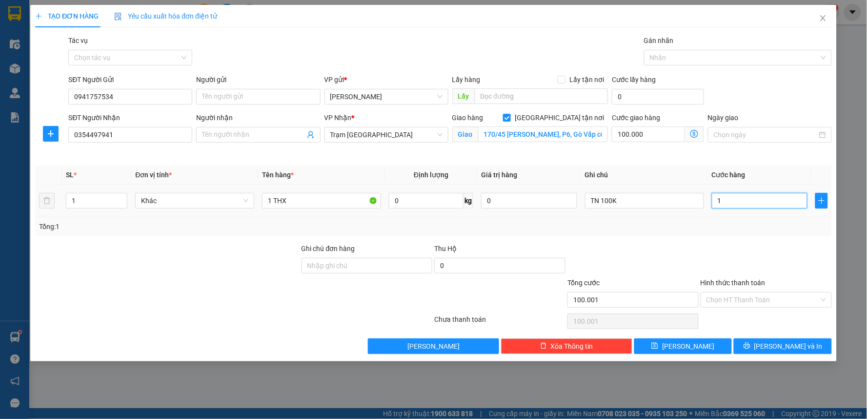
type input "10"
type input "100.010"
type input "100"
type input "100.100"
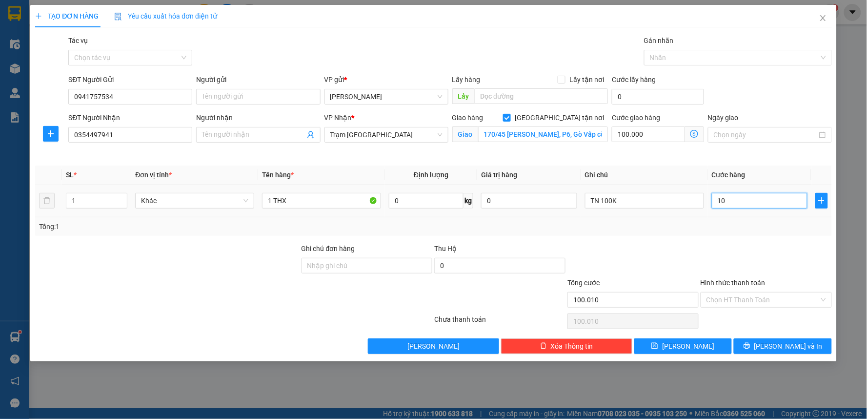
type input "100.100"
type input "100.000"
type input "200.000"
click at [639, 234] on div "Tổng: 1" at bounding box center [433, 226] width 797 height 19
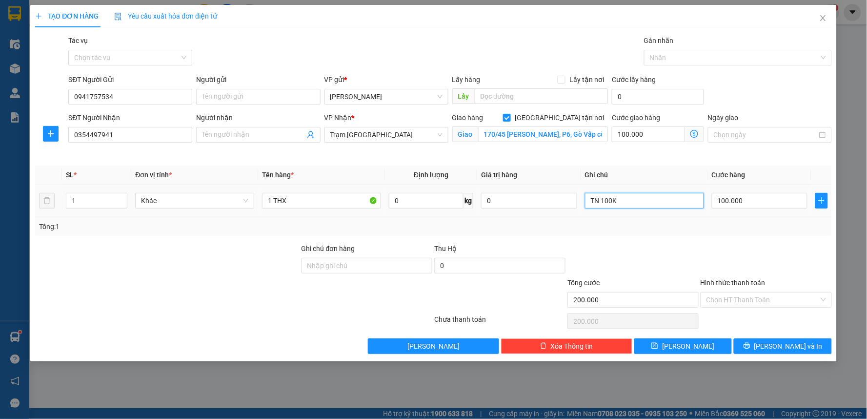
click at [625, 204] on input "TN 100K" at bounding box center [644, 201] width 119 height 16
click at [632, 202] on input "TN 100K - 7hs đi giao" at bounding box center [644, 201] width 119 height 16
drag, startPoint x: 659, startPoint y: 204, endPoint x: 622, endPoint y: 197, distance: 37.6
click at [622, 197] on input "TN 100K - 7hs đi giao" at bounding box center [644, 201] width 119 height 16
click at [632, 202] on input "TN 100K - 8hs (14/10)" at bounding box center [644, 201] width 119 height 16
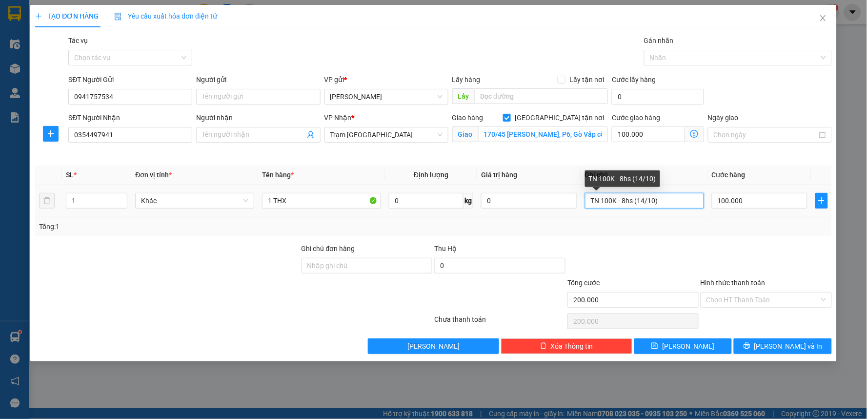
click at [672, 197] on input "TN 100K - 8hs (14/10)" at bounding box center [644, 201] width 119 height 16
click at [626, 201] on input "TN 100K - 8hs (14/10) giao" at bounding box center [644, 201] width 119 height 16
type input "TN 100K - 7h30s (14/10) giao"
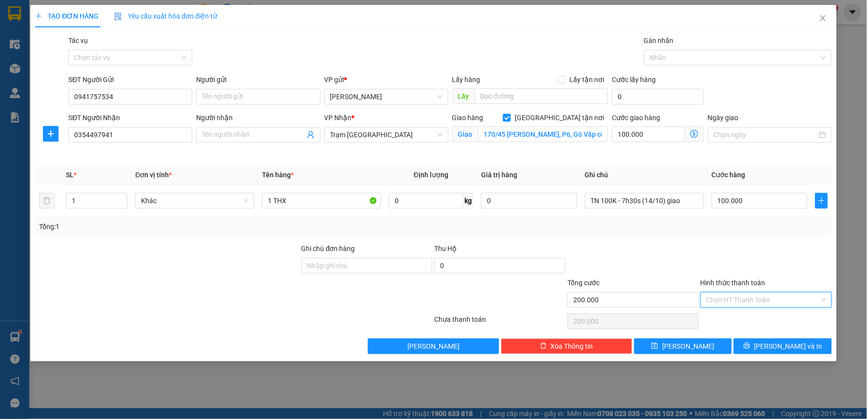
click at [762, 295] on input "Hình thức thanh toán" at bounding box center [763, 299] width 113 height 15
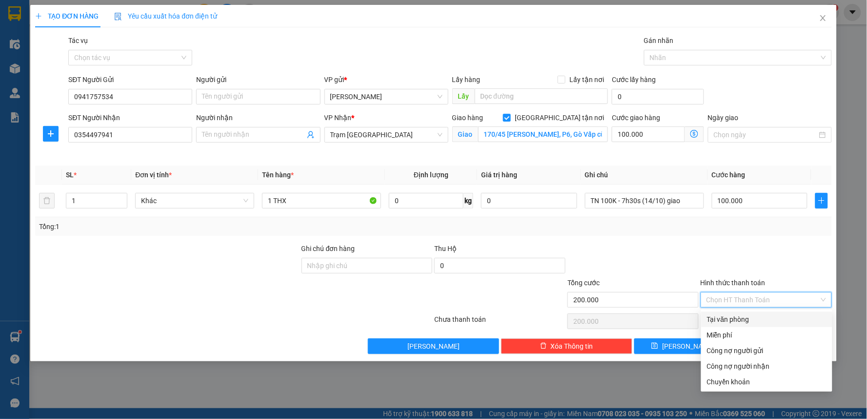
click at [754, 321] on div "Tại văn phòng" at bounding box center [767, 319] width 120 height 11
type input "0"
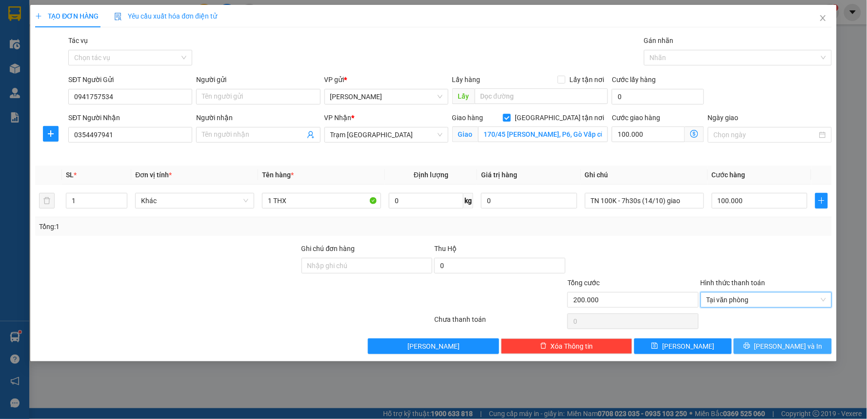
click at [751, 349] on icon "printer" at bounding box center [747, 345] width 7 height 7
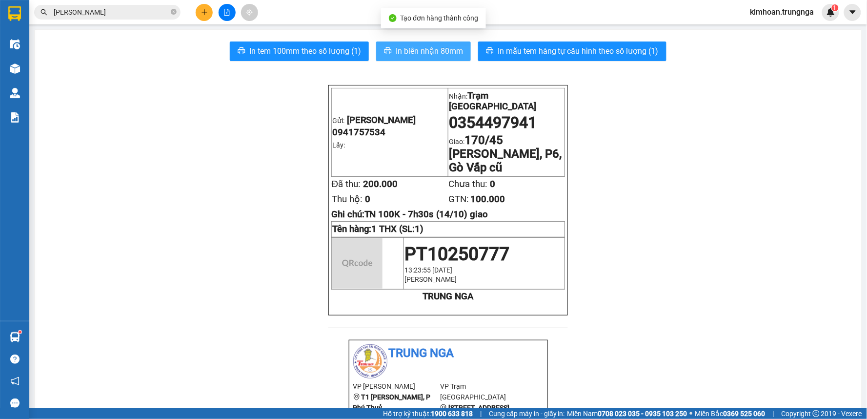
click at [404, 50] on span "In biên nhận 80mm" at bounding box center [429, 51] width 67 height 12
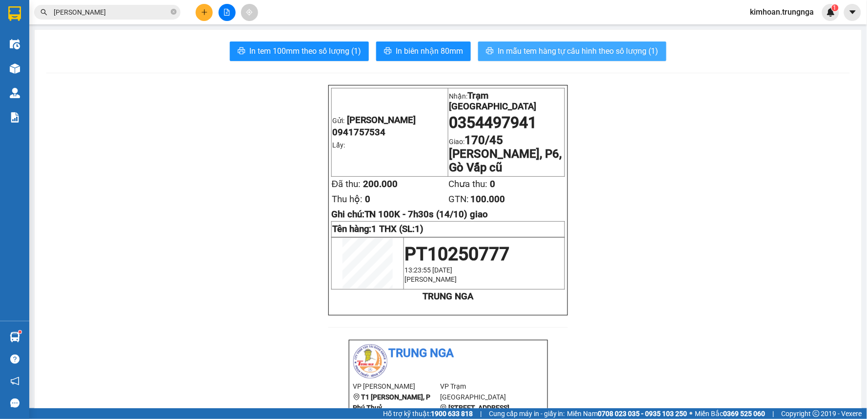
click at [498, 41] on button "In mẫu tem hàng tự cấu hình theo số lượng (1)" at bounding box center [572, 51] width 188 height 20
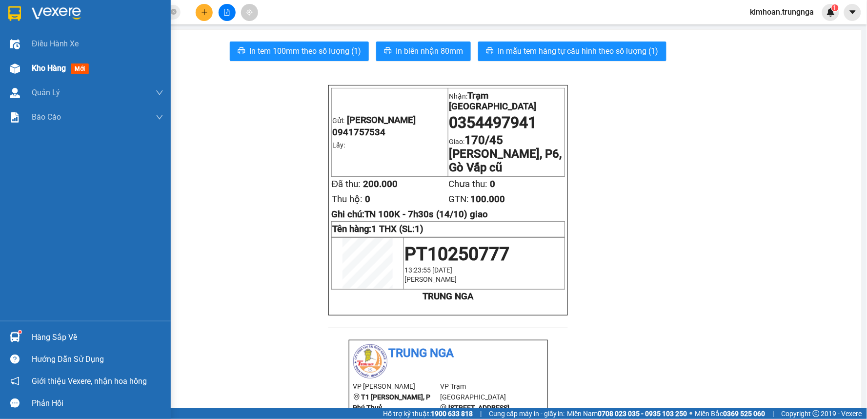
click at [10, 64] on img at bounding box center [15, 68] width 10 height 10
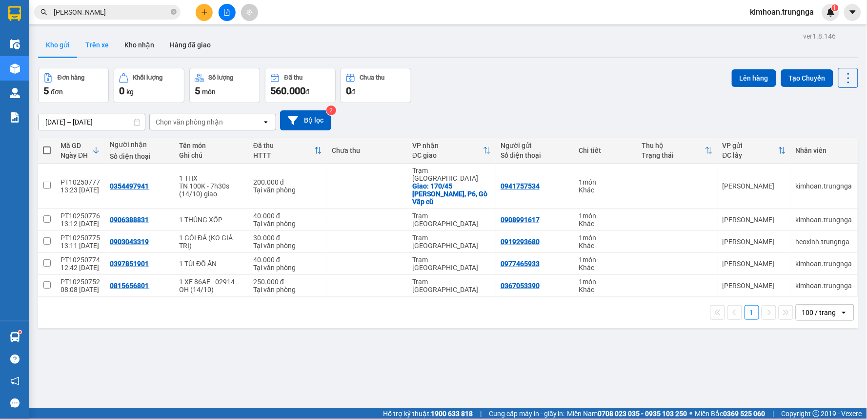
click at [93, 54] on button "Trên xe" at bounding box center [97, 44] width 39 height 23
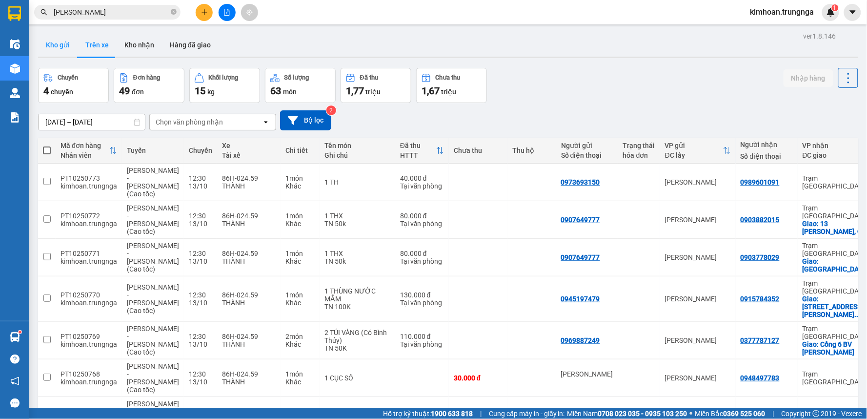
click at [62, 49] on button "Kho gửi" at bounding box center [58, 44] width 40 height 23
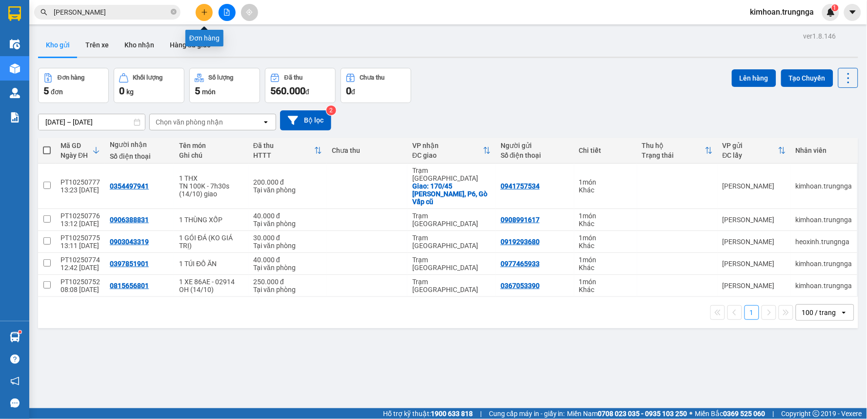
click at [203, 7] on button at bounding box center [204, 12] width 17 height 17
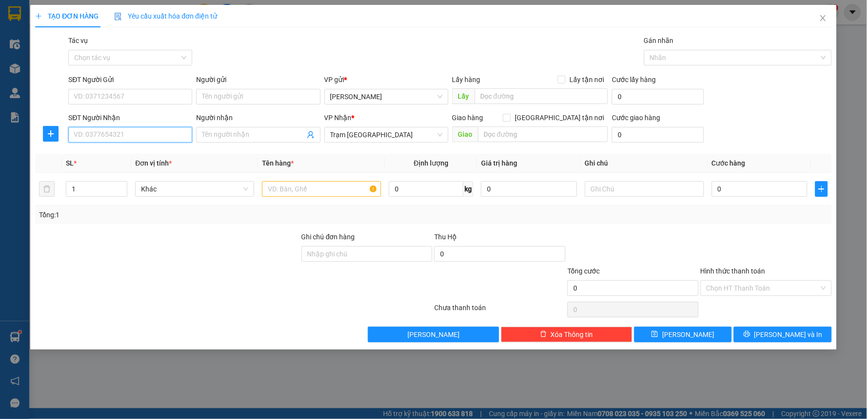
click at [166, 133] on input "SĐT Người Nhận" at bounding box center [130, 135] width 124 height 16
click at [316, 194] on input "text" at bounding box center [321, 189] width 119 height 16
click at [166, 132] on input "SĐT Người Nhận" at bounding box center [130, 135] width 124 height 16
type input "0988715258"
click at [307, 192] on input "text" at bounding box center [321, 189] width 119 height 16
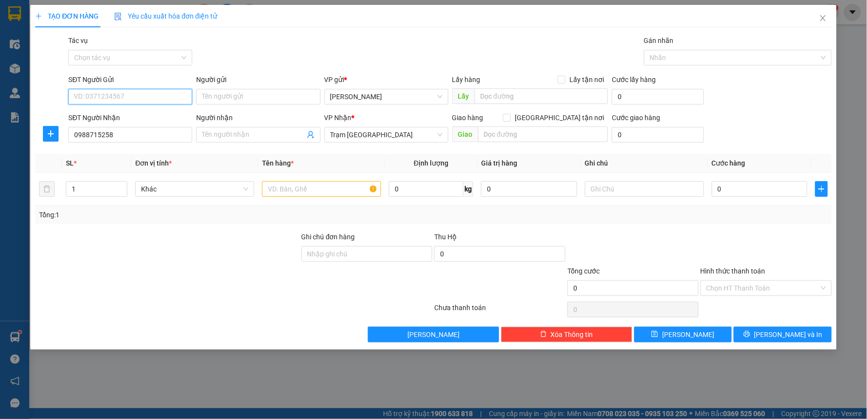
click at [100, 99] on input "SĐT Người Gửi" at bounding box center [130, 97] width 124 height 16
type input "0346962355"
click at [334, 181] on div at bounding box center [321, 189] width 119 height 20
click at [330, 188] on input "text" at bounding box center [321, 189] width 119 height 16
type input "1 HỘP"
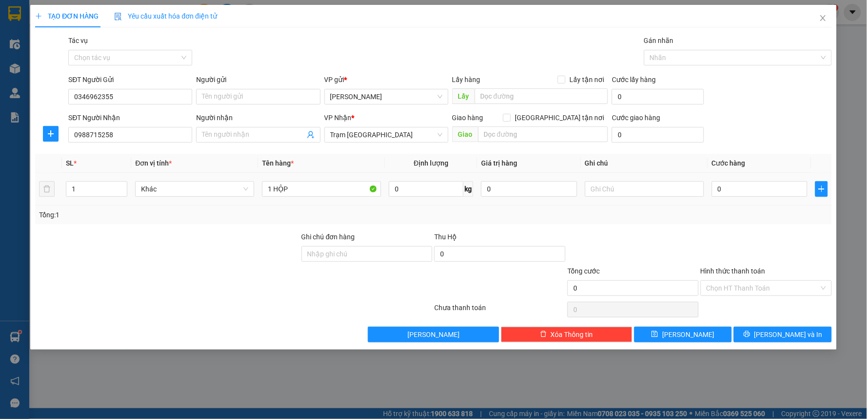
click at [750, 179] on div "0" at bounding box center [760, 189] width 96 height 20
click at [749, 186] on input "0" at bounding box center [760, 189] width 96 height 16
type input "3"
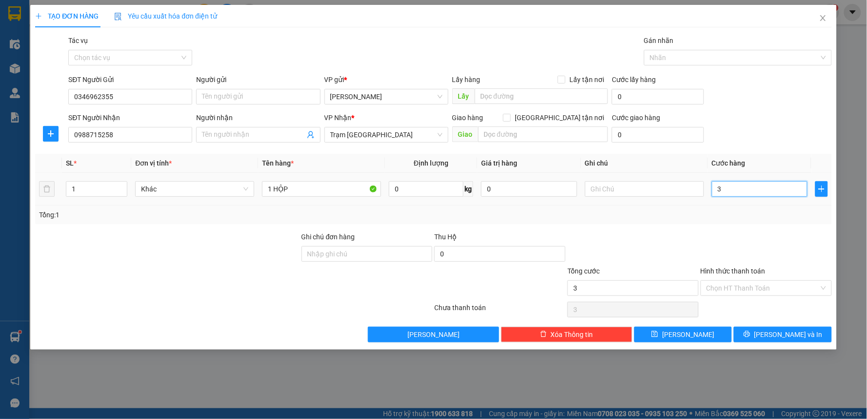
type input "30"
type input "30.000"
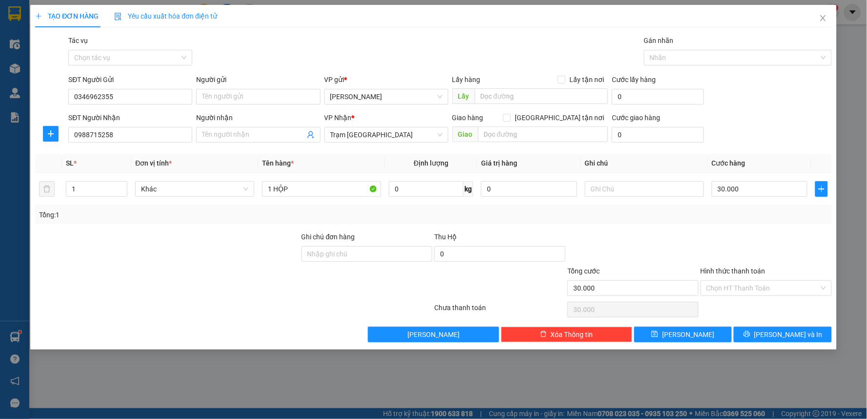
click at [749, 232] on div at bounding box center [766, 248] width 133 height 34
click at [741, 284] on input "Hình thức thanh toán" at bounding box center [763, 288] width 113 height 15
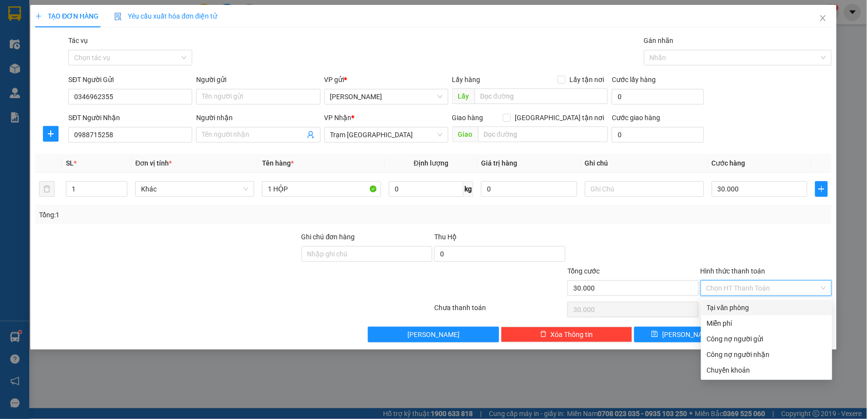
click at [739, 309] on div "Tại văn phòng" at bounding box center [767, 307] width 120 height 11
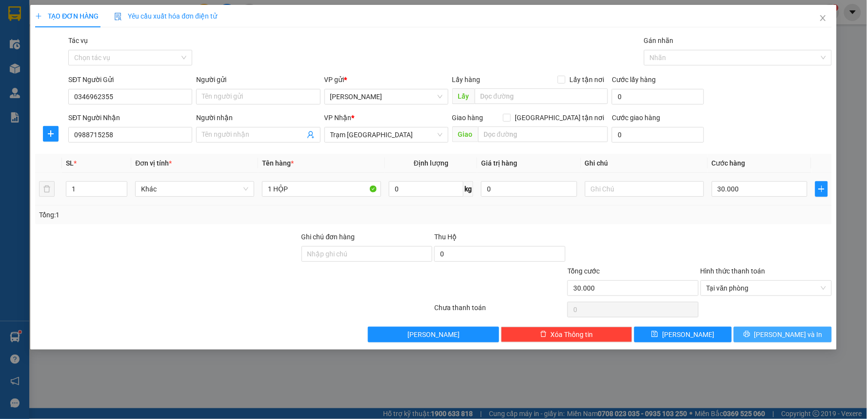
drag, startPoint x: 772, startPoint y: 333, endPoint x: 653, endPoint y: 202, distance: 177.3
click at [653, 201] on div "Transit Pickup Surcharge Ids Transit Deliver Surcharge Ids Transit Deliver Surc…" at bounding box center [433, 188] width 797 height 307
click at [827, 289] on div "Tại văn phòng" at bounding box center [766, 288] width 131 height 16
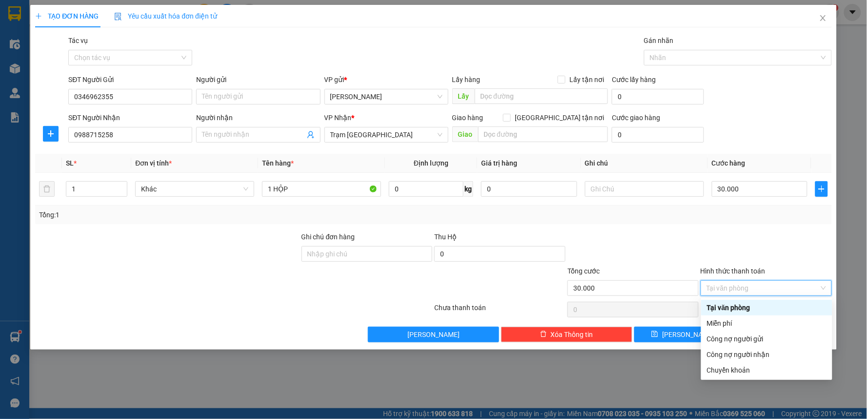
click at [731, 227] on div "Transit Pickup Surcharge Ids Transit Deliver Surcharge Ids Transit Deliver Surc…" at bounding box center [433, 188] width 797 height 307
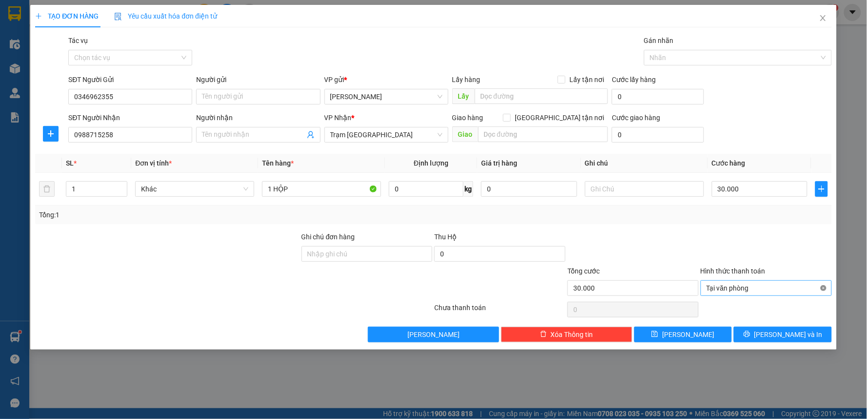
type input "30.000"
click at [786, 335] on span "[PERSON_NAME] và In" at bounding box center [789, 334] width 68 height 11
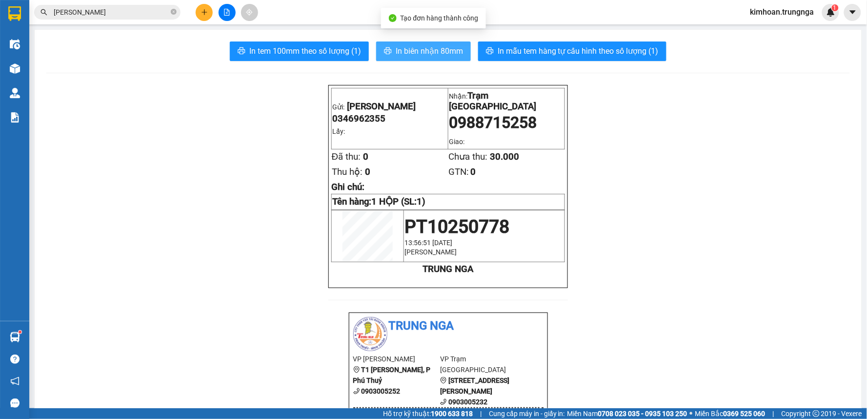
click at [419, 52] on span "In biên nhận 80mm" at bounding box center [429, 51] width 67 height 12
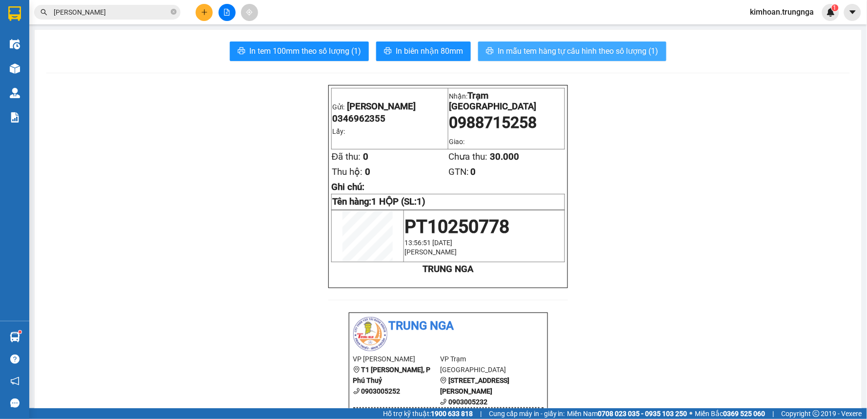
click at [543, 56] on span "In mẫu tem hàng tự cấu hình theo số lượng (1)" at bounding box center [578, 51] width 161 height 12
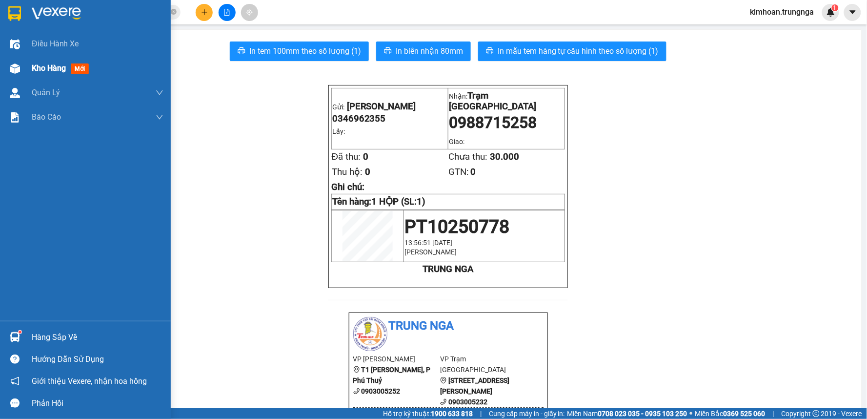
click at [28, 67] on div "Kho hàng mới" at bounding box center [85, 68] width 171 height 24
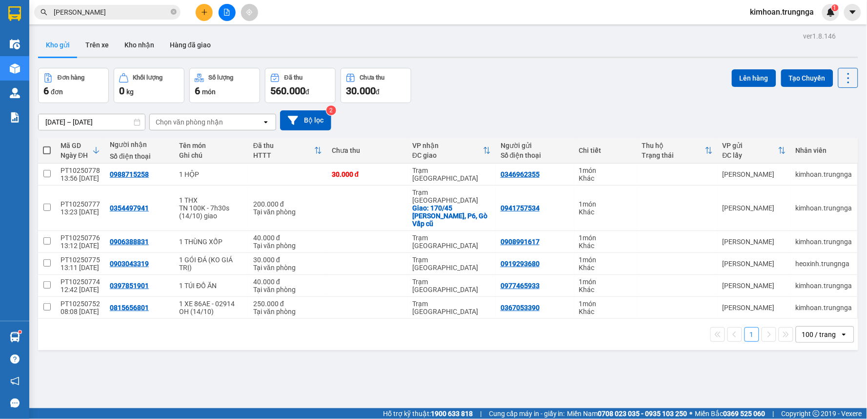
click at [151, 12] on input "lê đức th" at bounding box center [111, 12] width 115 height 11
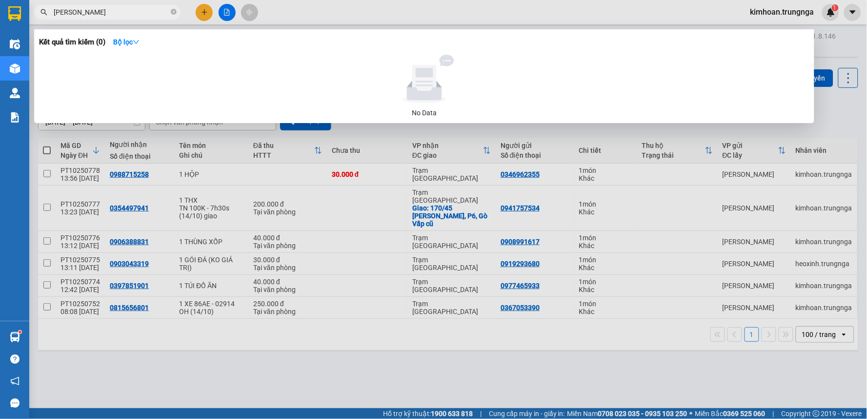
click at [151, 12] on input "lê đức th" at bounding box center [111, 12] width 115 height 11
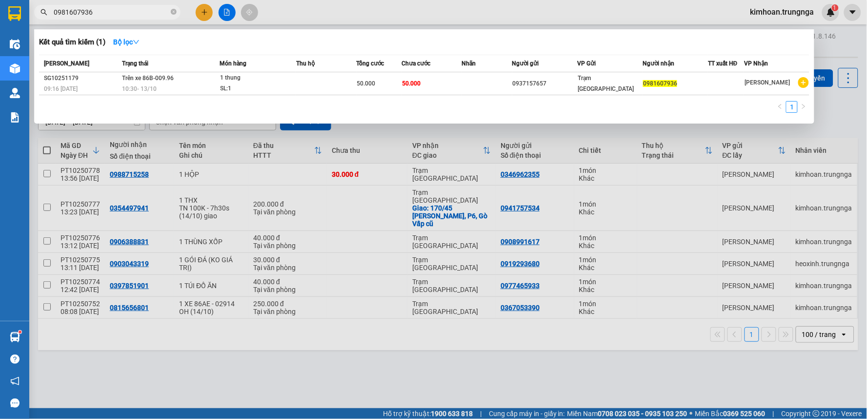
type input "0981607936"
click at [435, 17] on div at bounding box center [433, 209] width 867 height 419
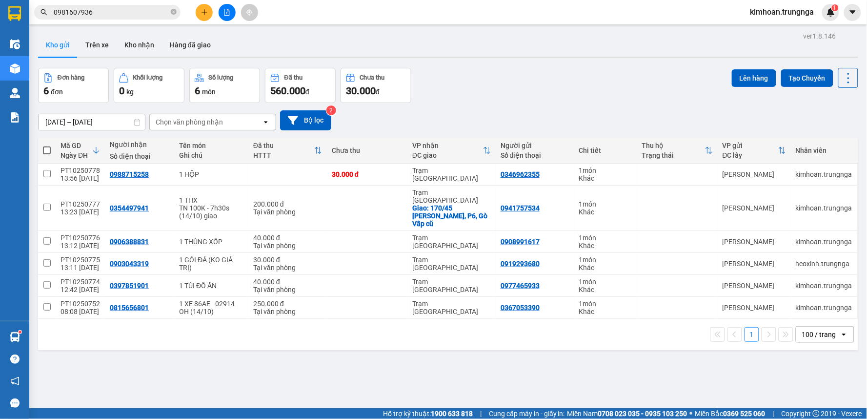
click at [205, 11] on icon "plus" at bounding box center [204, 12] width 7 height 7
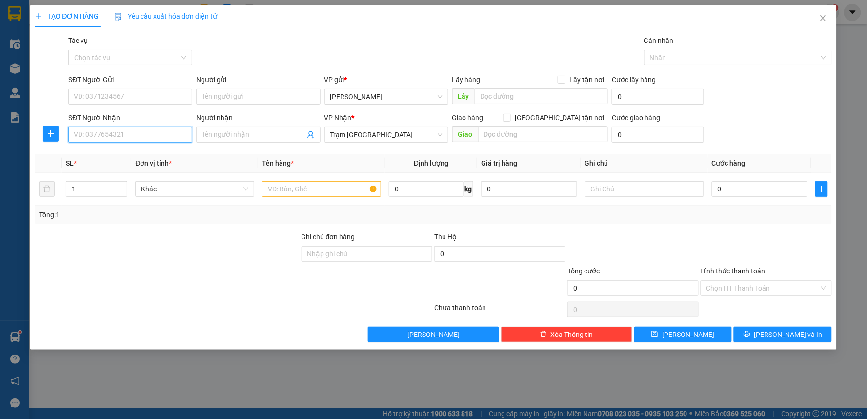
click at [153, 135] on input "SĐT Người Nhận" at bounding box center [130, 135] width 124 height 16
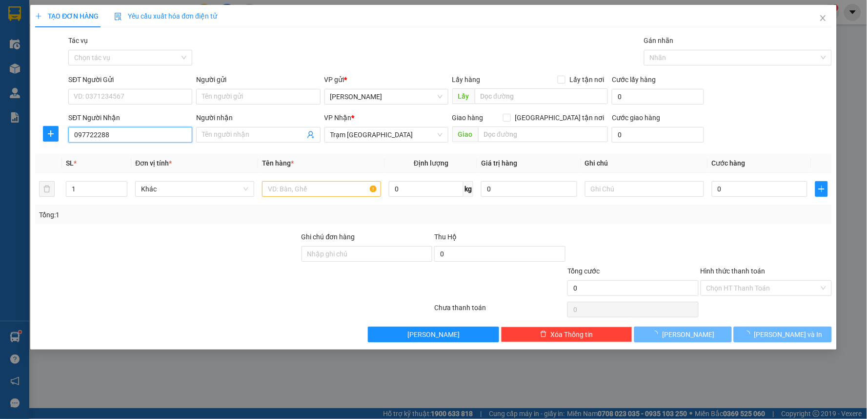
type input "0977222888"
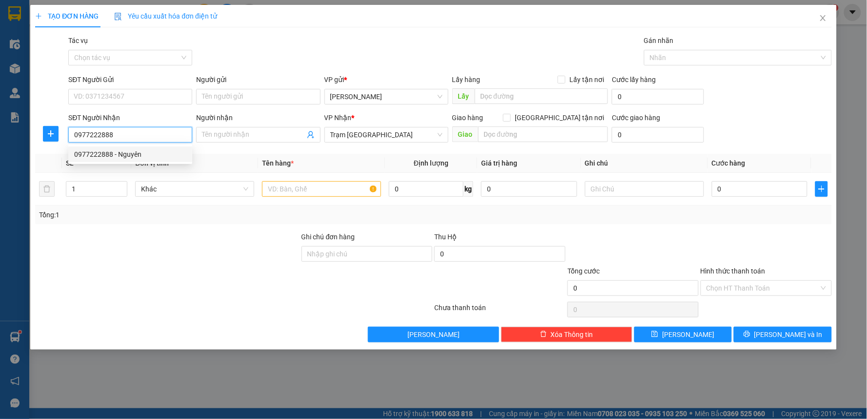
click at [142, 161] on div "0977222888 - Nguyên" at bounding box center [130, 154] width 124 height 16
type input "Nguyên"
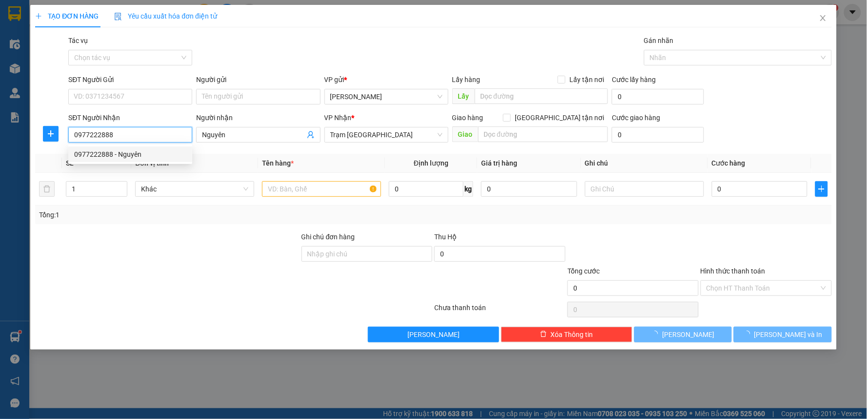
type input "40.000"
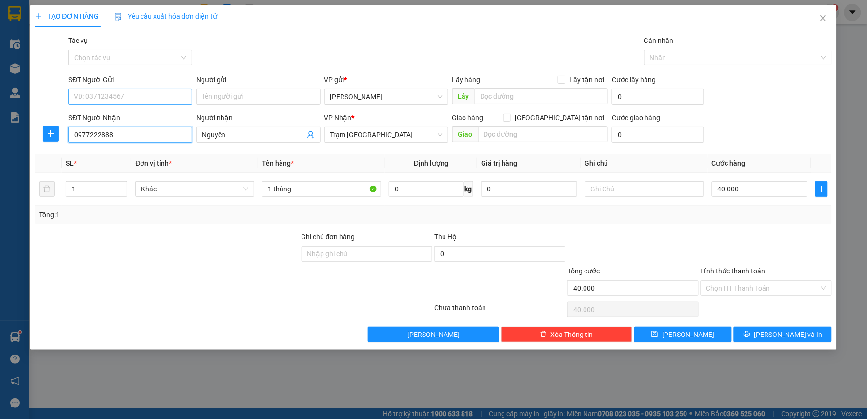
type input "0977222888"
click at [143, 95] on input "SĐT Người Gửi" at bounding box center [130, 97] width 124 height 16
click at [120, 132] on div "0973723604 - Dương" at bounding box center [130, 131] width 112 height 11
type input "0973723604"
type input "Dương"
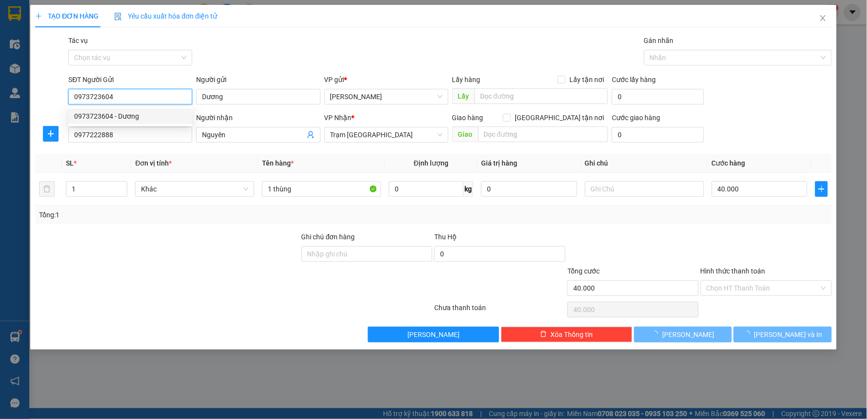
type input "30.000"
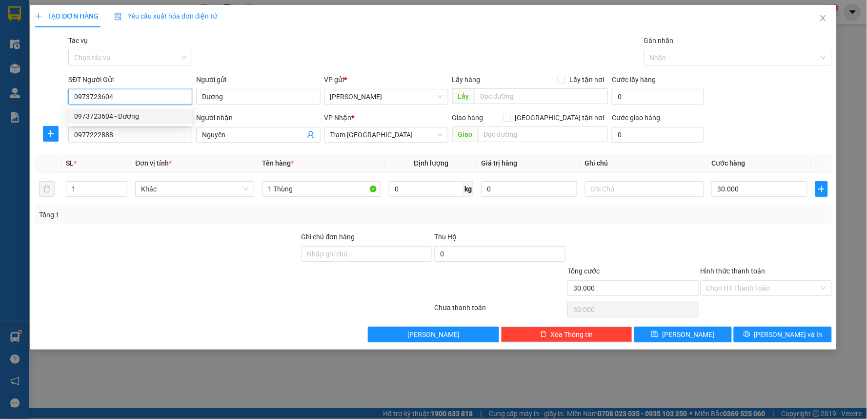
drag, startPoint x: 125, startPoint y: 97, endPoint x: 64, endPoint y: 95, distance: 61.0
click at [64, 95] on div "SĐT Người Gửi 0973723604 Người gửi Dương VP gửi * Phan Thiết Lấy hàng Lấy tận n…" at bounding box center [433, 91] width 799 height 34
type input "0913837692"
click at [111, 111] on div "0913837692 - Huy" at bounding box center [130, 116] width 112 height 11
type input "Huy"
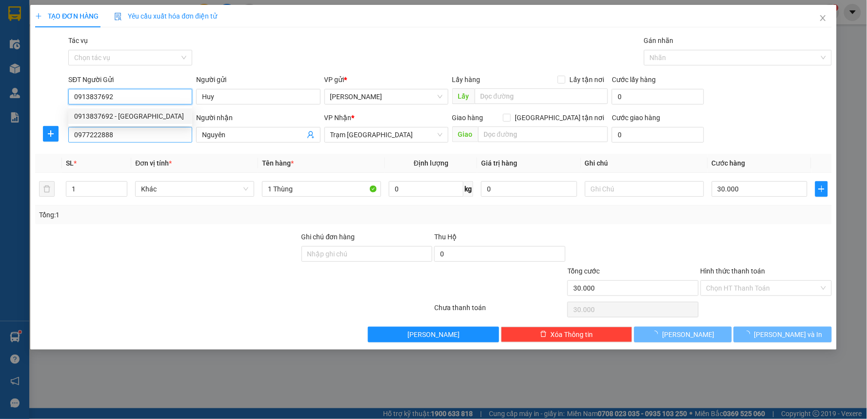
type input "40.000"
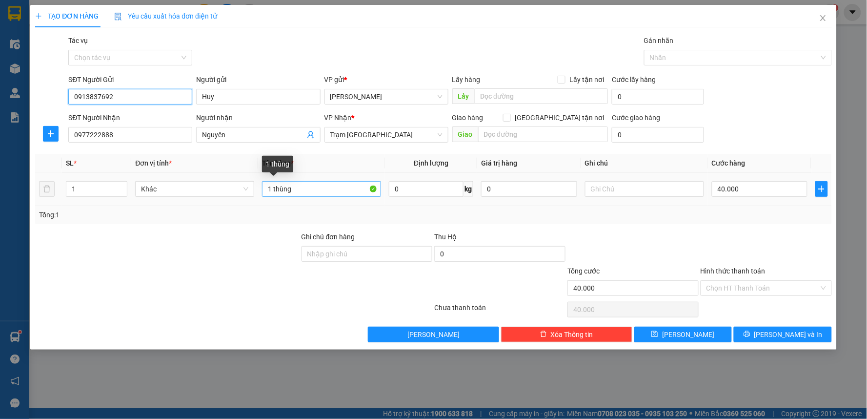
type input "0913837692"
drag, startPoint x: 332, startPoint y: 188, endPoint x: 272, endPoint y: 191, distance: 60.1
click at [272, 191] on input "1 thùng" at bounding box center [321, 189] width 119 height 16
type input "1 KIỆN"
click at [735, 196] on input "40.000" at bounding box center [760, 189] width 96 height 16
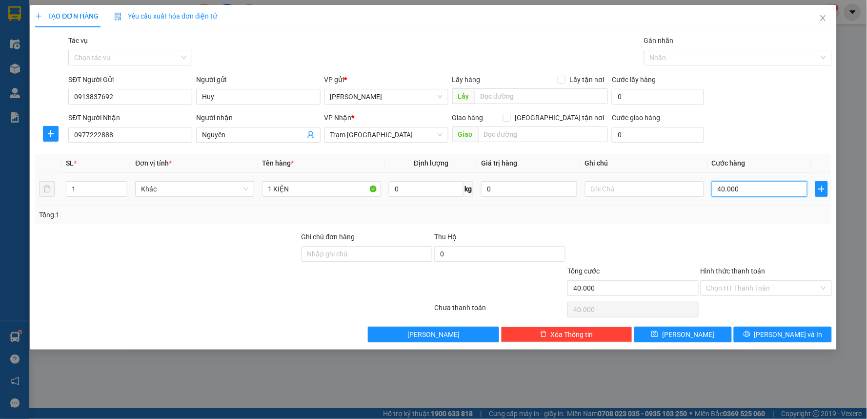
type input "8"
type input "80"
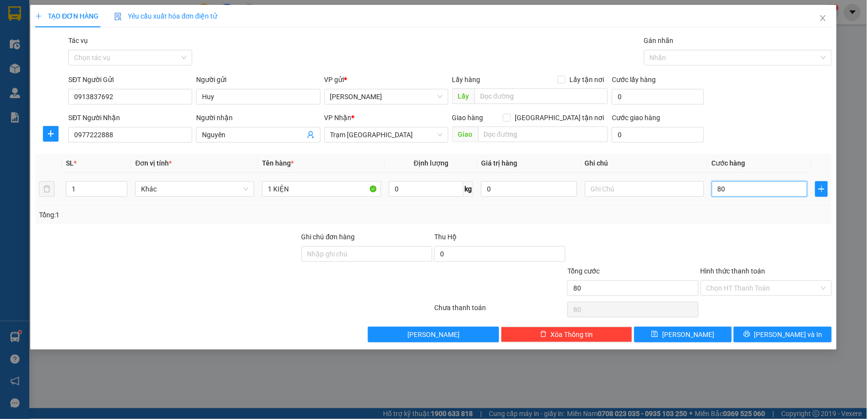
type input "80"
type input "80.000"
click at [707, 222] on div "Tổng: 1" at bounding box center [433, 214] width 797 height 19
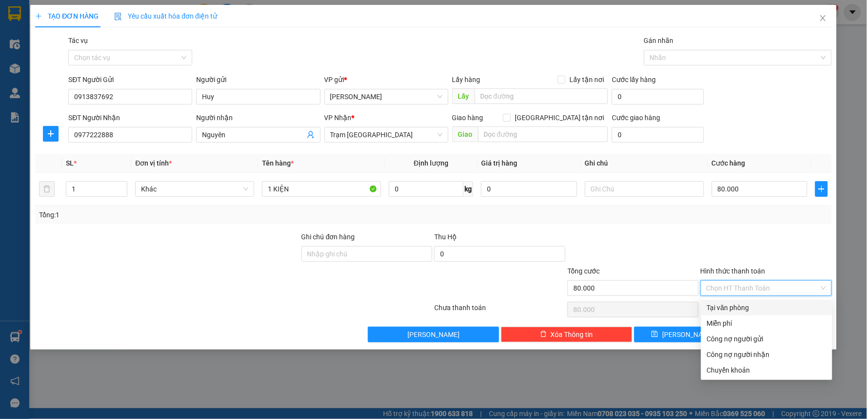
click at [752, 281] on input "Hình thức thanh toán" at bounding box center [763, 288] width 113 height 15
click at [743, 305] on div "Tại văn phòng" at bounding box center [767, 307] width 120 height 11
type input "0"
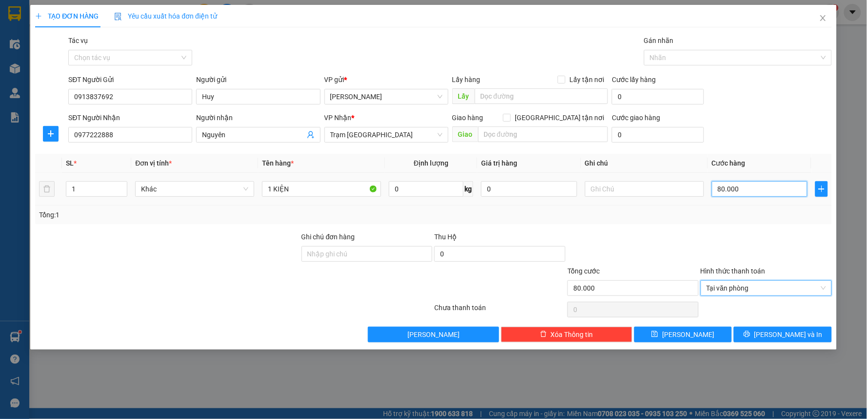
click at [735, 187] on input "80.000" at bounding box center [760, 189] width 96 height 16
drag, startPoint x: 740, startPoint y: 217, endPoint x: 740, endPoint y: 286, distance: 69.3
click at [740, 220] on div "Tổng: 1" at bounding box center [433, 214] width 797 height 19
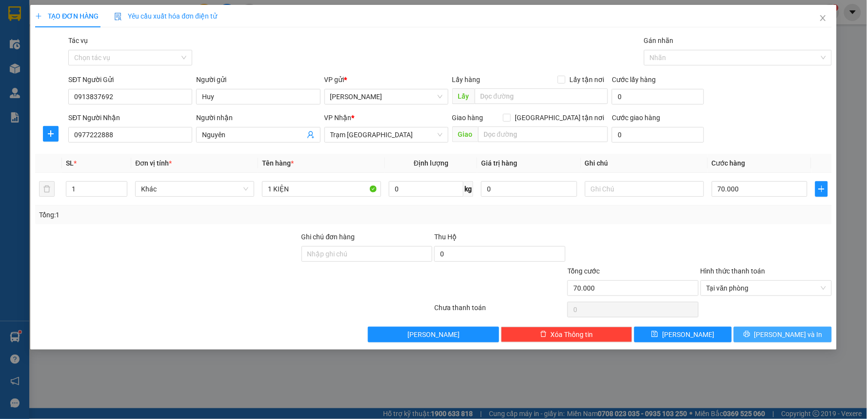
click at [751, 334] on icon "printer" at bounding box center [747, 333] width 7 height 7
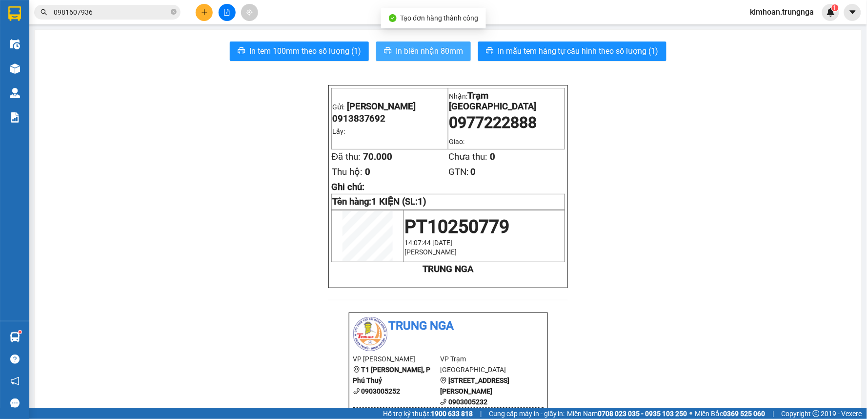
click at [448, 50] on span "In biên nhận 80mm" at bounding box center [429, 51] width 67 height 12
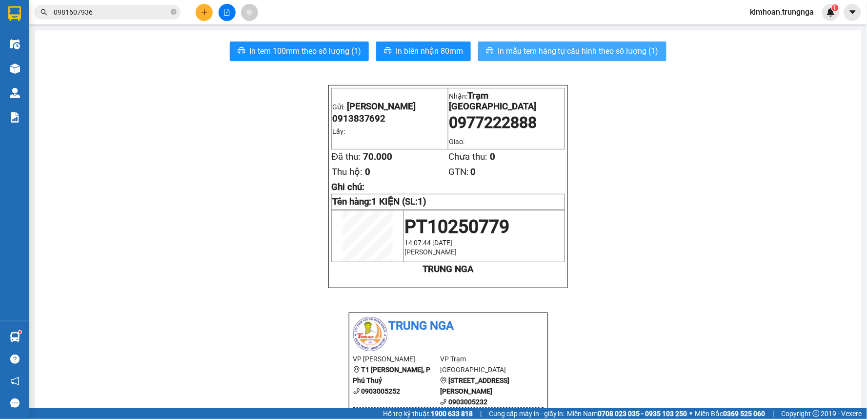
click at [593, 57] on span "In mẫu tem hàng tự cấu hình theo số lượng (1)" at bounding box center [578, 51] width 161 height 12
click at [204, 16] on button at bounding box center [204, 12] width 17 height 17
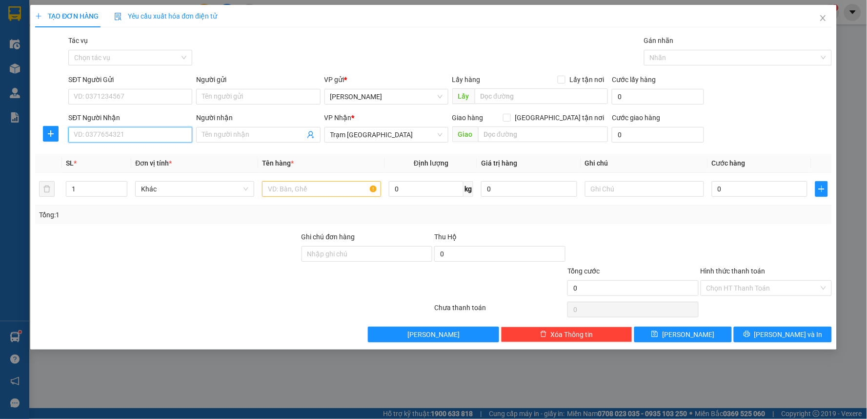
click at [158, 139] on input "SĐT Người Nhận" at bounding box center [130, 135] width 124 height 16
type input "0987530556"
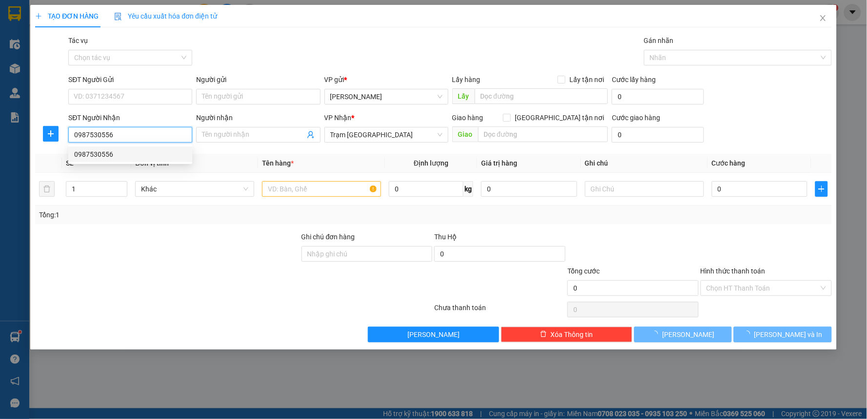
click at [143, 153] on div "0987530556" at bounding box center [130, 154] width 112 height 11
type input "40.000"
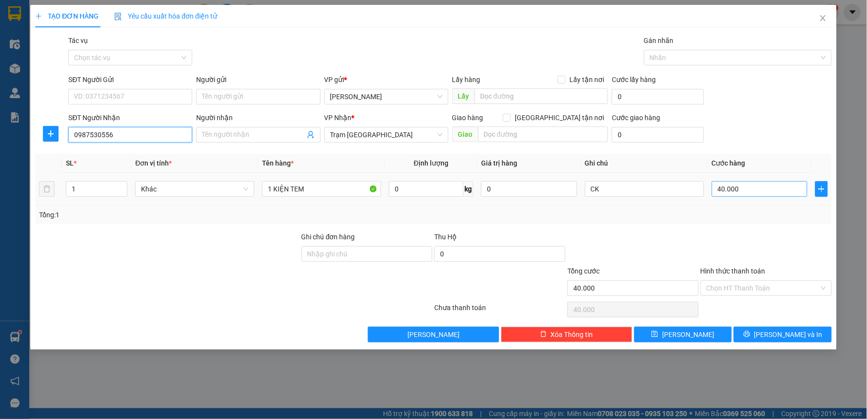
type input "0987530556"
click at [747, 191] on input "40.000" at bounding box center [760, 189] width 96 height 16
type input "3"
type input "30"
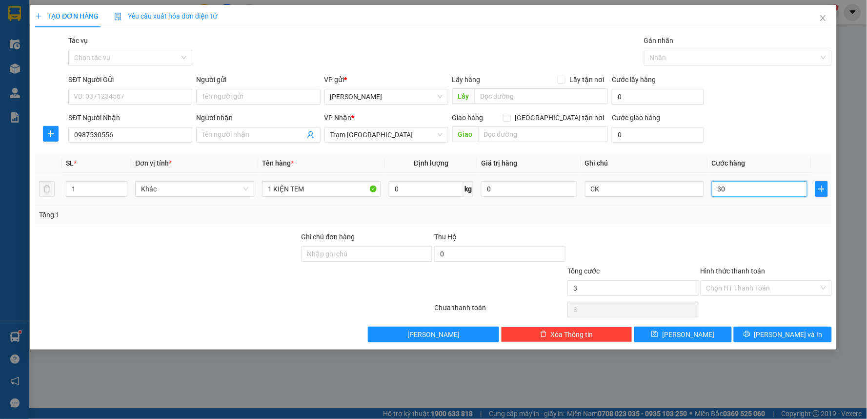
type input "30"
type input "30.000"
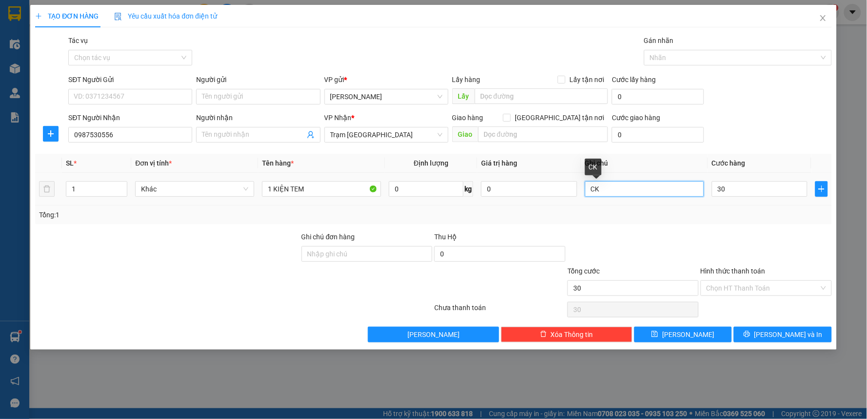
type input "30.000"
click at [654, 189] on input "CK" at bounding box center [644, 189] width 119 height 16
click at [754, 280] on div "Chọn HT Thanh Toán" at bounding box center [766, 288] width 131 height 16
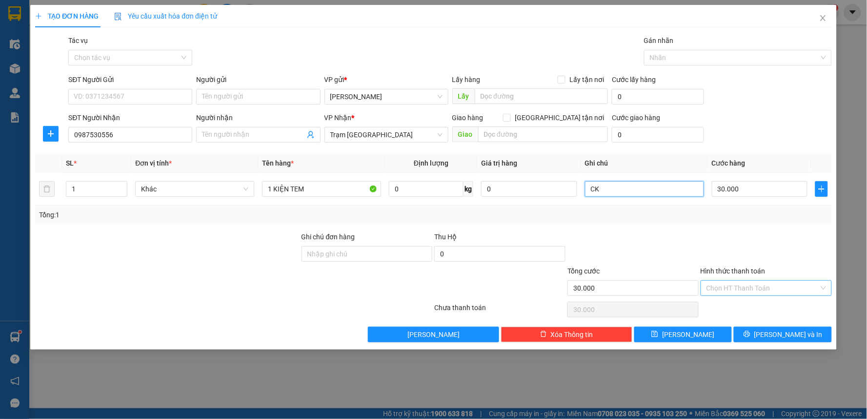
type input "CK"
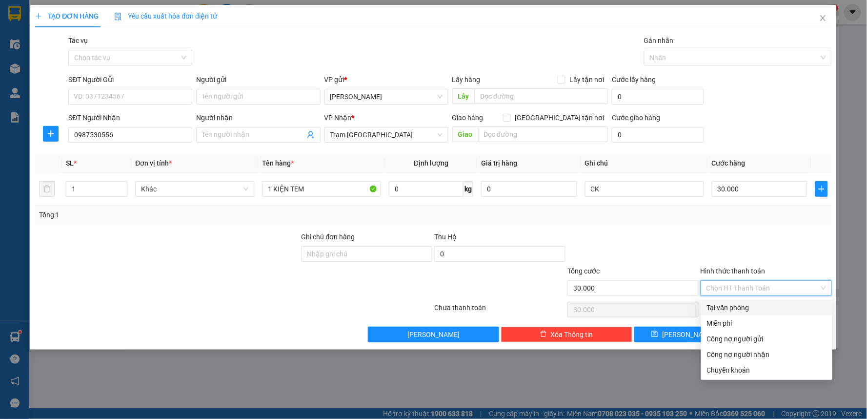
click at [747, 304] on div "Tại văn phòng" at bounding box center [767, 307] width 120 height 11
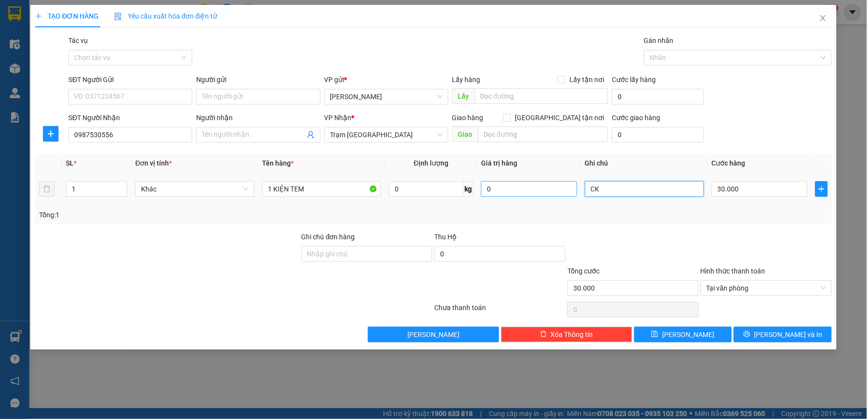
drag, startPoint x: 604, startPoint y: 188, endPoint x: 532, endPoint y: 186, distance: 72.3
click at [535, 184] on tr "1 Khác 1 KIỆN TEM 0 kg 0 CK 30.000" at bounding box center [433, 189] width 797 height 33
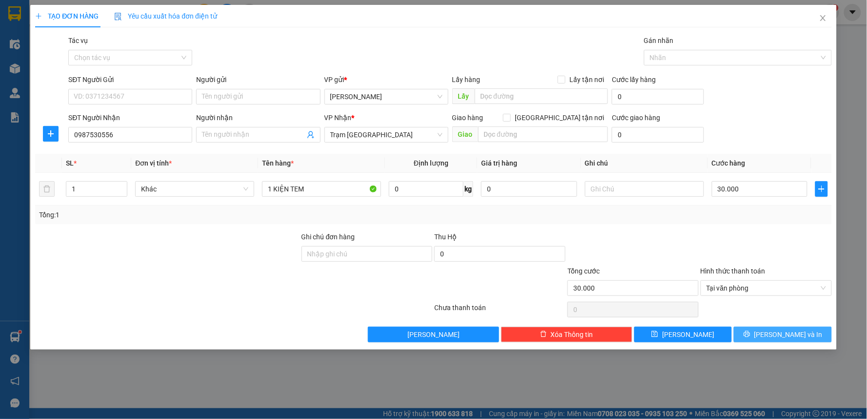
click at [761, 333] on button "[PERSON_NAME] và In" at bounding box center [783, 334] width 98 height 16
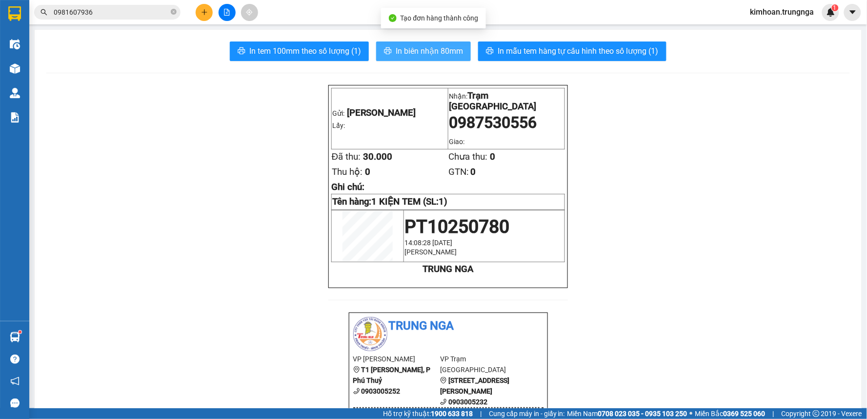
click at [438, 53] on span "In biên nhận 80mm" at bounding box center [429, 51] width 67 height 12
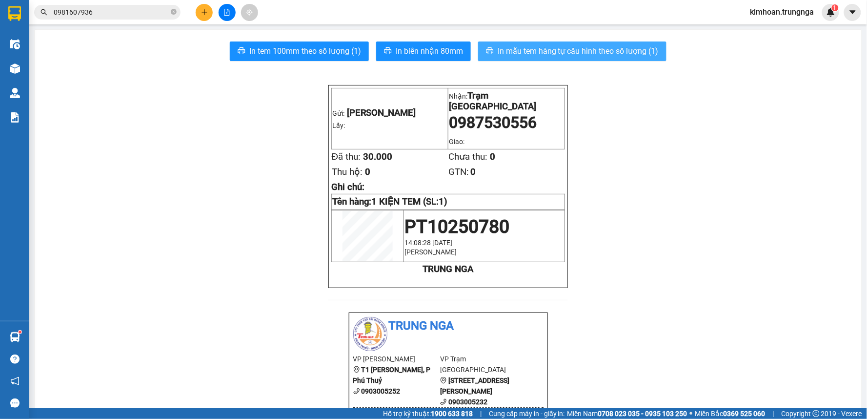
click at [560, 51] on span "In mẫu tem hàng tự cấu hình theo số lượng (1)" at bounding box center [578, 51] width 161 height 12
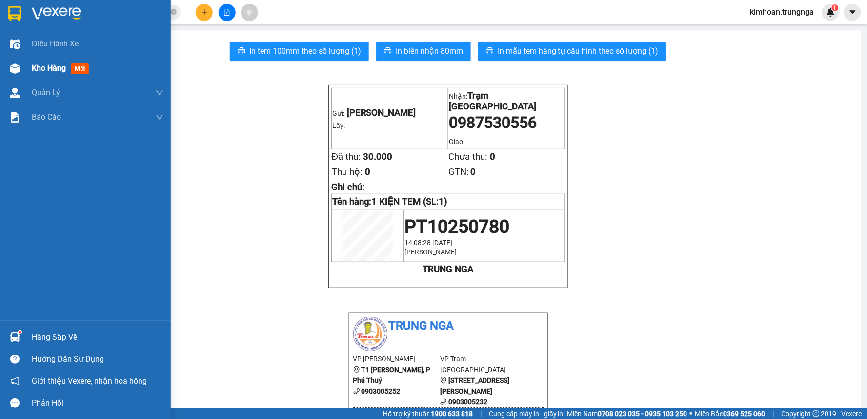
click at [15, 74] on div at bounding box center [14, 68] width 17 height 17
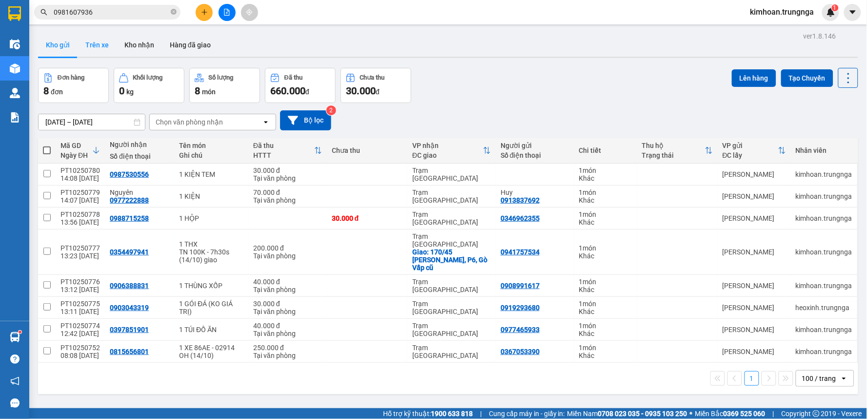
click at [94, 52] on button "Trên xe" at bounding box center [97, 44] width 39 height 23
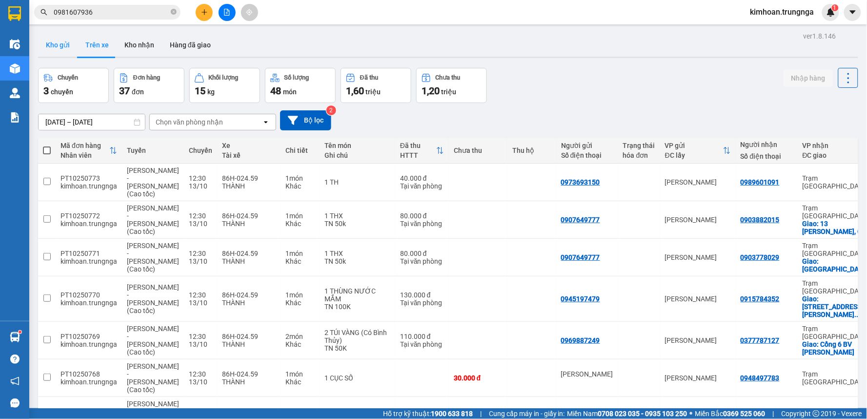
click at [70, 45] on button "Kho gửi" at bounding box center [58, 44] width 40 height 23
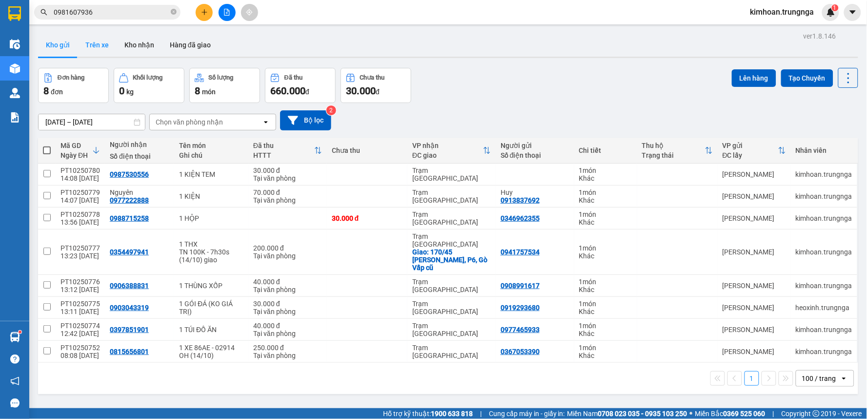
click at [94, 47] on button "Trên xe" at bounding box center [97, 44] width 39 height 23
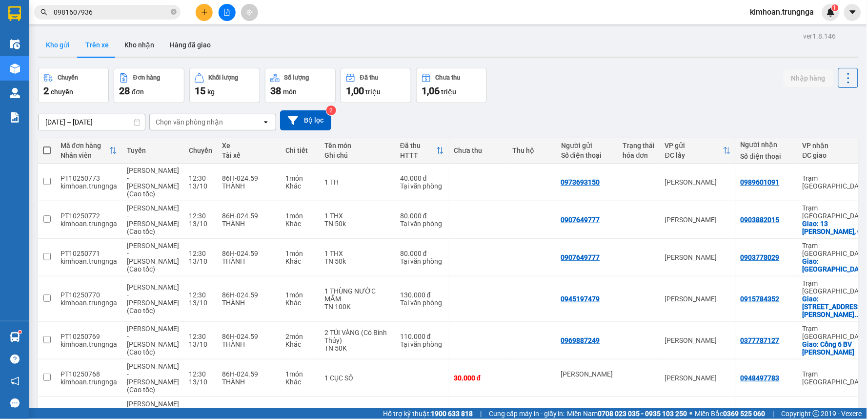
click at [57, 45] on button "Kho gửi" at bounding box center [58, 44] width 40 height 23
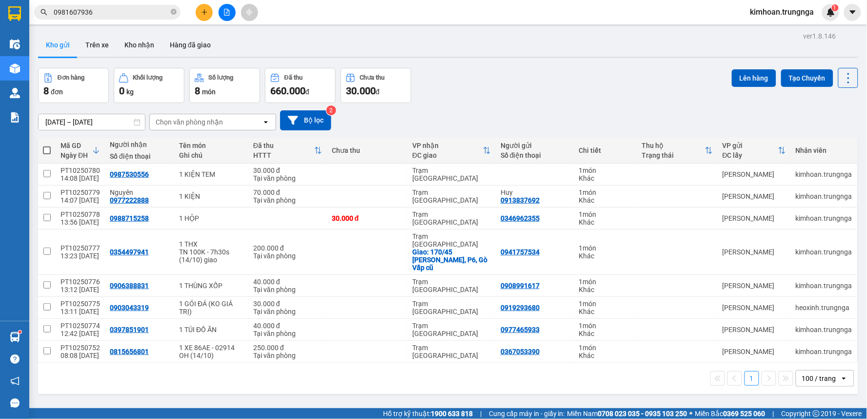
click at [788, 10] on span "kimhoan.trungnga" at bounding box center [783, 12] width 80 height 12
click at [779, 30] on span "Đăng xuất" at bounding box center [787, 30] width 60 height 11
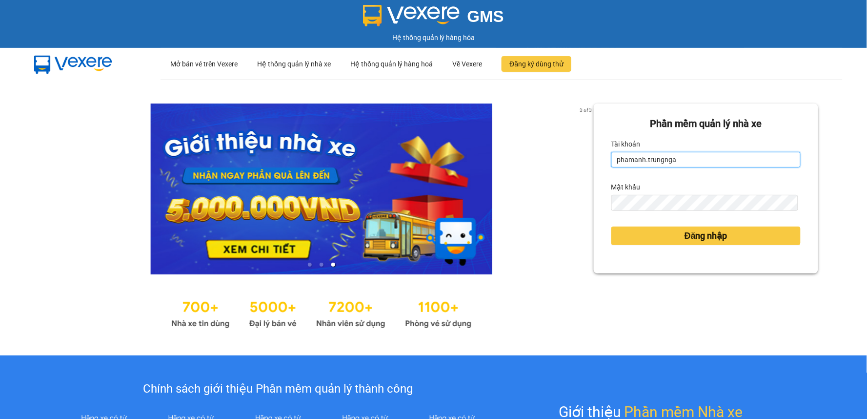
click at [613, 162] on input "phamanh.trungnga" at bounding box center [706, 160] width 189 height 16
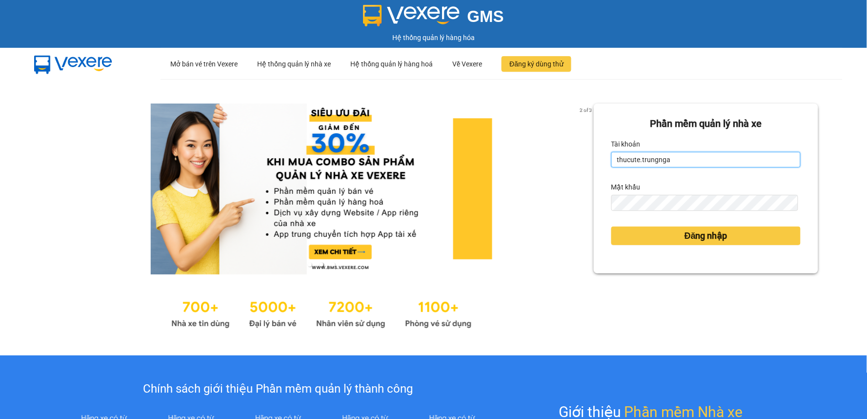
type input "thucute.trungnga"
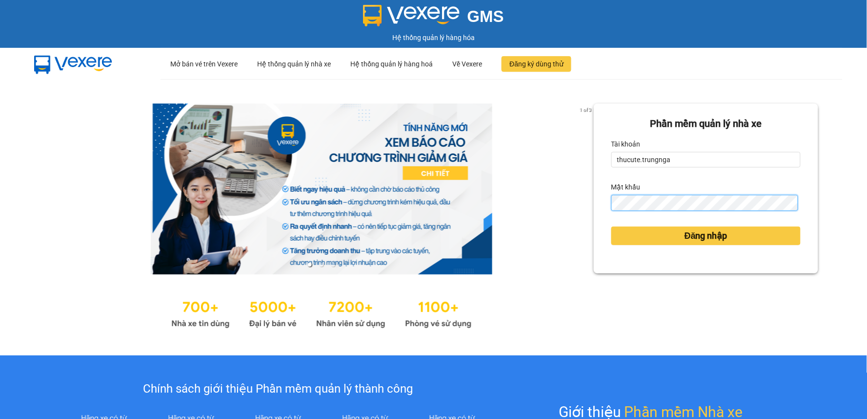
click at [612, 226] on button "Đăng nhập" at bounding box center [706, 235] width 189 height 19
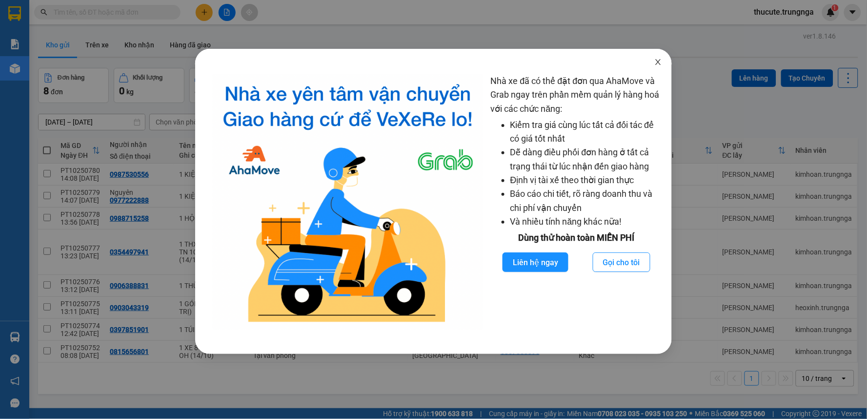
click at [660, 57] on span "Close" at bounding box center [658, 62] width 27 height 27
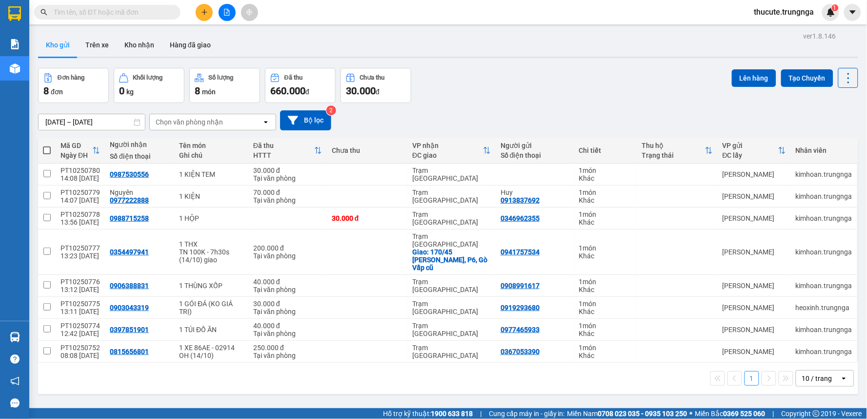
click at [202, 11] on icon "plus" at bounding box center [204, 12] width 7 height 7
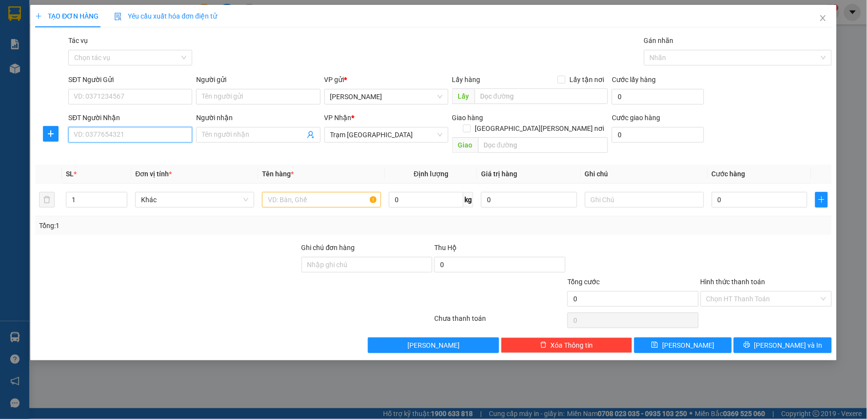
click at [127, 140] on input "SĐT Người Nhận" at bounding box center [130, 135] width 124 height 16
type input "0363646139"
click at [134, 99] on input "SĐT Người Gửi" at bounding box center [130, 97] width 124 height 16
type input "0375595934"
click at [243, 137] on input "Người nhận" at bounding box center [253, 134] width 102 height 11
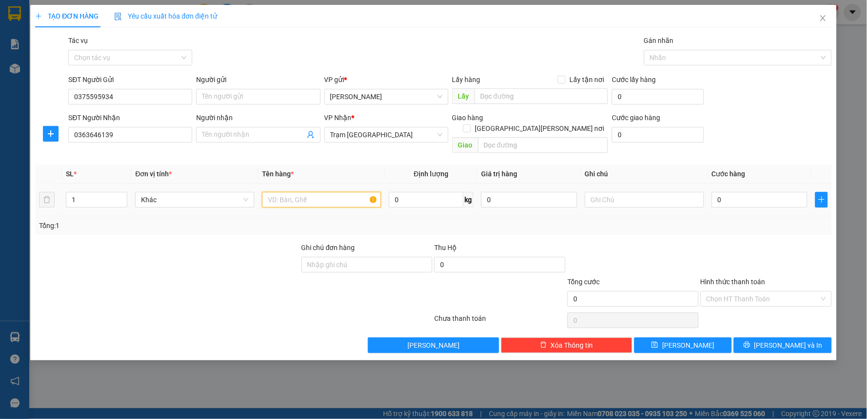
click at [299, 193] on input "text" at bounding box center [321, 200] width 119 height 16
type input "1 lap top + 1 thùng xốp"
type input "2"
click at [121, 196] on icon "up" at bounding box center [122, 197] width 3 height 3
click at [524, 202] on td "0" at bounding box center [529, 200] width 104 height 33
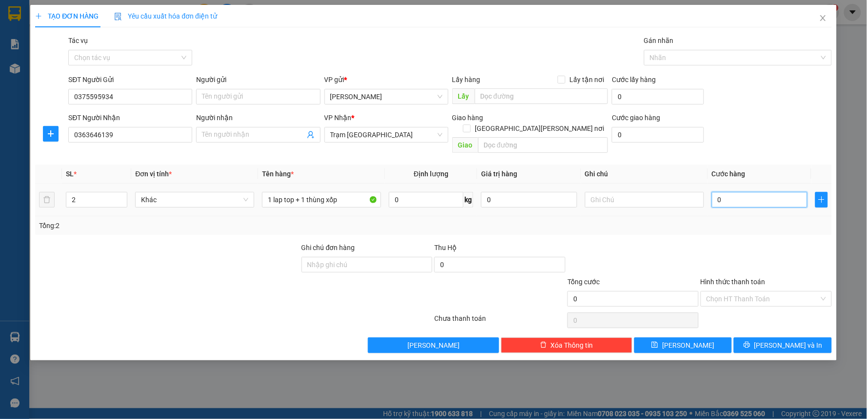
click at [764, 192] on input "0" at bounding box center [760, 200] width 96 height 16
click at [763, 190] on div "0" at bounding box center [760, 200] width 96 height 20
click at [510, 192] on input "0" at bounding box center [529, 200] width 96 height 16
click at [516, 204] on td "20.000" at bounding box center [529, 200] width 104 height 33
click at [513, 192] on input "20.000" at bounding box center [529, 200] width 96 height 16
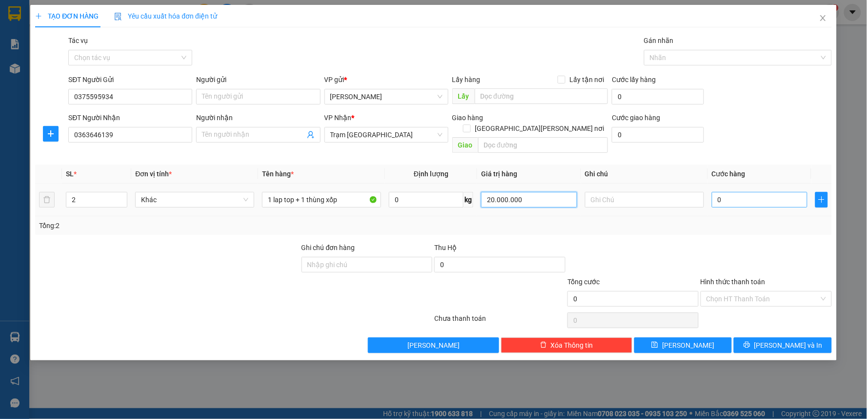
type input "20.000.000"
click at [749, 192] on input "0" at bounding box center [760, 200] width 96 height 16
type input "01"
type input "1"
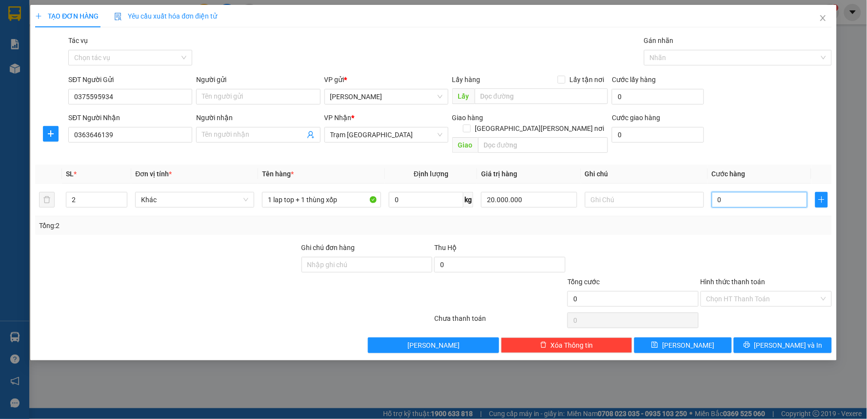
type input "1"
type input "018"
type input "18"
type input "0.180"
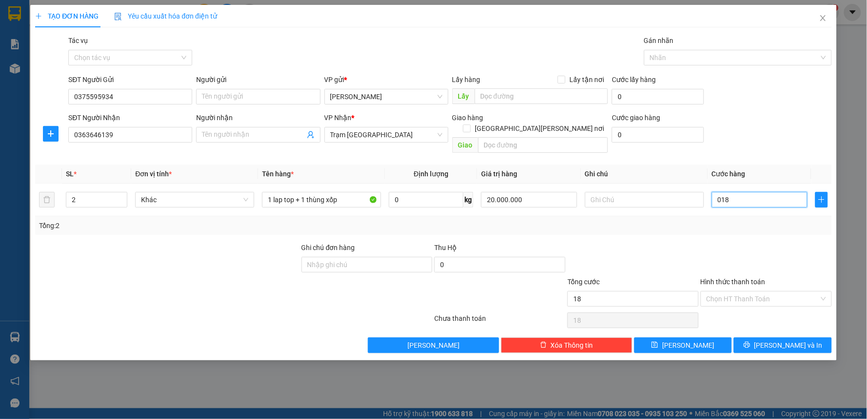
type input "180"
type input "180.000"
click at [744, 228] on div "Transit Pickup Surcharge Ids Transit Deliver Surcharge Ids Transit Deliver Surc…" at bounding box center [433, 194] width 797 height 318
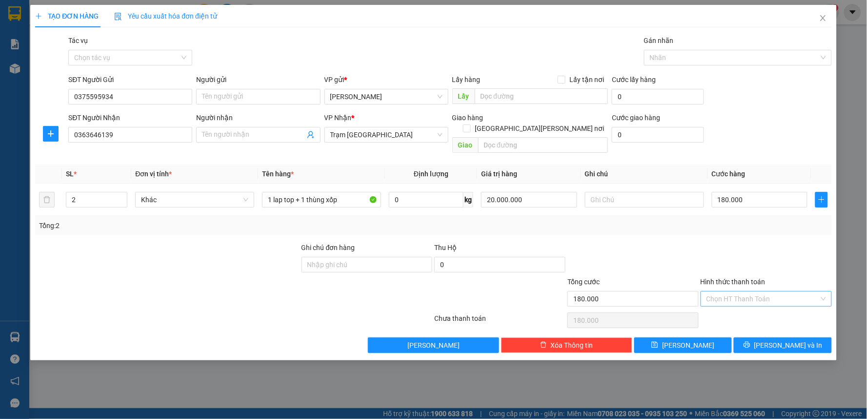
click at [768, 293] on input "Hình thức thanh toán" at bounding box center [763, 298] width 113 height 15
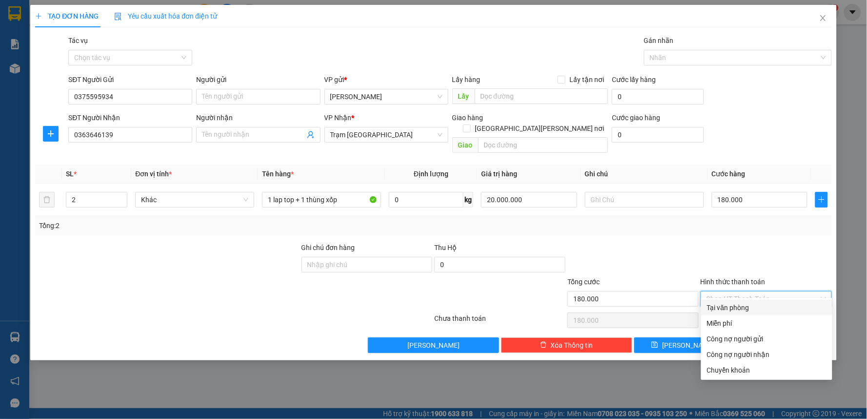
click at [736, 306] on div "Tại văn phòng" at bounding box center [767, 307] width 120 height 11
type input "0"
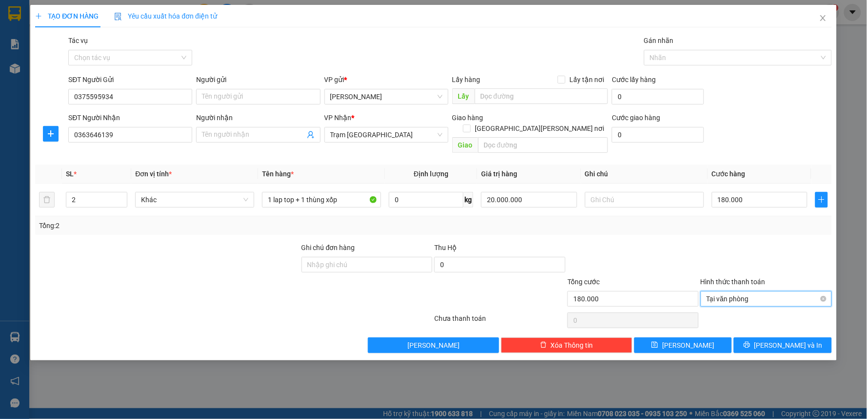
click at [757, 291] on span "Tại văn phòng" at bounding box center [767, 298] width 120 height 15
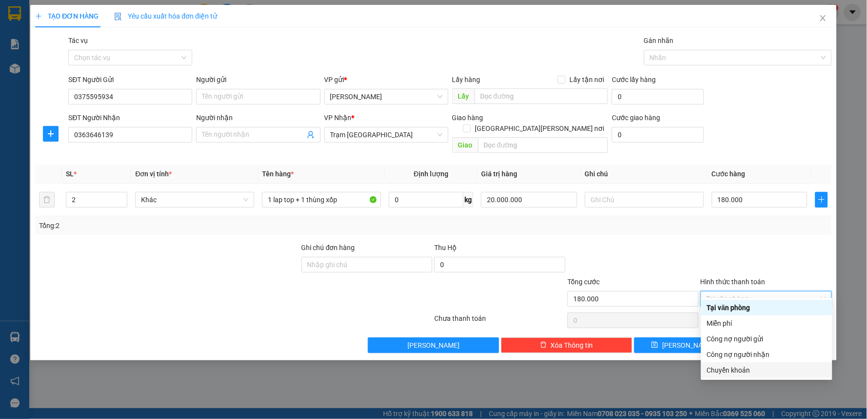
click at [734, 372] on div "Chuyển khoản" at bounding box center [767, 370] width 120 height 11
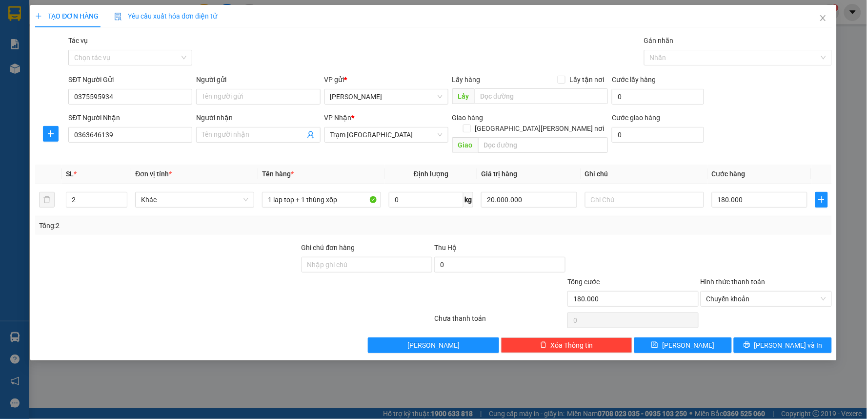
click at [717, 243] on div at bounding box center [766, 259] width 133 height 34
click at [777, 340] on button "[PERSON_NAME] và In" at bounding box center [783, 345] width 98 height 16
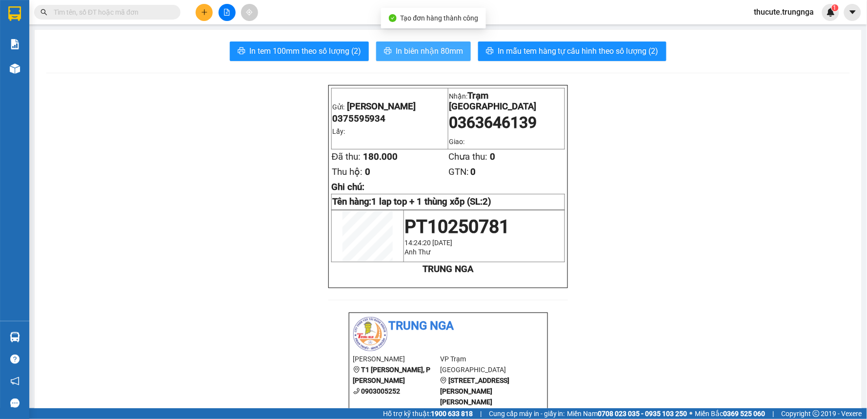
click at [418, 51] on span "In biên nhận 80mm" at bounding box center [429, 51] width 67 height 12
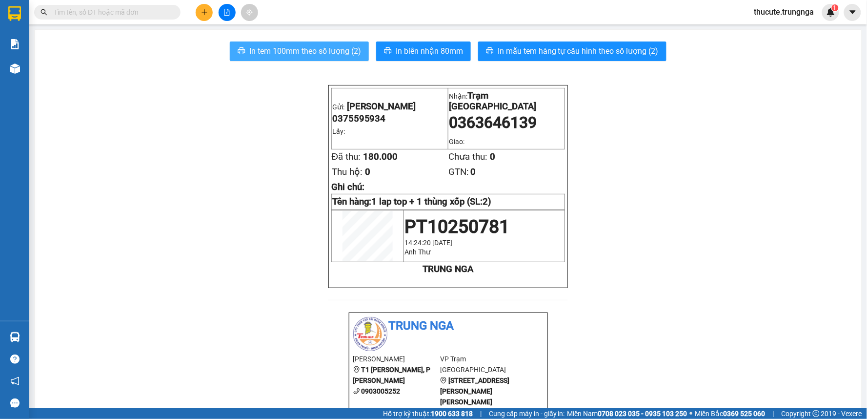
click at [300, 46] on span "In tem 100mm theo số lượng (2)" at bounding box center [305, 51] width 112 height 12
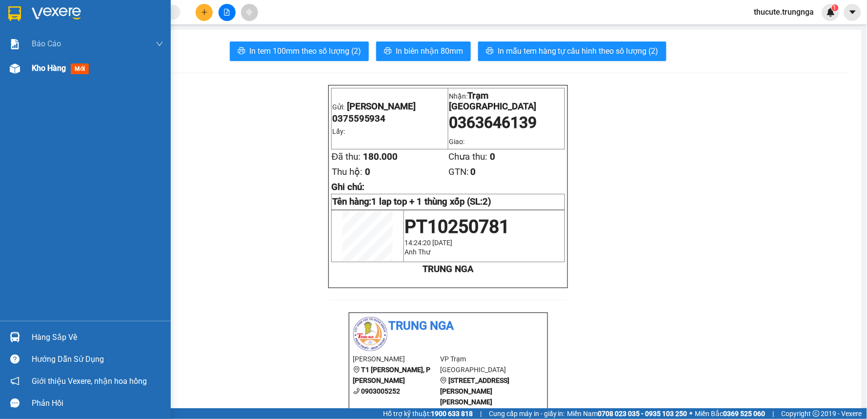
click at [53, 63] on span "Kho hàng" at bounding box center [49, 67] width 34 height 9
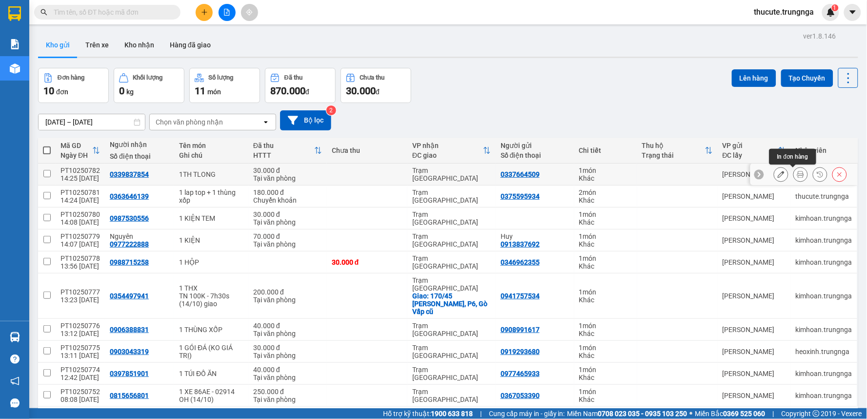
click at [797, 176] on icon at bounding box center [800, 174] width 7 height 7
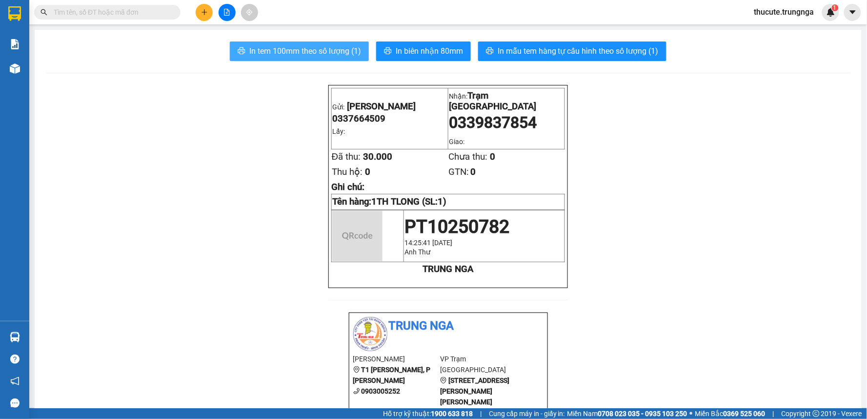
click at [273, 46] on span "In tem 100mm theo số lượng (1)" at bounding box center [305, 51] width 112 height 12
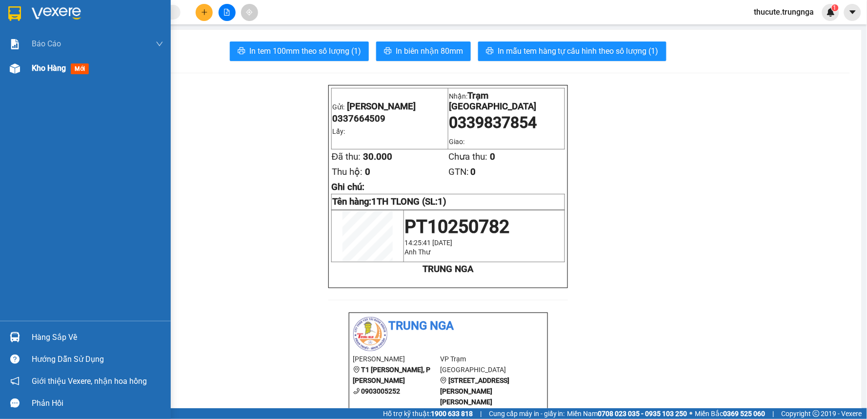
click at [37, 74] on div "Kho hàng mới" at bounding box center [62, 68] width 61 height 12
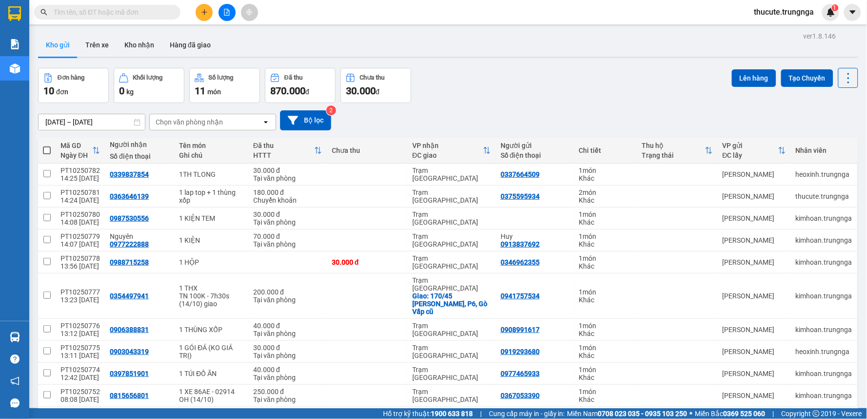
click at [806, 417] on div "10 / trang" at bounding box center [817, 422] width 30 height 10
click at [802, 346] on span "50 / trang" at bounding box center [811, 351] width 31 height 10
click at [44, 146] on span at bounding box center [47, 150] width 8 height 8
click at [47, 145] on input "checkbox" at bounding box center [47, 145] width 0 height 0
checkbox input "true"
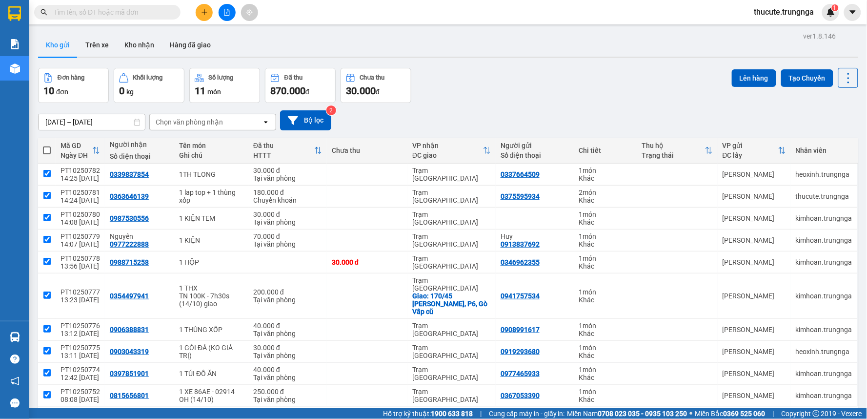
checkbox input "true"
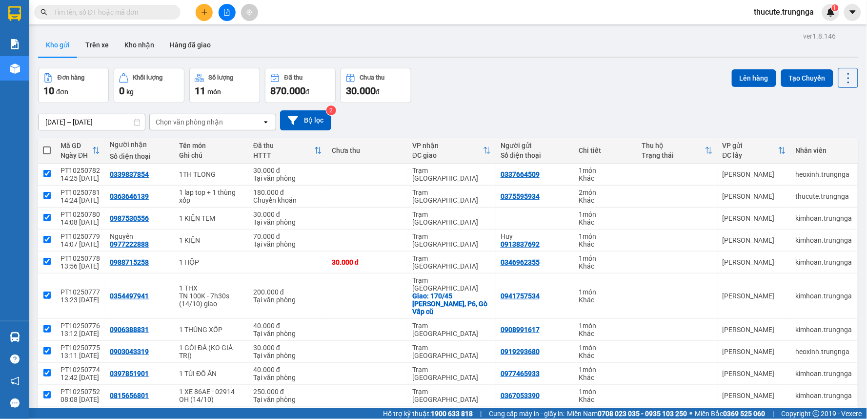
checkbox input "true"
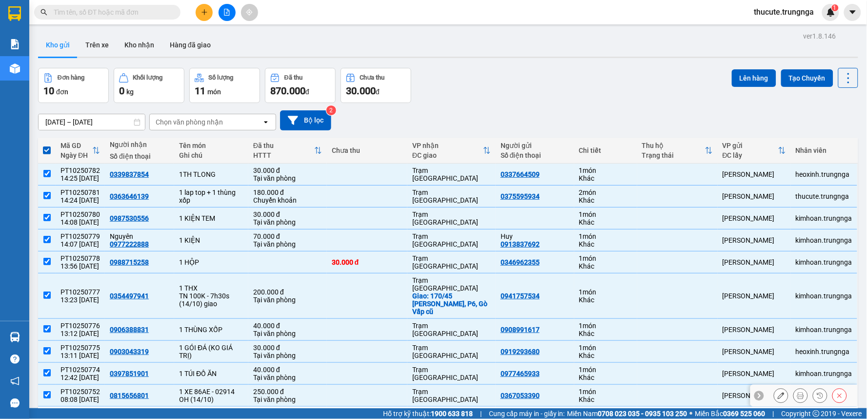
click at [49, 391] on input "checkbox" at bounding box center [46, 394] width 7 height 7
checkbox input "false"
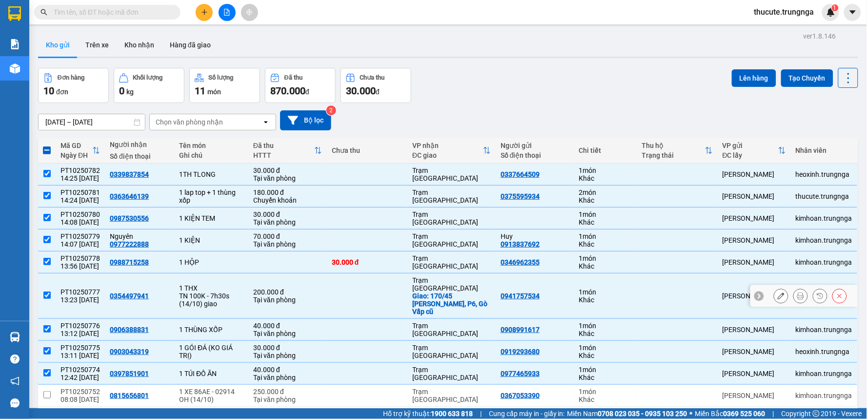
click at [45, 291] on input "checkbox" at bounding box center [46, 294] width 7 height 7
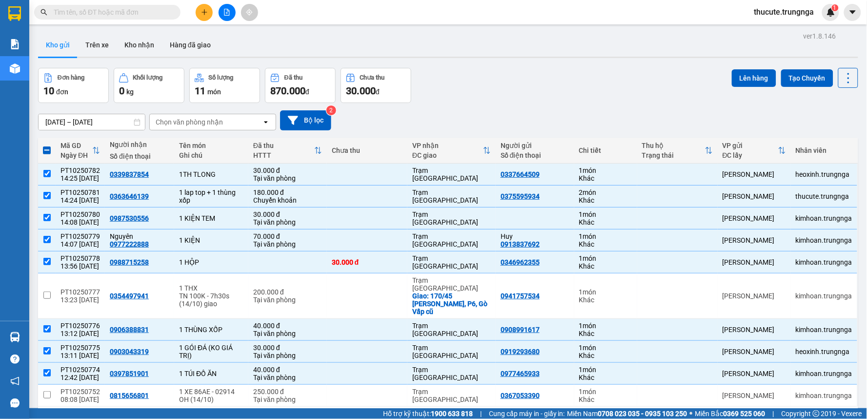
click at [52, 138] on th at bounding box center [47, 151] width 18 height 26
click at [49, 146] on span at bounding box center [47, 150] width 8 height 8
click at [47, 145] on input "checkbox" at bounding box center [47, 145] width 0 height 0
checkbox input "true"
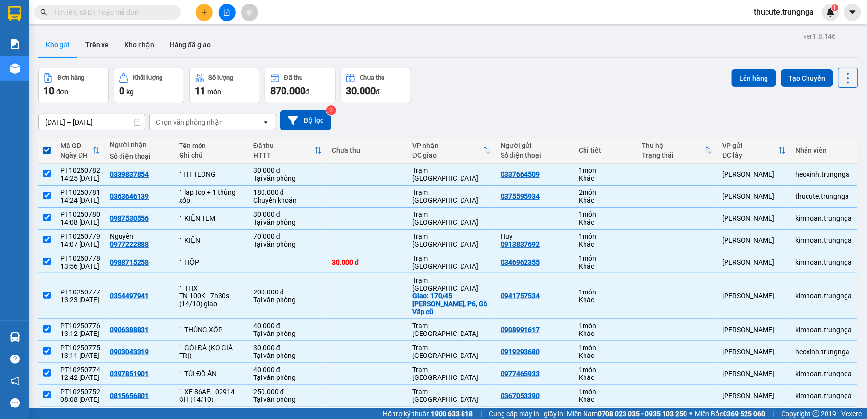
click at [523, 68] on div "Đơn hàng 10 đơn Khối lượng 0 kg Số lượng 11 món Đã thu 870.000 đ Chưa thu 30.00…" at bounding box center [448, 85] width 820 height 35
click at [51, 138] on th at bounding box center [47, 151] width 18 height 26
click at [45, 146] on span at bounding box center [47, 150] width 8 height 8
click at [47, 145] on input "checkbox" at bounding box center [47, 145] width 0 height 0
checkbox input "false"
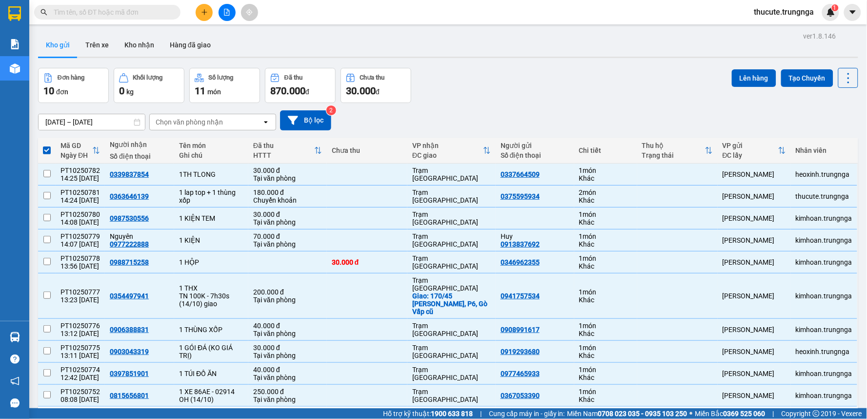
checkbox input "false"
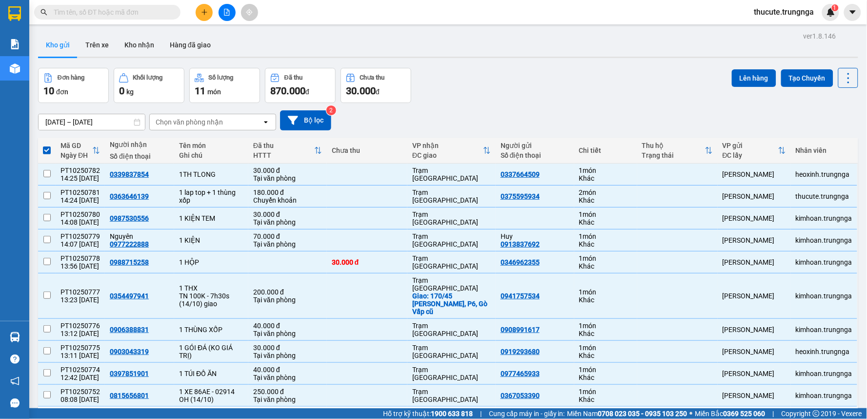
checkbox input "false"
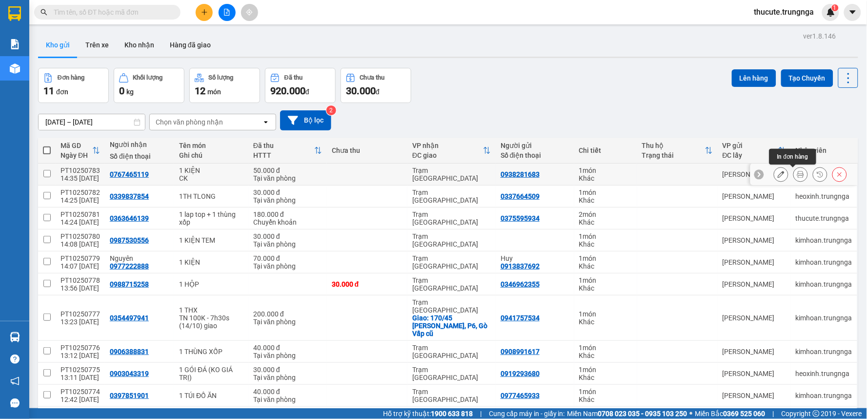
click at [797, 173] on icon at bounding box center [800, 174] width 7 height 7
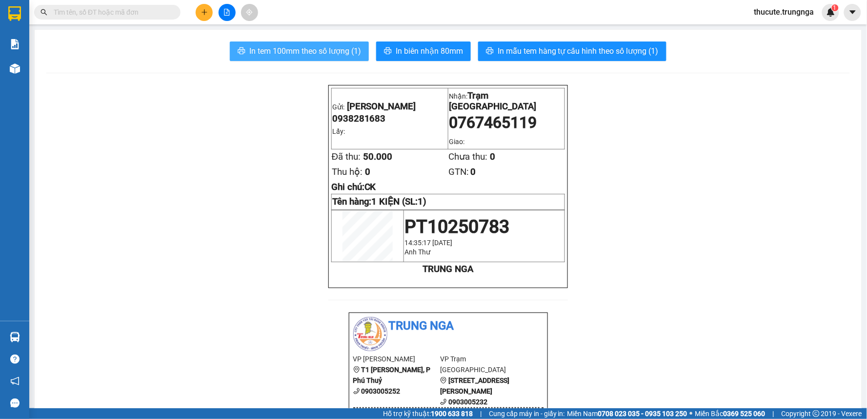
click at [322, 53] on span "In tem 100mm theo số lượng (1)" at bounding box center [305, 51] width 112 height 12
click at [306, 49] on span "In tem 100mm theo số lượng (1)" at bounding box center [305, 51] width 112 height 12
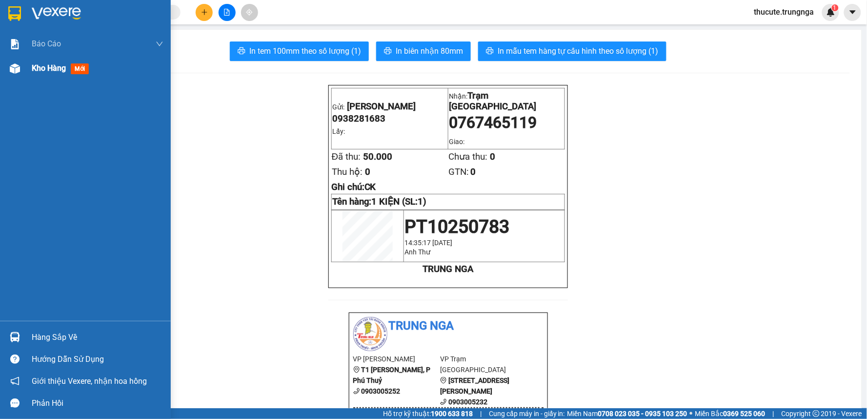
click at [15, 68] on img at bounding box center [15, 68] width 10 height 10
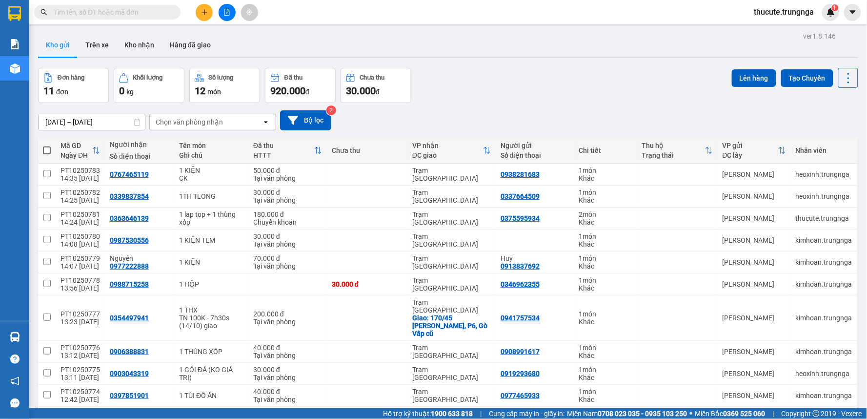
click at [51, 150] on th at bounding box center [47, 151] width 18 height 26
click at [45, 144] on th at bounding box center [47, 151] width 18 height 26
click at [45, 148] on span at bounding box center [47, 150] width 8 height 8
click at [47, 145] on input "checkbox" at bounding box center [47, 145] width 0 height 0
checkbox input "true"
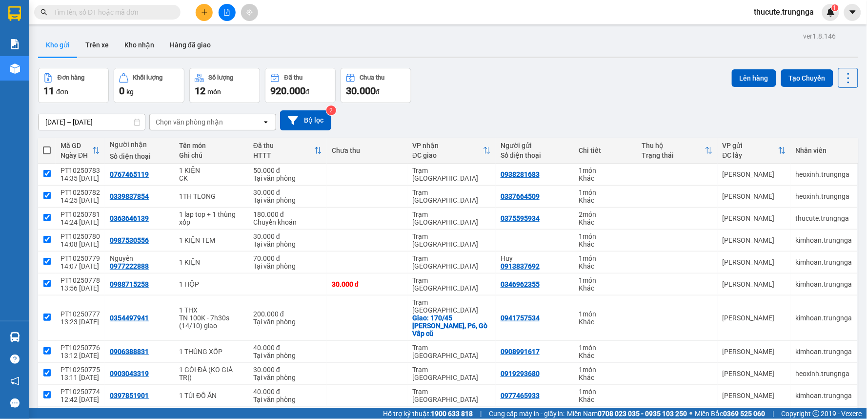
checkbox input "true"
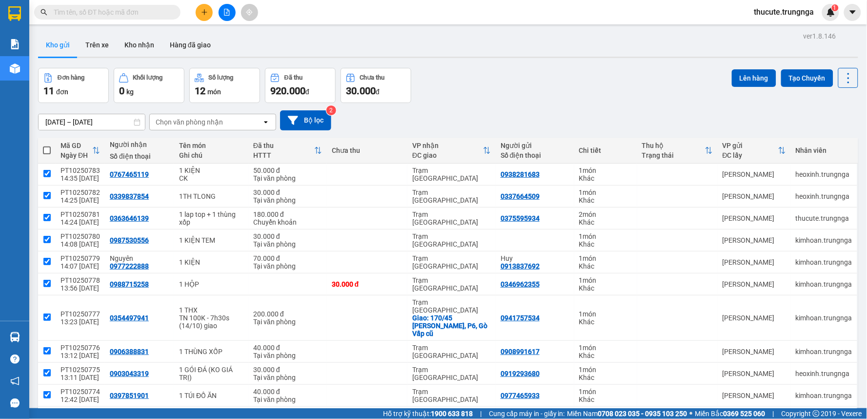
checkbox input "true"
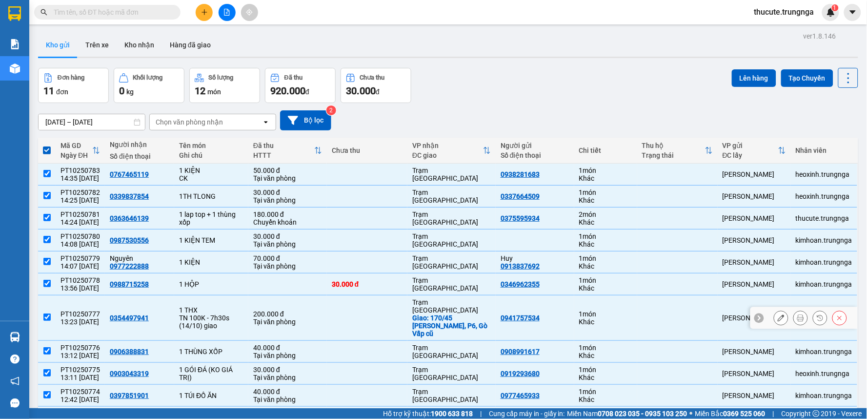
click at [48, 313] on input "checkbox" at bounding box center [46, 316] width 7 height 7
checkbox input "false"
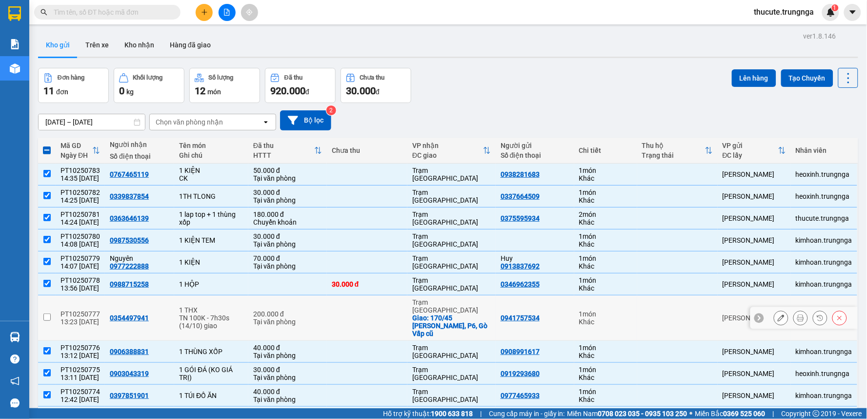
scroll to position [45, 0]
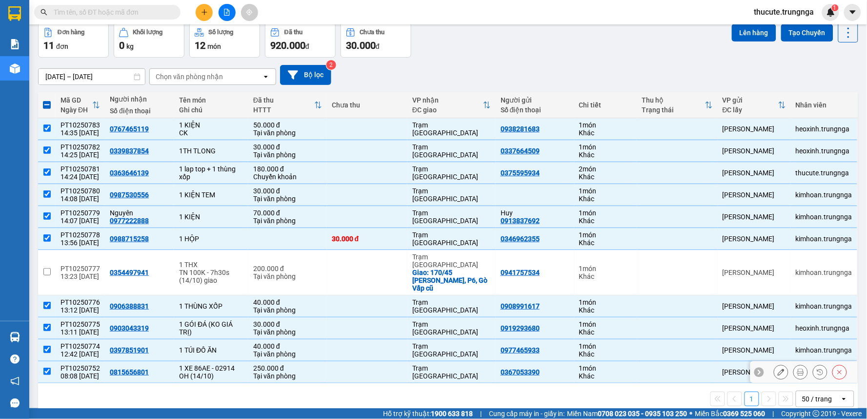
click at [47, 367] on input "checkbox" at bounding box center [46, 370] width 7 height 7
checkbox input "false"
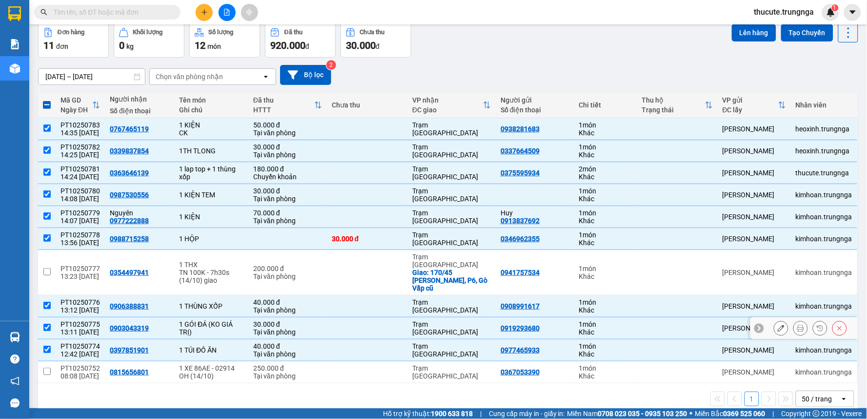
scroll to position [0, 0]
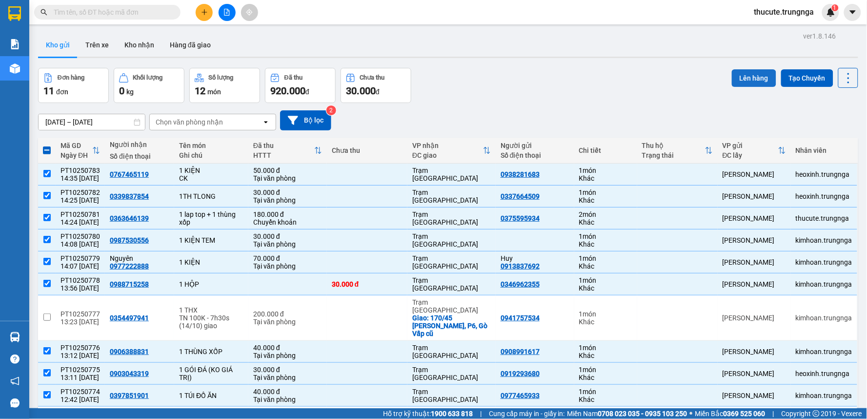
click at [744, 76] on button "Lên hàng" at bounding box center [754, 78] width 44 height 18
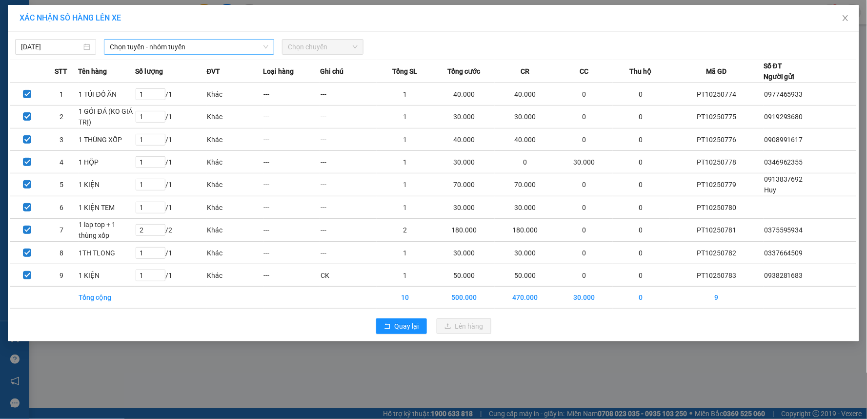
click at [179, 41] on span "Chọn tuyến - nhóm tuyến" at bounding box center [189, 47] width 159 height 15
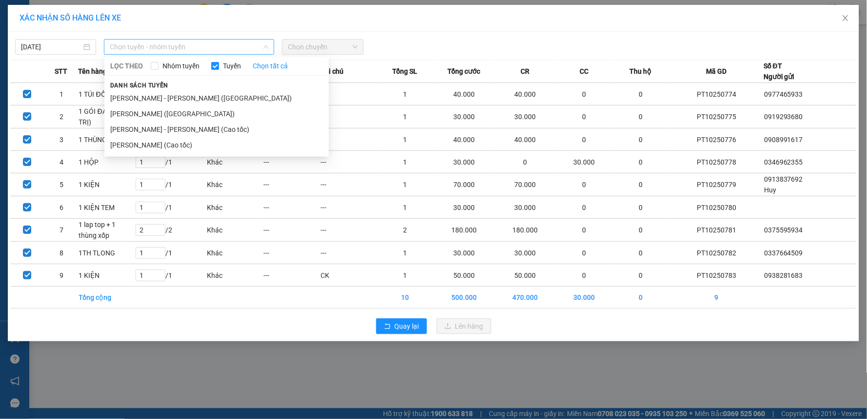
click at [179, 44] on span "Chọn tuyến - nhóm tuyến" at bounding box center [189, 47] width 159 height 15
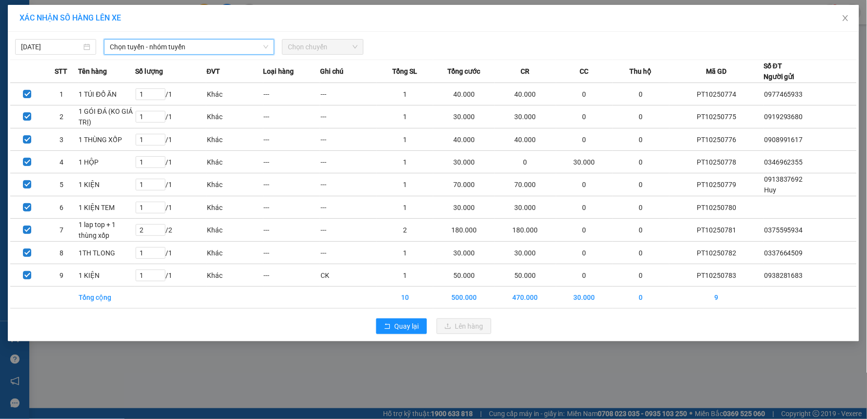
click at [179, 47] on span "Chọn tuyến - nhóm tuyến" at bounding box center [189, 47] width 159 height 15
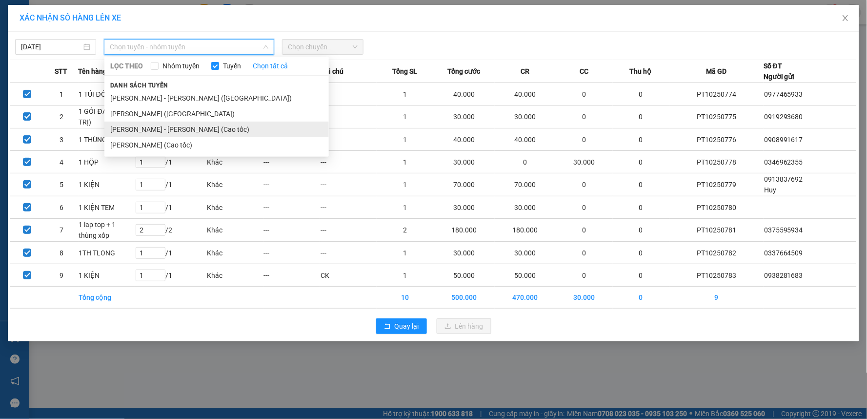
click at [181, 125] on li "[PERSON_NAME] - [PERSON_NAME] (Cao tốc)" at bounding box center [216, 130] width 224 height 16
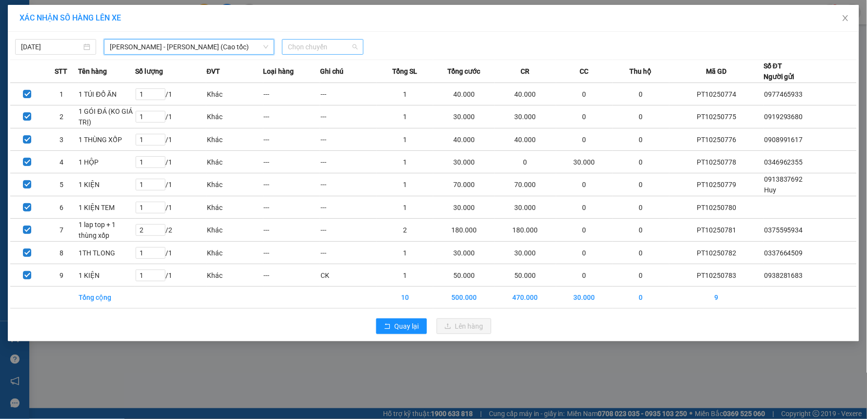
click at [326, 48] on span "Chọn chuyến" at bounding box center [322, 47] width 69 height 15
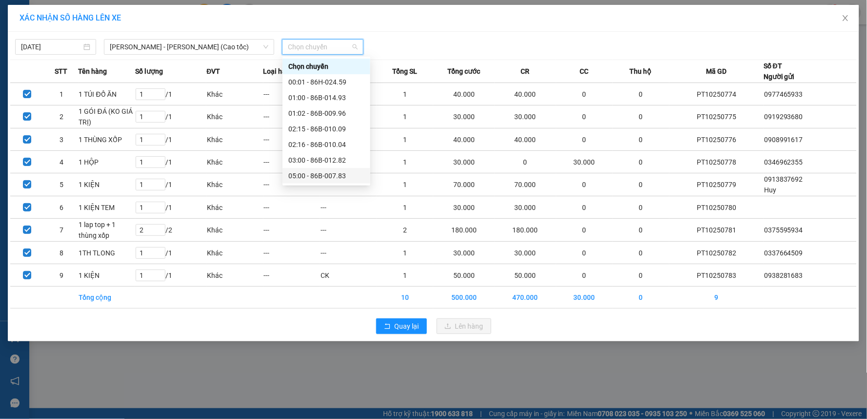
scroll to position [78, 0]
click at [317, 160] on div "14:30 - 86B-014.93" at bounding box center [326, 160] width 76 height 11
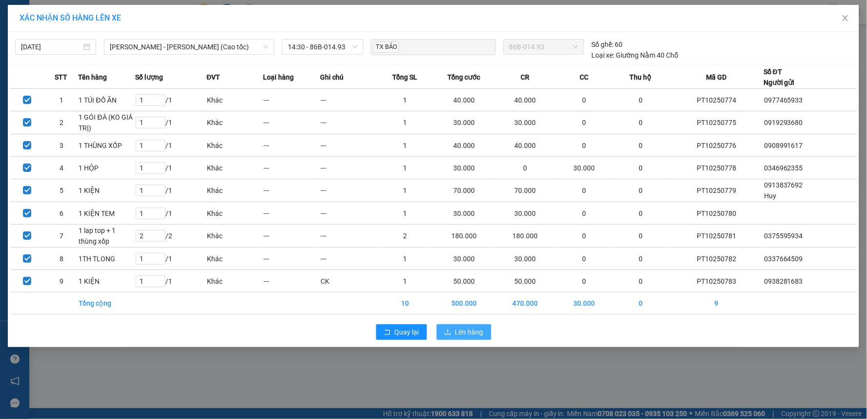
click at [480, 335] on span "Lên hàng" at bounding box center [469, 331] width 28 height 11
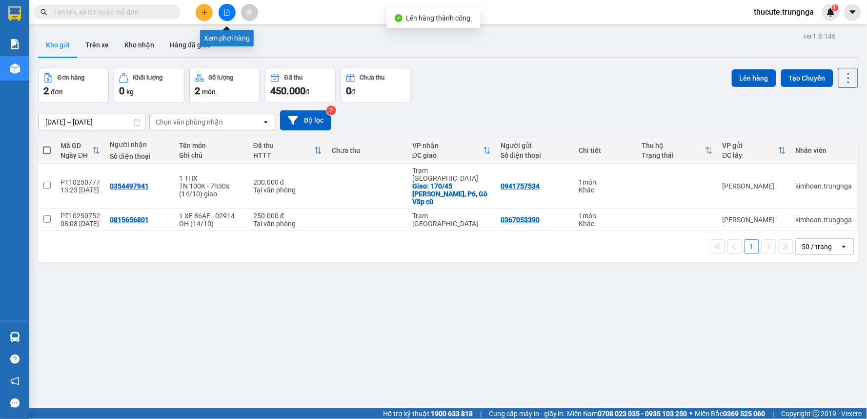
click at [221, 8] on button at bounding box center [227, 12] width 17 height 17
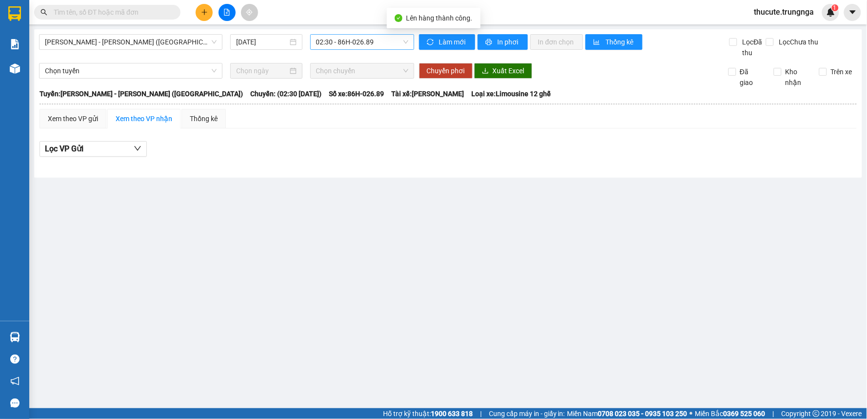
click at [332, 37] on span "02:30 - 86H-026.89" at bounding box center [362, 42] width 92 height 15
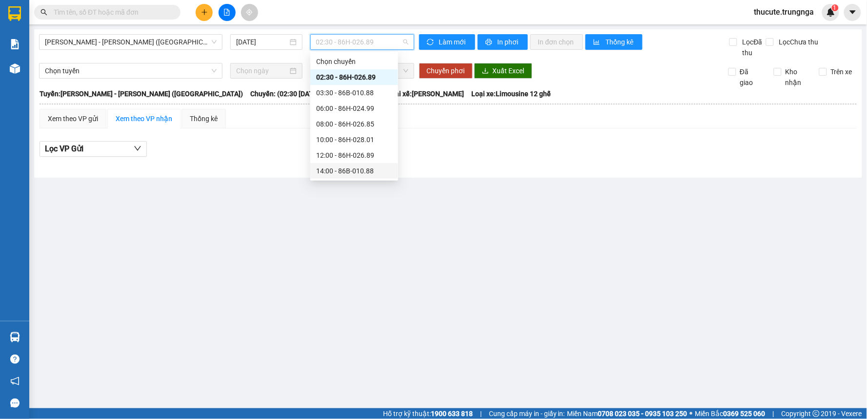
scroll to position [31, 0]
click at [142, 42] on span "[PERSON_NAME] - [PERSON_NAME] ([GEOGRAPHIC_DATA])" at bounding box center [131, 42] width 172 height 15
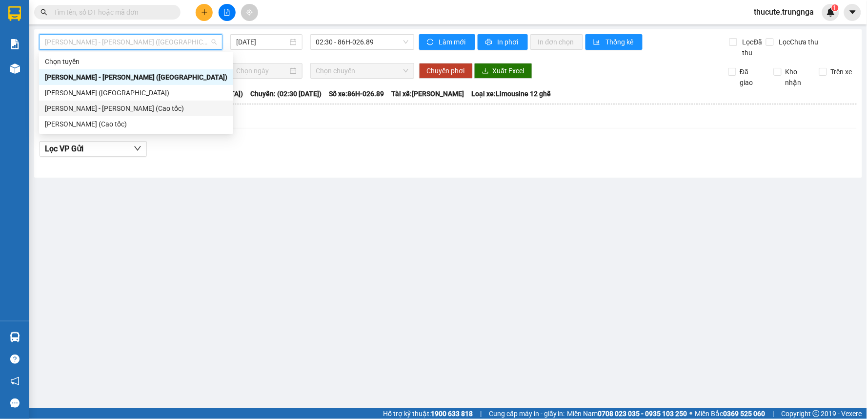
click at [114, 110] on div "[PERSON_NAME] - [PERSON_NAME] (Cao tốc)" at bounding box center [136, 108] width 183 height 11
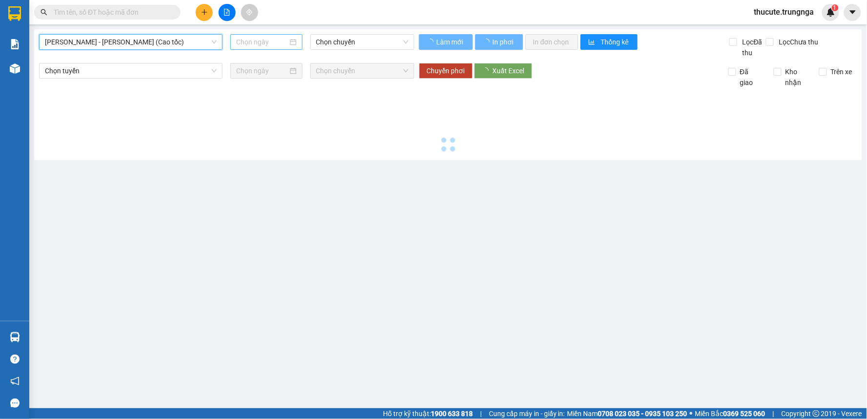
type input "[DATE]"
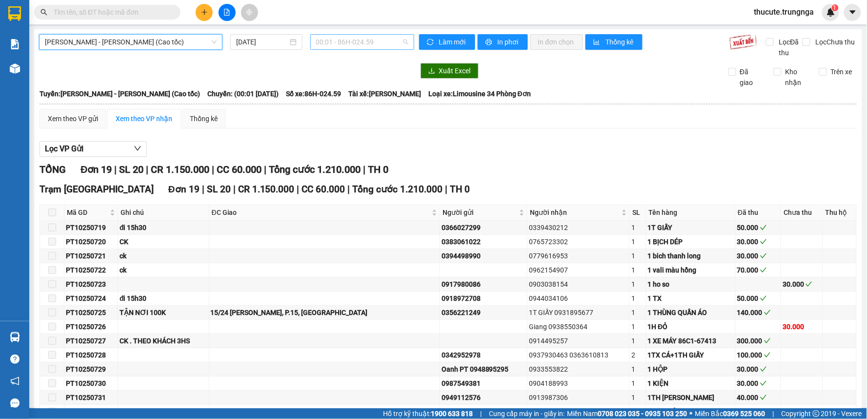
click at [327, 40] on span "00:01 - 86H-024.59" at bounding box center [362, 42] width 92 height 15
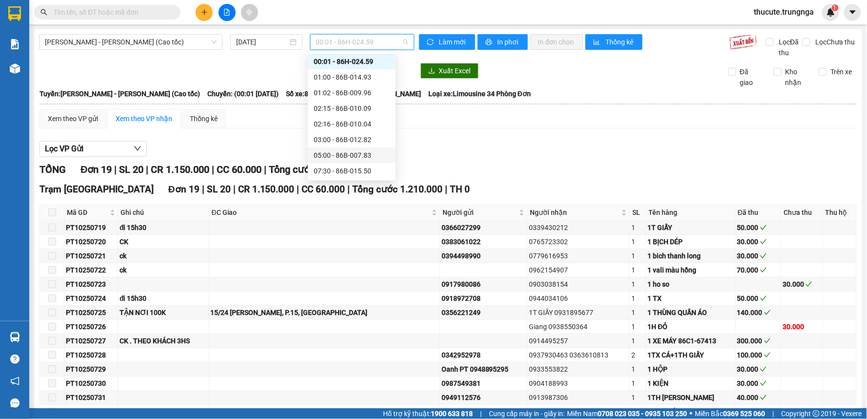
scroll to position [78, 0]
click at [344, 153] on div "14:30 - 86B-014.93" at bounding box center [352, 155] width 76 height 11
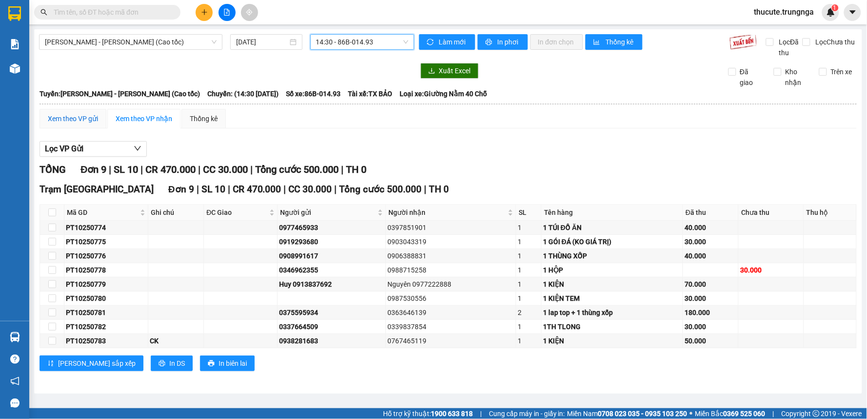
click at [83, 115] on div "Xem theo VP gửi" at bounding box center [73, 118] width 50 height 11
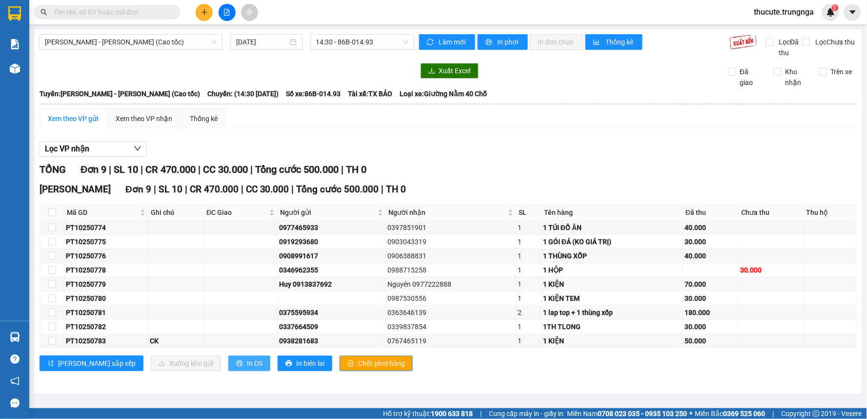
click at [247, 367] on span "In DS" at bounding box center [255, 363] width 16 height 11
drag, startPoint x: 304, startPoint y: 168, endPoint x: 338, endPoint y: 171, distance: 34.3
click at [338, 171] on span "Tổng cước 500.000" at bounding box center [296, 169] width 83 height 12
click at [510, 143] on div "Lọc VP nhận" at bounding box center [448, 149] width 817 height 16
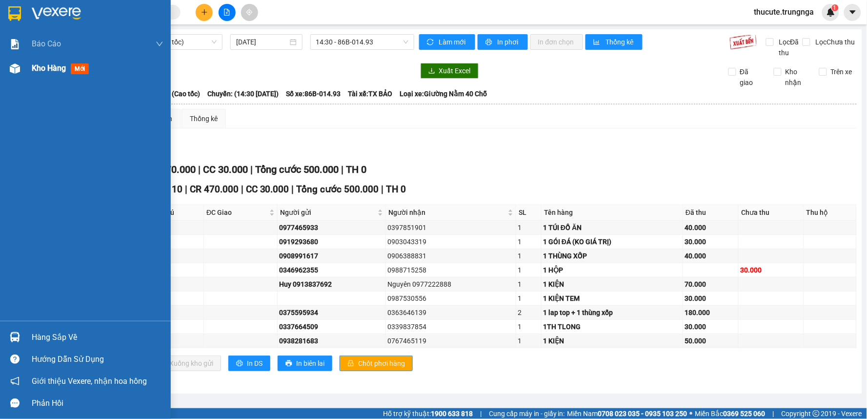
click at [10, 65] on img at bounding box center [15, 68] width 10 height 10
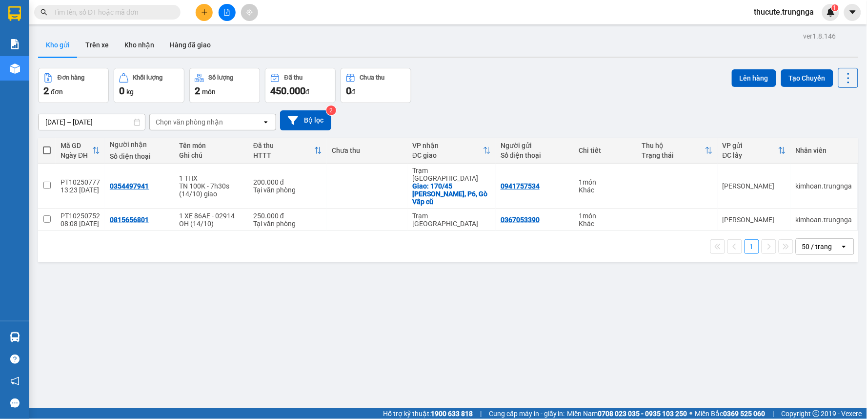
click at [407, 315] on div "ver 1.8.146 Kho gửi Trên xe Kho nhận Hàng đã giao Đơn hàng 2 đơn Khối lượng 0 k…" at bounding box center [448, 238] width 828 height 419
click at [312, 186] on div "Tại văn phòng" at bounding box center [287, 190] width 69 height 8
checkbox input "true"
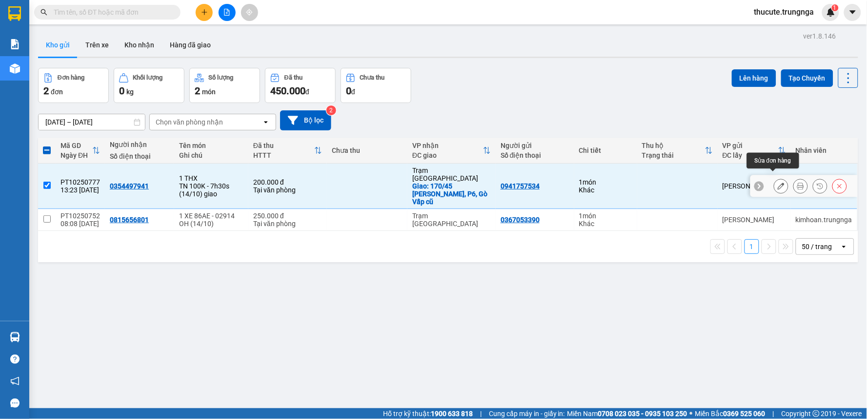
click at [778, 183] on icon at bounding box center [781, 186] width 7 height 7
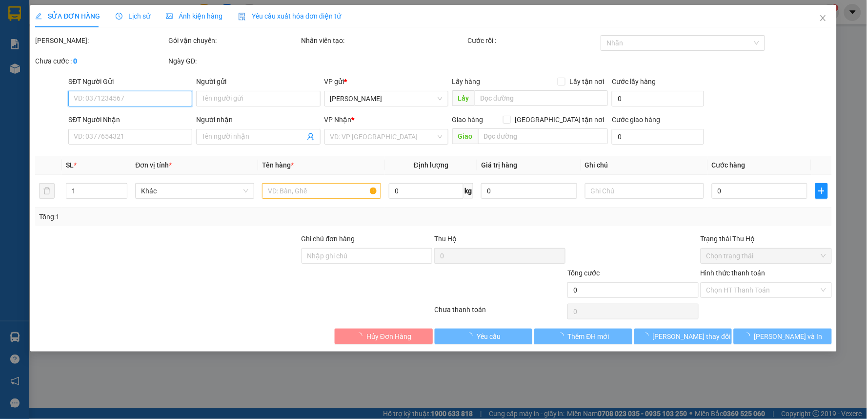
type input "0941757534"
type input "0354497941"
checkbox input "true"
type input "170/45 Lê Đức Thọ, P6, Gò Vấp cũ"
type input "200.000"
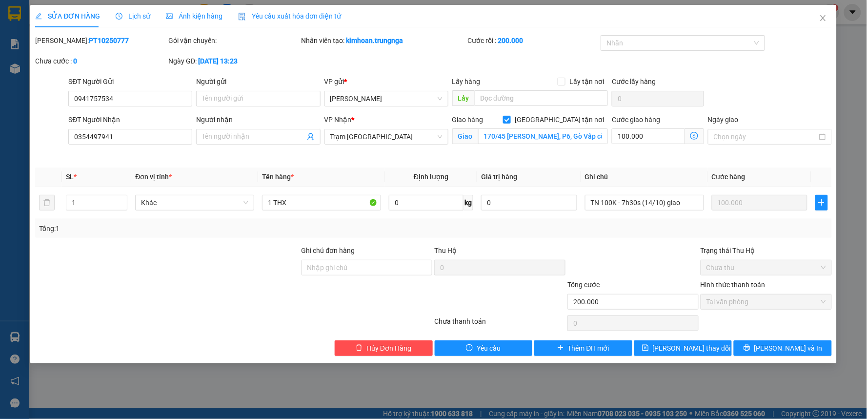
click at [135, 25] on div "Lịch sử" at bounding box center [133, 16] width 35 height 22
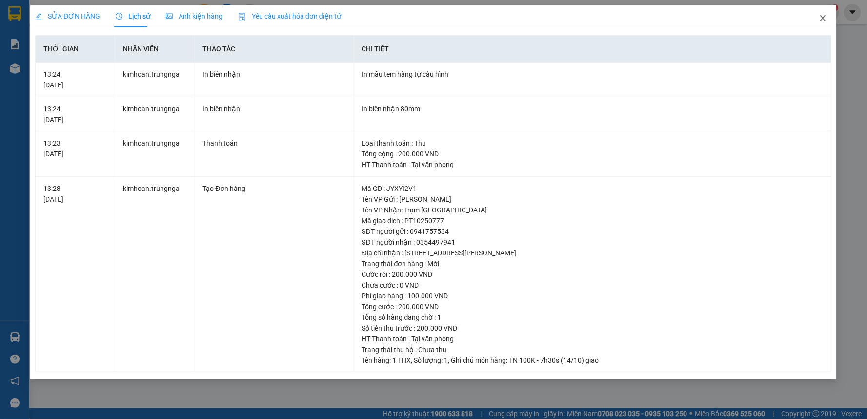
click at [826, 14] on span "Close" at bounding box center [823, 18] width 27 height 27
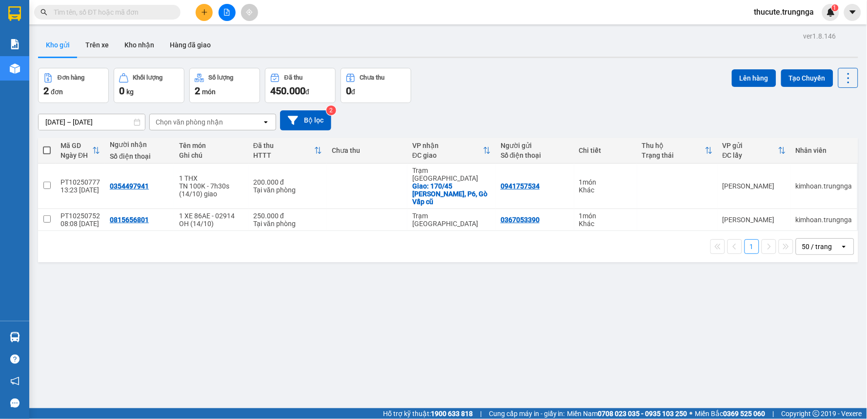
click at [489, 126] on div "11/10/2025 – 13/10/2025 Press the down arrow key to interact with the calendar …" at bounding box center [448, 120] width 820 height 20
click at [229, 14] on icon "file-add" at bounding box center [226, 12] width 5 height 7
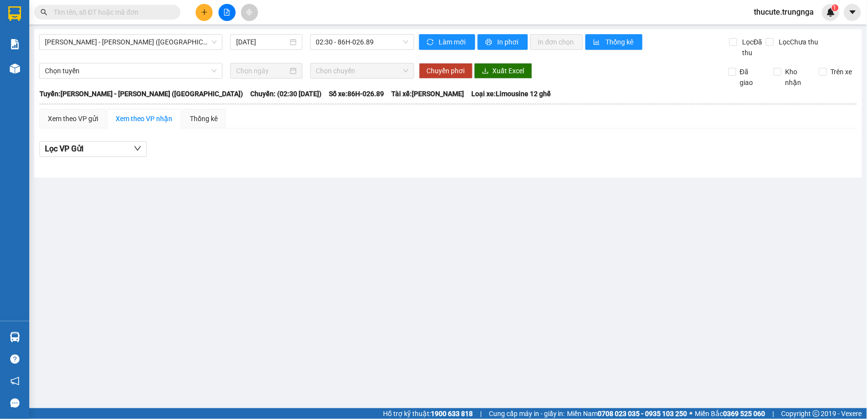
click at [105, 13] on input "text" at bounding box center [111, 12] width 115 height 11
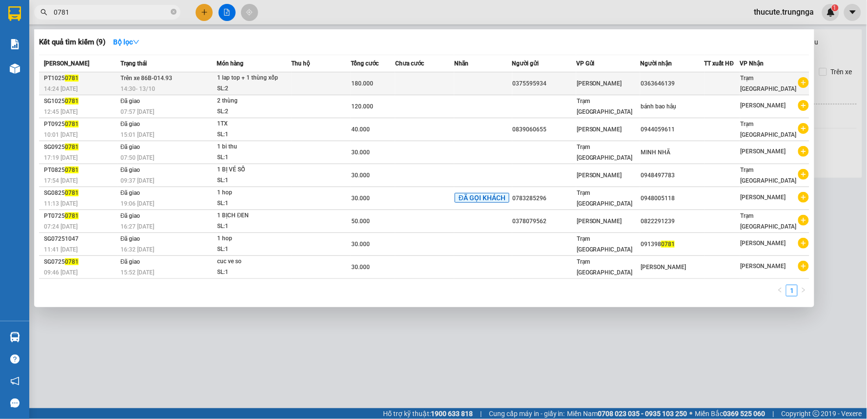
type input "0781"
click at [187, 81] on td "Trên xe 86B-014.93 14:30 - 13/10" at bounding box center [167, 83] width 99 height 23
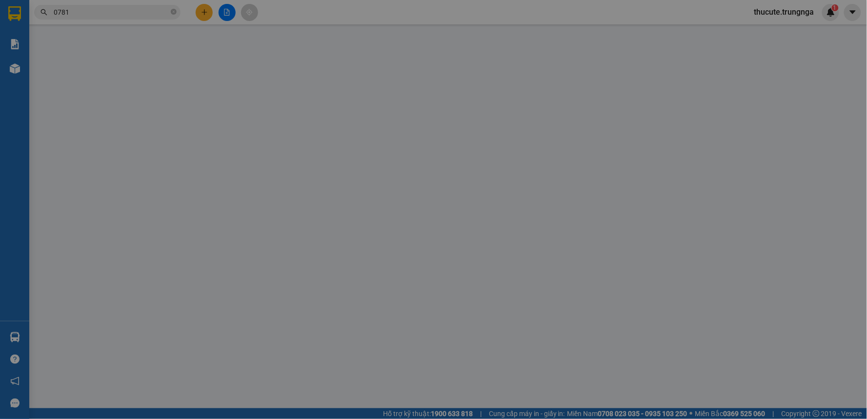
type input "0375595934"
type input "0363646139"
type input "180.000"
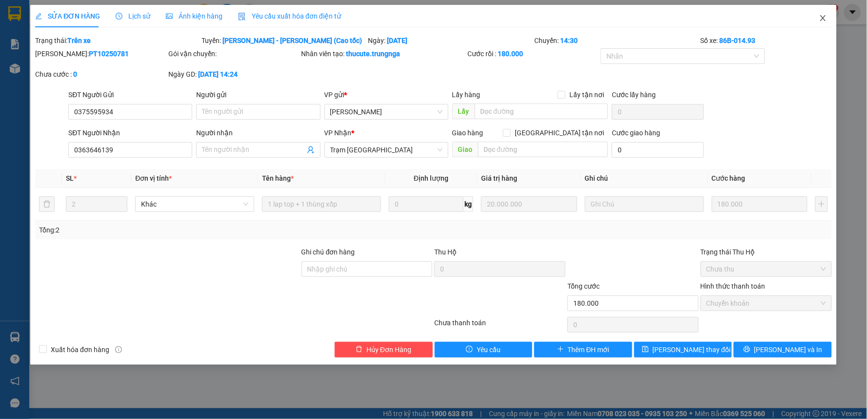
click at [822, 20] on icon "close" at bounding box center [822, 18] width 5 height 6
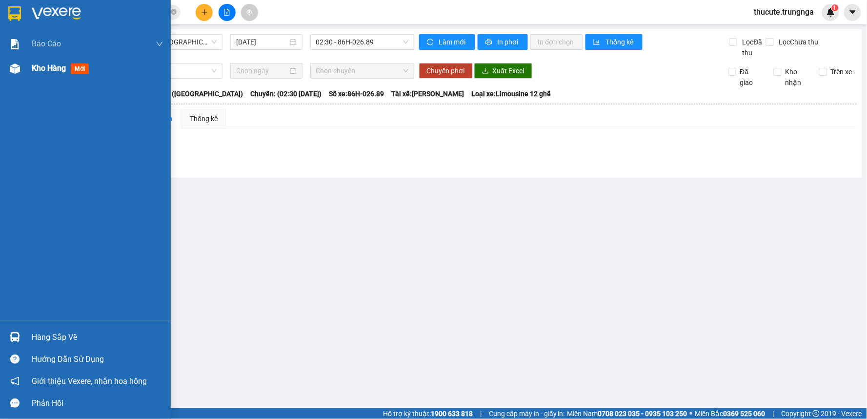
click at [36, 72] on span "Kho hàng" at bounding box center [49, 67] width 34 height 9
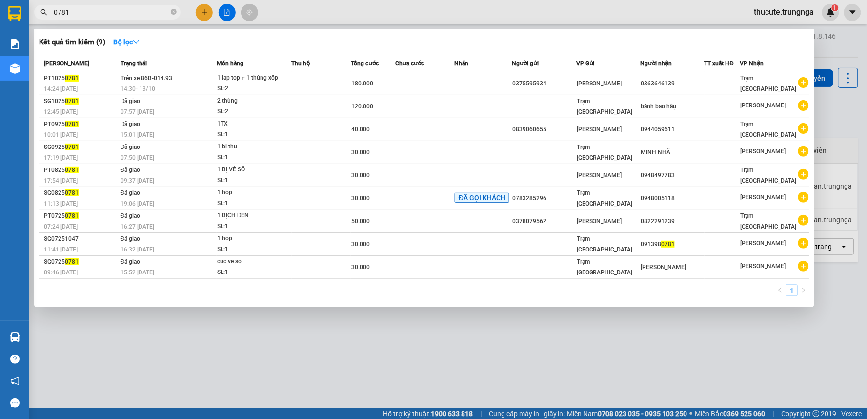
click at [70, 18] on span "0781" at bounding box center [107, 12] width 146 height 15
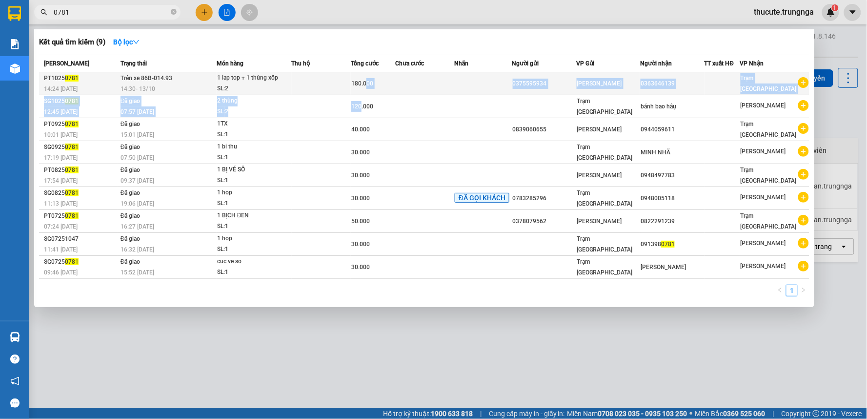
drag, startPoint x: 362, startPoint y: 108, endPoint x: 367, endPoint y: 90, distance: 18.5
click at [367, 90] on tbody "PT1025 0781 14:24 - 13/10 Trên xe 86B-014.93 14:30 - 13/10 1 lap top + 1 thùng …" at bounding box center [424, 175] width 771 height 206
click at [381, 86] on div "180.000" at bounding box center [372, 83] width 43 height 11
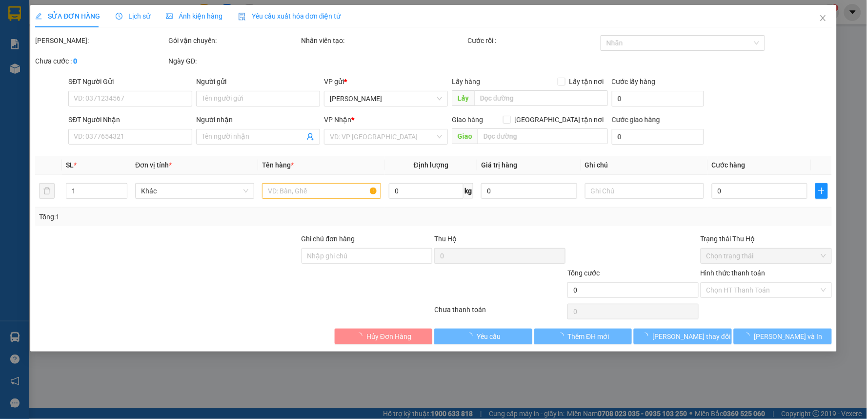
type input "0375595934"
type input "0363646139"
type input "180.000"
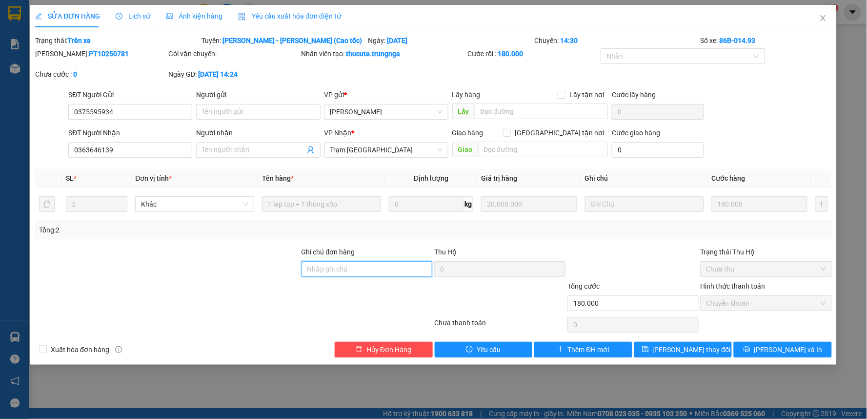
click at [331, 261] on input "Ghi chú đơn hàng" at bounding box center [367, 269] width 131 height 16
type input "ck"
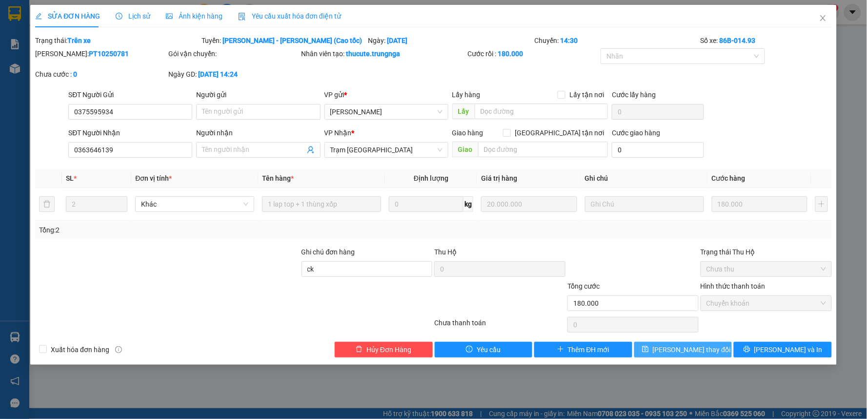
click at [685, 352] on span "[PERSON_NAME] thay đổi" at bounding box center [692, 349] width 78 height 11
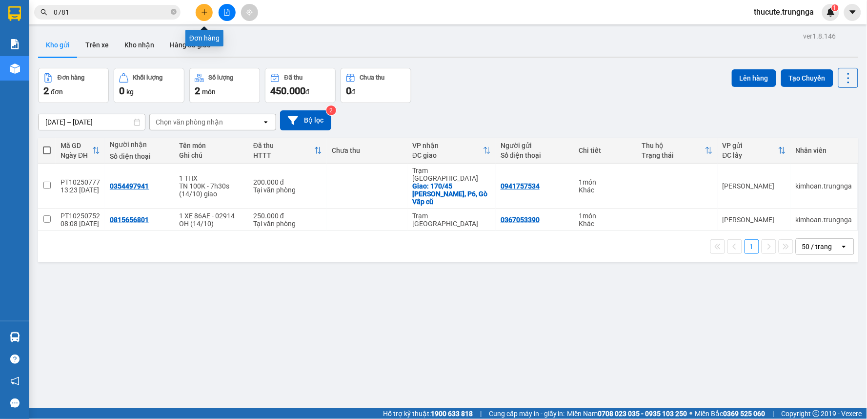
click at [199, 11] on button at bounding box center [204, 12] width 17 height 17
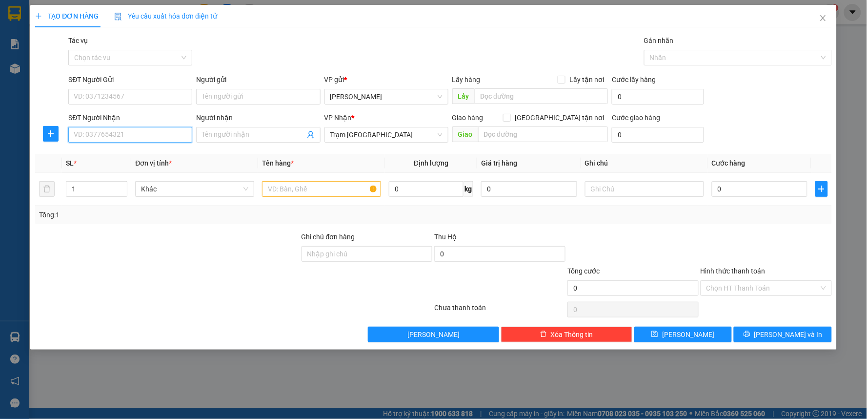
click at [130, 132] on input "SĐT Người Nhận" at bounding box center [130, 135] width 124 height 16
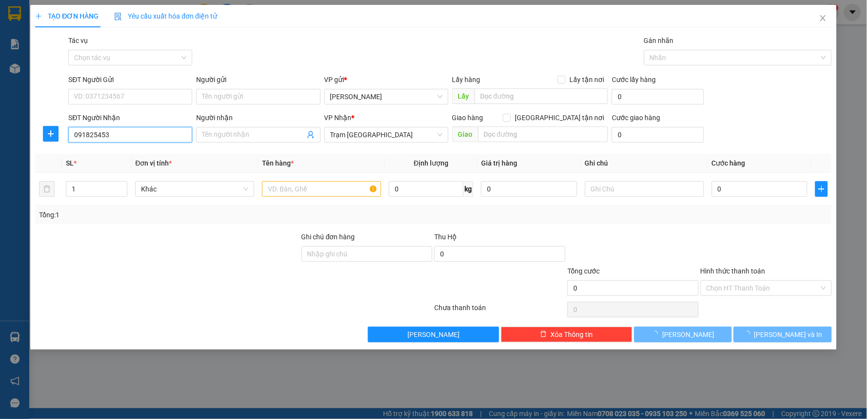
type input "0918254533"
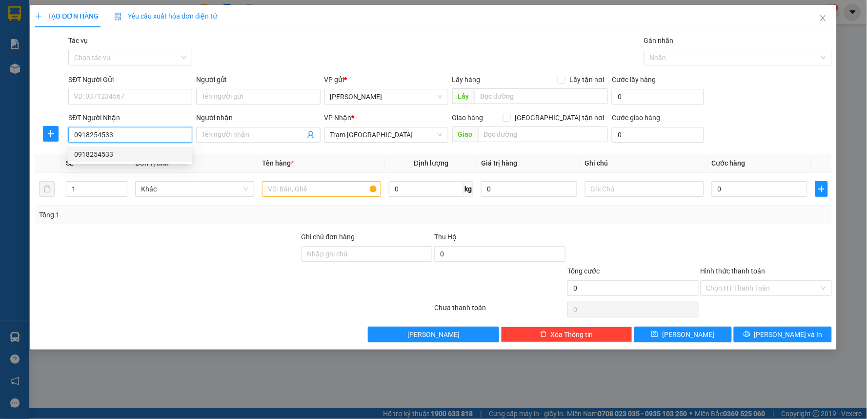
click at [102, 152] on div "0918254533" at bounding box center [130, 154] width 112 height 11
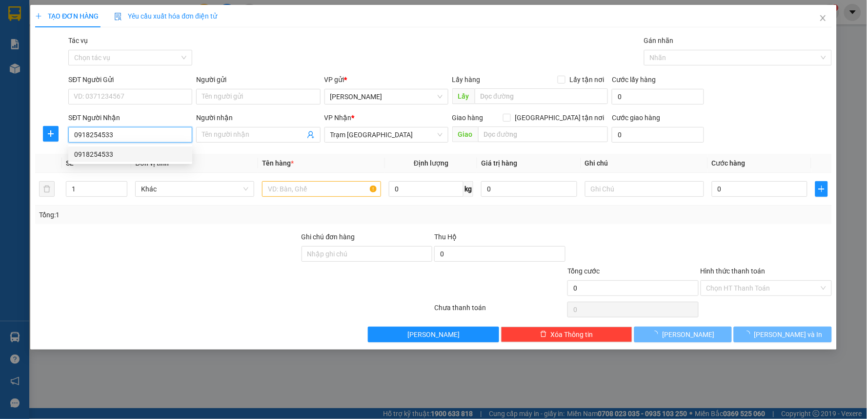
type input "30.000"
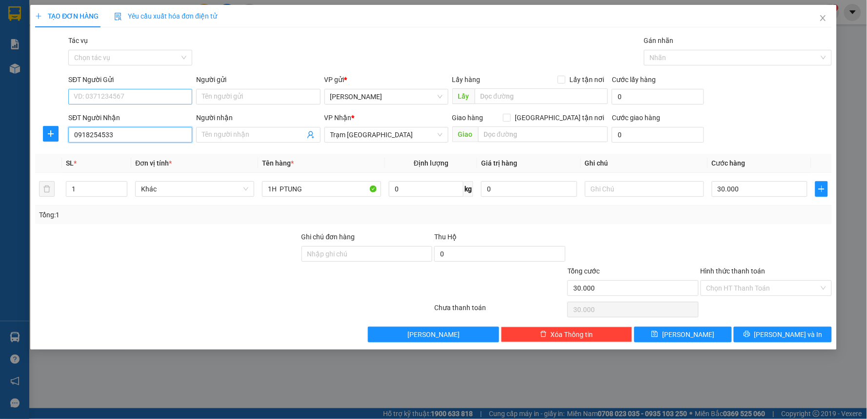
type input "0918254533"
click at [121, 98] on input "SĐT Người Gửi" at bounding box center [130, 97] width 124 height 16
click at [135, 114] on div "0817011295" at bounding box center [130, 116] width 112 height 11
type input "0817011295"
click at [763, 188] on input "30.000" at bounding box center [760, 189] width 96 height 16
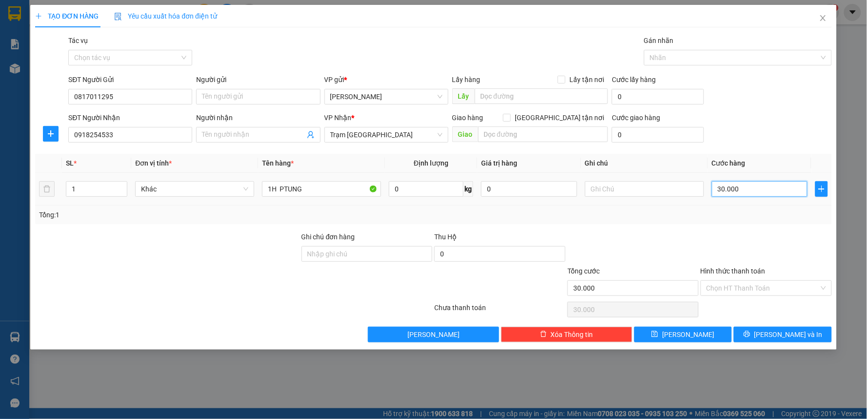
type input "4"
type input "40"
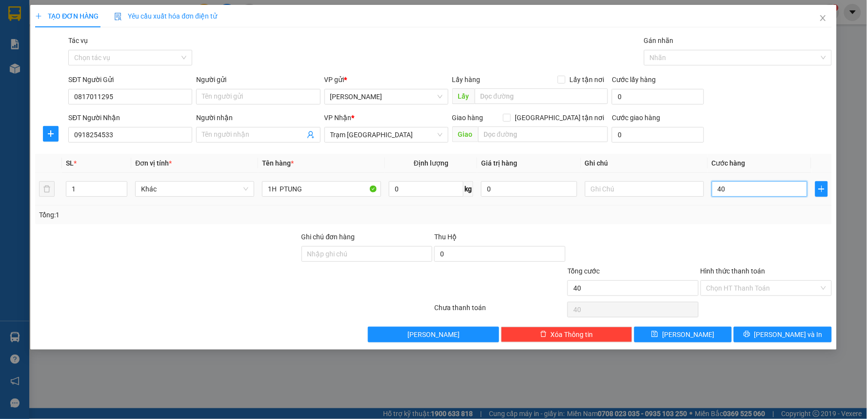
type input "40"
type input "40.000"
click at [754, 259] on div at bounding box center [766, 248] width 133 height 34
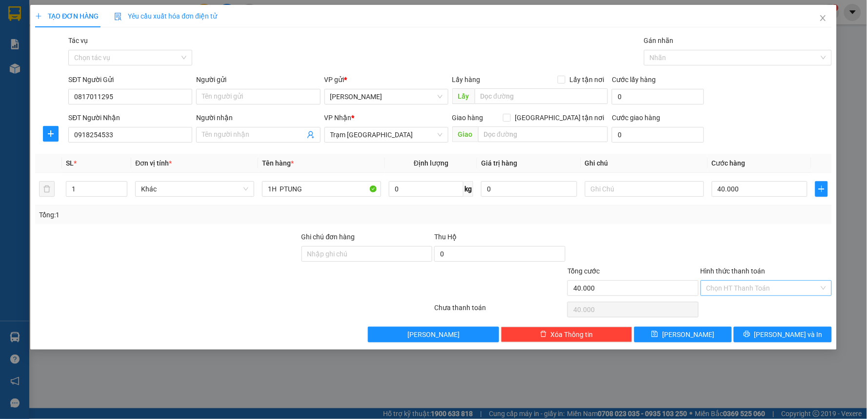
click at [755, 288] on input "Hình thức thanh toán" at bounding box center [763, 288] width 113 height 15
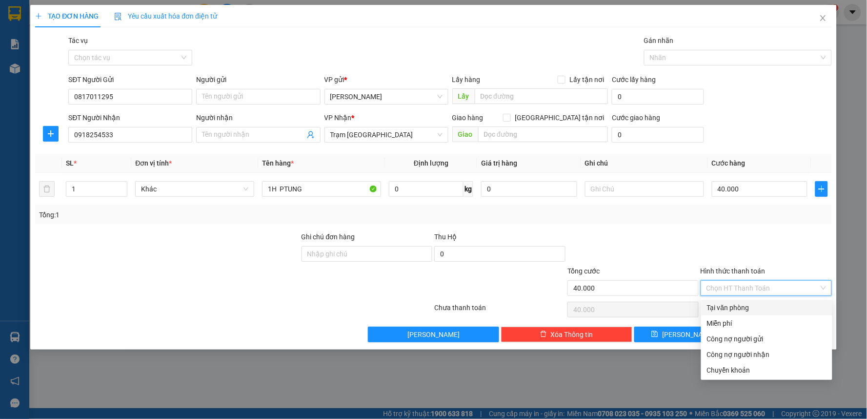
click at [743, 306] on div "Tại văn phòng" at bounding box center [767, 307] width 120 height 11
type input "0"
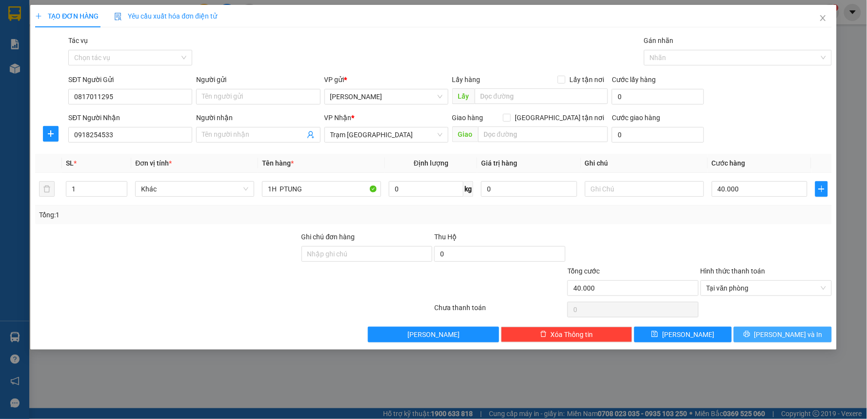
click at [794, 330] on span "[PERSON_NAME] và In" at bounding box center [789, 334] width 68 height 11
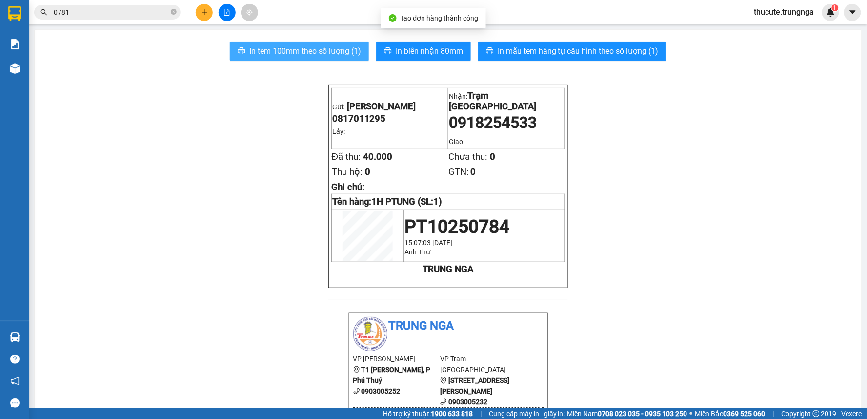
click at [279, 52] on span "In tem 100mm theo số lượng (1)" at bounding box center [305, 51] width 112 height 12
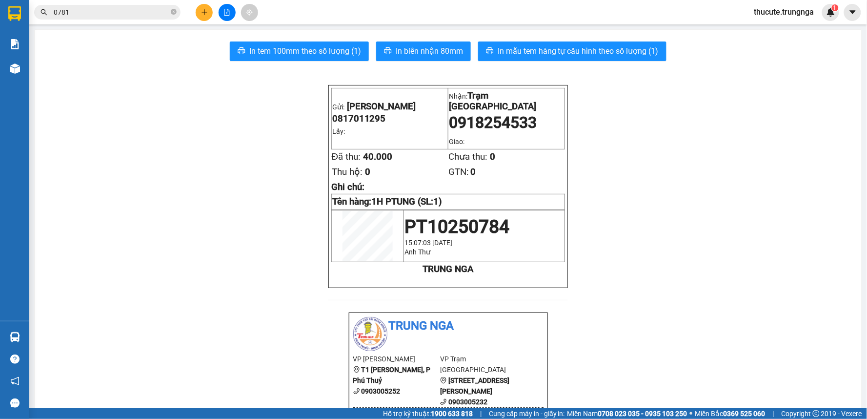
click at [418, 26] on main "In tem 100mm theo số lượng (1) In biên nhận 80mm In mẫu tem hàng tự cấu hình th…" at bounding box center [433, 204] width 867 height 408
click at [425, 47] on span "In biên nhận 80mm" at bounding box center [429, 51] width 67 height 12
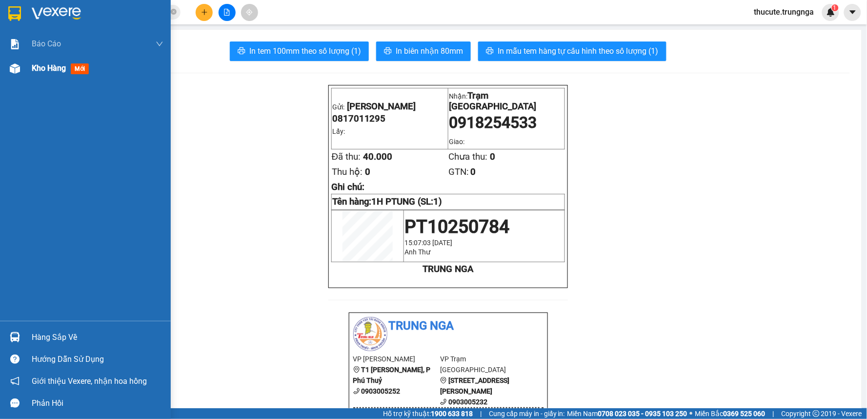
click at [26, 61] on div "Kho hàng mới" at bounding box center [85, 68] width 171 height 24
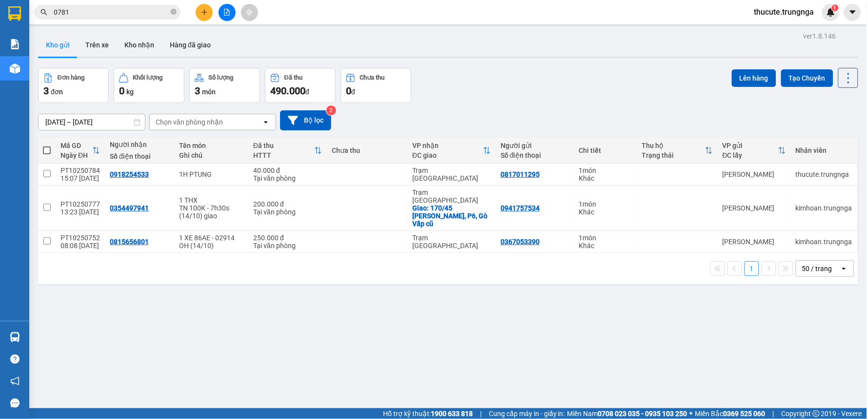
click at [204, 11] on icon "plus" at bounding box center [204, 11] width 0 height 5
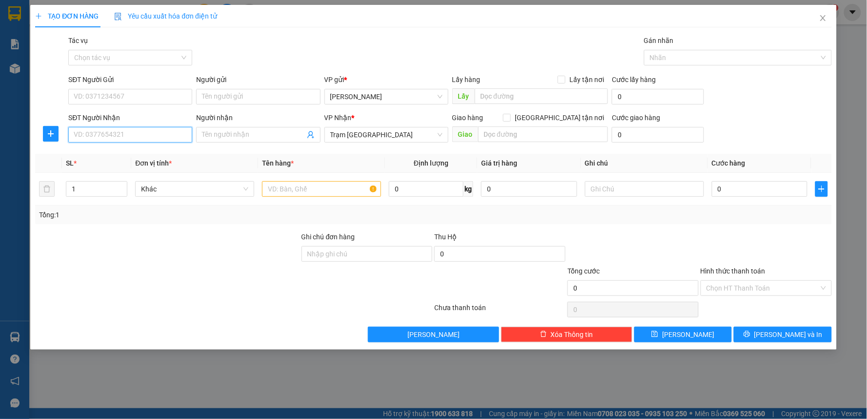
click at [114, 137] on input "SĐT Người Nhận" at bounding box center [130, 135] width 124 height 16
click at [120, 93] on input "SĐT Người Gửi" at bounding box center [130, 97] width 124 height 16
type input "0888888486"
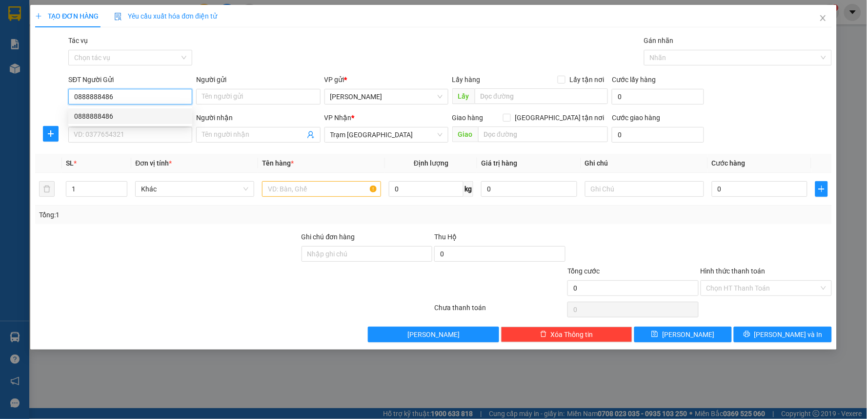
click at [103, 119] on div "0888888486" at bounding box center [130, 116] width 112 height 11
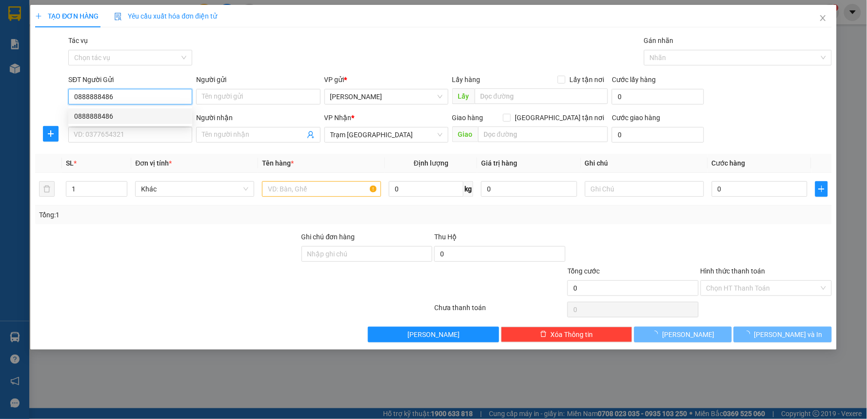
type input "30.000"
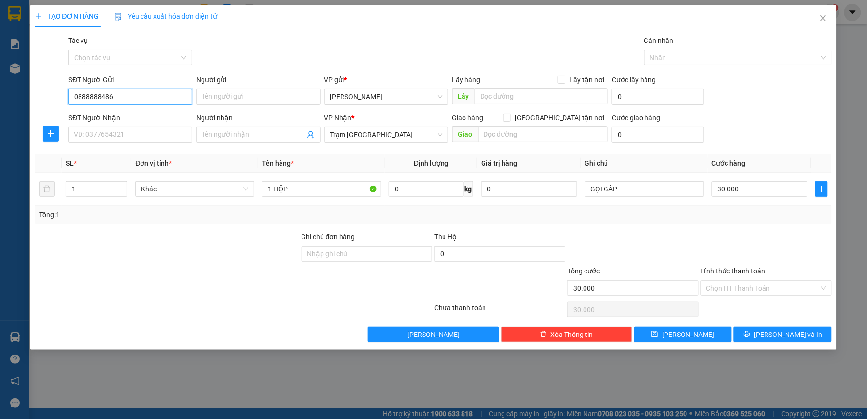
click at [80, 98] on input "0888888486" at bounding box center [130, 97] width 124 height 16
click at [83, 98] on input "0888888486" at bounding box center [130, 97] width 124 height 16
click at [86, 96] on input "0888888486" at bounding box center [130, 97] width 124 height 16
click at [91, 97] on input "0888888486" at bounding box center [130, 97] width 124 height 16
click at [94, 98] on input "0888888486" at bounding box center [130, 97] width 124 height 16
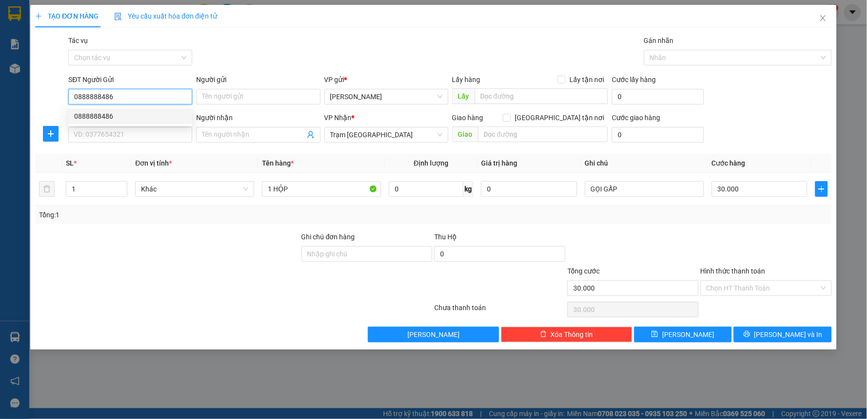
click at [98, 98] on input "0888888486" at bounding box center [130, 97] width 124 height 16
type input "0888888486"
click at [113, 142] on input "SĐT Người Nhận" at bounding box center [130, 135] width 124 height 16
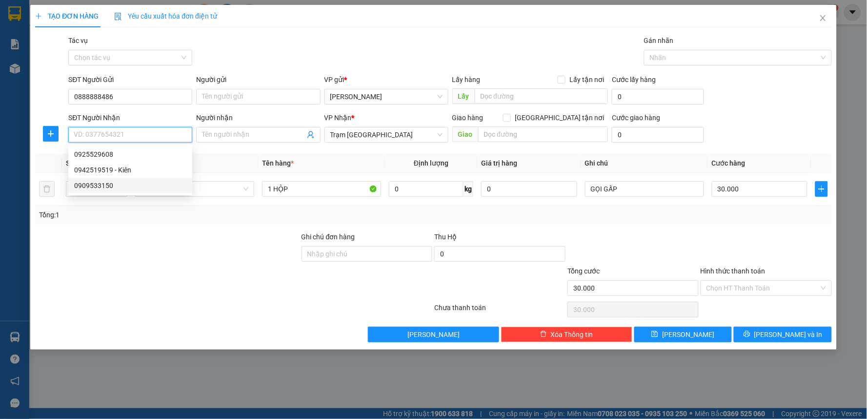
click at [119, 189] on div "0909533150" at bounding box center [130, 185] width 112 height 11
type input "0909533150"
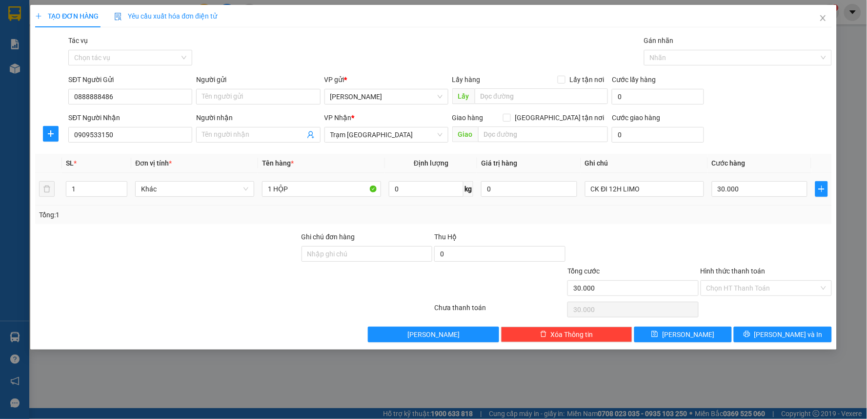
click at [173, 242] on div at bounding box center [167, 248] width 266 height 34
click at [667, 190] on input "CK ĐI 12H LIMO" at bounding box center [644, 189] width 119 height 16
click at [620, 190] on input "CK ĐI 12H LIMO" at bounding box center [644, 189] width 119 height 16
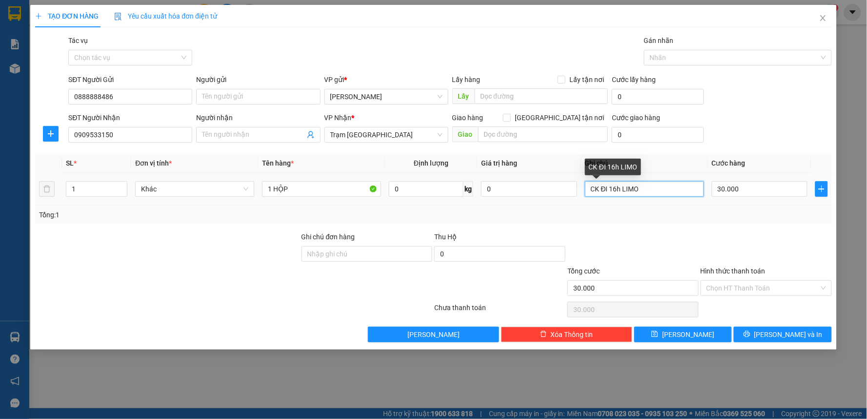
click at [667, 194] on input "CK ĐI 16h LIMO" at bounding box center [644, 189] width 119 height 16
type input "CK ĐI 16h LIMO ( Tâm )"
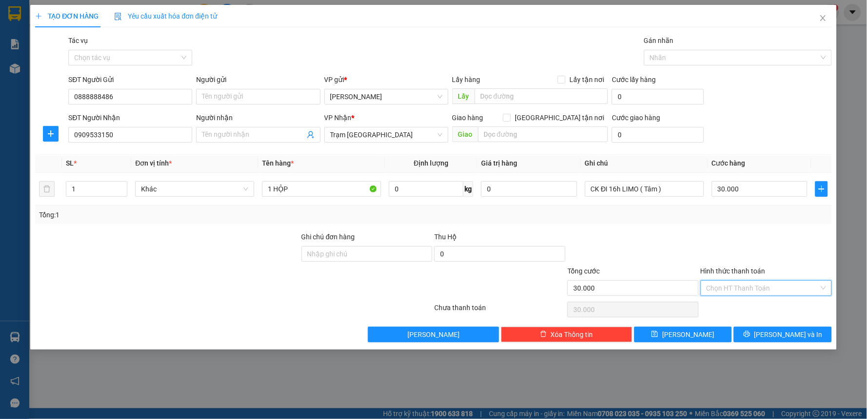
click at [735, 290] on input "Hình thức thanh toán" at bounding box center [763, 288] width 113 height 15
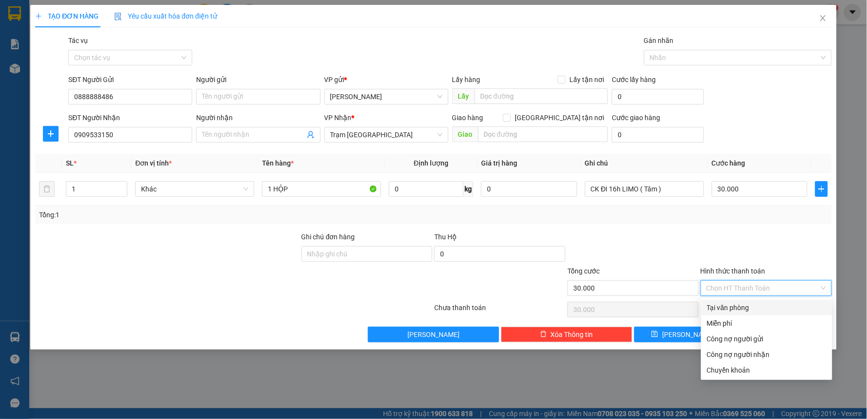
click at [733, 306] on div "Tại văn phòng" at bounding box center [767, 307] width 120 height 11
type input "0"
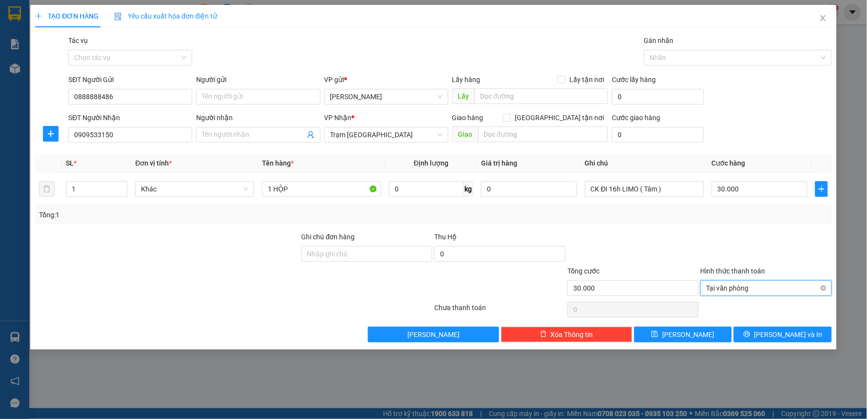
drag, startPoint x: 748, startPoint y: 299, endPoint x: 748, endPoint y: 291, distance: 7.8
click at [748, 291] on div "Hình thức thanh toán Tại văn phòng Tại văn phòng" at bounding box center [766, 282] width 131 height 34
click at [747, 290] on span "Tại văn phòng" at bounding box center [767, 288] width 120 height 15
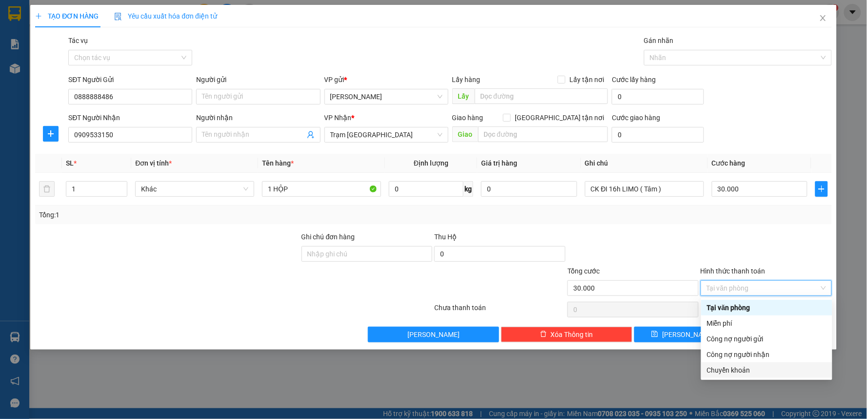
click at [734, 371] on div "Chuyển khoản" at bounding box center [767, 370] width 120 height 11
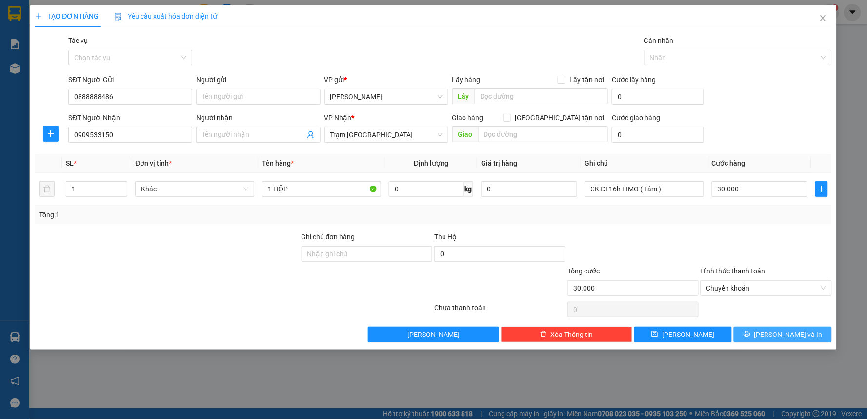
click at [798, 331] on span "[PERSON_NAME] và In" at bounding box center [789, 334] width 68 height 11
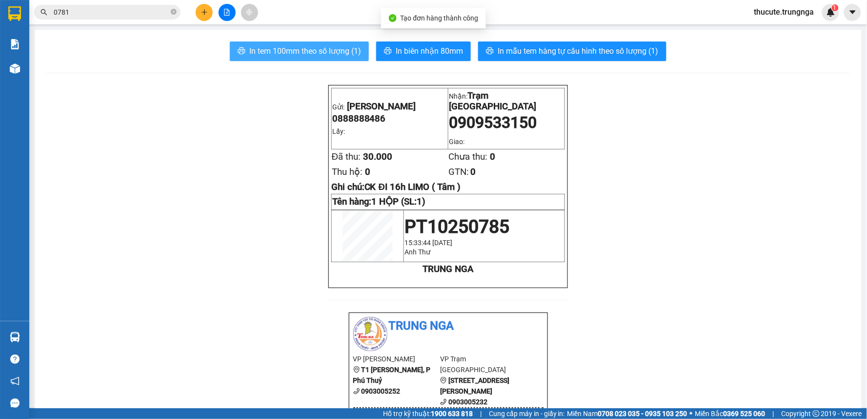
click at [261, 43] on button "In tem 100mm theo số lượng (1)" at bounding box center [299, 51] width 139 height 20
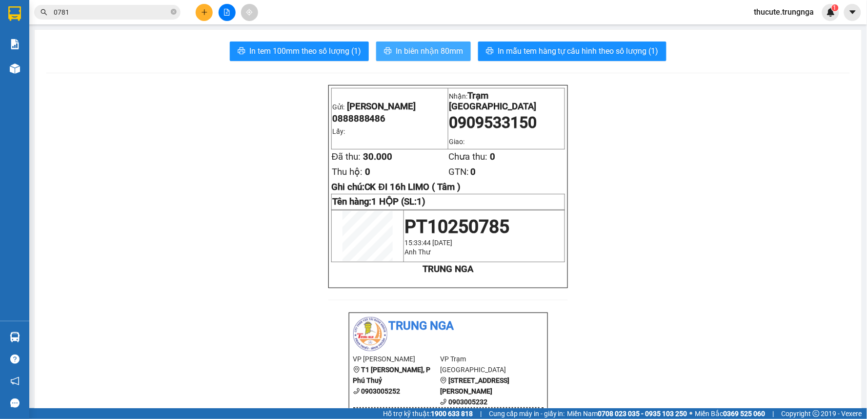
click at [409, 44] on button "In biên nhận 80mm" at bounding box center [423, 51] width 95 height 20
click at [210, 10] on button at bounding box center [204, 12] width 17 height 17
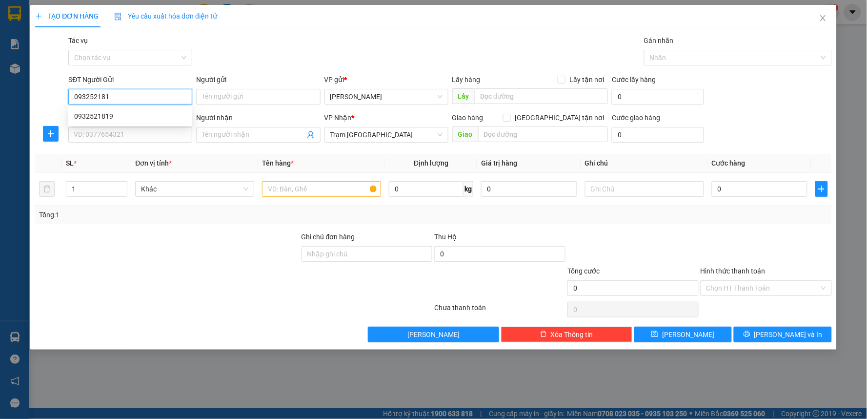
type input "0932521819"
drag, startPoint x: 134, startPoint y: 120, endPoint x: 120, endPoint y: 116, distance: 14.2
click at [133, 120] on div "0932521819" at bounding box center [130, 116] width 112 height 11
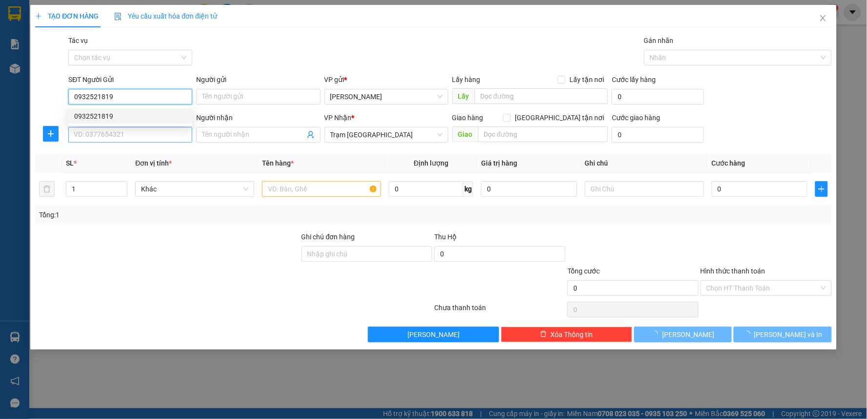
type input "50.000"
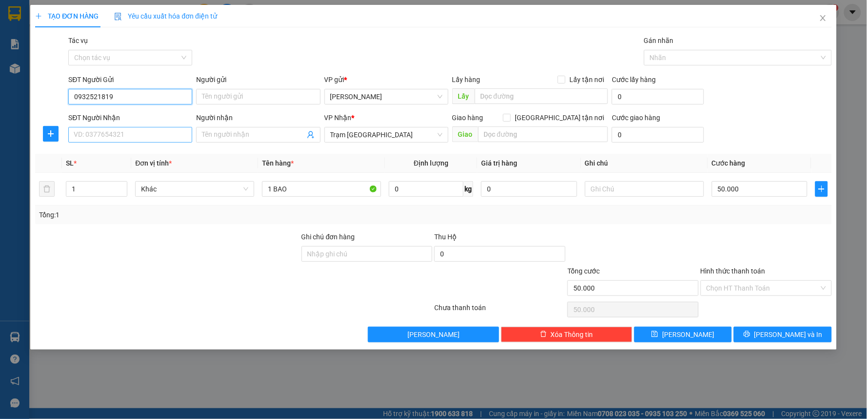
type input "0932521819"
click at [115, 129] on input "SĐT Người Nhận" at bounding box center [130, 135] width 124 height 16
click at [112, 155] on div "0913644077" at bounding box center [130, 154] width 112 height 11
type input "0913644077"
click at [731, 283] on input "Hình thức thanh toán" at bounding box center [763, 288] width 113 height 15
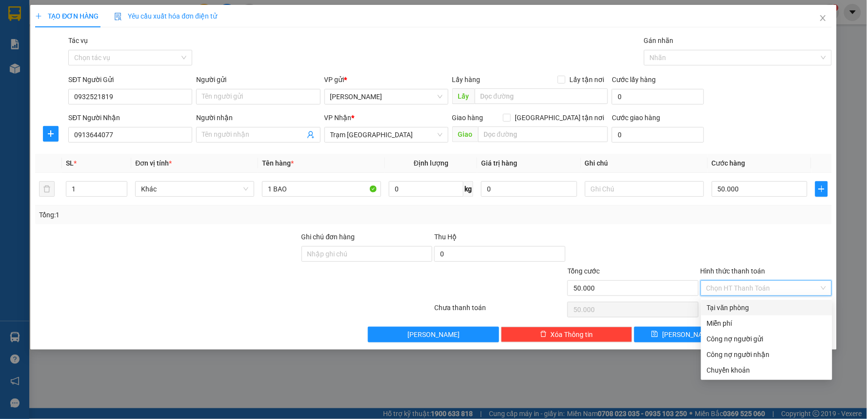
click at [728, 308] on div "Tại văn phòng" at bounding box center [767, 307] width 120 height 11
type input "0"
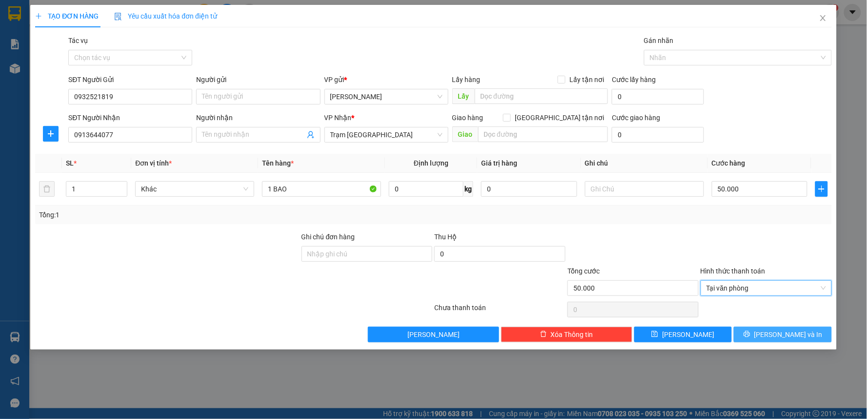
click at [770, 329] on button "[PERSON_NAME] và In" at bounding box center [783, 334] width 98 height 16
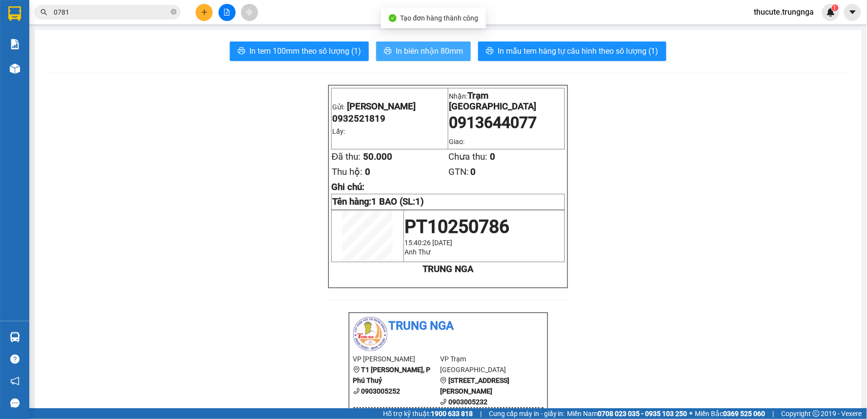
click at [431, 51] on span "In biên nhận 80mm" at bounding box center [429, 51] width 67 height 12
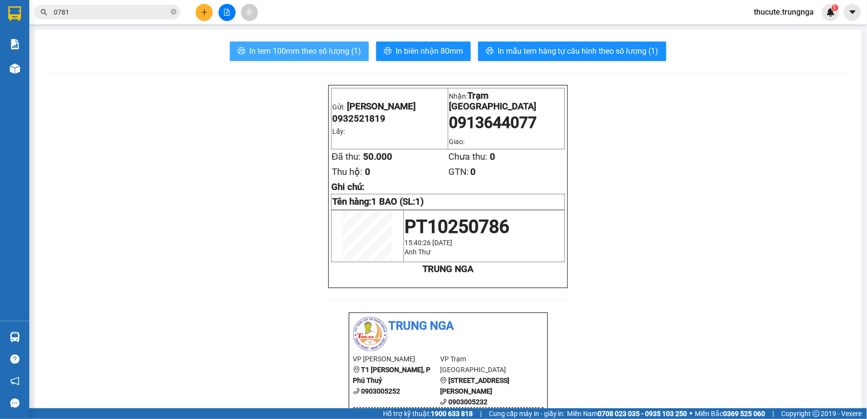
click at [261, 45] on span "In tem 100mm theo số lượng (1)" at bounding box center [305, 51] width 112 height 12
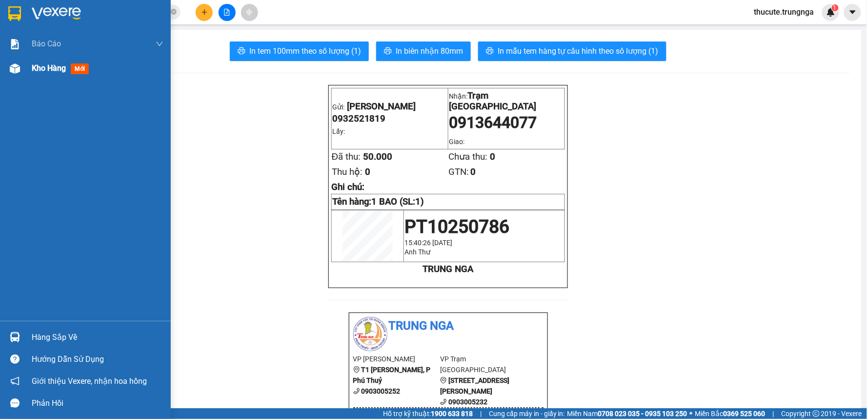
click at [27, 78] on div "Kho hàng mới" at bounding box center [85, 68] width 171 height 24
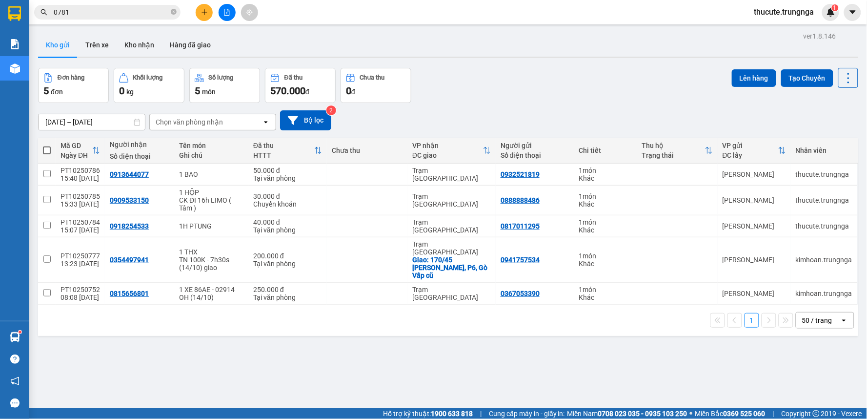
click at [205, 9] on icon "plus" at bounding box center [204, 12] width 7 height 7
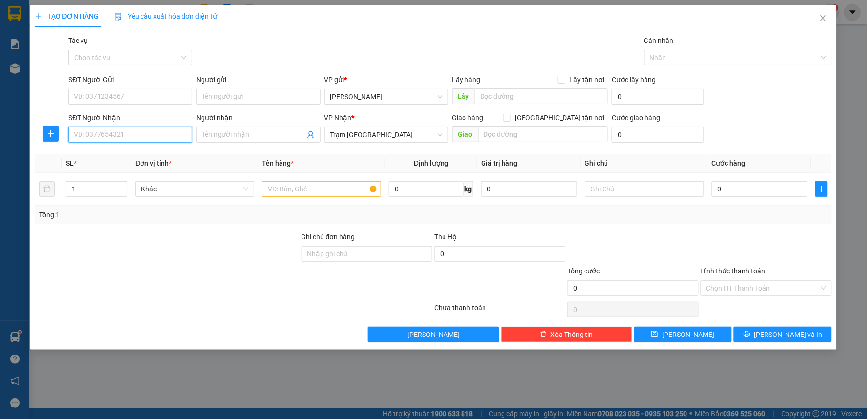
click at [124, 141] on input "SĐT Người Nhận" at bounding box center [130, 135] width 124 height 16
click at [112, 140] on input "SĐT Người Nhận" at bounding box center [130, 135] width 124 height 16
click at [95, 139] on input "0705922615" at bounding box center [130, 135] width 124 height 16
type input "0705922615"
click at [148, 94] on input "SĐT Người Gửi" at bounding box center [130, 97] width 124 height 16
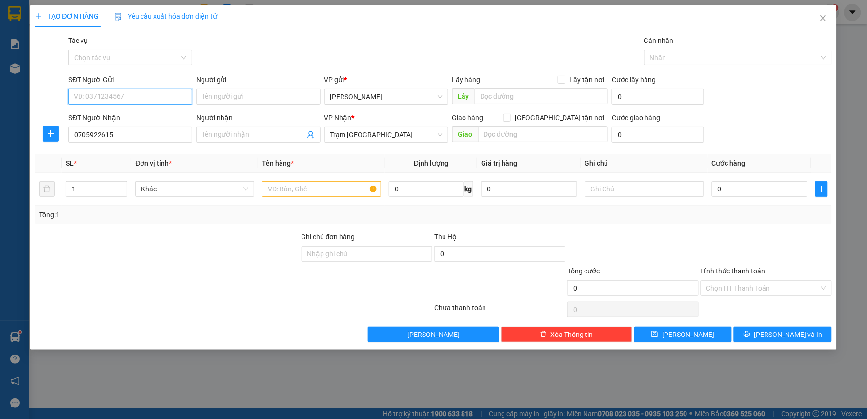
click at [148, 94] on input "SĐT Người Gửi" at bounding box center [130, 97] width 124 height 16
click at [214, 126] on div "Người nhận" at bounding box center [258, 119] width 124 height 15
drag, startPoint x: 220, startPoint y: 128, endPoint x: 226, endPoint y: 132, distance: 7.4
click at [226, 132] on span at bounding box center [258, 135] width 124 height 16
type input "0933282812"
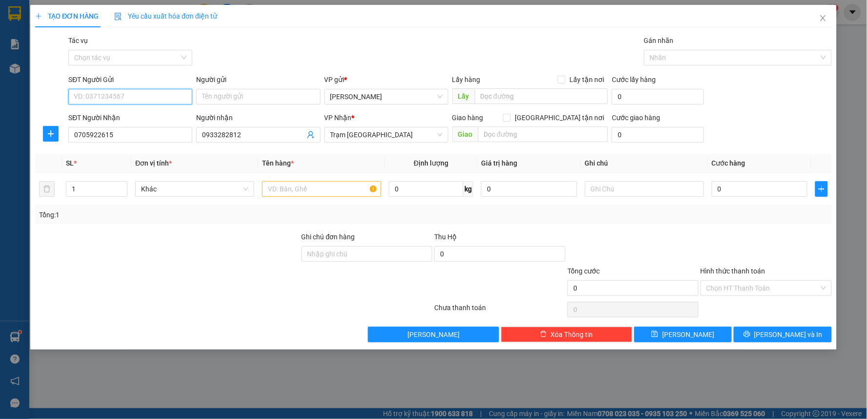
click at [151, 99] on input "SĐT Người Gửi" at bounding box center [130, 97] width 124 height 16
type input "0943518935"
click at [301, 187] on input "text" at bounding box center [321, 189] width 119 height 16
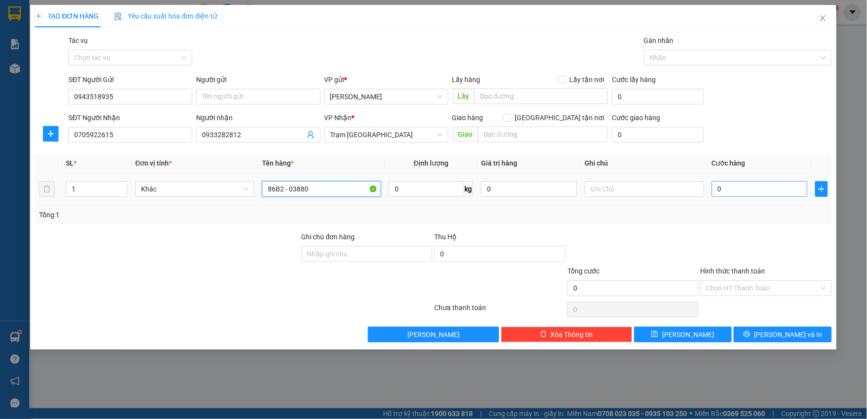
type input "86B2 - 03880"
click at [731, 186] on input "0" at bounding box center [760, 189] width 96 height 16
type input "3"
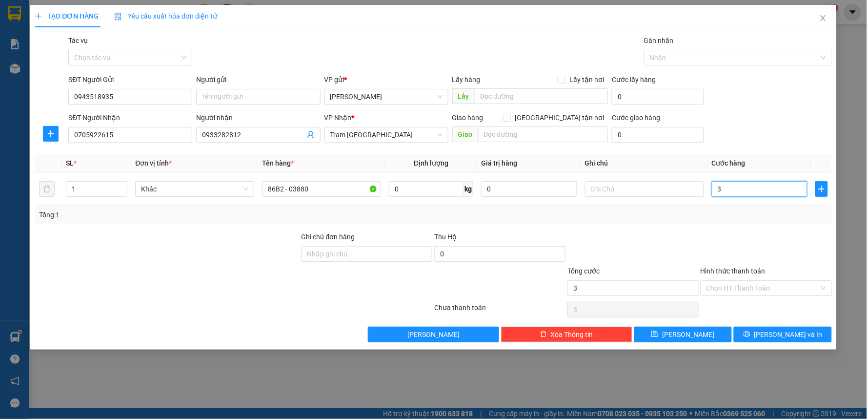
type input "30"
type input "300"
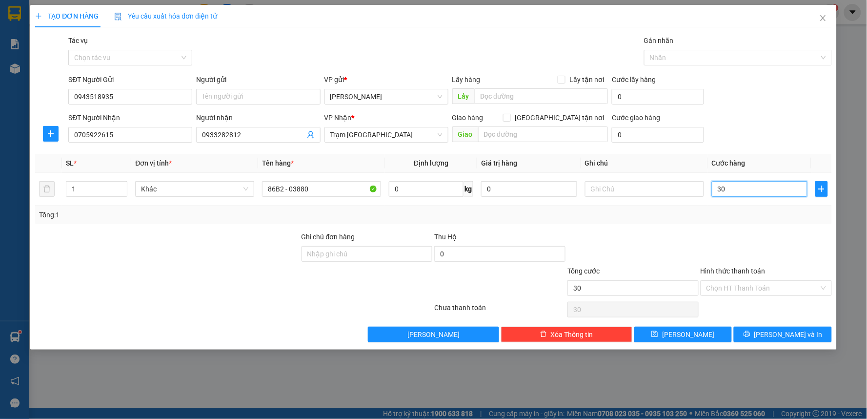
type input "300"
type input "3.000"
type input "30.000"
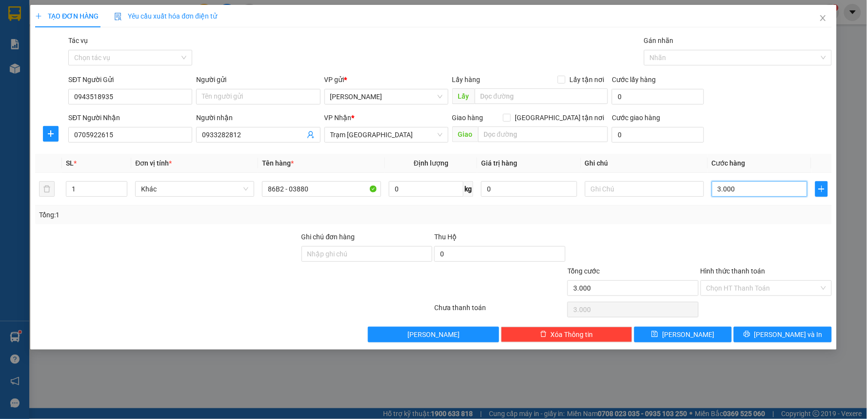
type input "30.000"
type input "300.000"
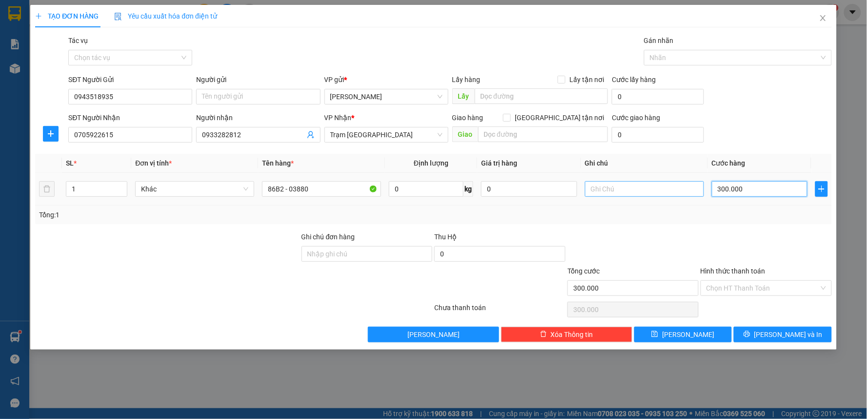
type input "300.000"
click at [613, 182] on input "text" at bounding box center [644, 189] width 119 height 16
type input "D"
type input "Đi hàng 0h"
click at [694, 267] on div "Tổng cước" at bounding box center [633, 272] width 131 height 15
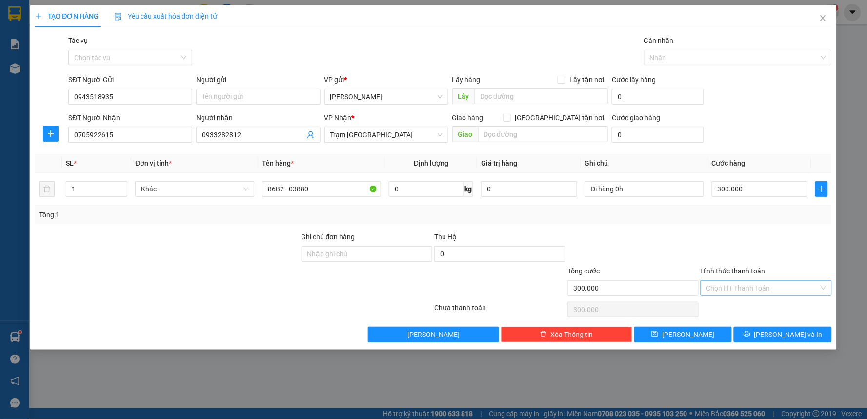
click at [722, 295] on div "Chọn HT Thanh Toán" at bounding box center [766, 288] width 131 height 16
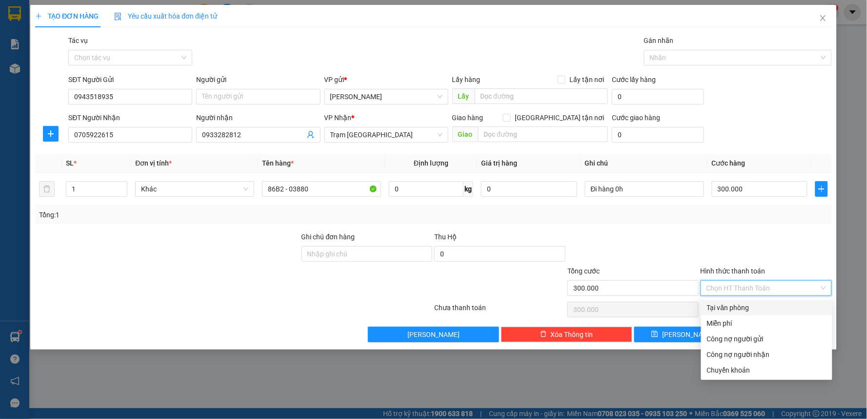
click at [720, 303] on div "Tại văn phòng" at bounding box center [767, 307] width 120 height 11
type input "0"
click at [724, 303] on div "Tại văn phòng" at bounding box center [767, 307] width 120 height 11
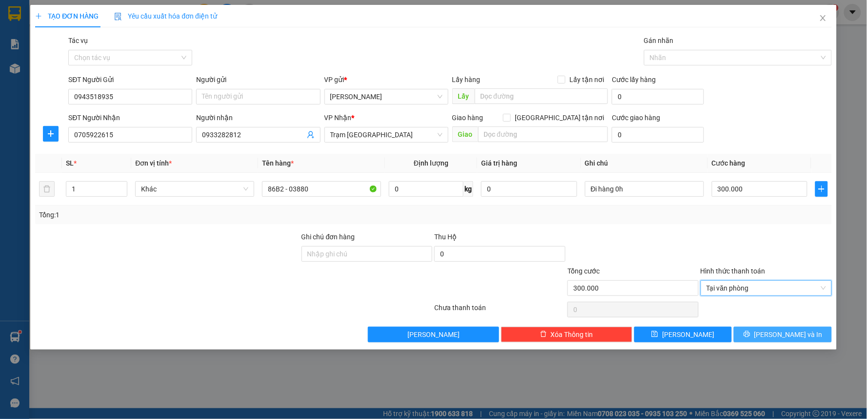
click at [777, 335] on span "[PERSON_NAME] và In" at bounding box center [789, 334] width 68 height 11
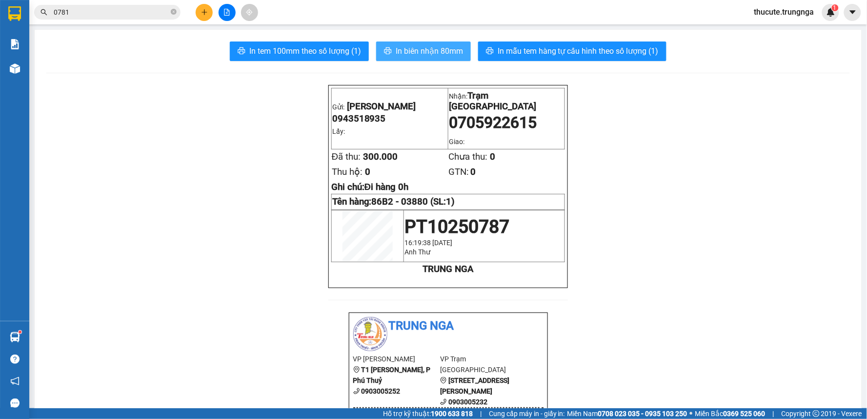
click at [408, 53] on span "In biên nhận 80mm" at bounding box center [429, 51] width 67 height 12
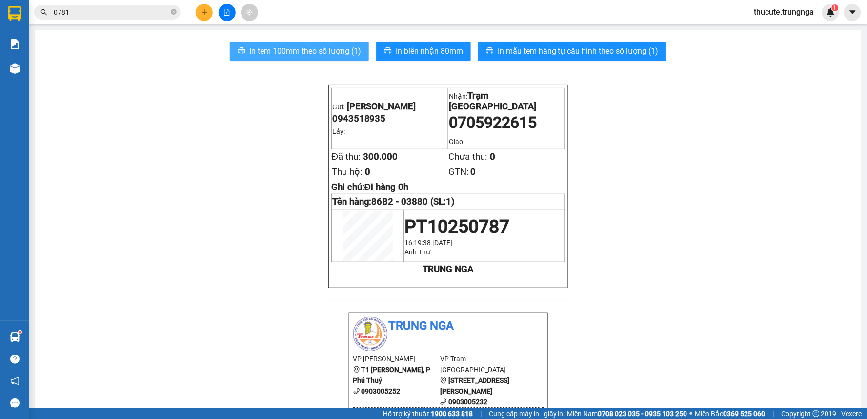
click at [301, 45] on span "In tem 100mm theo số lượng (1)" at bounding box center [305, 51] width 112 height 12
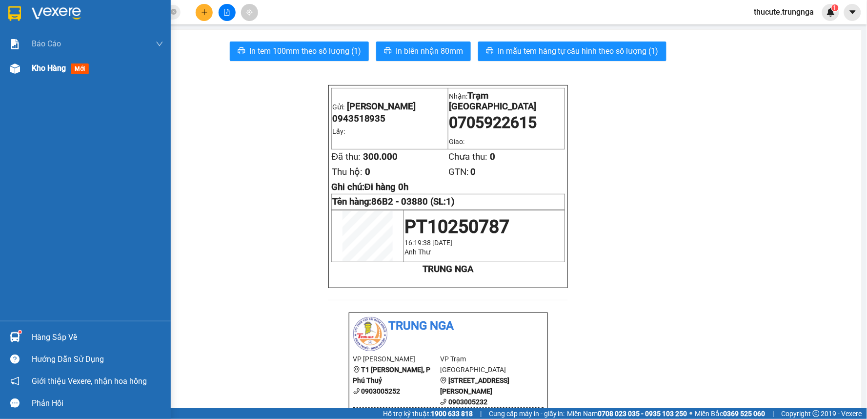
click at [32, 77] on div "Kho hàng mới" at bounding box center [98, 68] width 132 height 24
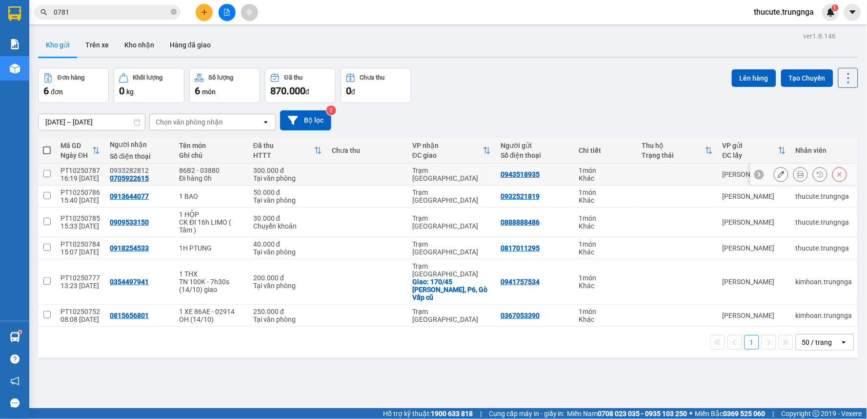
click at [778, 172] on icon at bounding box center [781, 174] width 7 height 7
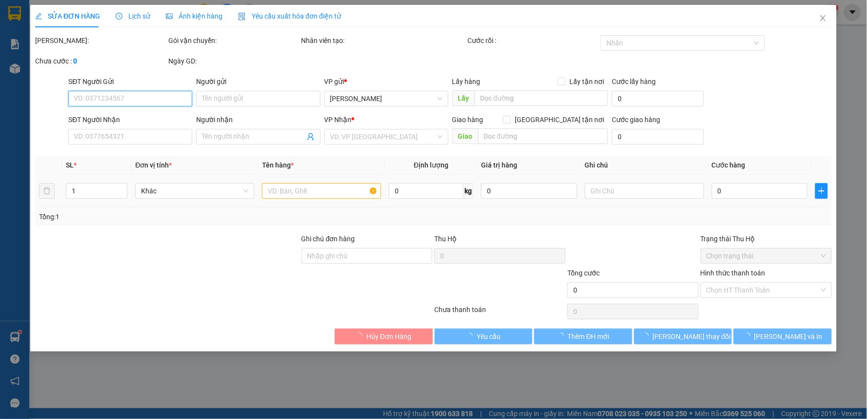
type input "0943518935"
type input "0705922615"
type input "0933282812"
type input "300.000"
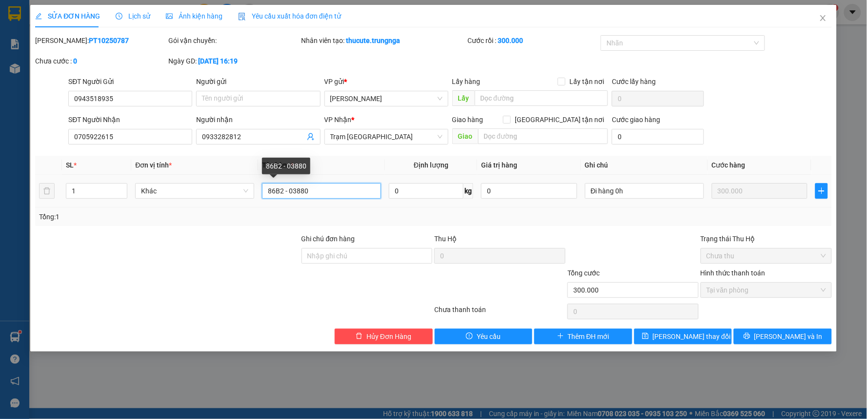
click at [265, 191] on input "86B2 - 03880" at bounding box center [321, 191] width 119 height 16
type input "xe máy AB đen 86B2 - 03880"
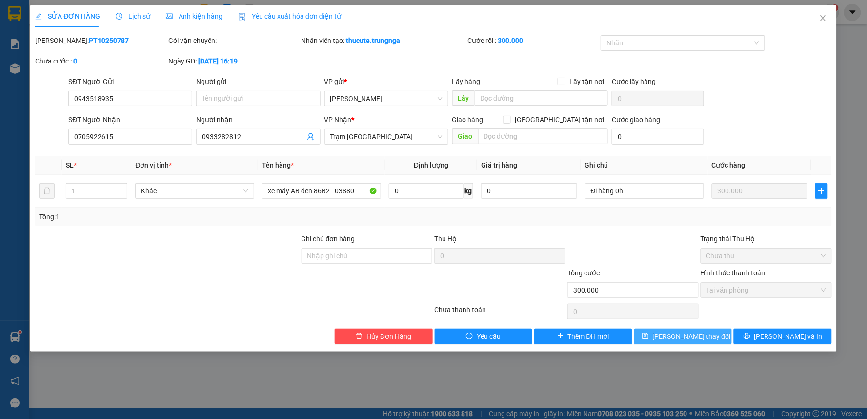
click at [685, 340] on span "[PERSON_NAME] thay đổi" at bounding box center [692, 336] width 78 height 11
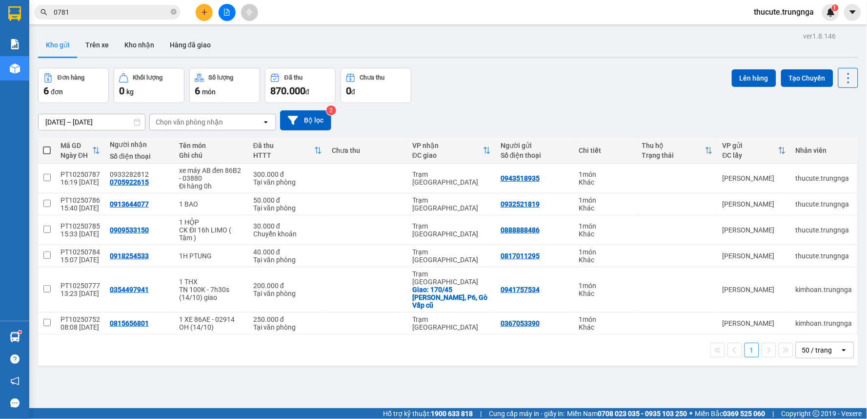
click at [210, 17] on button at bounding box center [204, 12] width 17 height 17
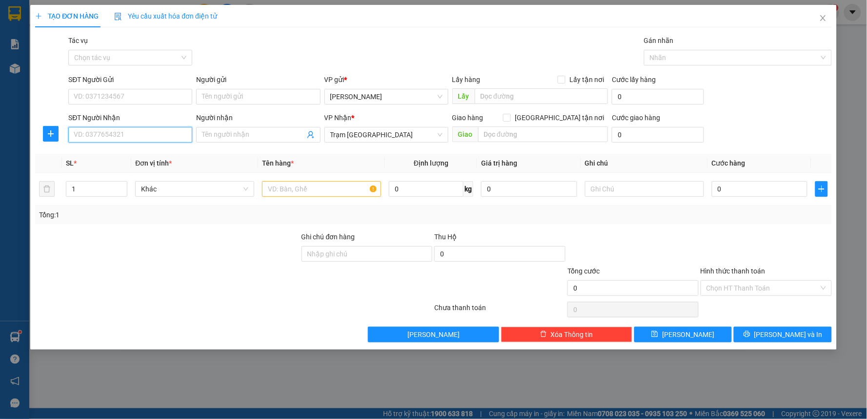
click at [153, 137] on input "SĐT Người Nhận" at bounding box center [130, 135] width 124 height 16
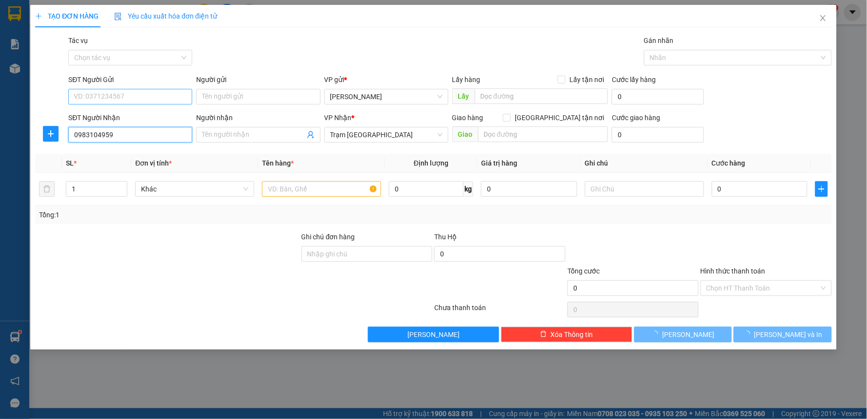
type input "0983104959"
click at [149, 96] on input "SĐT Người Gửi" at bounding box center [130, 97] width 124 height 16
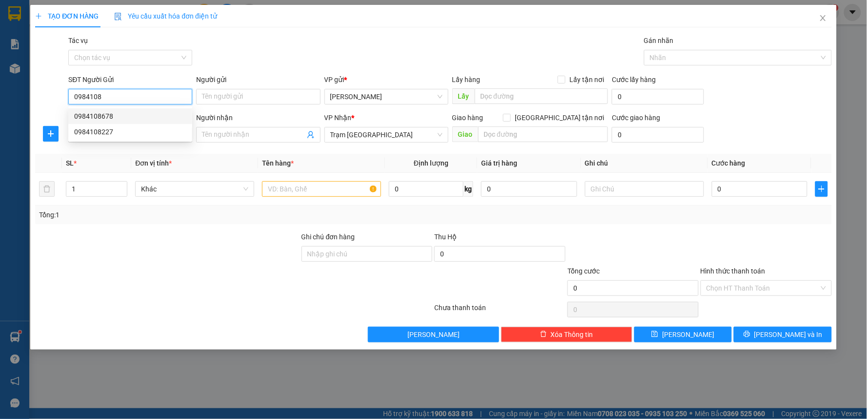
click at [150, 113] on div "0984108678" at bounding box center [130, 116] width 112 height 11
type input "0984108678"
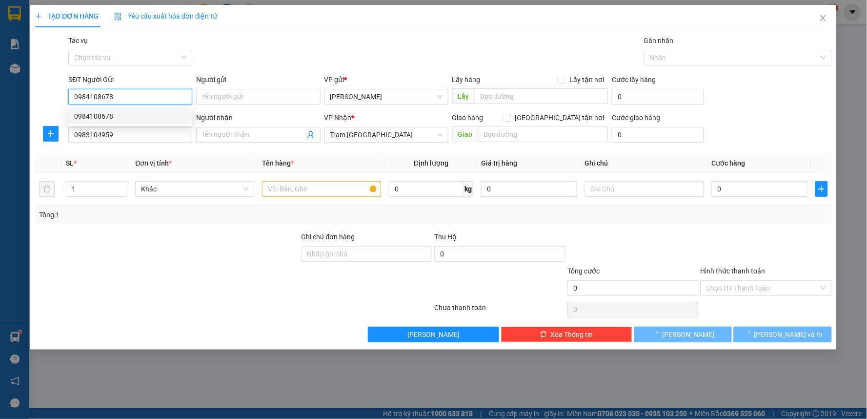
type input "40.000"
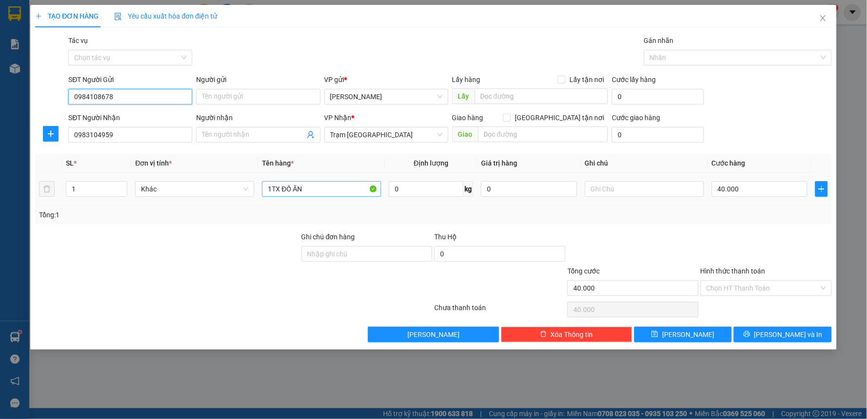
type input "0984108678"
click at [324, 184] on input "1TX ĐỒ ĂN" at bounding box center [321, 189] width 119 height 16
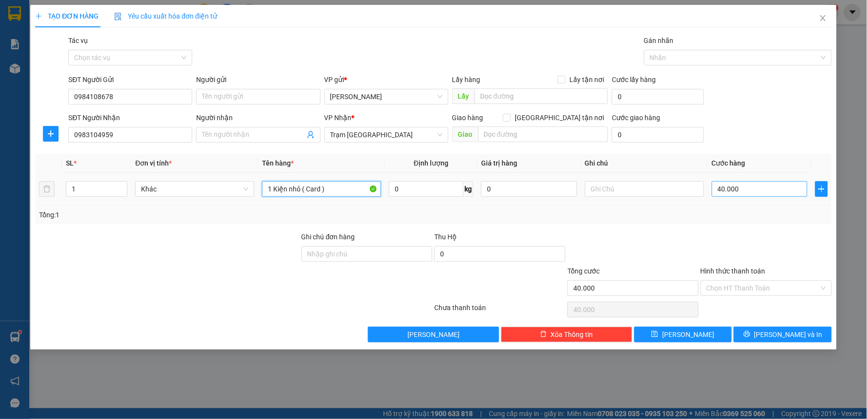
type input "1 Kiện nhỏ ( Card )"
click at [746, 185] on input "40.000" at bounding box center [760, 189] width 96 height 16
type input "3"
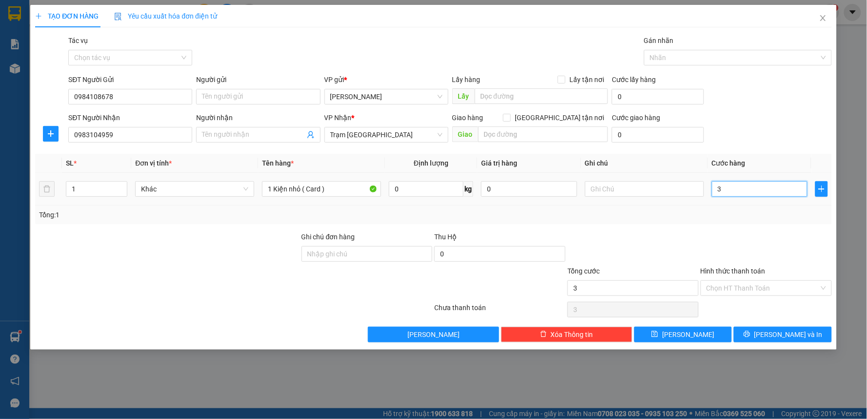
type input "30"
type input "30.000"
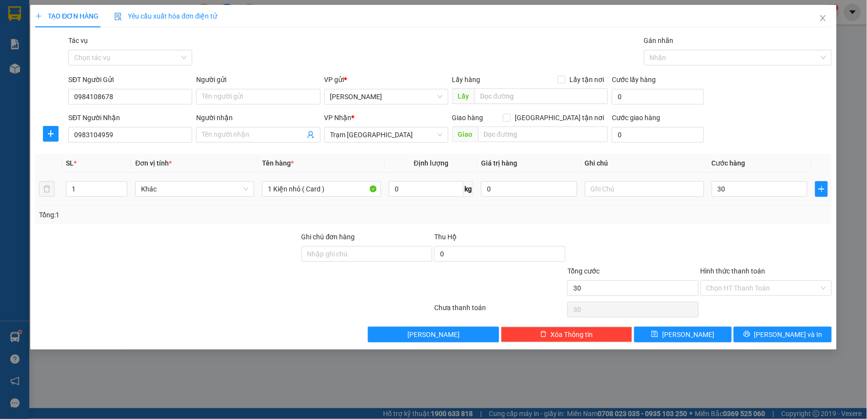
type input "30.000"
click at [745, 212] on div "Tổng: 1" at bounding box center [433, 214] width 789 height 11
click at [729, 285] on input "Hình thức thanh toán" at bounding box center [763, 288] width 113 height 15
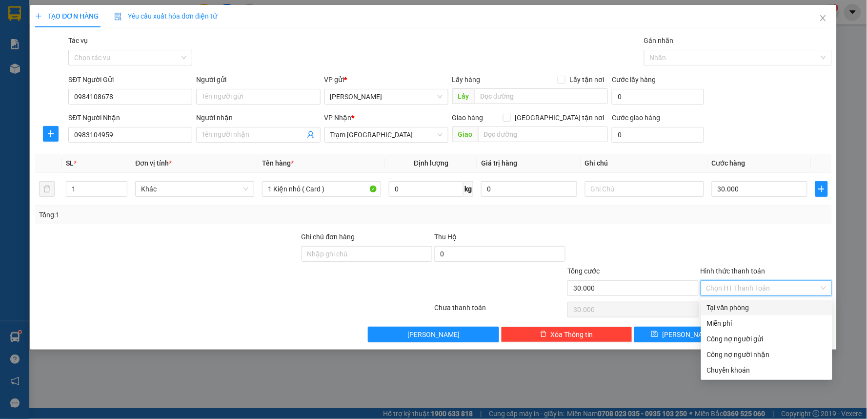
click at [724, 312] on div "Tại văn phòng" at bounding box center [767, 307] width 120 height 11
type input "0"
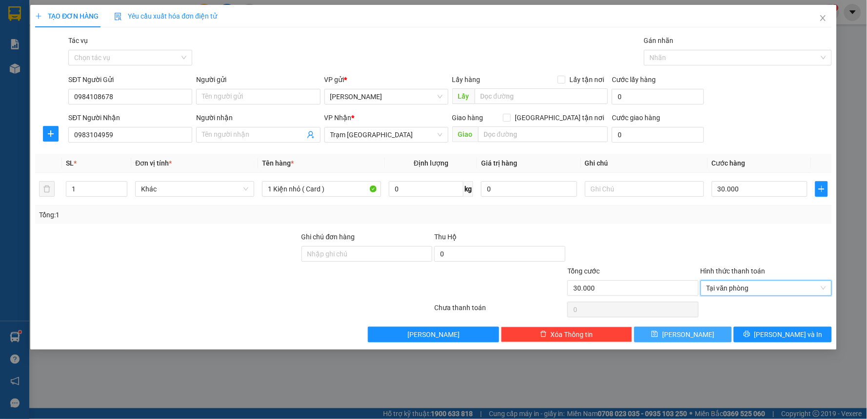
click at [686, 329] on span "[PERSON_NAME]" at bounding box center [688, 334] width 52 height 11
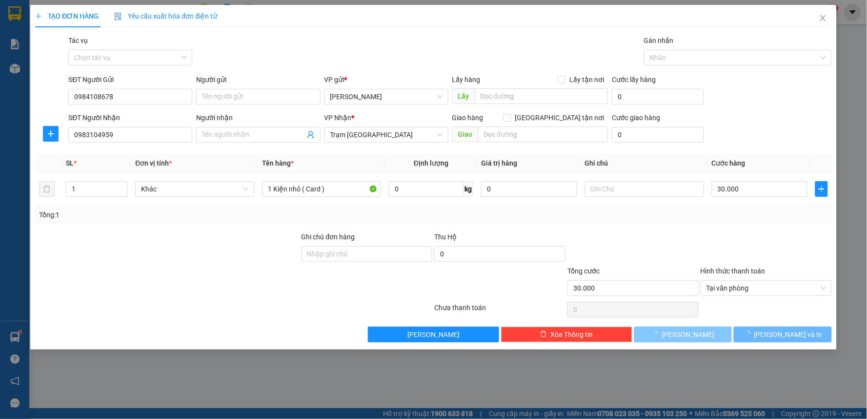
type input "0"
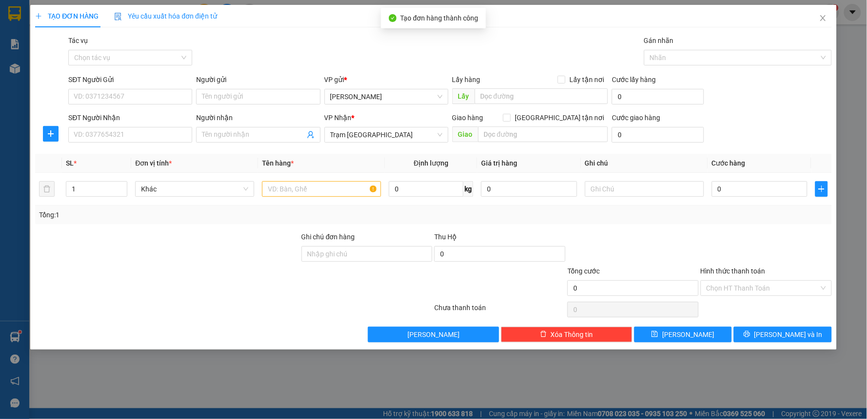
click at [776, 325] on div "Transit Pickup Surcharge Ids Transit Deliver Surcharge Ids Transit Deliver Surc…" at bounding box center [433, 188] width 797 height 307
click at [781, 341] on button "[PERSON_NAME] và In" at bounding box center [783, 334] width 98 height 16
click at [827, 15] on icon "close" at bounding box center [823, 18] width 8 height 8
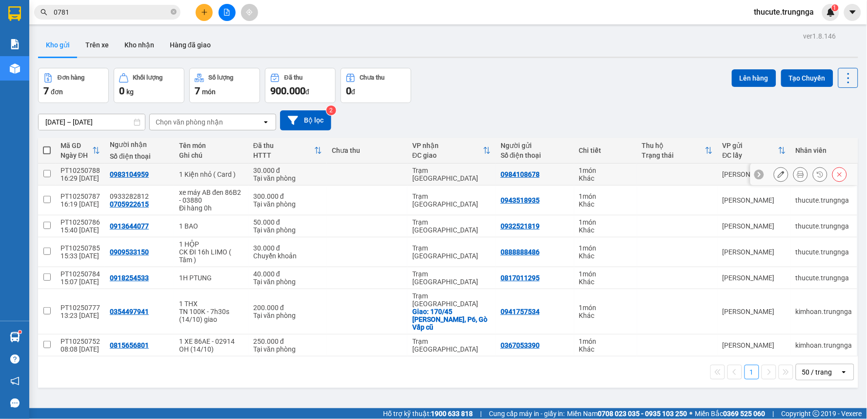
click at [794, 176] on button at bounding box center [801, 174] width 14 height 17
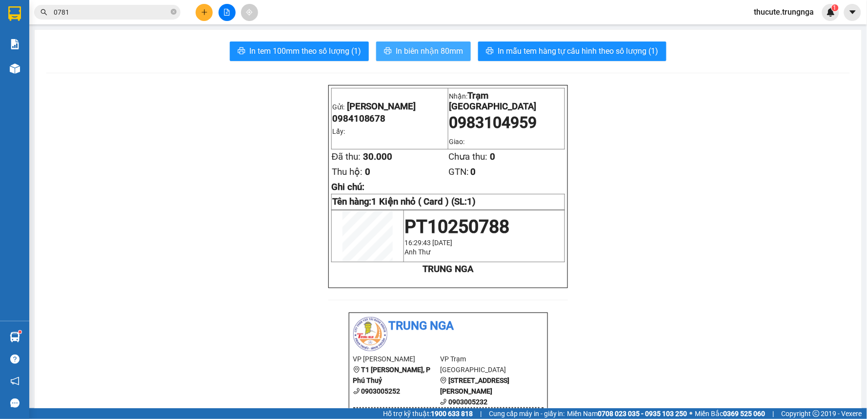
click at [440, 52] on span "In biên nhận 80mm" at bounding box center [429, 51] width 67 height 12
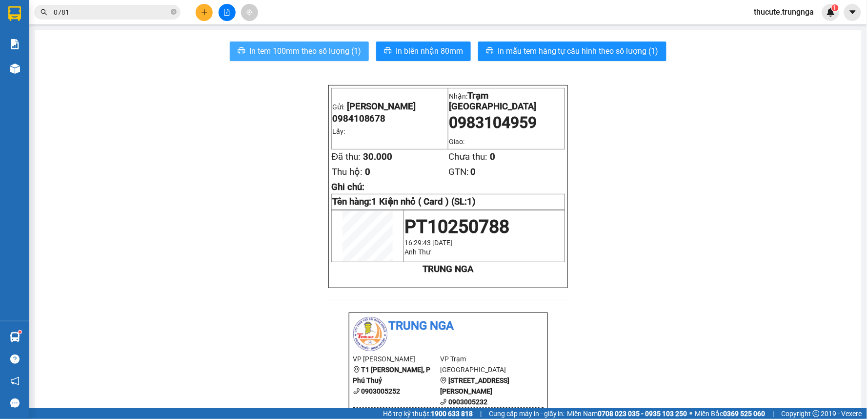
click at [299, 48] on span "In tem 100mm theo số lượng (1)" at bounding box center [305, 51] width 112 height 12
click at [314, 56] on span "In tem 100mm theo số lượng (1)" at bounding box center [305, 51] width 112 height 12
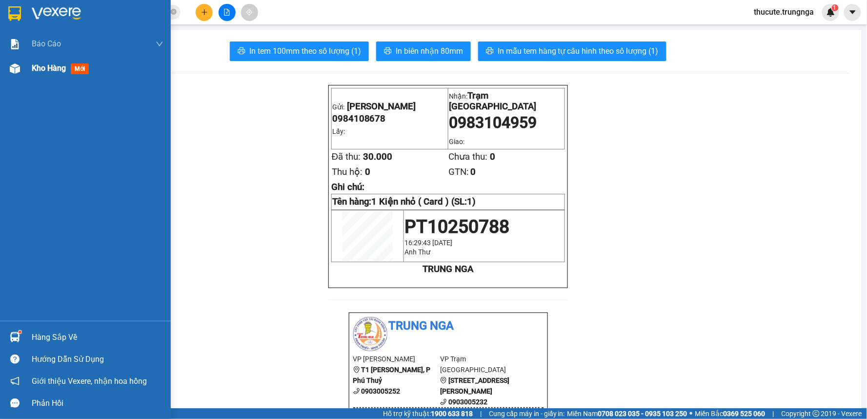
click at [41, 67] on span "Kho hàng" at bounding box center [49, 67] width 34 height 9
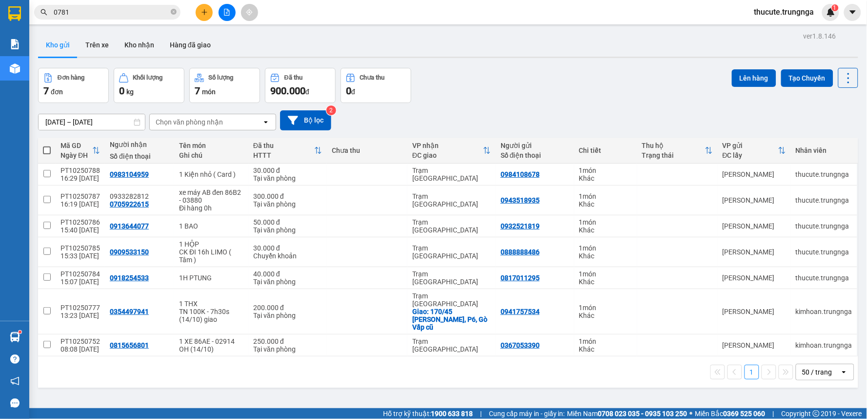
click at [193, 17] on div at bounding box center [226, 12] width 73 height 17
click at [205, 15] on icon "plus" at bounding box center [204, 12] width 7 height 7
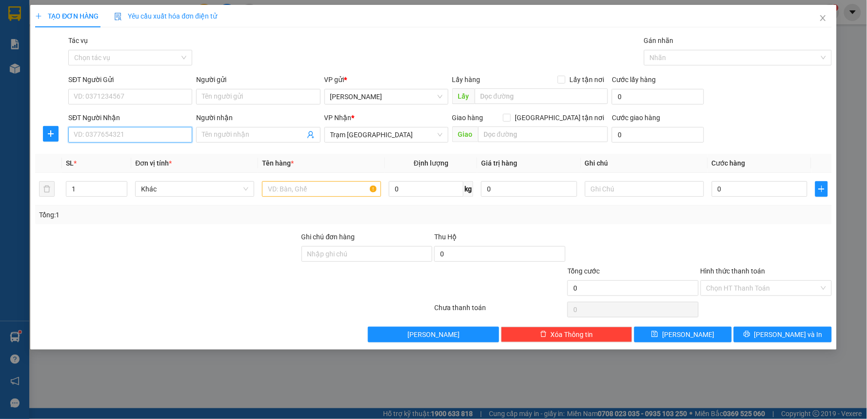
click at [135, 131] on input "SĐT Người Nhận" at bounding box center [130, 135] width 124 height 16
type input "0909699920"
click at [121, 158] on div "0909699920" at bounding box center [130, 154] width 112 height 11
type input "c yến nhận"
type input "30.000"
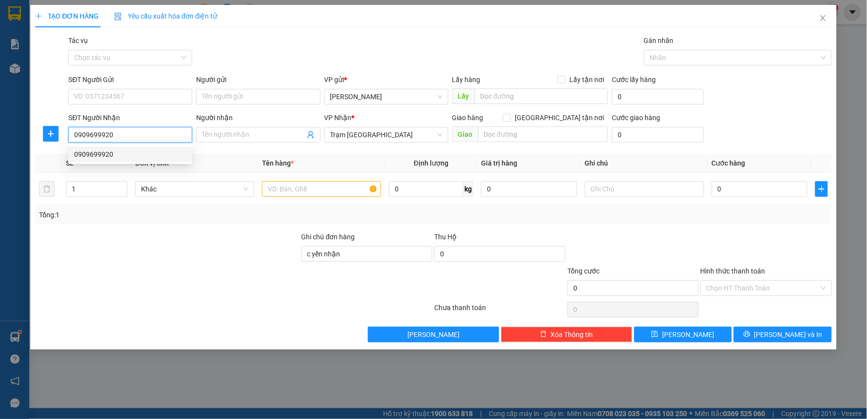
type input "30.000"
type input "0909699920"
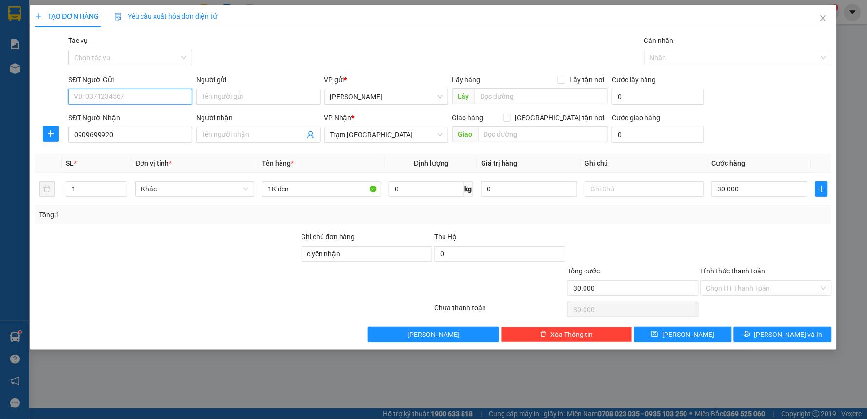
click at [124, 100] on input "SĐT Người Gửi" at bounding box center [130, 97] width 124 height 16
click at [127, 115] on div "0914533118" at bounding box center [130, 116] width 112 height 11
type input "0914533118"
click at [747, 286] on input "Hình thức thanh toán" at bounding box center [763, 288] width 113 height 15
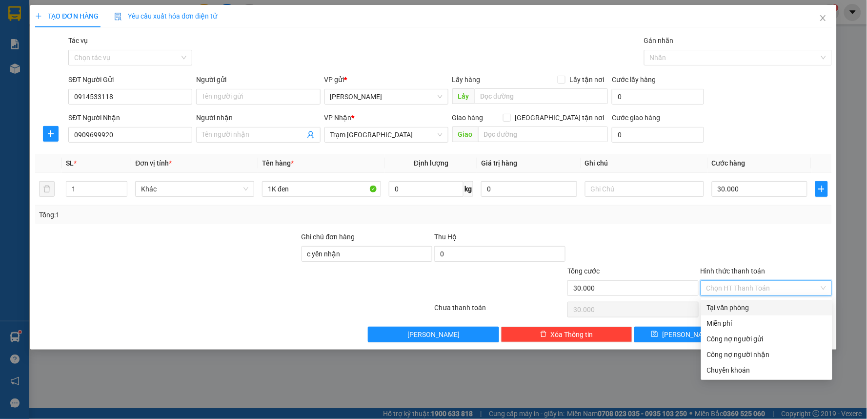
click at [739, 309] on div "Tại văn phòng" at bounding box center [767, 307] width 120 height 11
type input "0"
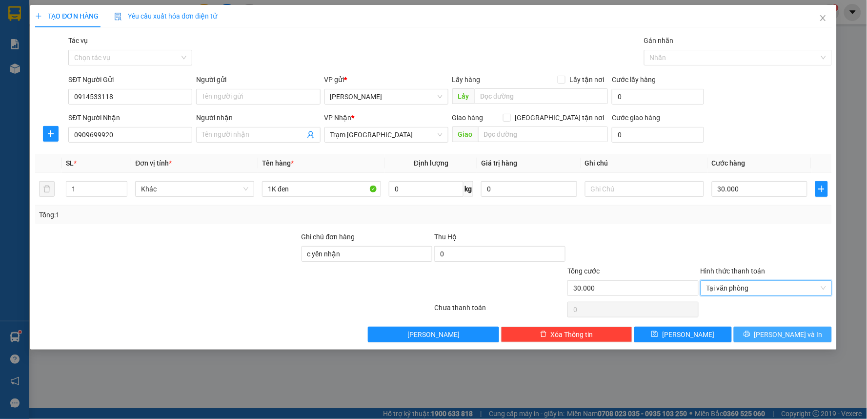
click at [777, 333] on span "[PERSON_NAME] và In" at bounding box center [789, 334] width 68 height 11
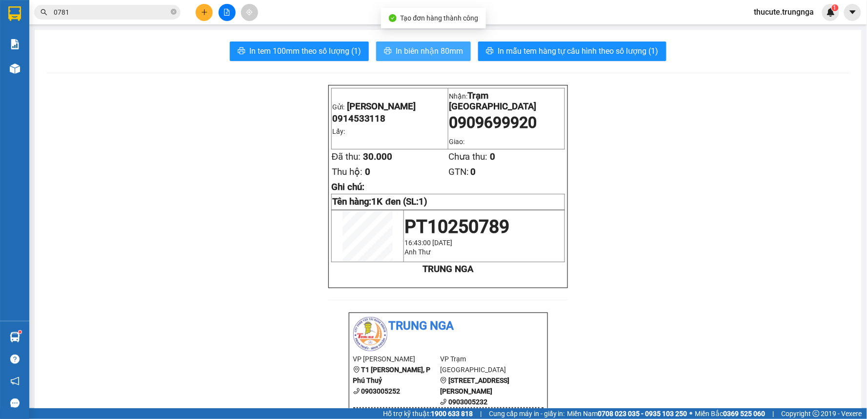
click at [440, 48] on span "In biên nhận 80mm" at bounding box center [429, 51] width 67 height 12
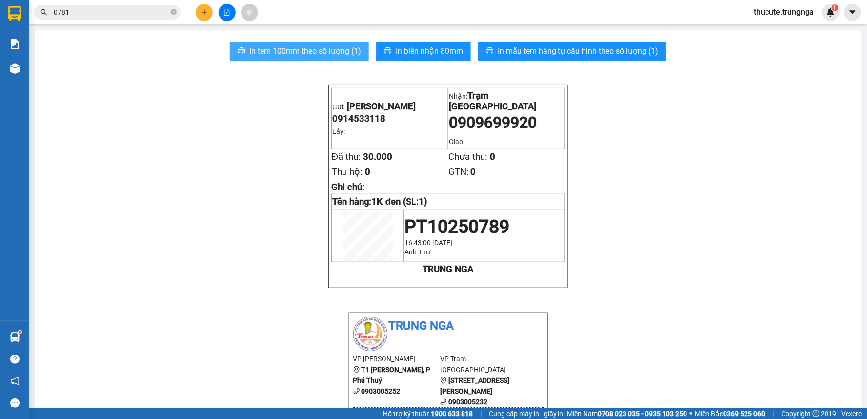
click at [327, 56] on span "In tem 100mm theo số lượng (1)" at bounding box center [305, 51] width 112 height 12
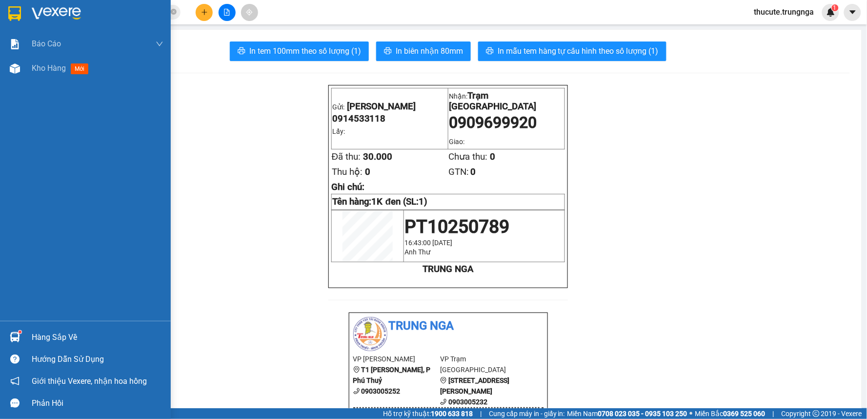
click at [45, 91] on div "Báo cáo Báo cáo dòng tiền (nhân viên) - chỉ tính tiền mặt Kho hàng mới" at bounding box center [85, 176] width 171 height 289
click at [42, 76] on div "Kho hàng mới" at bounding box center [98, 68] width 132 height 24
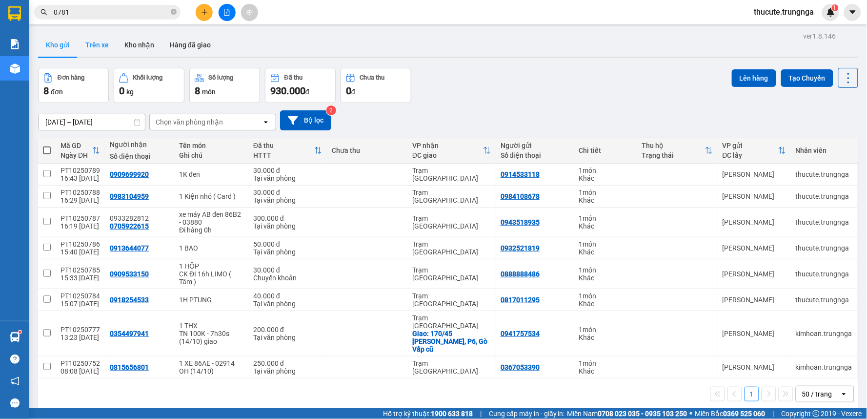
click at [113, 45] on button "Trên xe" at bounding box center [97, 44] width 39 height 23
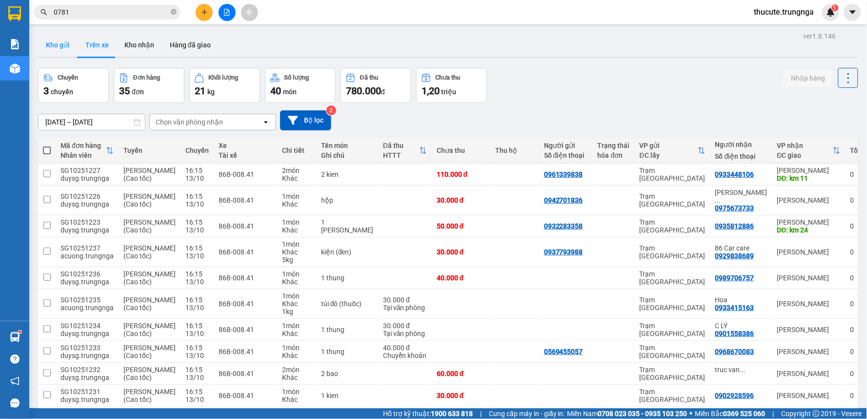
click at [53, 53] on button "Kho gửi" at bounding box center [58, 44] width 40 height 23
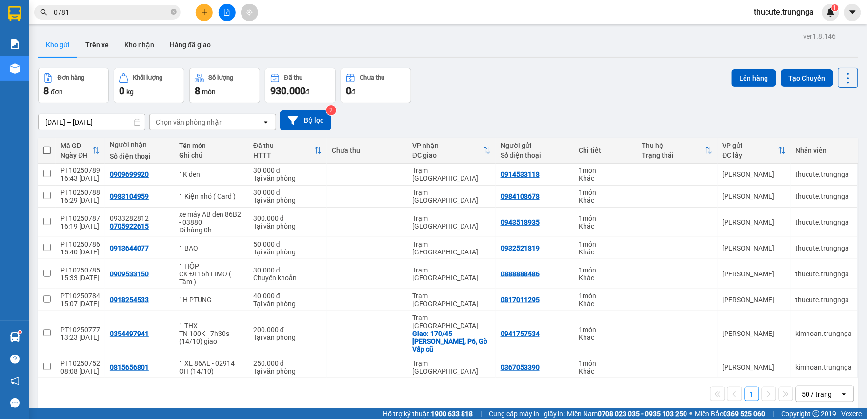
click at [202, 13] on icon "plus" at bounding box center [204, 12] width 7 height 7
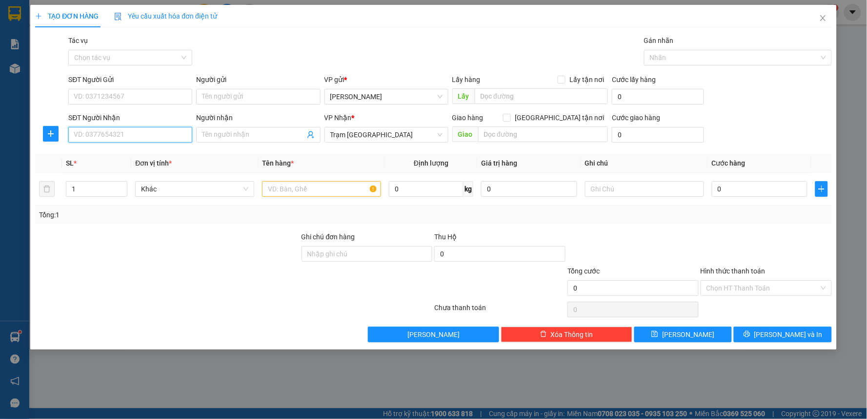
click at [111, 132] on input "SĐT Người Nhận" at bounding box center [130, 135] width 124 height 16
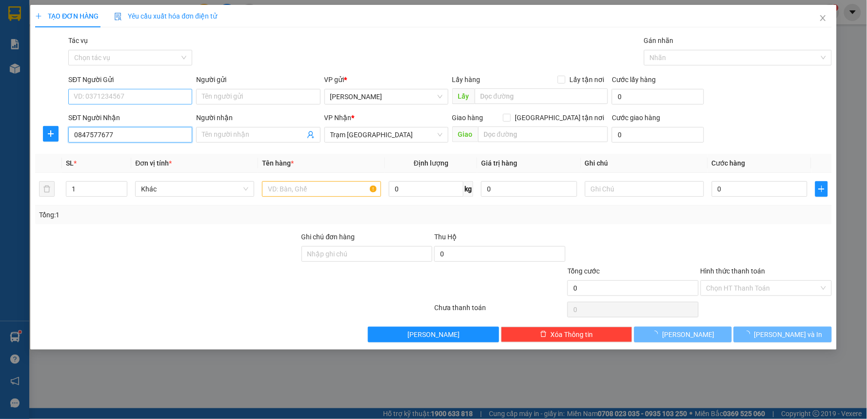
type input "0847577677"
click at [117, 93] on input "SĐT Người Gửi" at bounding box center [130, 97] width 124 height 16
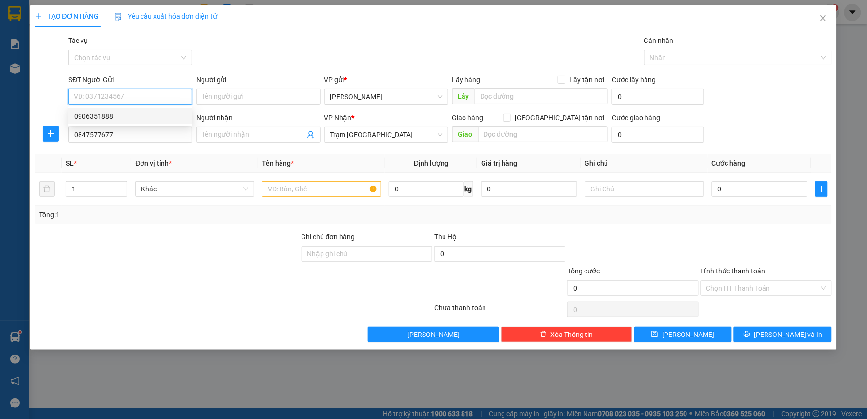
click at [111, 119] on div "0906351888" at bounding box center [130, 116] width 112 height 11
type input "0906351888"
type input "30.000"
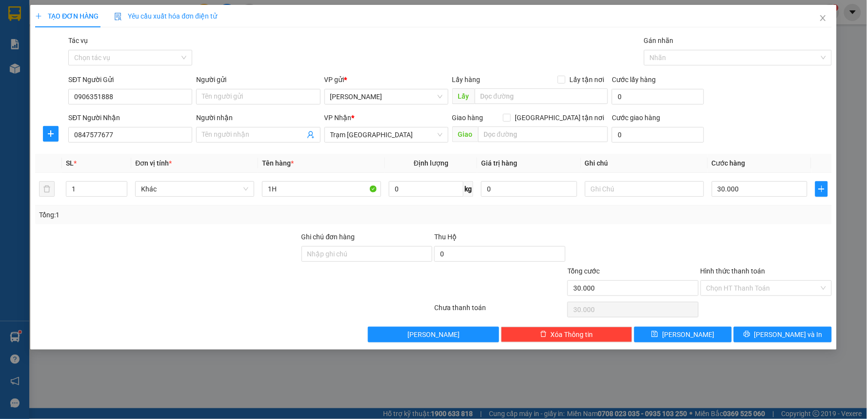
click at [699, 209] on div "Tổng: 1" at bounding box center [433, 214] width 789 height 11
click at [745, 289] on input "Hình thức thanh toán" at bounding box center [763, 288] width 113 height 15
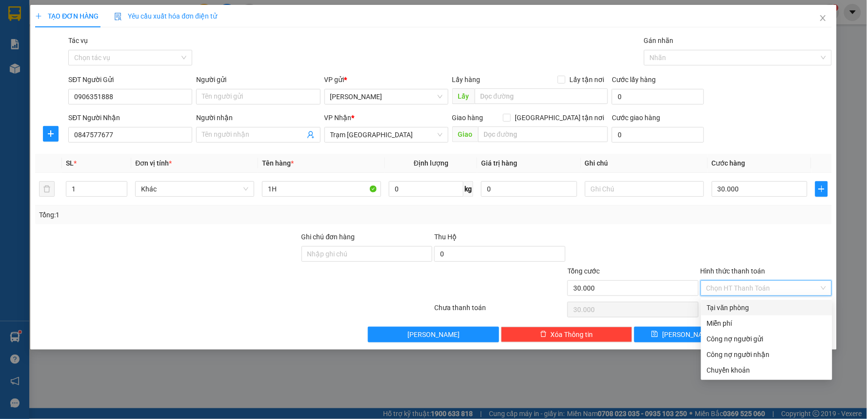
click at [748, 309] on div "Tại văn phòng" at bounding box center [767, 307] width 120 height 11
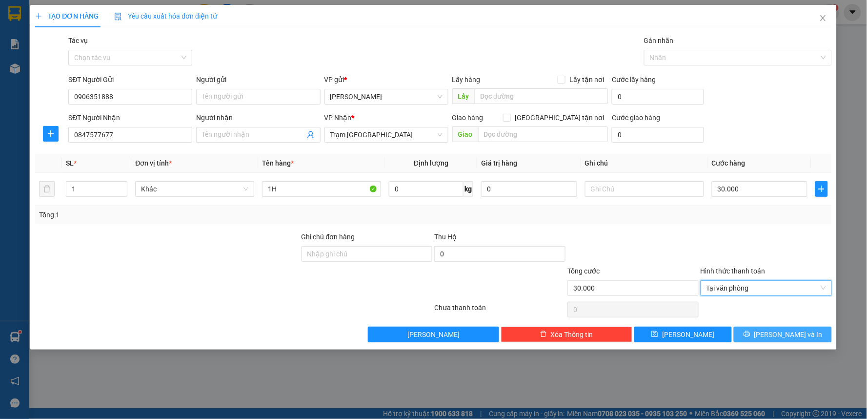
click at [751, 335] on icon "printer" at bounding box center [747, 333] width 7 height 7
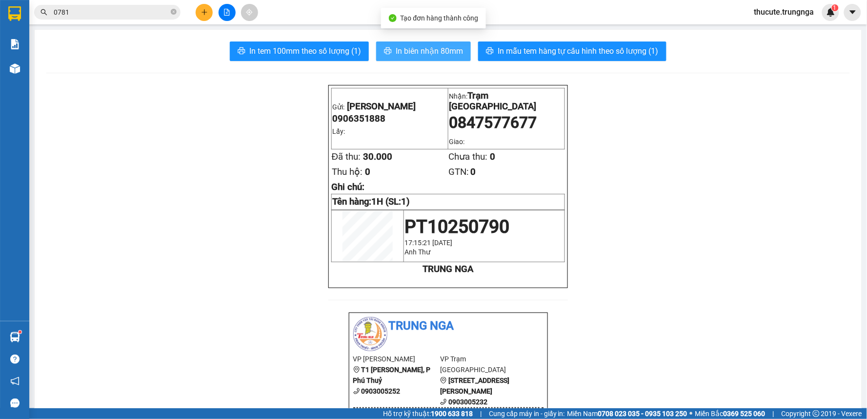
click at [412, 41] on button "In biên nhận 80mm" at bounding box center [423, 51] width 95 height 20
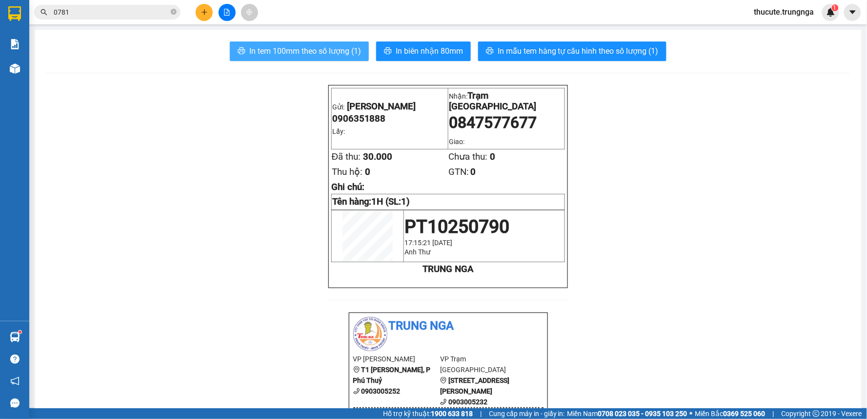
click at [325, 46] on span "In tem 100mm theo số lượng (1)" at bounding box center [305, 51] width 112 height 12
click at [338, 55] on span "In tem 100mm theo số lượng (1)" at bounding box center [305, 51] width 112 height 12
click at [23, 66] on div "Kho hàng mới" at bounding box center [14, 68] width 29 height 24
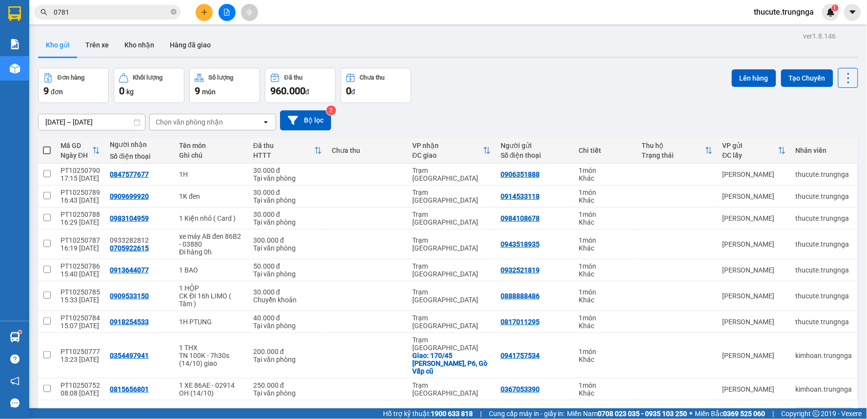
click at [202, 20] on div at bounding box center [226, 12] width 73 height 17
click at [197, 18] on div at bounding box center [226, 12] width 73 height 17
click at [205, 13] on icon "plus" at bounding box center [204, 12] width 7 height 7
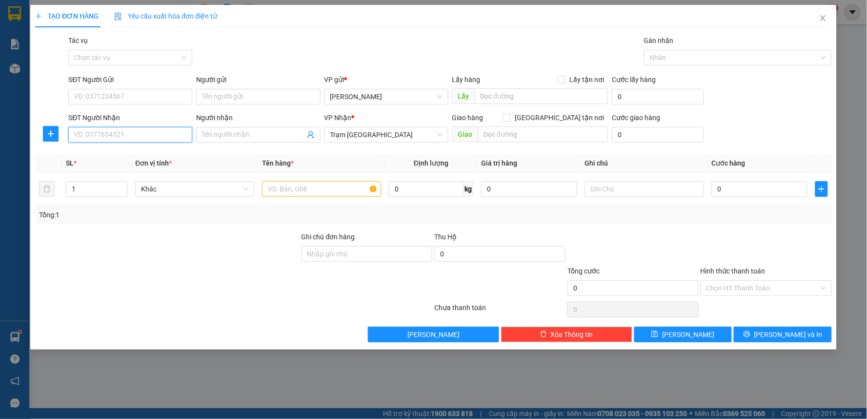
click at [118, 135] on input "SĐT Người Nhận" at bounding box center [130, 135] width 124 height 16
type input "0907848290"
click at [146, 106] on div "SĐT Người Gửi VD: 0371234567" at bounding box center [130, 91] width 124 height 34
click at [148, 100] on input "SĐT Người Gửi" at bounding box center [130, 97] width 124 height 16
type input "0944546407"
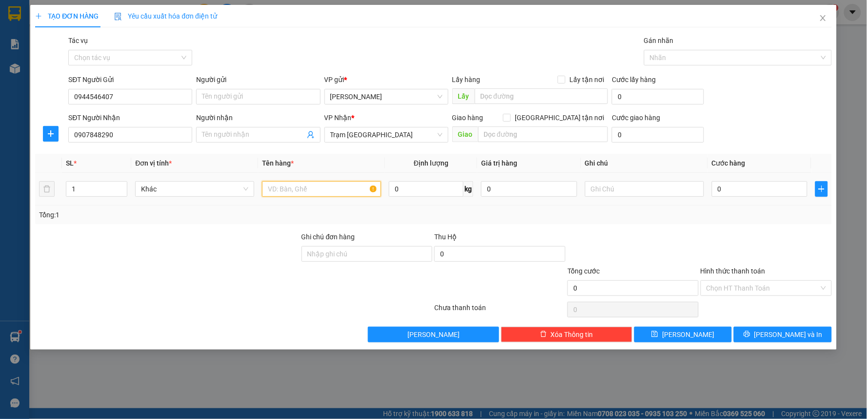
click at [275, 190] on input "text" at bounding box center [321, 189] width 119 height 16
click at [326, 195] on input "1 Thu" at bounding box center [321, 189] width 119 height 16
type input "1 Thùng xốp"
click at [737, 196] on input "0" at bounding box center [760, 189] width 96 height 16
type input "4"
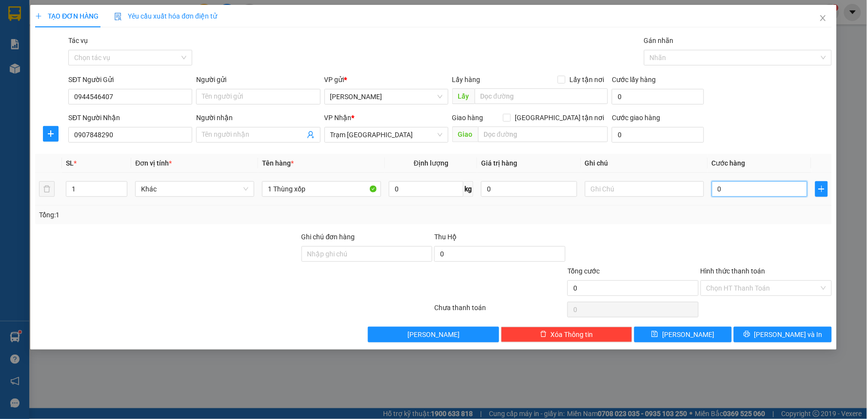
type input "4"
type input "40"
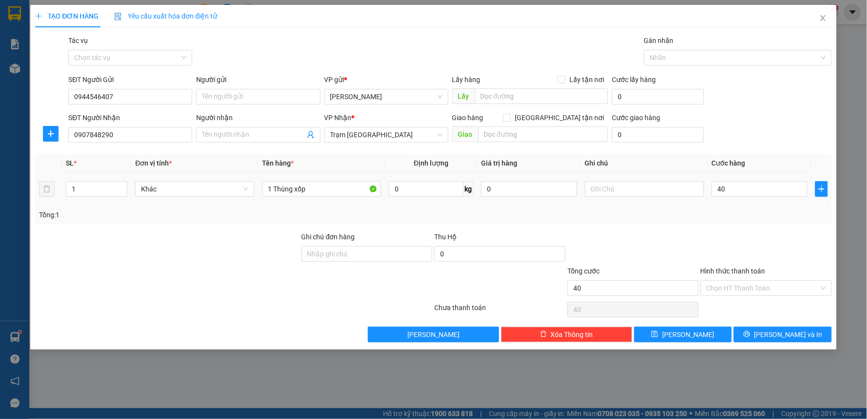
type input "40.000"
click at [736, 220] on div "Tổng: 1" at bounding box center [433, 214] width 797 height 19
click at [730, 277] on div "Hình thức thanh toán" at bounding box center [766, 272] width 131 height 15
click at [731, 285] on input "Hình thức thanh toán" at bounding box center [763, 288] width 113 height 15
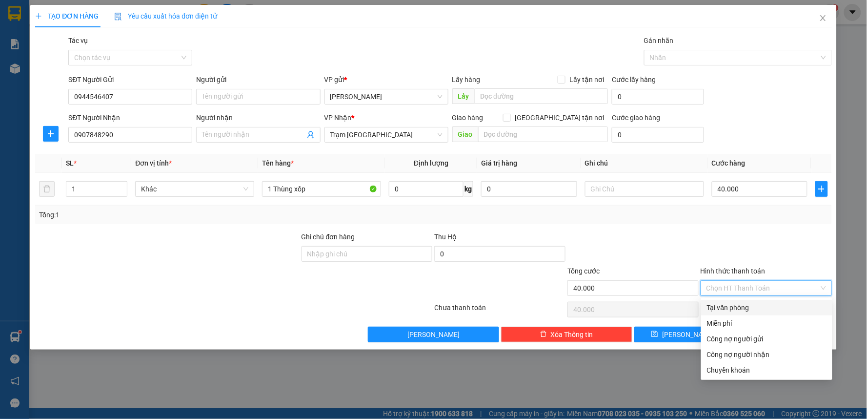
click at [735, 312] on div "Tại văn phòng" at bounding box center [767, 307] width 120 height 11
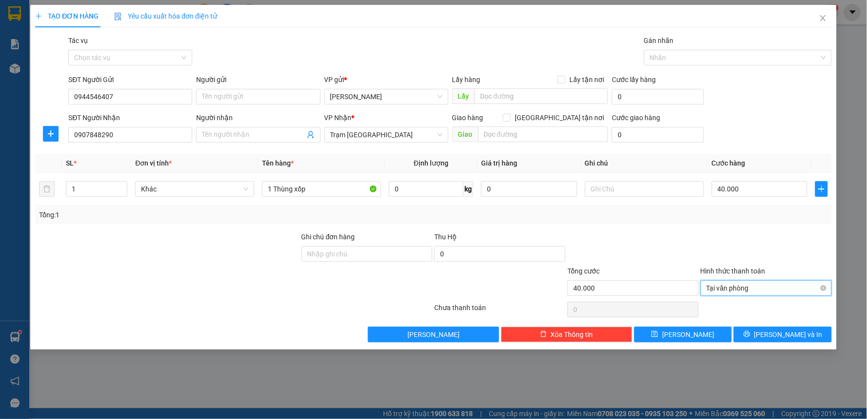
drag, startPoint x: 747, startPoint y: 278, endPoint x: 747, endPoint y: 284, distance: 5.9
click at [747, 284] on div "Hình thức thanh toán Tại văn phòng Tại văn phòng" at bounding box center [766, 282] width 131 height 34
type input "40.000"
click at [803, 283] on input "Hình thức thanh toán" at bounding box center [763, 288] width 113 height 15
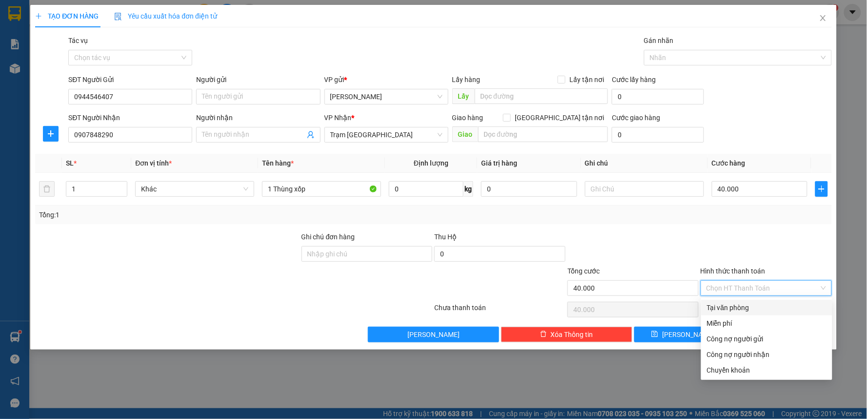
click at [765, 219] on div "Tổng: 1" at bounding box center [433, 214] width 789 height 11
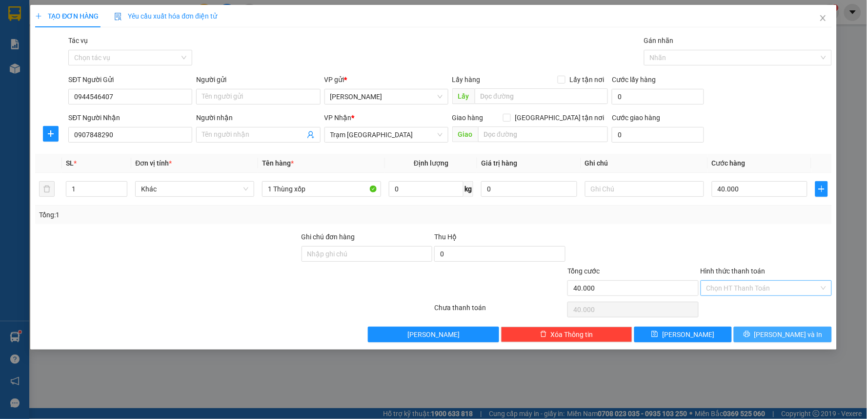
click at [750, 333] on icon "printer" at bounding box center [747, 334] width 6 height 6
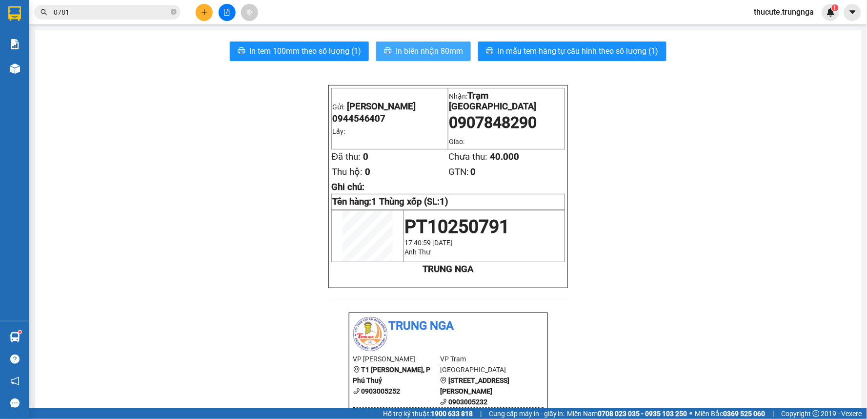
click at [417, 54] on span "In biên nhận 80mm" at bounding box center [429, 51] width 67 height 12
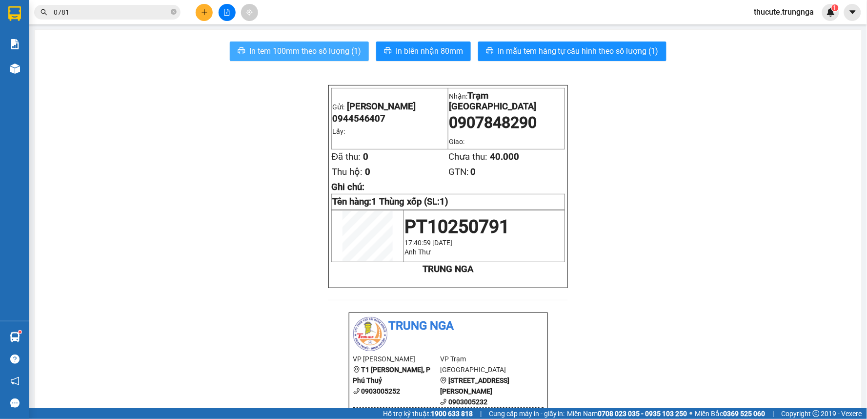
click at [277, 49] on span "In tem 100mm theo số lượng (1)" at bounding box center [305, 51] width 112 height 12
click at [302, 49] on span "In tem 100mm theo số lượng (1)" at bounding box center [305, 51] width 112 height 12
click at [208, 16] on button at bounding box center [204, 12] width 17 height 17
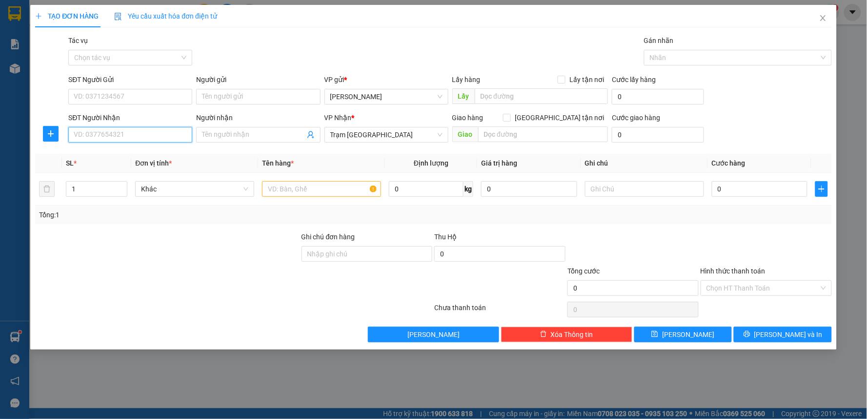
click at [145, 136] on input "SĐT Người Nhận" at bounding box center [130, 135] width 124 height 16
type input "0909380737"
click at [113, 97] on input "SĐT Người Gửi" at bounding box center [130, 97] width 124 height 16
type input "0925610972"
click at [288, 197] on input "text" at bounding box center [321, 189] width 119 height 16
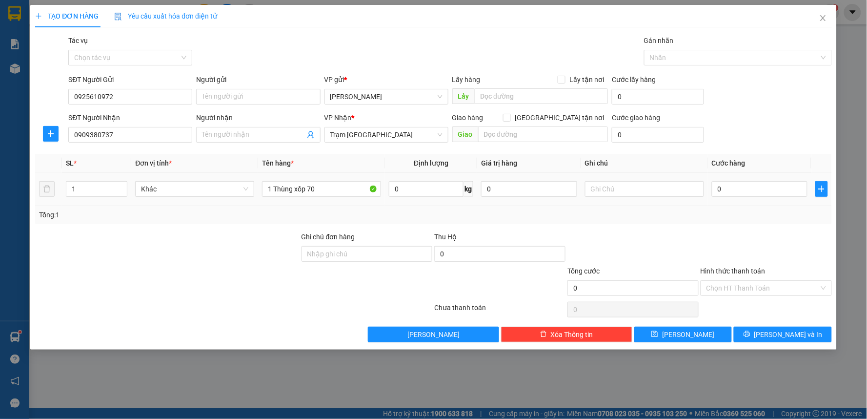
click at [293, 222] on div "Tổng: 1" at bounding box center [433, 214] width 797 height 19
click at [323, 194] on input "1 Thùng xốp 70" at bounding box center [321, 189] width 119 height 16
type input "1 Thùng xốp"
click at [764, 187] on input "0" at bounding box center [760, 189] width 96 height 16
type input "6"
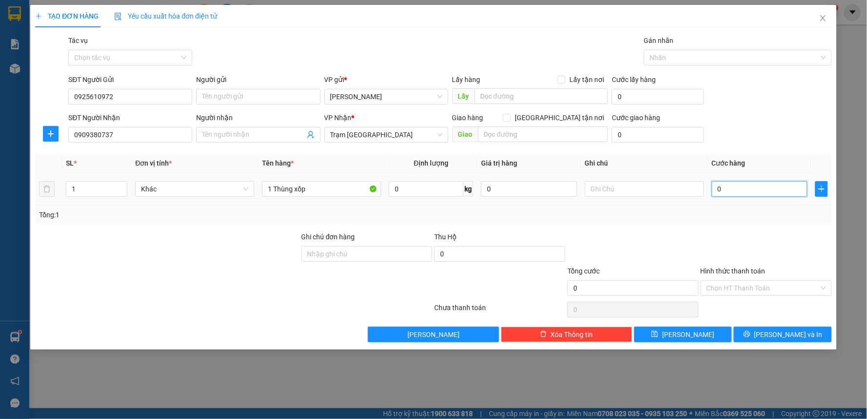
type input "6"
type input "60"
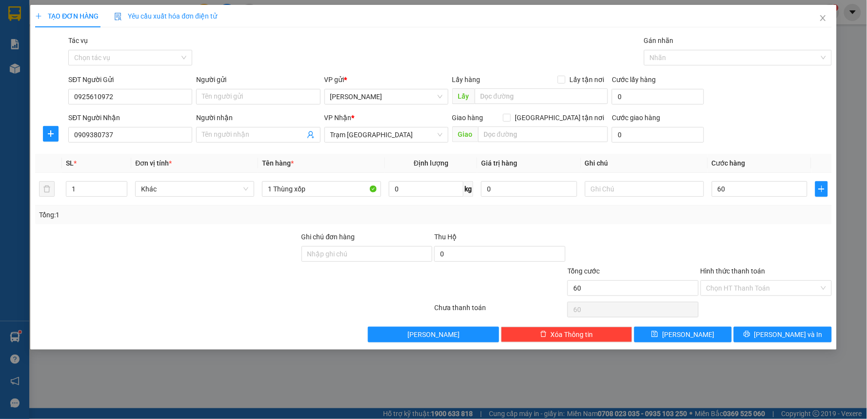
type input "60.000"
click at [762, 212] on div "Tổng: 1" at bounding box center [433, 214] width 789 height 11
click at [754, 288] on input "Hình thức thanh toán" at bounding box center [763, 288] width 113 height 15
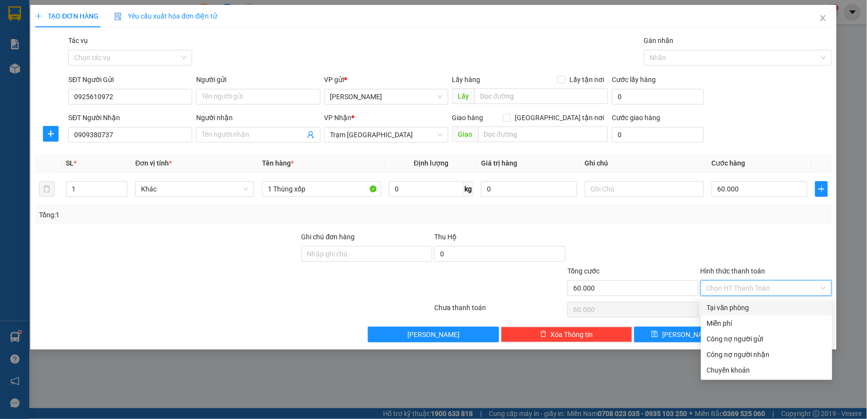
click at [729, 251] on div at bounding box center [766, 248] width 133 height 34
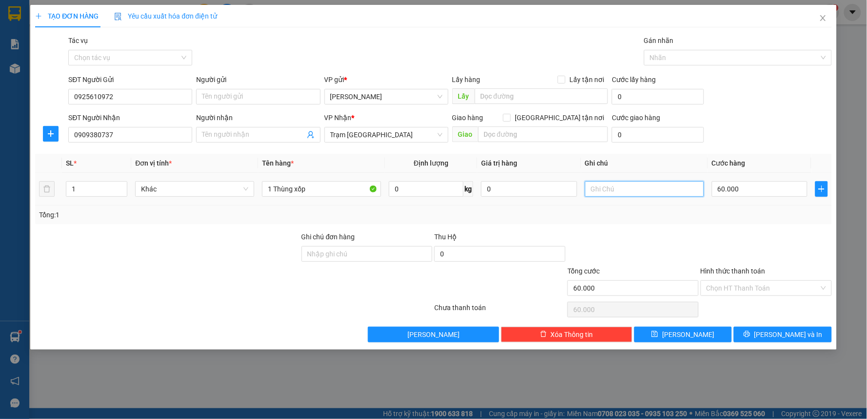
click at [597, 193] on input "text" at bounding box center [644, 189] width 119 height 16
type input "Hư ko chịu trách nhiệm , đi 0"
drag, startPoint x: 725, startPoint y: 276, endPoint x: 726, endPoint y: 284, distance: 7.4
click at [726, 279] on div "Hình thức thanh toán" at bounding box center [766, 272] width 131 height 15
click at [726, 284] on input "Hình thức thanh toán" at bounding box center [763, 288] width 113 height 15
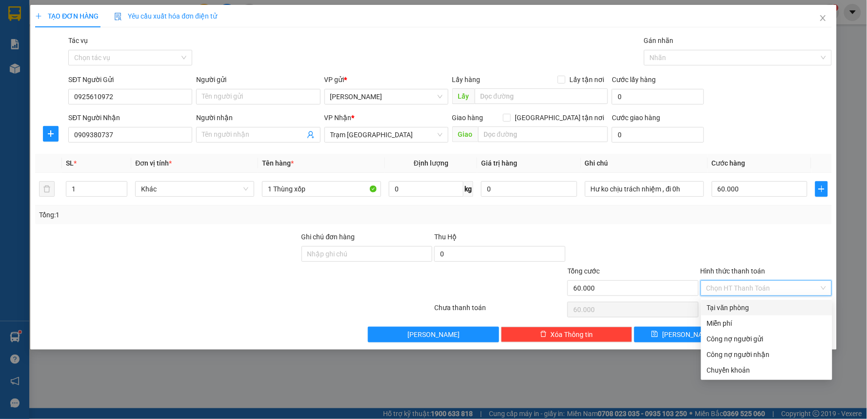
click at [726, 245] on div at bounding box center [766, 248] width 133 height 34
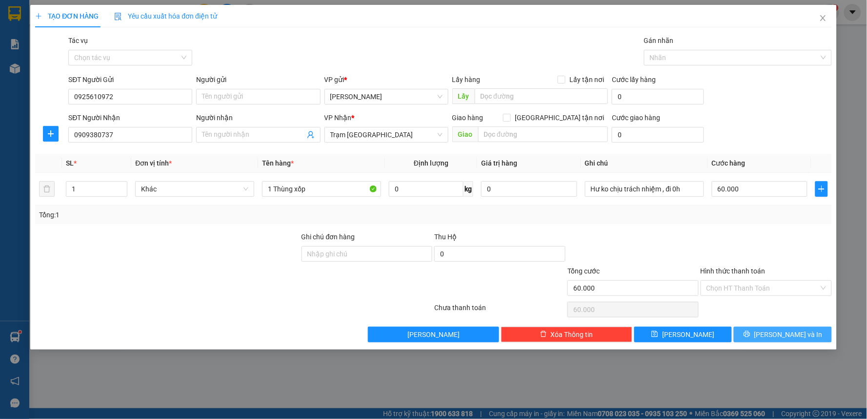
click at [759, 333] on button "[PERSON_NAME] và In" at bounding box center [783, 334] width 98 height 16
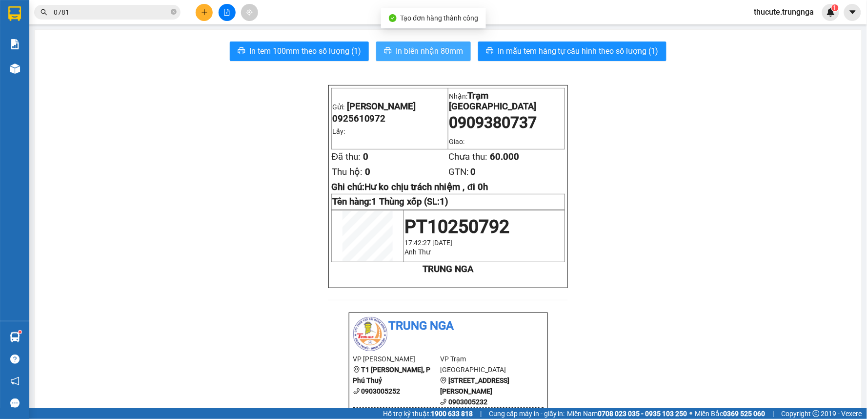
click at [438, 45] on span "In biên nhận 80mm" at bounding box center [429, 51] width 67 height 12
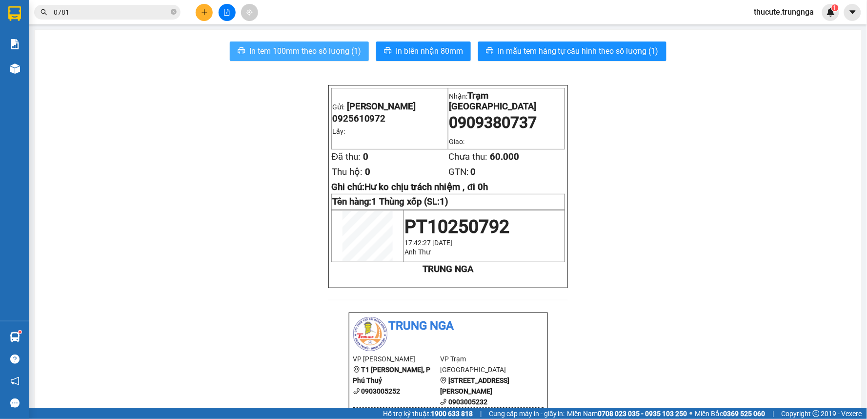
click at [319, 50] on span "In tem 100mm theo số lượng (1)" at bounding box center [305, 51] width 112 height 12
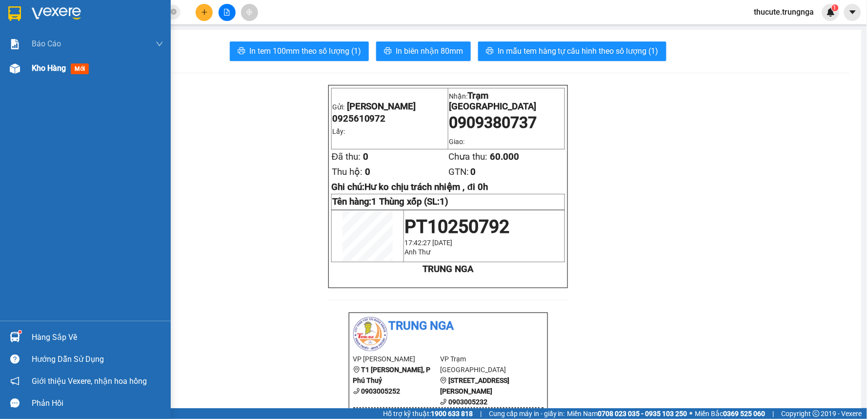
click at [29, 62] on div "Kho hàng mới" at bounding box center [85, 68] width 171 height 24
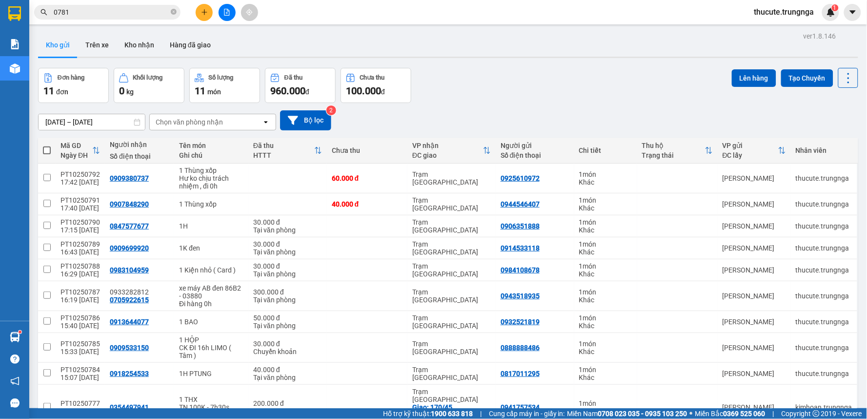
click at [620, 109] on div "11/10/2025 – 13/10/2025 Press the down arrow key to interact with the calendar …" at bounding box center [448, 120] width 820 height 35
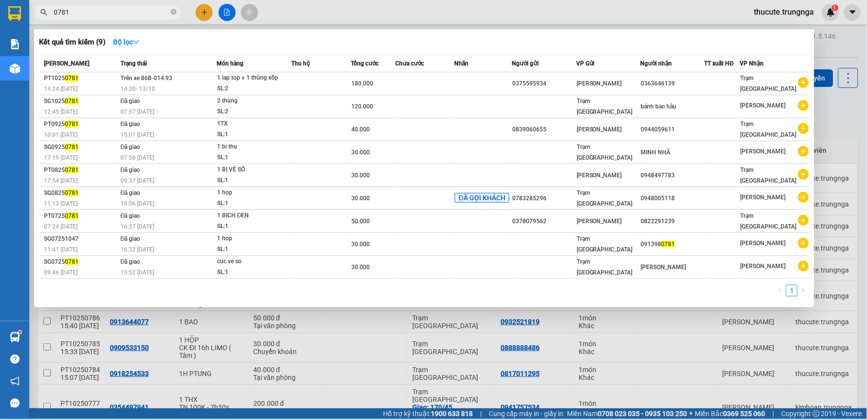
click at [104, 10] on input "0781" at bounding box center [111, 12] width 115 height 11
type input "0"
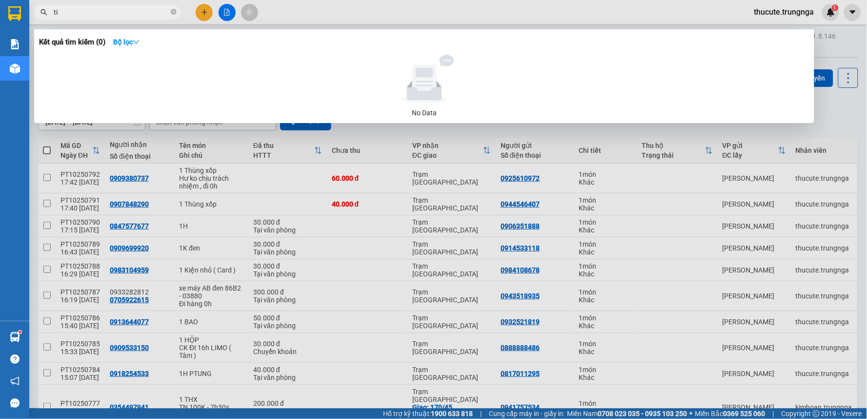
type input "t"
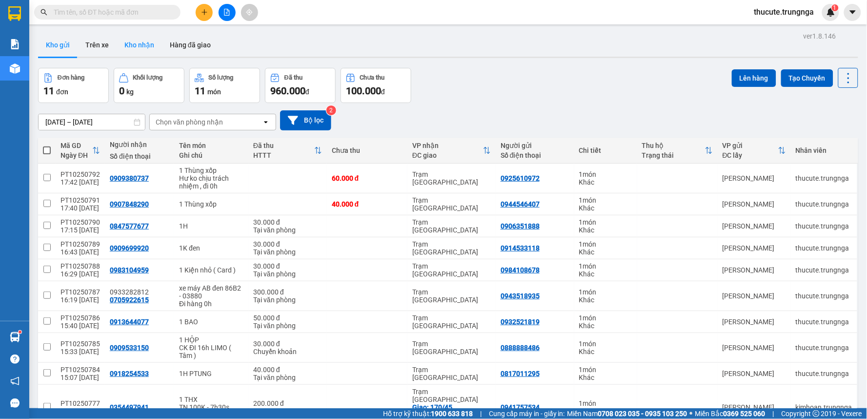
click at [142, 42] on button "Kho nhận" at bounding box center [139, 44] width 45 height 23
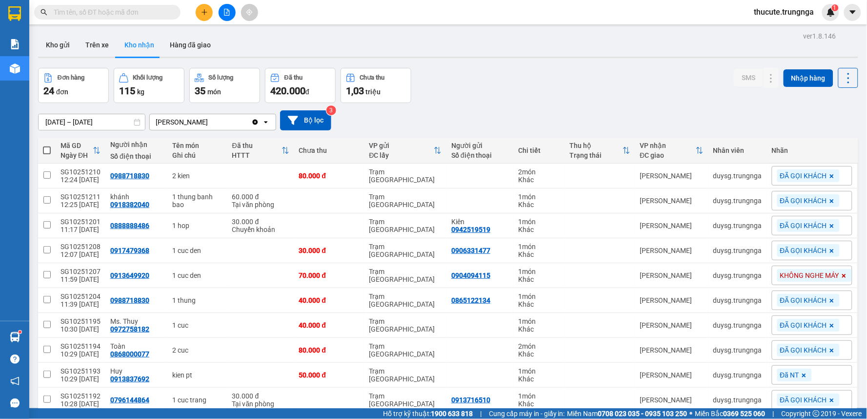
click at [801, 404] on span "100 / trang" at bounding box center [813, 409] width 35 height 10
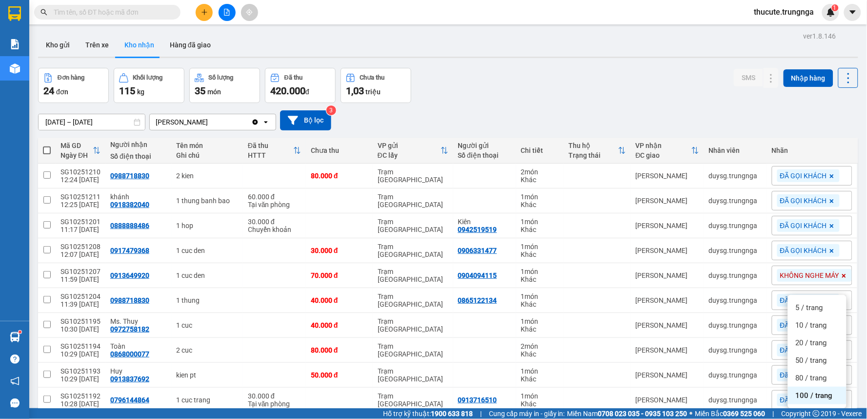
click at [137, 122] on icon at bounding box center [137, 122] width 7 height 7
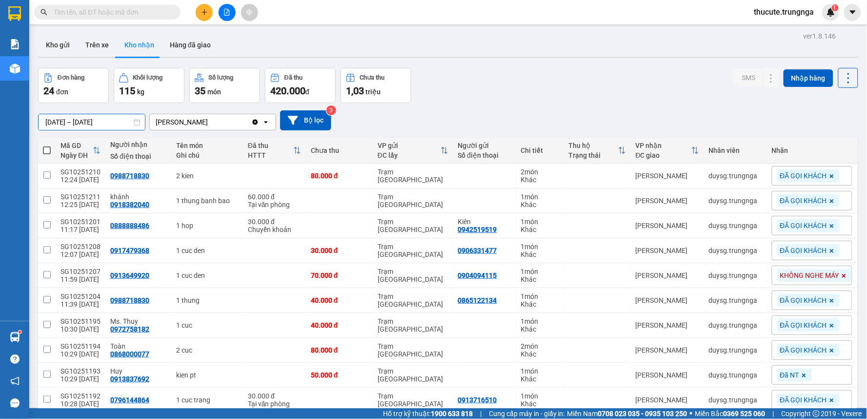
click at [114, 124] on input "[DATE] – [DATE]" at bounding box center [92, 122] width 106 height 16
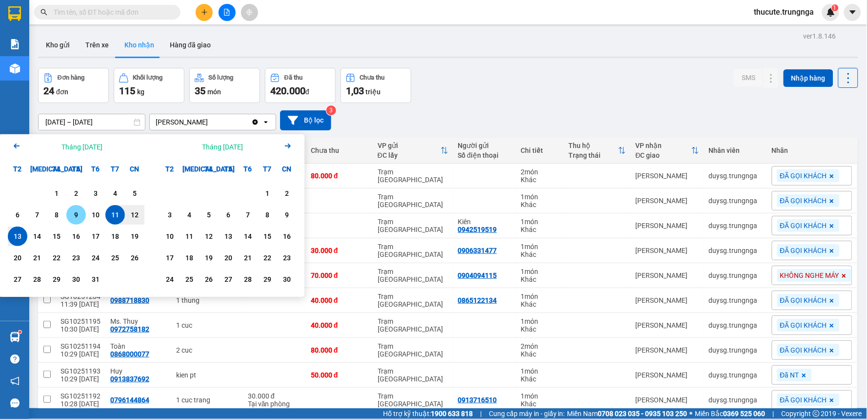
click at [78, 218] on div "9" at bounding box center [76, 215] width 14 height 12
click at [36, 239] on div "14" at bounding box center [37, 236] width 14 height 12
type input "09/10/2025 – 14/10/2025"
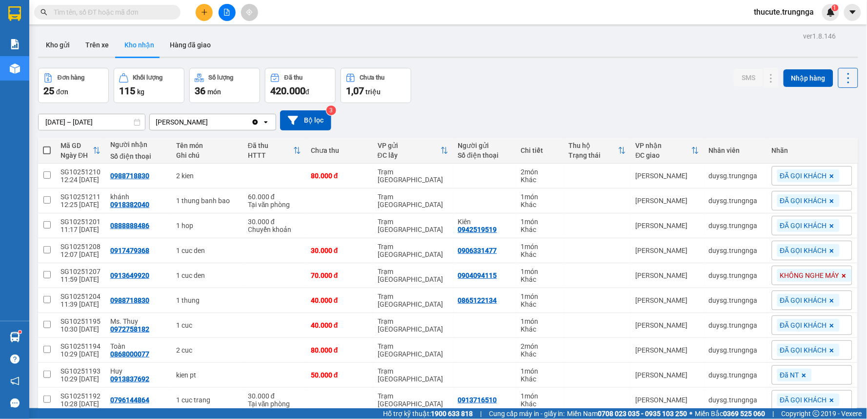
click at [151, 12] on input "text" at bounding box center [111, 12] width 115 height 11
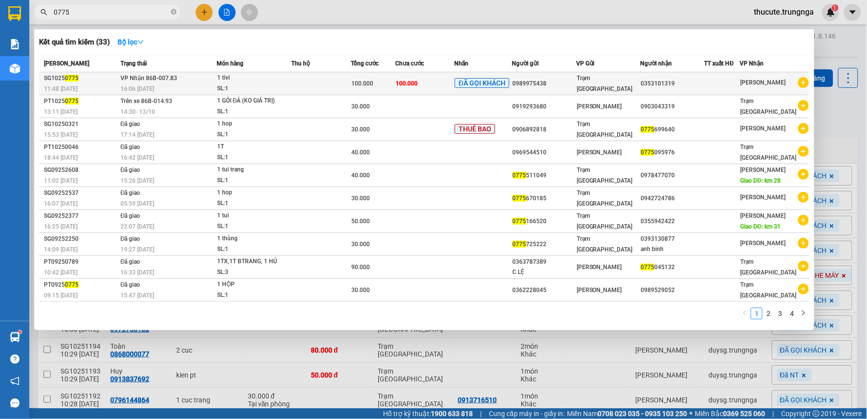
type input "0775"
click at [252, 79] on div "1 tivi" at bounding box center [253, 78] width 73 height 11
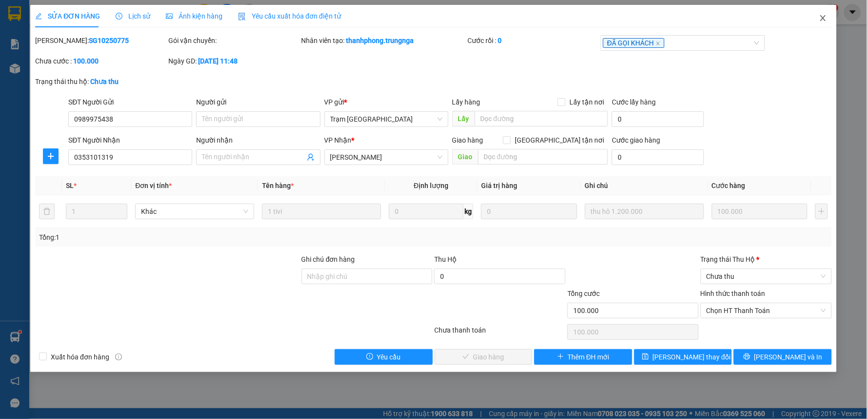
click at [819, 22] on span "Close" at bounding box center [823, 18] width 27 height 27
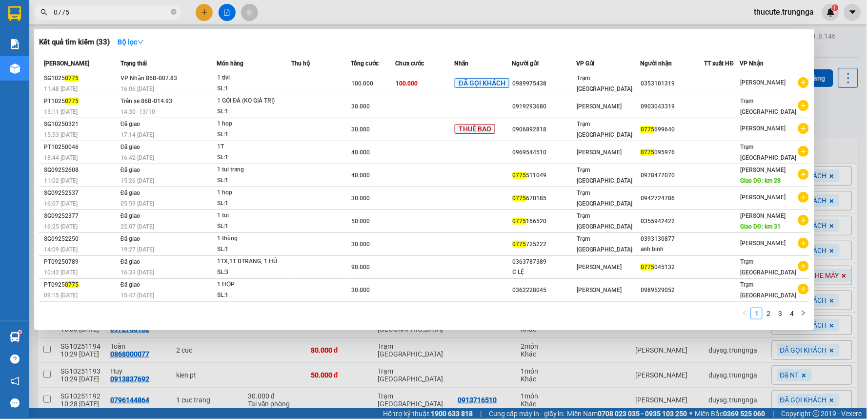
click at [111, 15] on input "0775" at bounding box center [111, 12] width 115 height 11
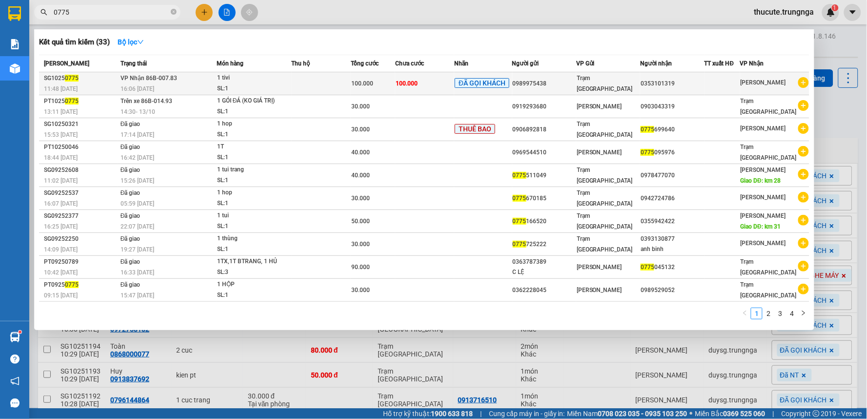
click at [295, 74] on td at bounding box center [321, 83] width 59 height 23
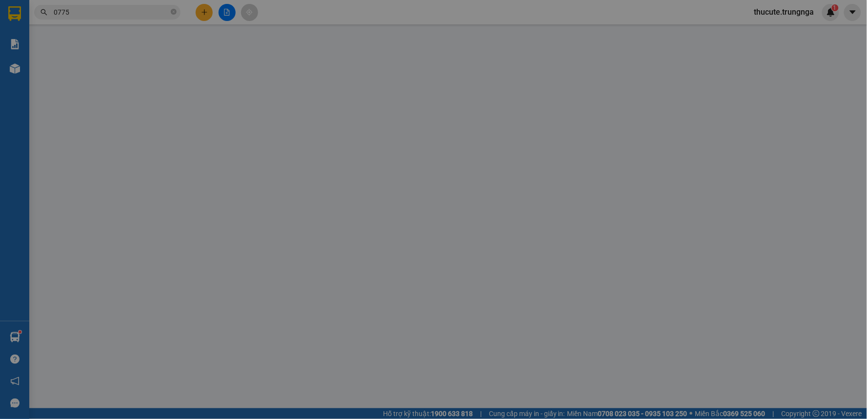
type input "0989975438"
type input "0353101319"
type input "100.000"
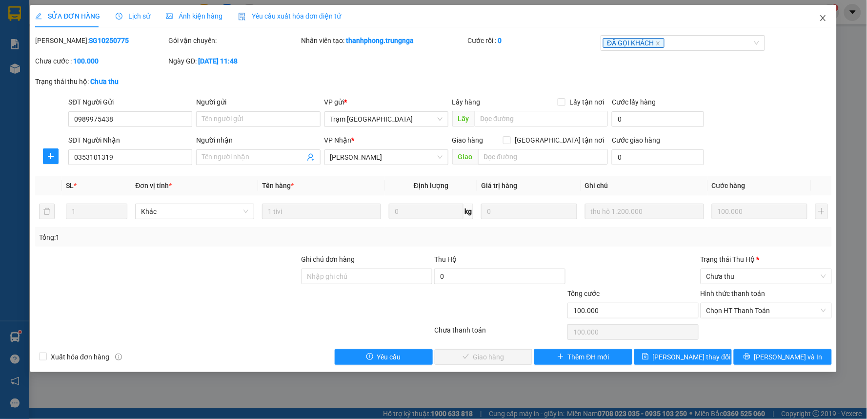
click at [821, 16] on icon "close" at bounding box center [822, 18] width 5 height 6
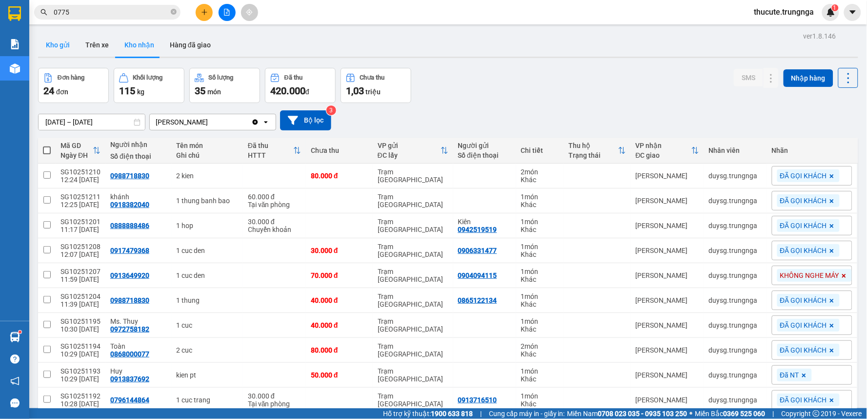
click at [54, 41] on button "Kho gửi" at bounding box center [58, 44] width 40 height 23
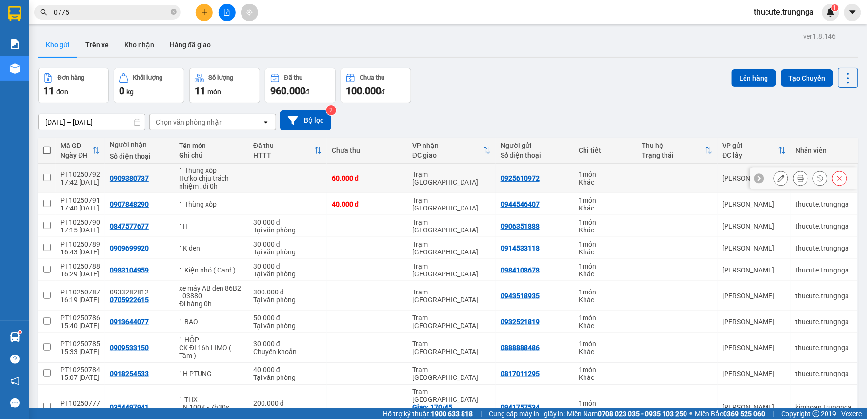
click at [778, 177] on icon at bounding box center [781, 178] width 7 height 7
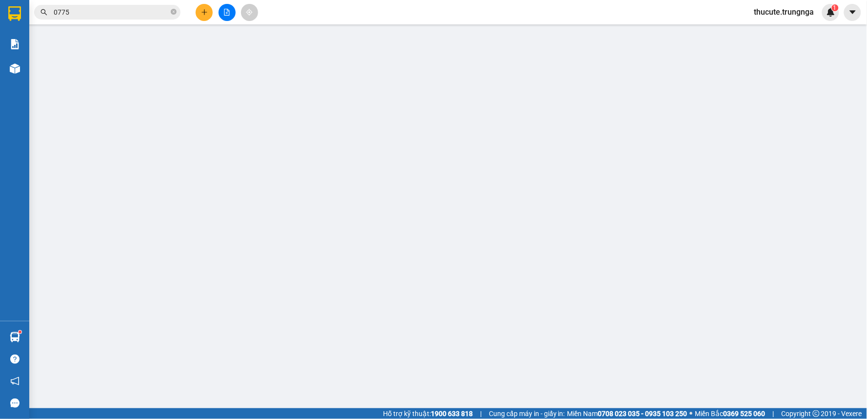
type input "0925610972"
type input "0909380737"
type input "60.000"
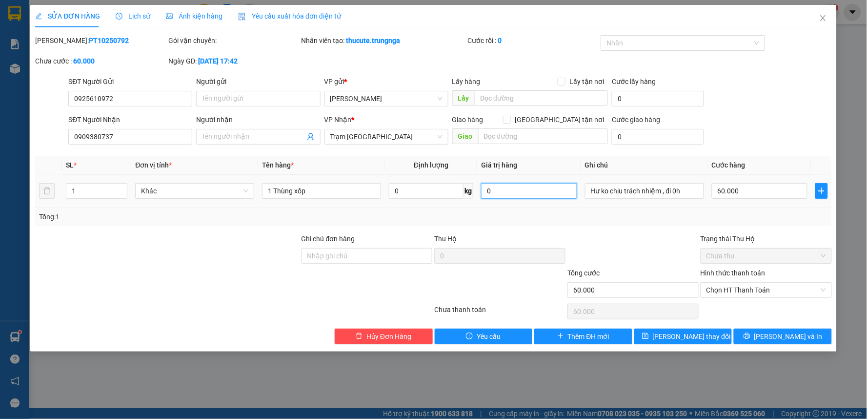
click at [551, 189] on input "0" at bounding box center [529, 191] width 96 height 16
click at [502, 246] on div "Thu Hộ" at bounding box center [499, 240] width 131 height 15
click at [635, 226] on div "Total Paid Fee 0 Total UnPaid Fee 60.000 Cash Collection Total Fee Mã ĐH: PT102…" at bounding box center [433, 189] width 797 height 309
click at [818, 17] on span "Close" at bounding box center [823, 18] width 27 height 27
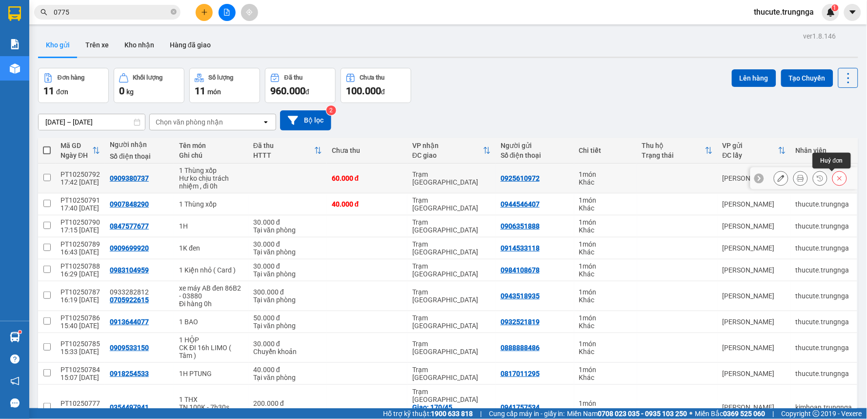
click at [836, 180] on icon at bounding box center [839, 178] width 7 height 7
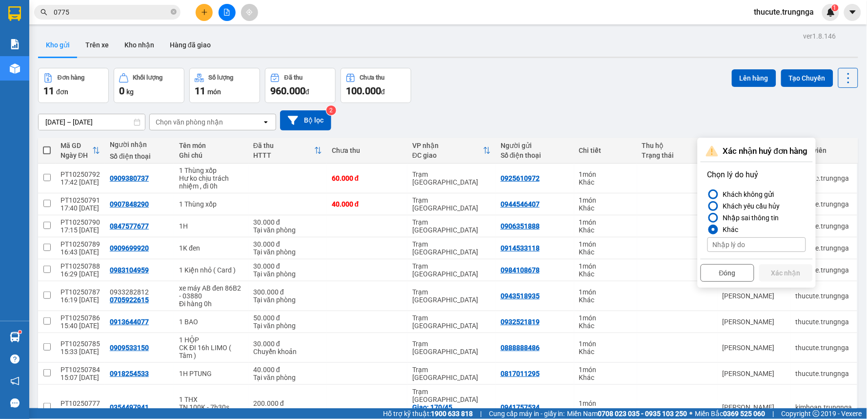
click at [738, 246] on input at bounding box center [757, 244] width 99 height 15
type input "khách mo"
click at [771, 272] on button "Xác nhận" at bounding box center [786, 273] width 54 height 18
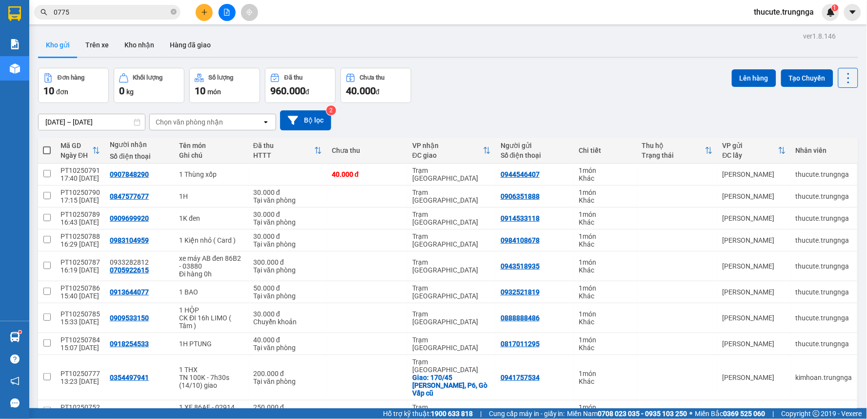
click at [197, 18] on div at bounding box center [226, 12] width 73 height 17
click at [198, 16] on button at bounding box center [204, 12] width 17 height 17
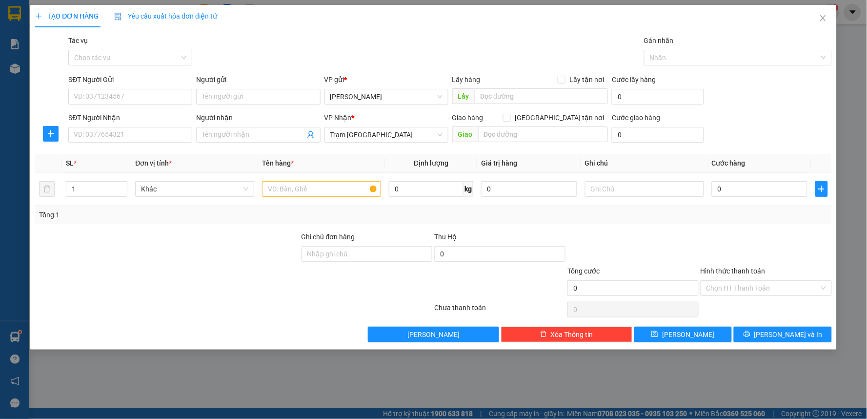
click at [106, 85] on div "SĐT Người Gửi" at bounding box center [130, 81] width 124 height 15
click at [109, 98] on input "SĐT Người Gửi" at bounding box center [130, 97] width 124 height 16
type input "0925610972"
click at [101, 130] on input "SĐT Người Nhận" at bounding box center [130, 135] width 124 height 16
type input "090380737"
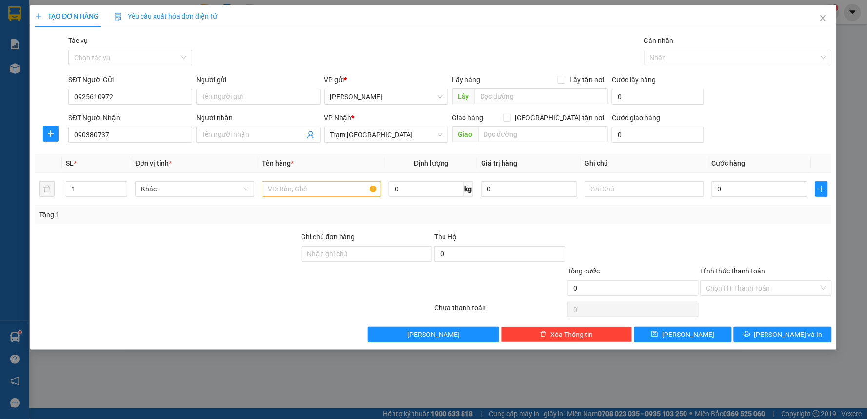
click at [313, 171] on th "Tên hàng *" at bounding box center [321, 163] width 127 height 19
click at [313, 186] on input "text" at bounding box center [321, 189] width 119 height 16
type input "1 thùng xốp"
click at [632, 191] on input "text" at bounding box center [644, 189] width 119 height 16
type input "thu hộ"
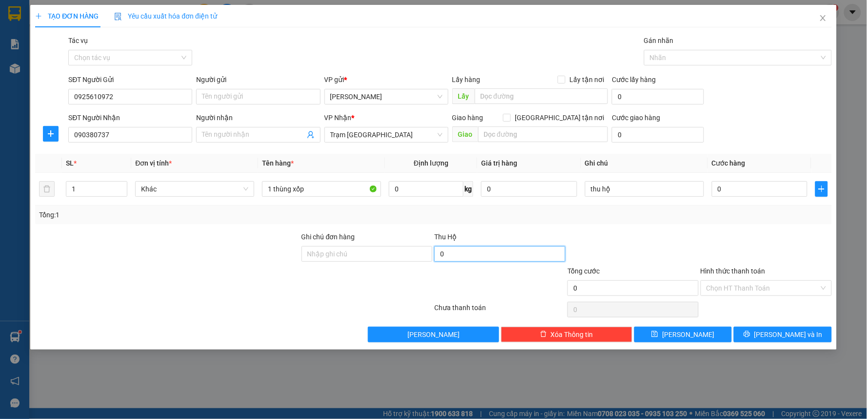
click at [509, 259] on input "0" at bounding box center [499, 254] width 131 height 16
click at [524, 251] on input "2.170" at bounding box center [499, 254] width 131 height 16
type input "2.170.000"
click at [641, 227] on div "Transit Pickup Surcharge Ids Transit Deliver Surcharge Ids Transit Deliver Surc…" at bounding box center [433, 188] width 797 height 307
click at [625, 190] on input "thu hộ" at bounding box center [644, 189] width 119 height 16
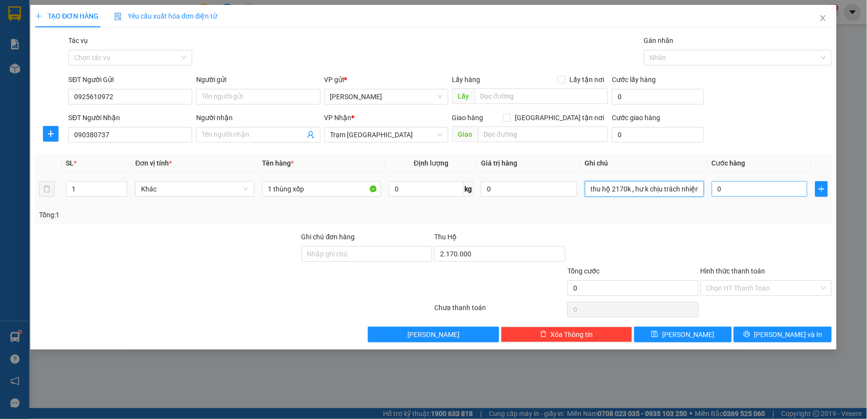
type input "thu hộ 2170k , hư k chịu trách nhiệm"
click at [765, 192] on input "0" at bounding box center [760, 189] width 96 height 16
type input "6"
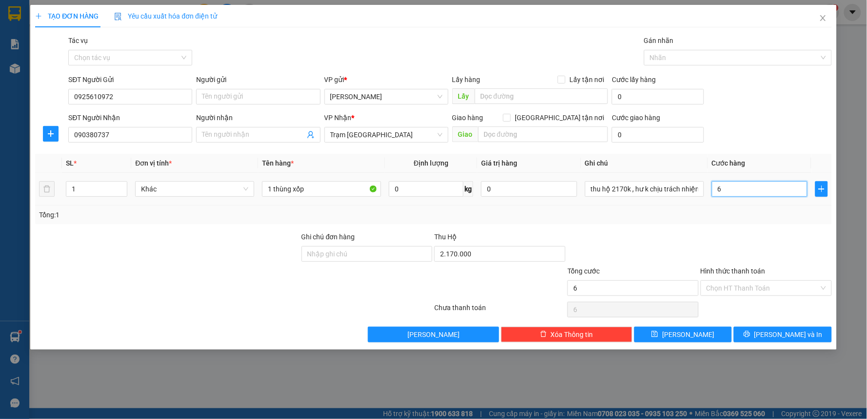
type input "60"
type input "60.000"
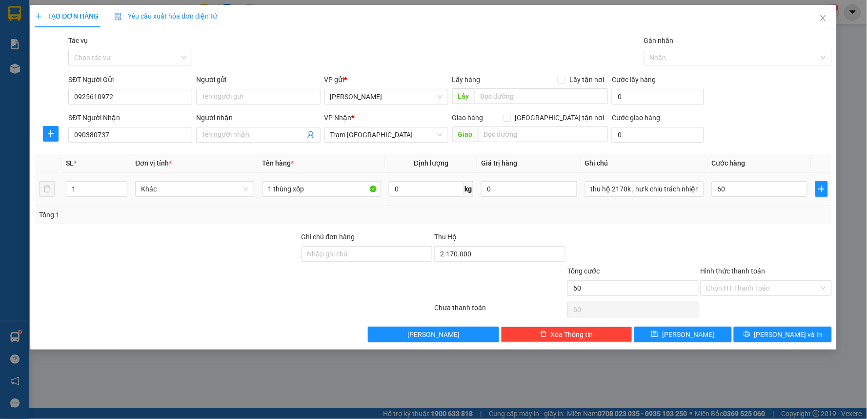
type input "60.000"
click at [756, 236] on div at bounding box center [766, 248] width 133 height 34
click at [744, 291] on input "Hình thức thanh toán" at bounding box center [763, 288] width 113 height 15
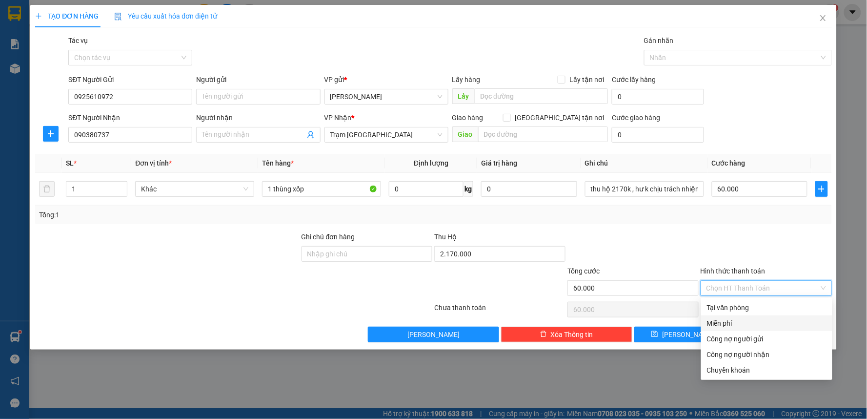
click at [721, 315] on div "Miễn phí" at bounding box center [766, 323] width 131 height 16
type input "0"
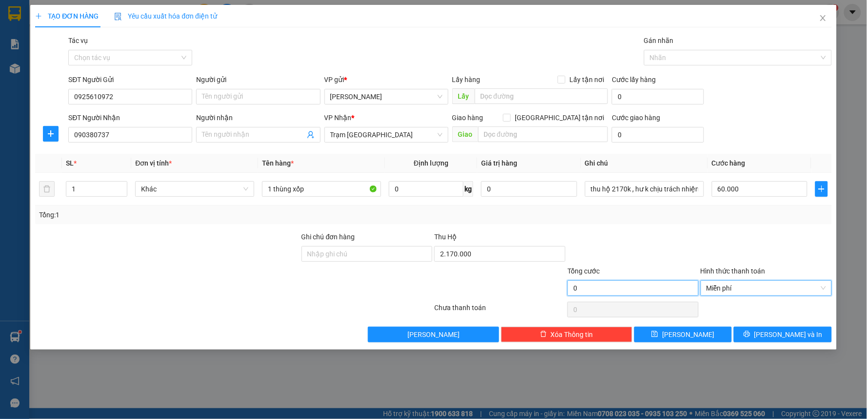
drag, startPoint x: 621, startPoint y: 293, endPoint x: 630, endPoint y: 293, distance: 8.8
click at [621, 293] on input "0" at bounding box center [633, 288] width 131 height 16
click at [722, 286] on span "Miễn phí" at bounding box center [767, 288] width 120 height 15
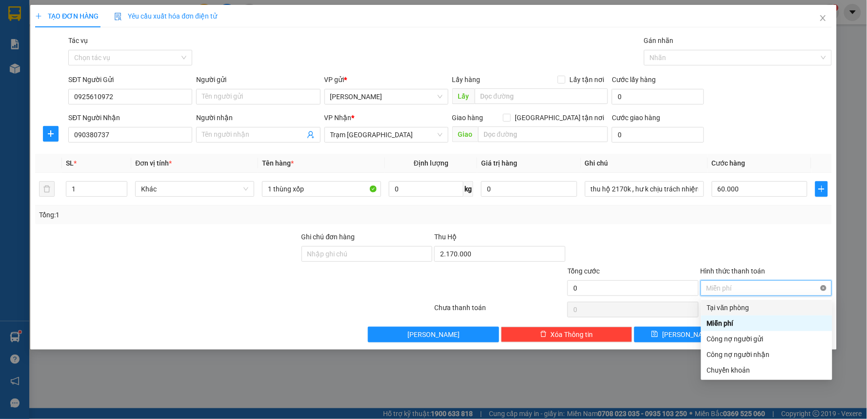
type input "60.000"
click at [783, 244] on div at bounding box center [766, 248] width 133 height 34
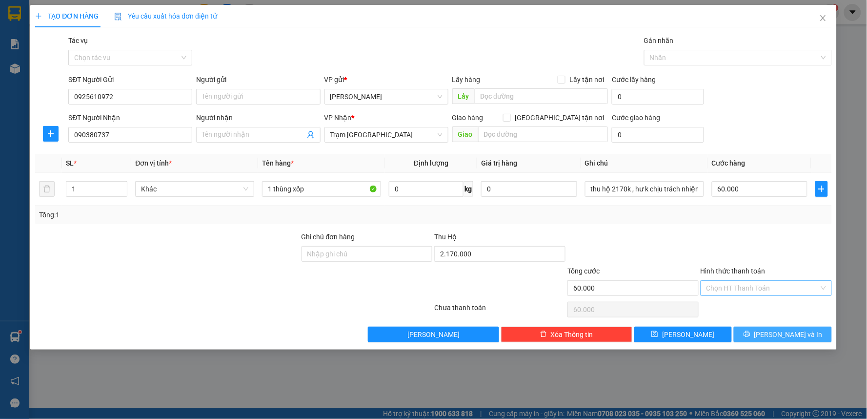
click at [775, 335] on span "[PERSON_NAME] và In" at bounding box center [789, 334] width 68 height 11
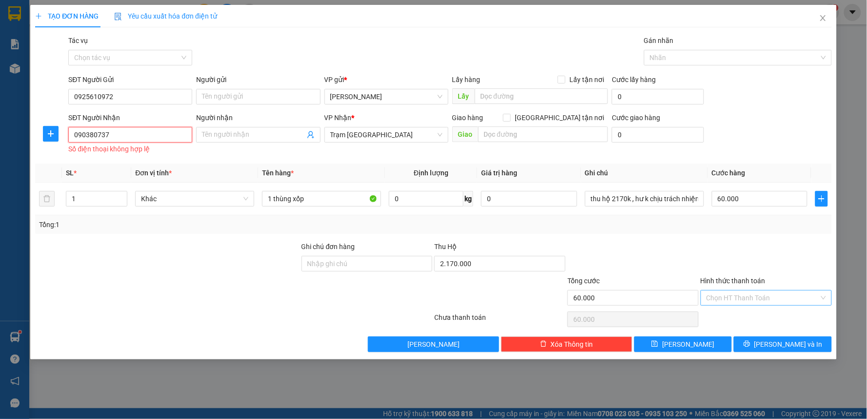
click at [115, 134] on input "090380737" at bounding box center [130, 135] width 124 height 16
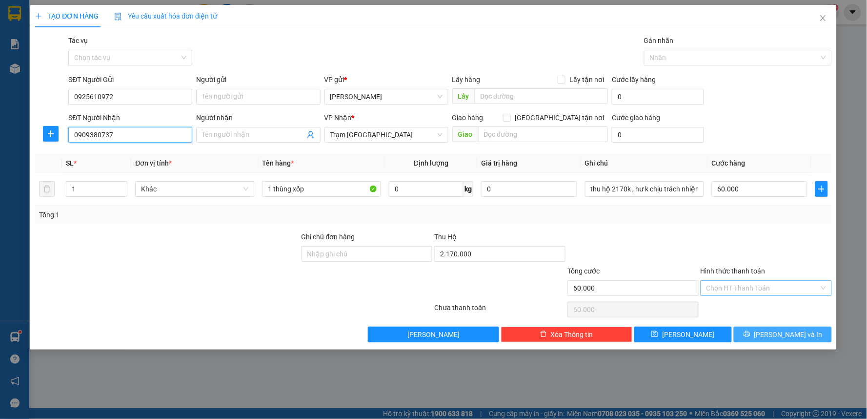
type input "0909380737"
click at [796, 334] on span "[PERSON_NAME] và In" at bounding box center [789, 334] width 68 height 11
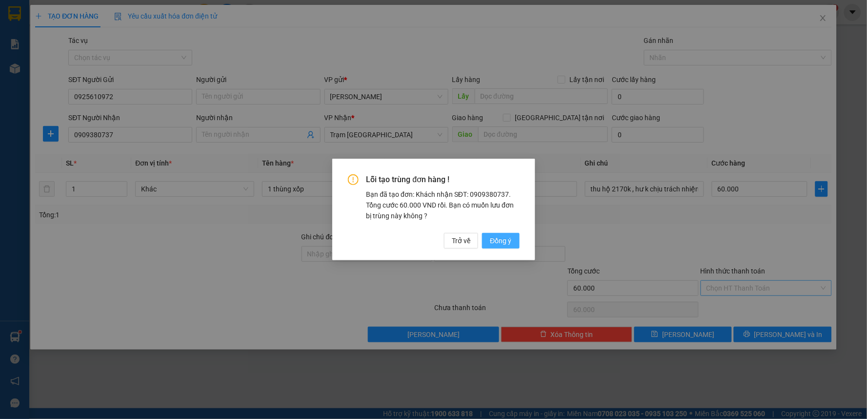
click at [497, 240] on span "Đồng ý" at bounding box center [500, 240] width 21 height 11
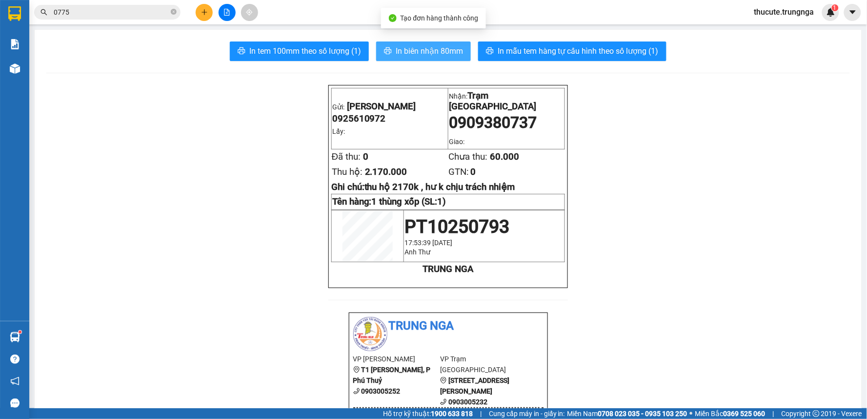
click at [414, 51] on span "In biên nhận 80mm" at bounding box center [429, 51] width 67 height 12
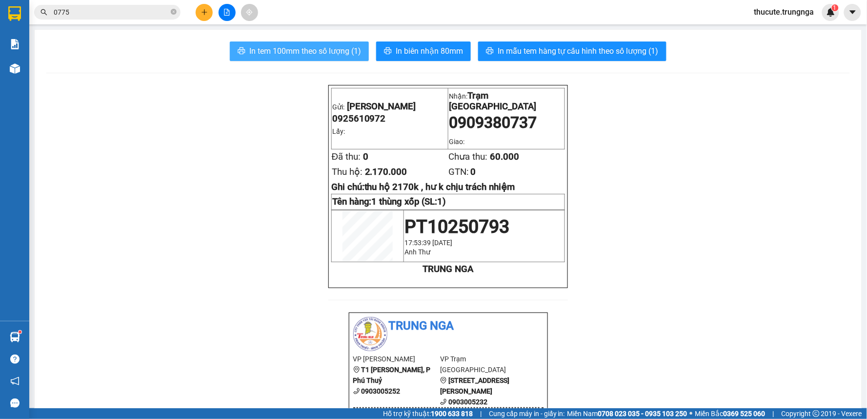
click at [338, 56] on span "In tem 100mm theo số lượng (1)" at bounding box center [305, 51] width 112 height 12
click at [313, 43] on button "In tem 100mm theo số lượng (1)" at bounding box center [299, 51] width 139 height 20
click at [319, 47] on span "In tem 100mm theo số lượng (1)" at bounding box center [305, 51] width 112 height 12
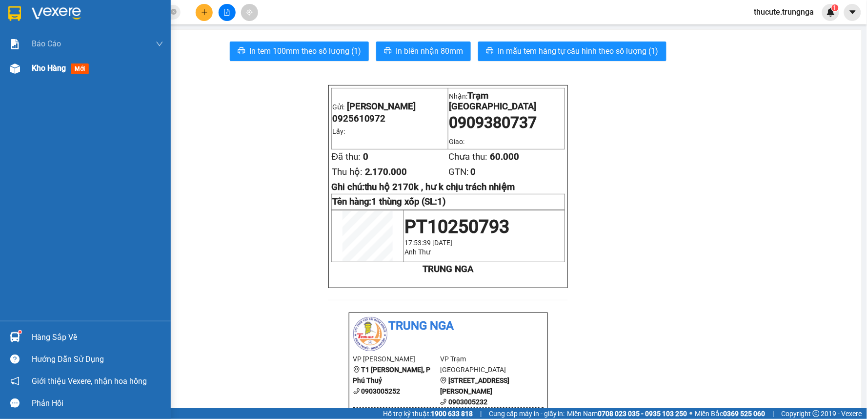
click at [42, 69] on span "Kho hàng" at bounding box center [49, 67] width 34 height 9
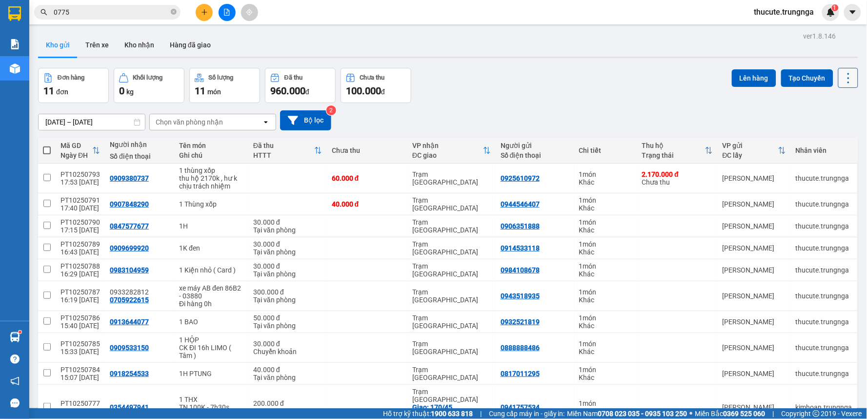
click at [842, 79] on icon at bounding box center [849, 78] width 14 height 14
click at [79, 12] on input "0775" at bounding box center [111, 12] width 115 height 11
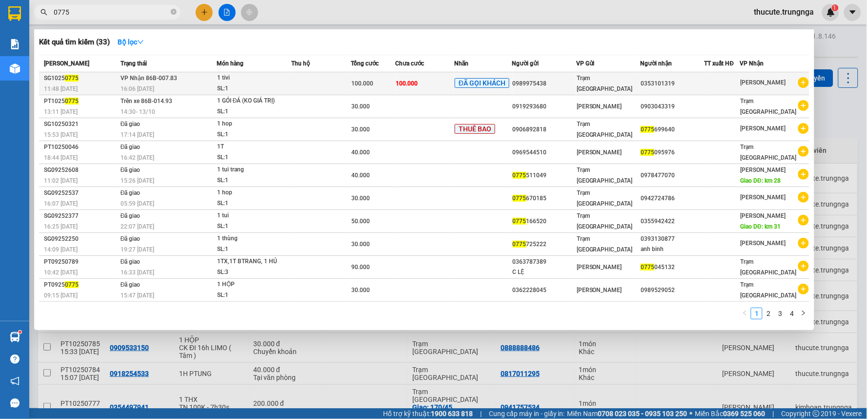
click at [164, 81] on span "VP Nhận 86B-007.83" at bounding box center [149, 78] width 57 height 7
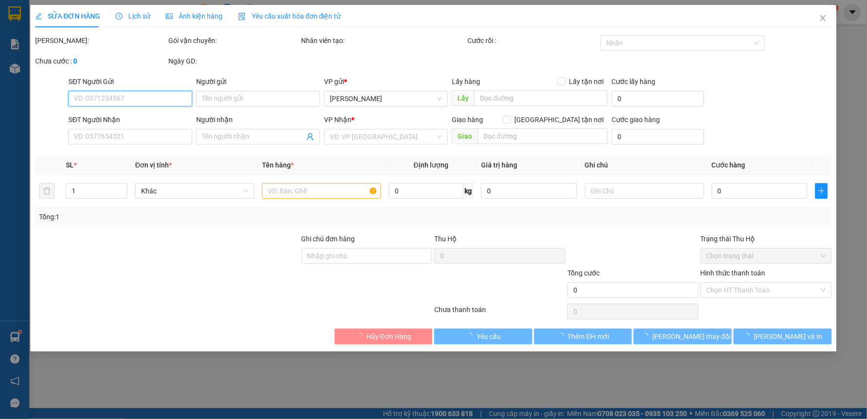
type input "0989975438"
type input "0353101319"
type input "100.000"
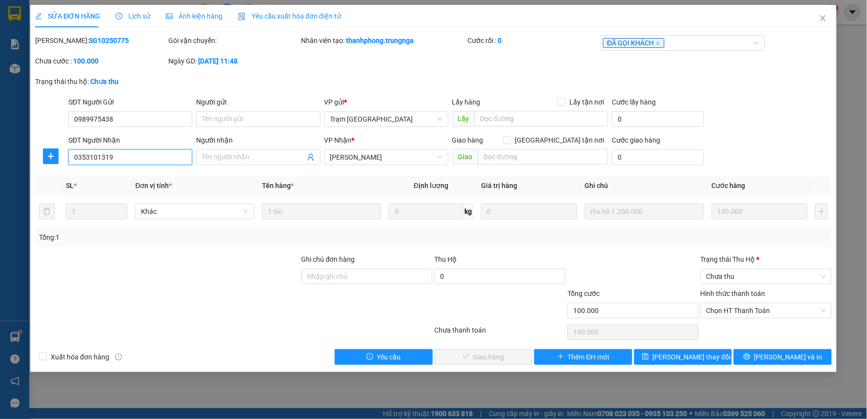
click at [122, 159] on input "0353101319" at bounding box center [130, 157] width 124 height 16
click at [122, 119] on input "0989975438" at bounding box center [130, 119] width 124 height 16
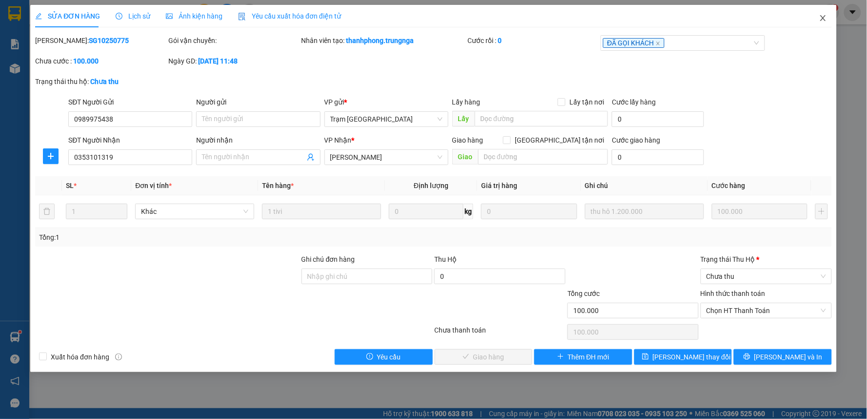
click at [823, 18] on icon "close" at bounding box center [823, 18] width 8 height 8
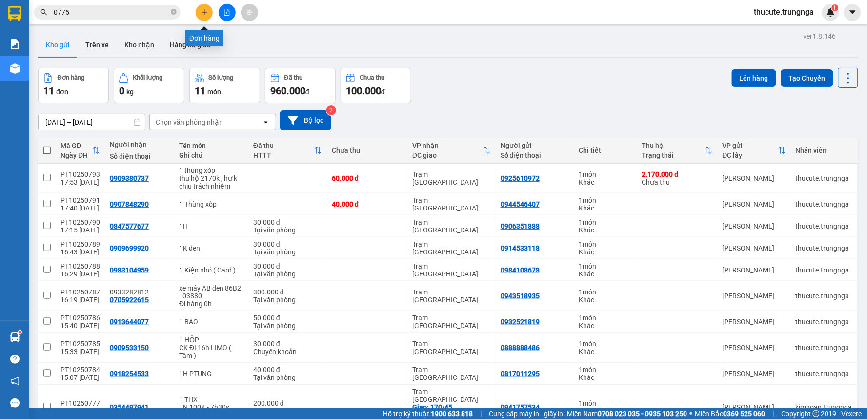
click at [200, 10] on button at bounding box center [204, 12] width 17 height 17
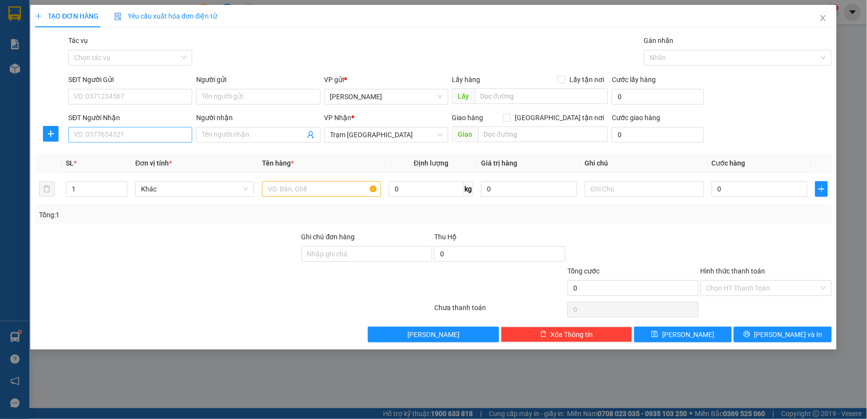
click at [104, 125] on div "SĐT Người Nhận" at bounding box center [130, 119] width 124 height 15
click at [97, 143] on input "SĐT Người Nhận" at bounding box center [130, 135] width 124 height 16
click at [147, 154] on div "0947776666" at bounding box center [130, 154] width 112 height 11
type input "0947776666"
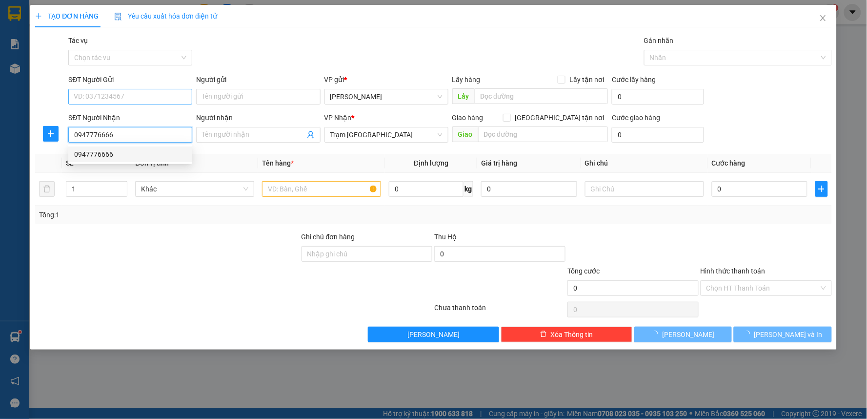
type input "30.000"
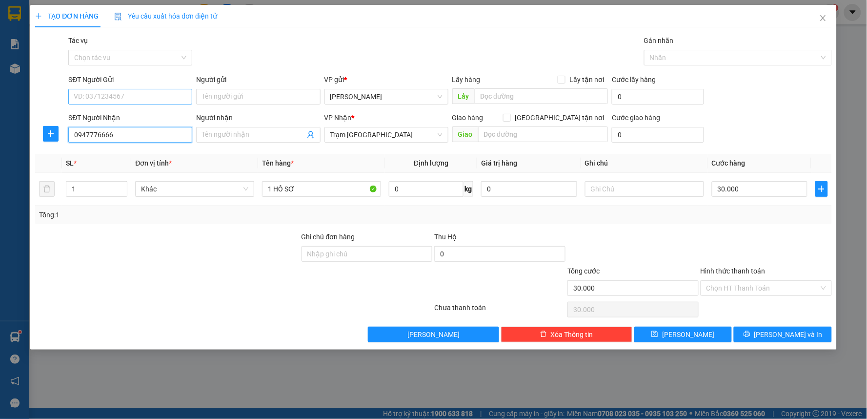
type input "0947776666"
click at [145, 102] on input "SĐT Người Gửi" at bounding box center [130, 97] width 124 height 16
click at [130, 111] on div "0938691930" at bounding box center [130, 116] width 112 height 11
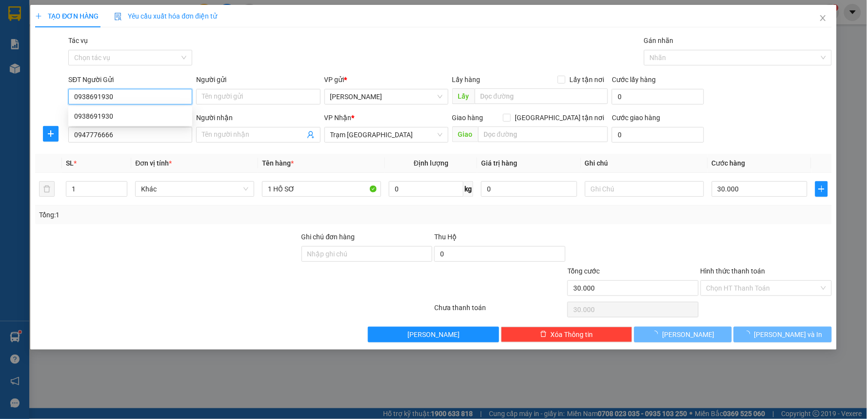
type input "0938691930"
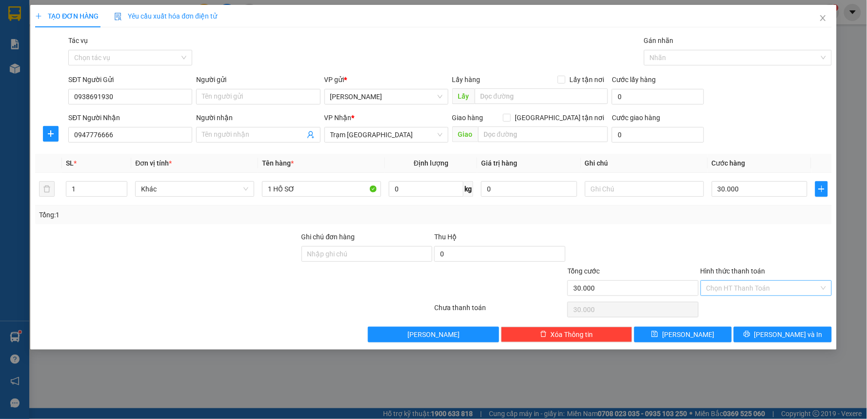
click at [740, 285] on input "Hình thức thanh toán" at bounding box center [763, 288] width 113 height 15
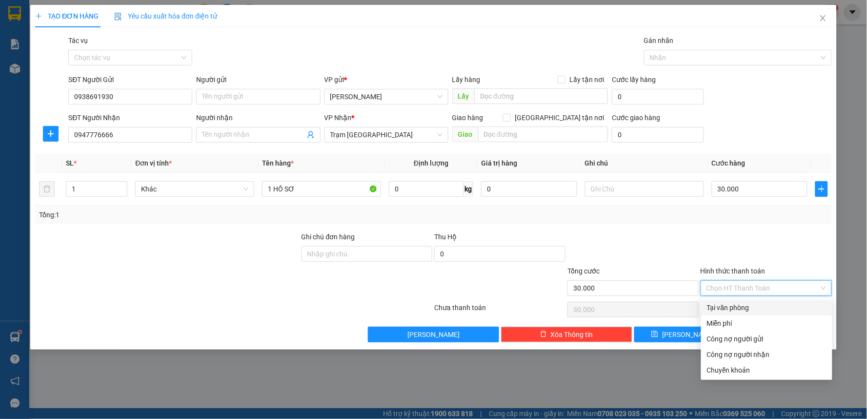
click at [735, 308] on div "Tại văn phòng" at bounding box center [767, 307] width 120 height 11
type input "0"
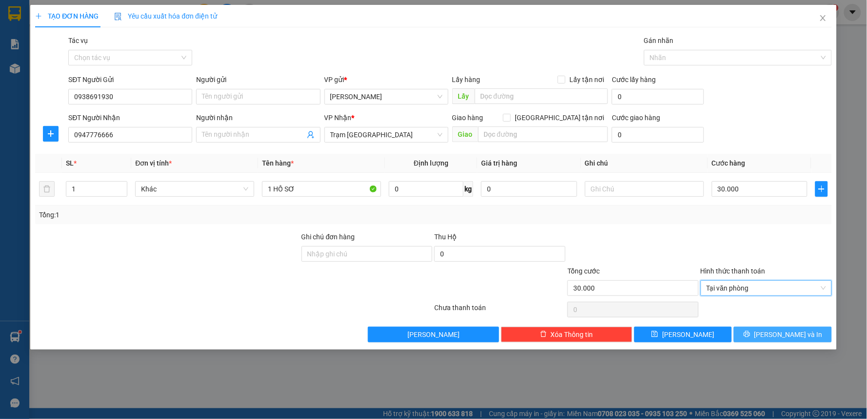
click at [787, 333] on span "[PERSON_NAME] và In" at bounding box center [789, 334] width 68 height 11
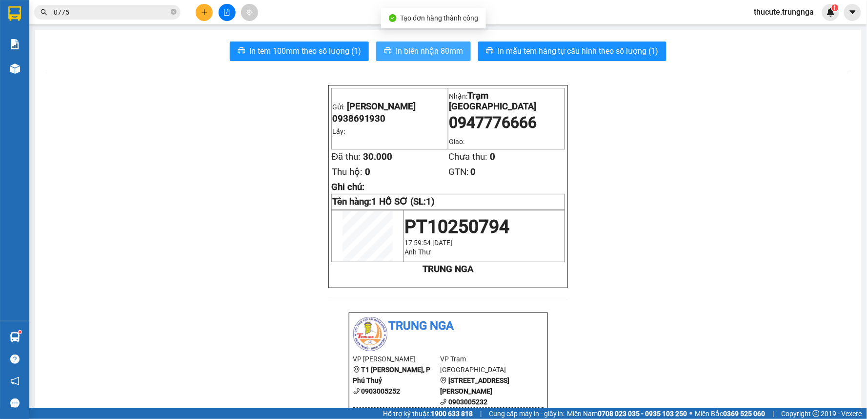
click at [433, 52] on span "In biên nhận 80mm" at bounding box center [429, 51] width 67 height 12
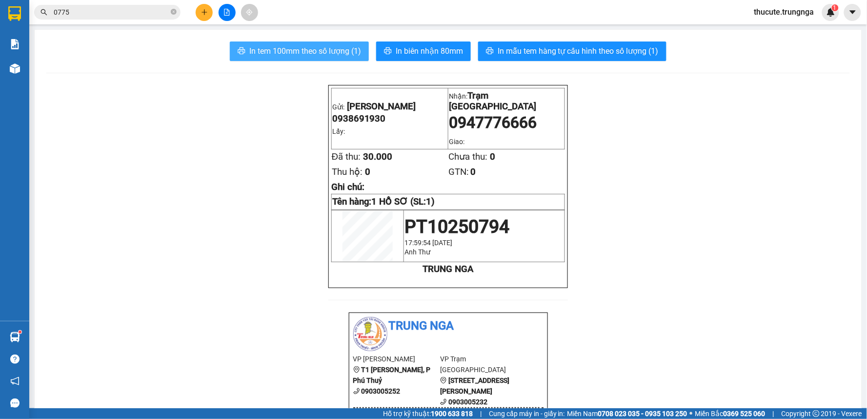
click at [285, 41] on button "In tem 100mm theo số lượng (1)" at bounding box center [299, 51] width 139 height 20
click at [312, 54] on span "In tem 100mm theo số lượng (1)" at bounding box center [305, 51] width 112 height 12
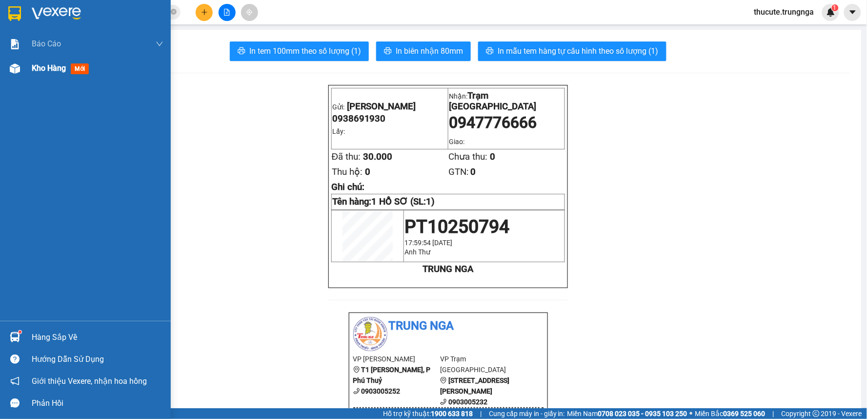
click at [17, 70] on img at bounding box center [15, 68] width 10 height 10
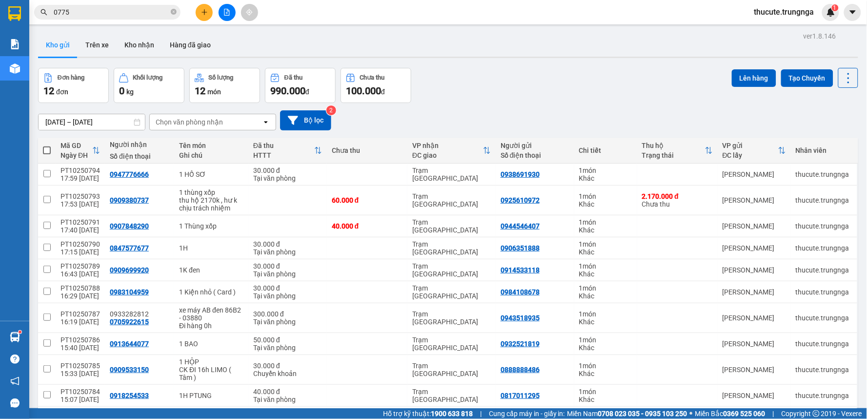
click at [134, 11] on input "0775" at bounding box center [111, 12] width 115 height 11
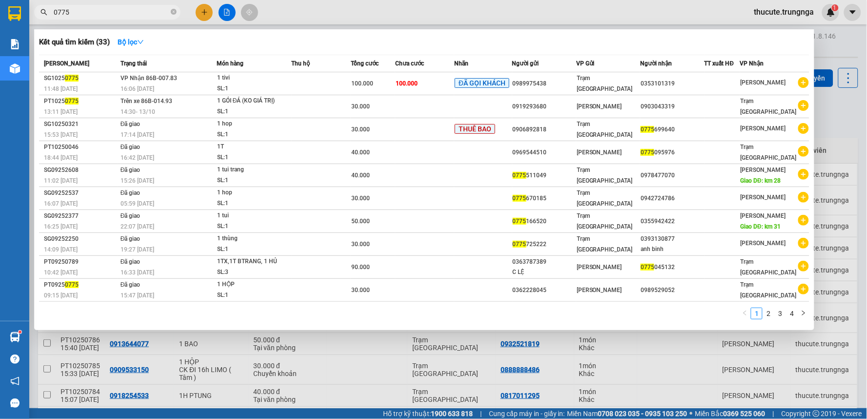
click at [481, 7] on div at bounding box center [433, 209] width 867 height 419
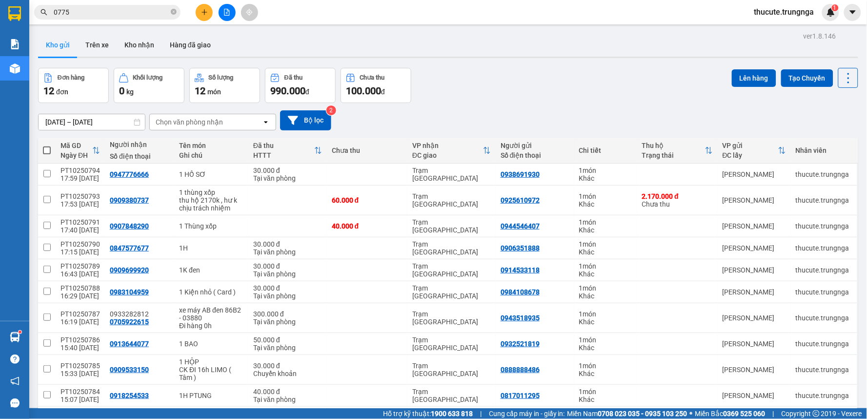
click at [201, 10] on icon "plus" at bounding box center [204, 12] width 7 height 7
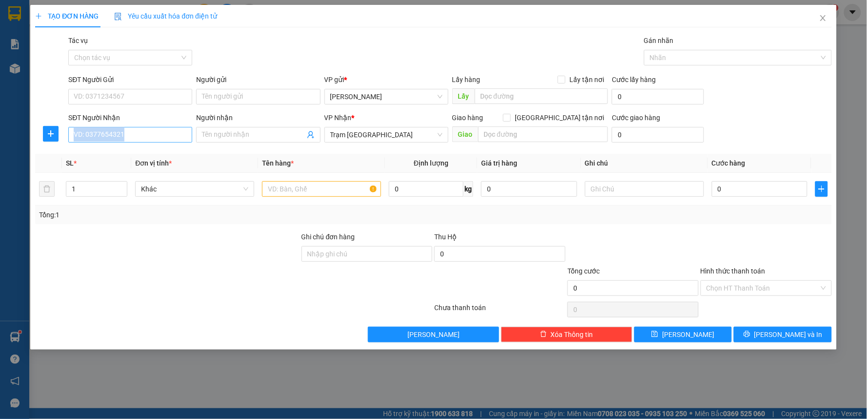
click at [123, 143] on div "SĐT Người Nhận VD: 0377654321" at bounding box center [130, 129] width 124 height 34
click at [123, 137] on input "SĐT Người Nhận" at bounding box center [130, 135] width 124 height 16
click at [143, 133] on input "SĐT Người Nhận" at bounding box center [130, 135] width 124 height 16
click at [129, 135] on input "SĐT Người Nhận" at bounding box center [130, 135] width 124 height 16
paste input "0989975438"
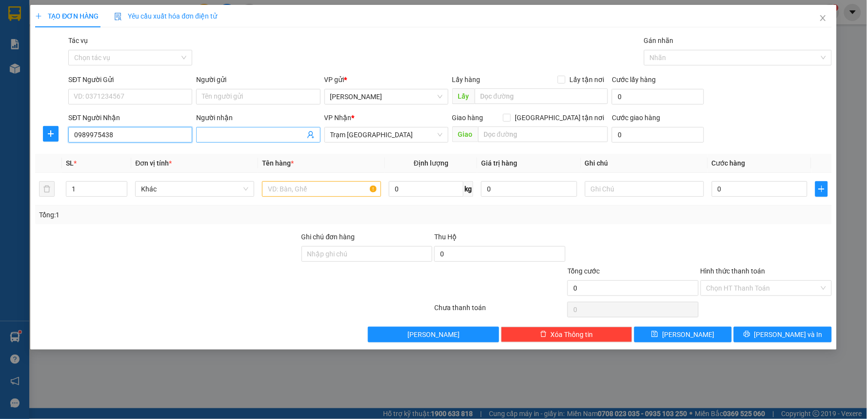
type input "0989975438"
click at [248, 137] on input "Người nhận" at bounding box center [253, 134] width 102 height 11
type input "A"
click at [281, 191] on input "text" at bounding box center [321, 189] width 119 height 16
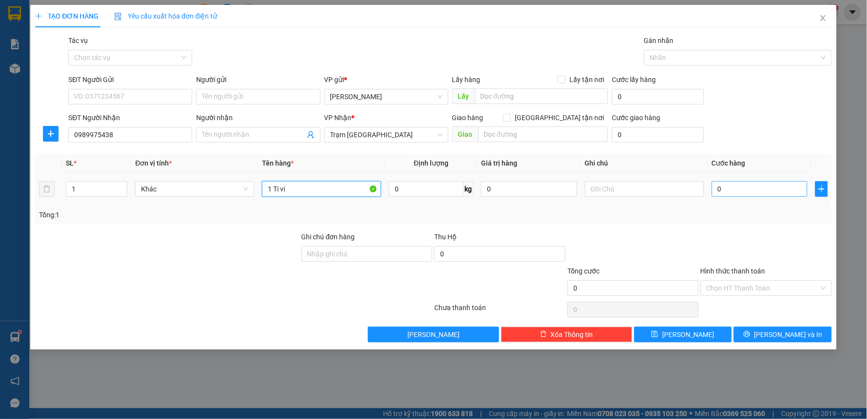
type input "1 Ti vi"
click at [773, 187] on input "0" at bounding box center [760, 189] width 96 height 16
type input "1"
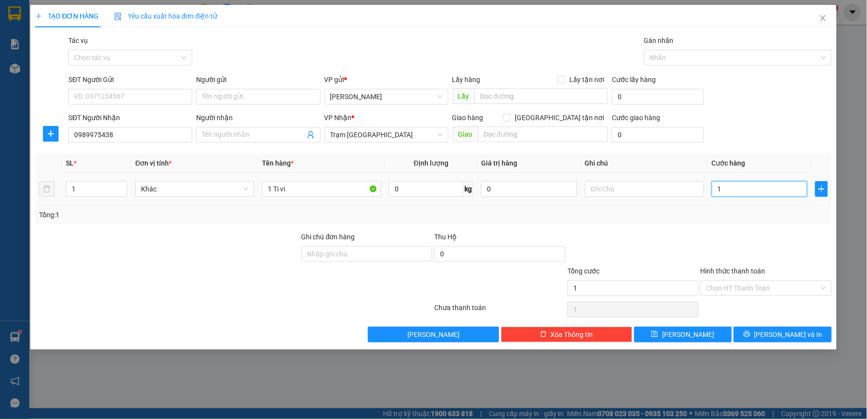
type input "10"
type input "100"
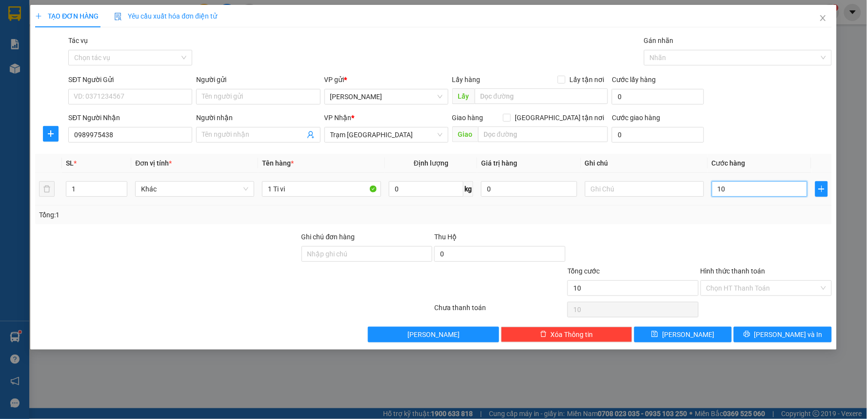
type input "100"
type input "100.000"
click at [752, 228] on div "Transit Pickup Surcharge Ids Transit Deliver Surcharge Ids Transit Deliver Surc…" at bounding box center [433, 188] width 797 height 307
click at [761, 287] on input "Hình thức thanh toán" at bounding box center [763, 288] width 113 height 15
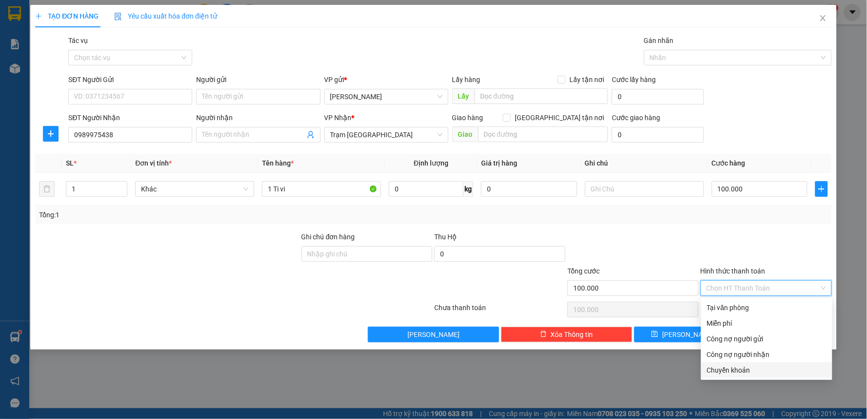
click at [726, 373] on div "Chuyển khoản" at bounding box center [767, 370] width 120 height 11
type input "0"
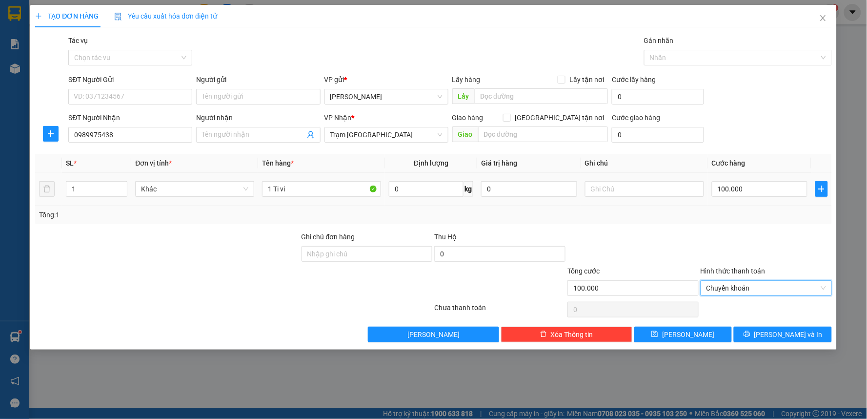
click at [622, 201] on td at bounding box center [644, 189] width 127 height 33
click at [622, 189] on input "text" at bounding box center [644, 189] width 119 height 16
type input "u"
type input "gửi vô lại cho khách"
click at [272, 135] on input "Người nhận" at bounding box center [253, 134] width 102 height 11
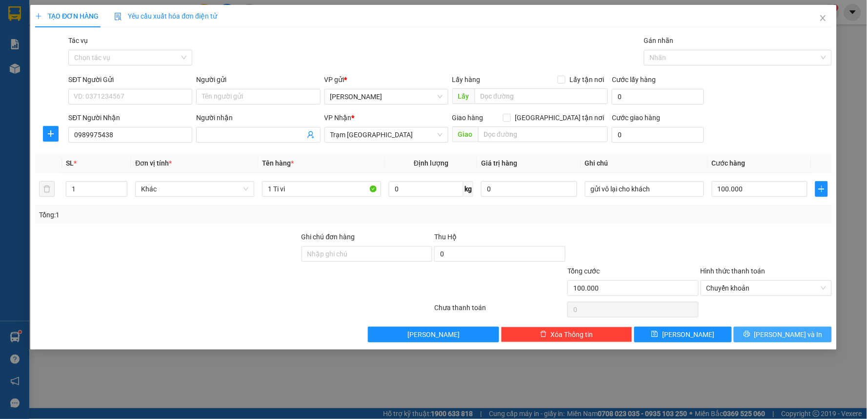
click at [788, 335] on span "[PERSON_NAME] và In" at bounding box center [789, 334] width 68 height 11
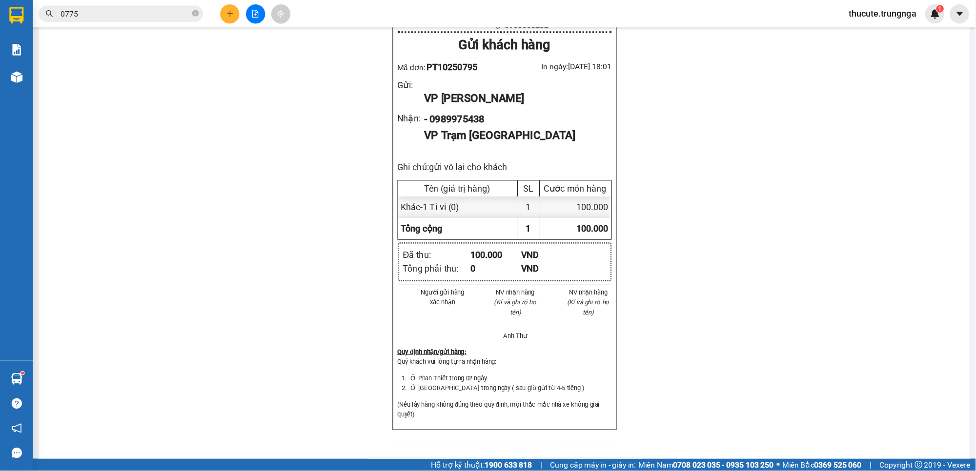
scroll to position [325, 0]
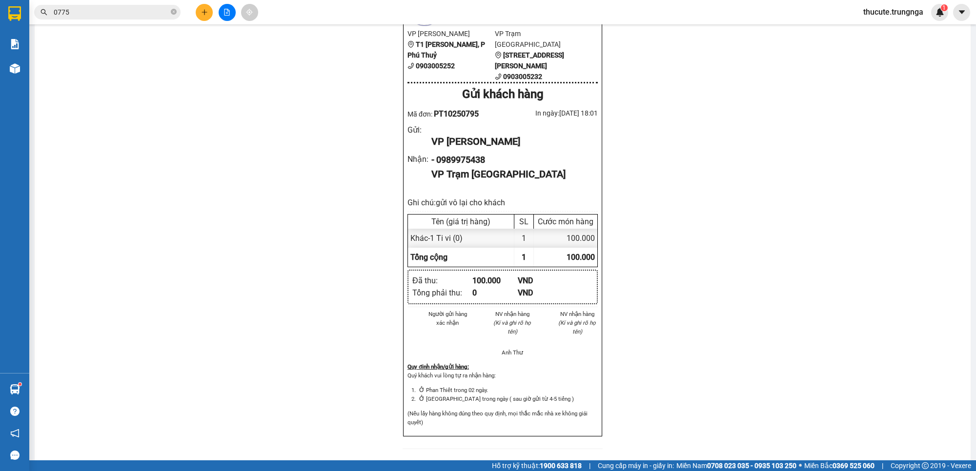
drag, startPoint x: 849, startPoint y: 0, endPoint x: 684, endPoint y: 196, distance: 255.6
click at [684, 196] on div "Gửi: [PERSON_NAME] Lấy: Nhận: Trạm Sài Gòn 0989975438 Giao: Đã thu: 100.000 Chư…" at bounding box center [502, 217] width 913 height 915
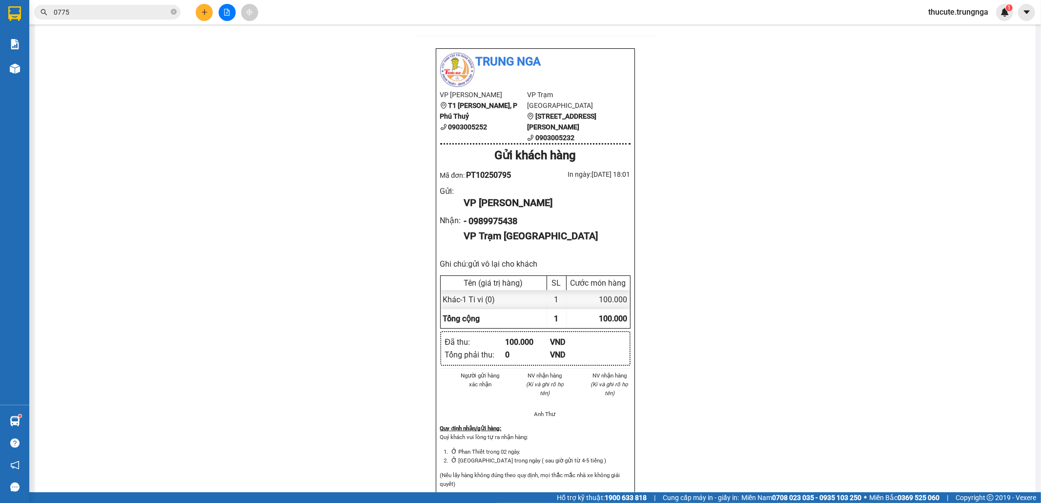
drag, startPoint x: 975, startPoint y: 7, endPoint x: 775, endPoint y: 206, distance: 281.6
click at [775, 206] on div "Gửi: [PERSON_NAME] Lấy: Nhận: Trạm Sài Gòn 0989975438 Giao: Đã thu: 100.000 Chư…" at bounding box center [535, 278] width 978 height 915
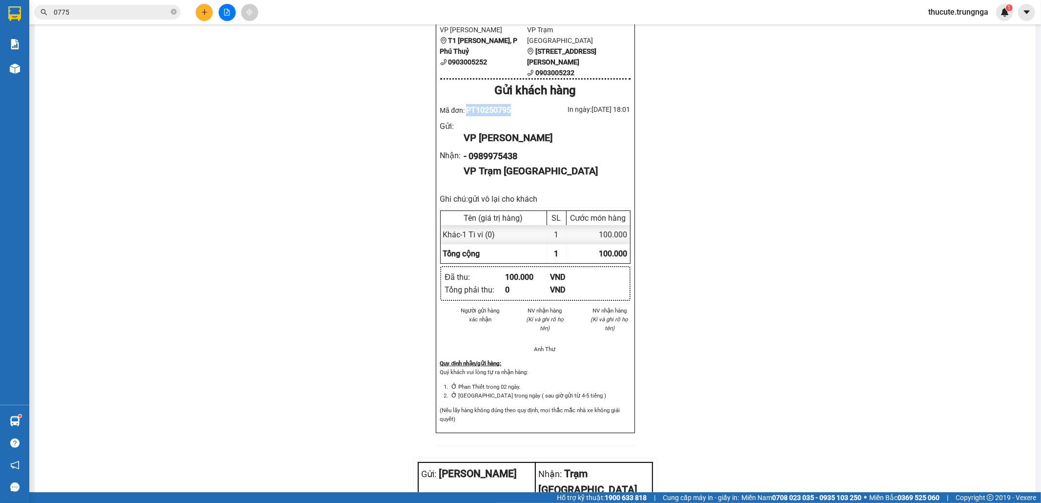
drag, startPoint x: 462, startPoint y: 100, endPoint x: 508, endPoint y: 104, distance: 46.1
click at [508, 105] on span "PT10250795" at bounding box center [488, 109] width 45 height 9
copy span "PT10250795"
drag, startPoint x: 518, startPoint y: 151, endPoint x: 467, endPoint y: 150, distance: 51.7
click at [467, 150] on div "- 0989975438" at bounding box center [543, 156] width 159 height 14
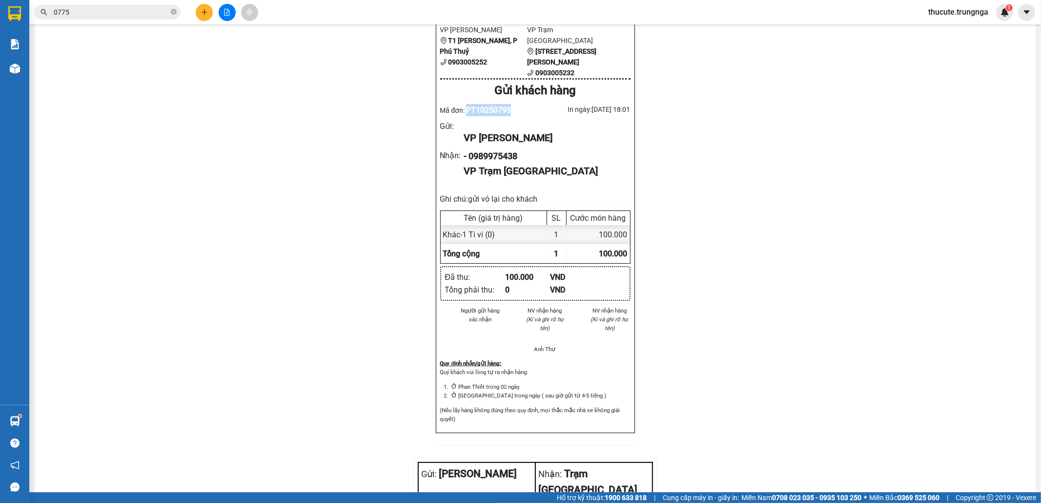
copy div "0989975438"
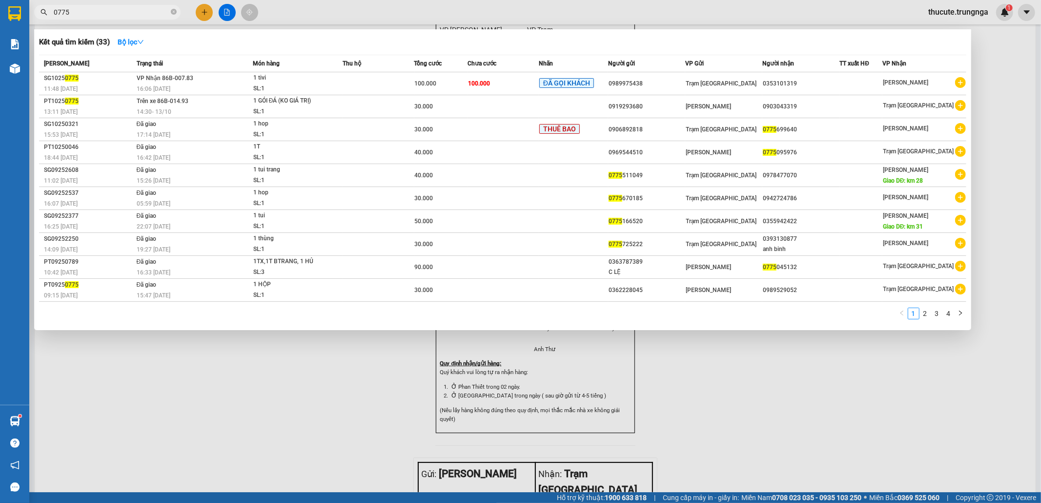
click at [123, 14] on input "0775" at bounding box center [111, 12] width 115 height 11
drag, startPoint x: 80, startPoint y: 79, endPoint x: 41, endPoint y: 77, distance: 38.6
click at [41, 77] on td "SG1025 0775 11:48 [DATE]" at bounding box center [86, 83] width 95 height 23
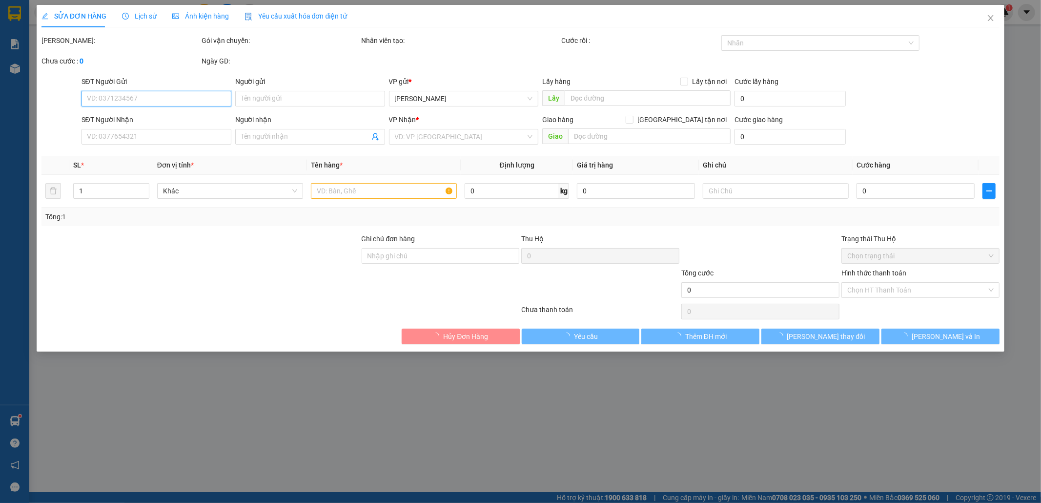
type input "0989975438"
type input "0353101319"
type input "100.000"
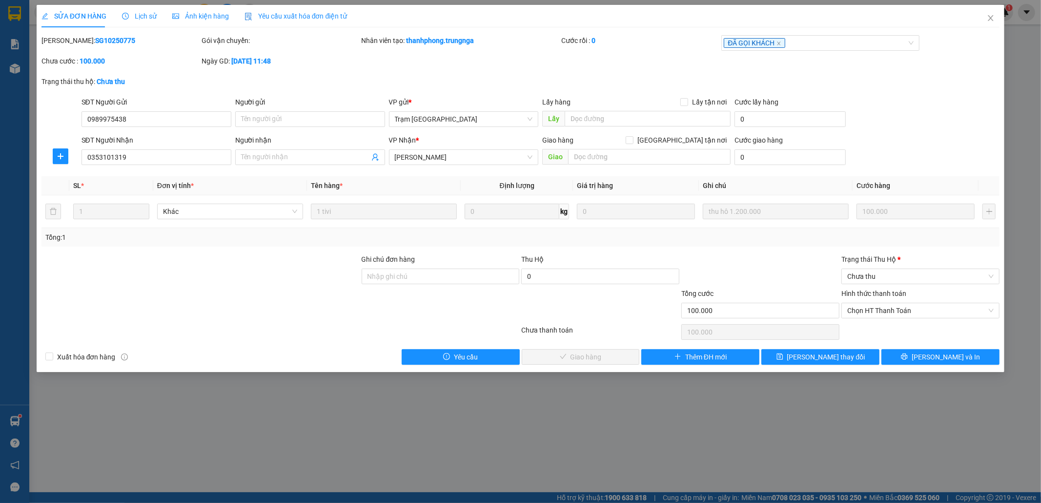
drag, startPoint x: 81, startPoint y: 42, endPoint x: 67, endPoint y: 41, distance: 13.2
click at [67, 41] on div "[PERSON_NAME]: SG10250775" at bounding box center [120, 40] width 158 height 11
copy b "SG10250775"
click at [867, 16] on span "Close" at bounding box center [990, 18] width 27 height 27
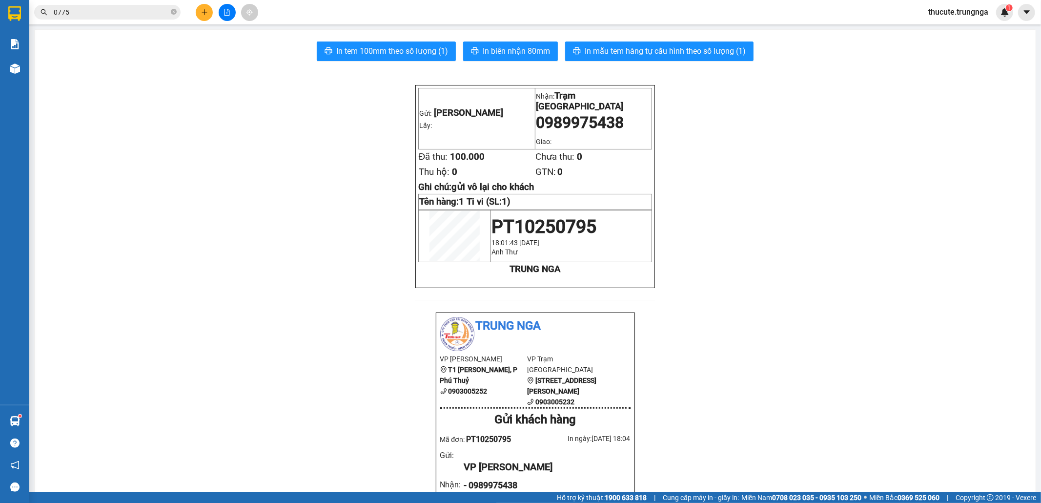
click at [67, 17] on input "0775" at bounding box center [111, 12] width 115 height 11
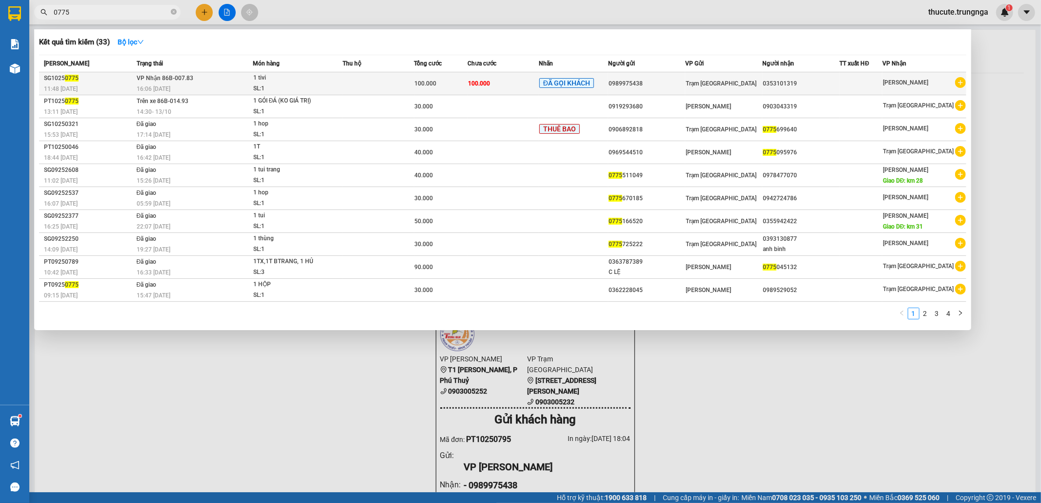
click at [867, 82] on icon "plus-circle" at bounding box center [960, 82] width 11 height 11
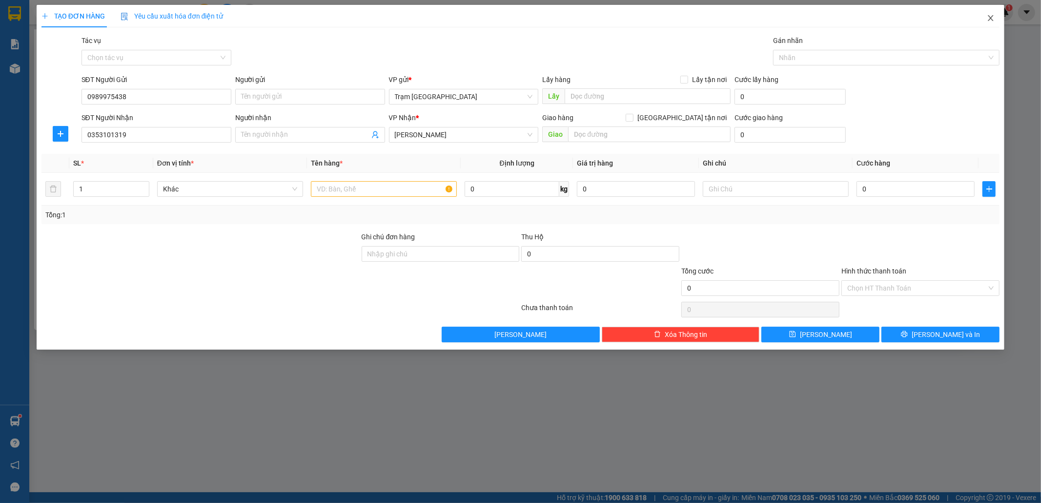
click at [867, 14] on span "Close" at bounding box center [990, 18] width 27 height 27
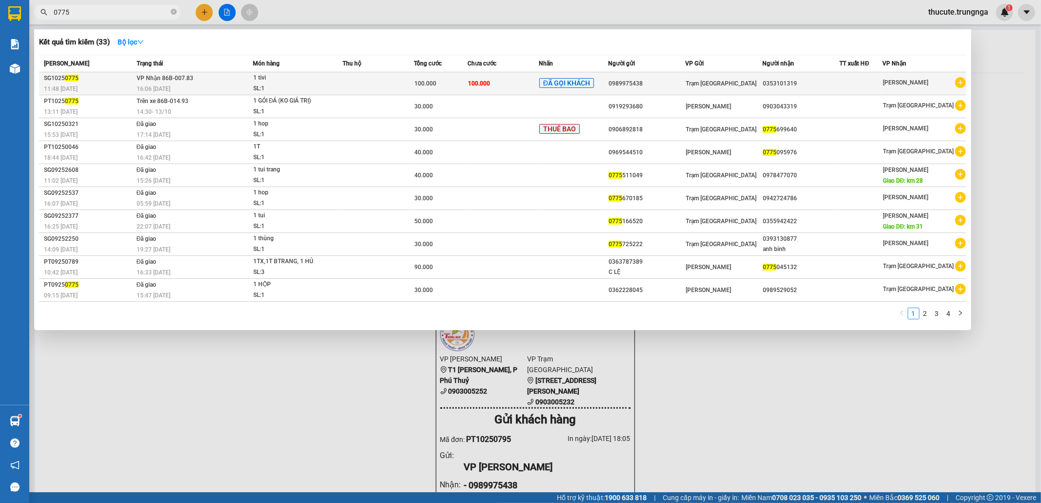
click at [635, 85] on div "0989975438" at bounding box center [647, 84] width 76 height 10
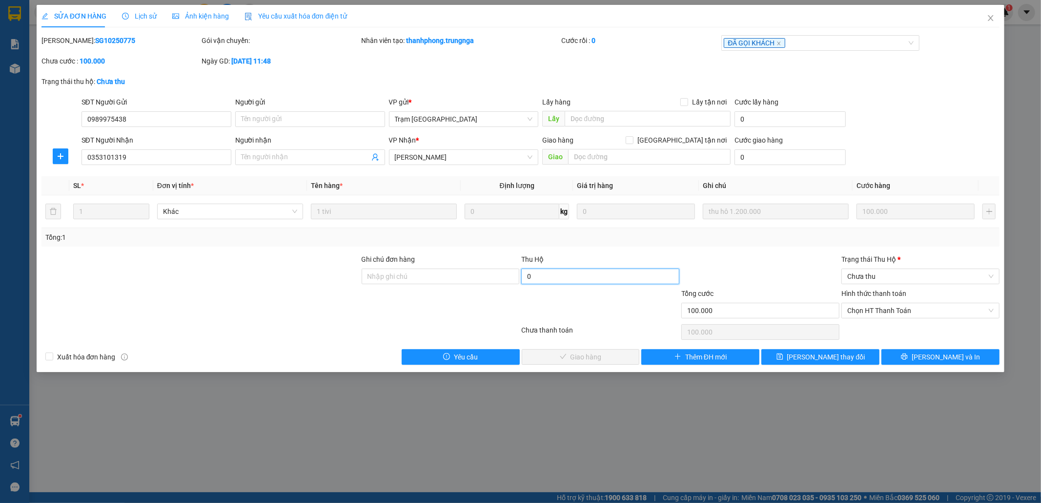
click at [593, 273] on input "0" at bounding box center [600, 276] width 158 height 16
click at [742, 260] on div at bounding box center [760, 271] width 160 height 34
click at [867, 278] on span "Chưa thu" at bounding box center [920, 276] width 146 height 15
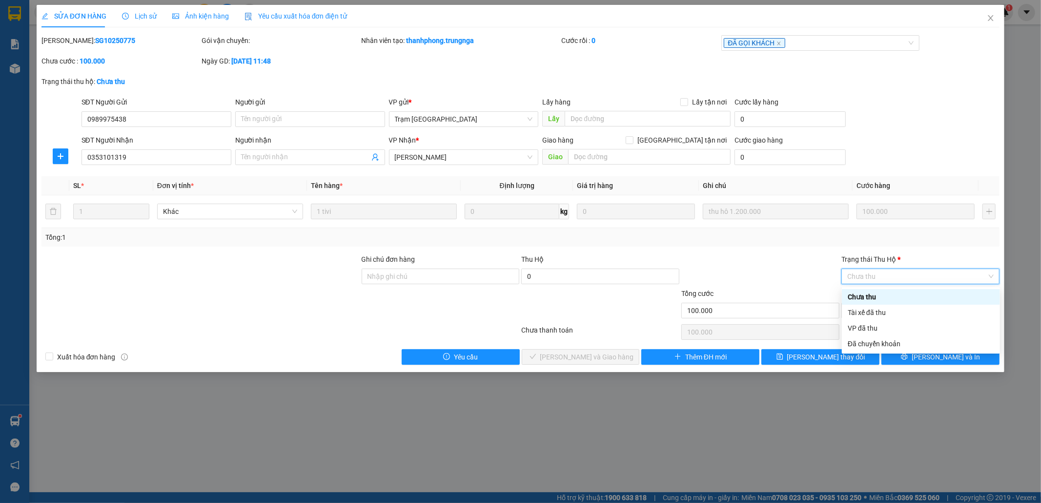
click at [867, 278] on span "Chưa thu" at bounding box center [920, 276] width 146 height 15
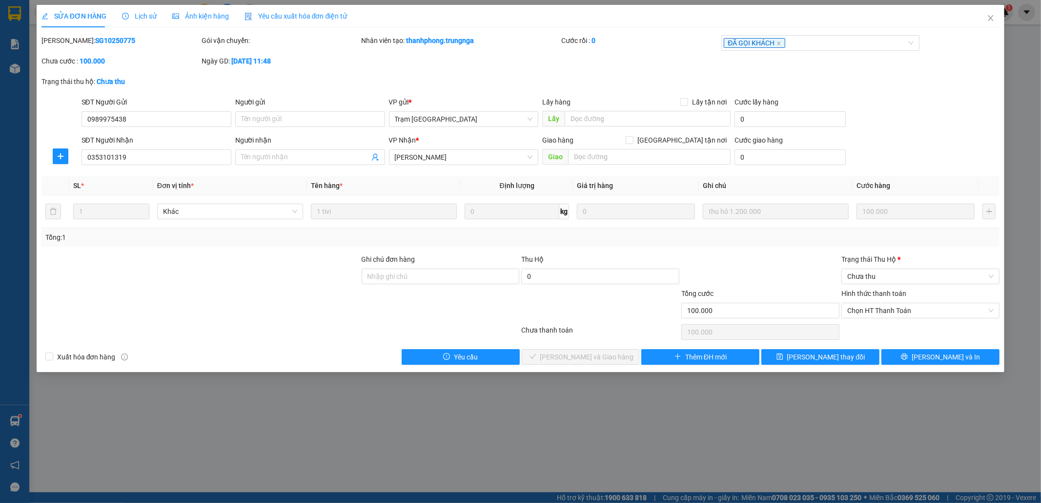
click at [867, 239] on div "Tổng: 1" at bounding box center [520, 237] width 951 height 11
click at [867, 16] on icon "close" at bounding box center [991, 18] width 8 height 8
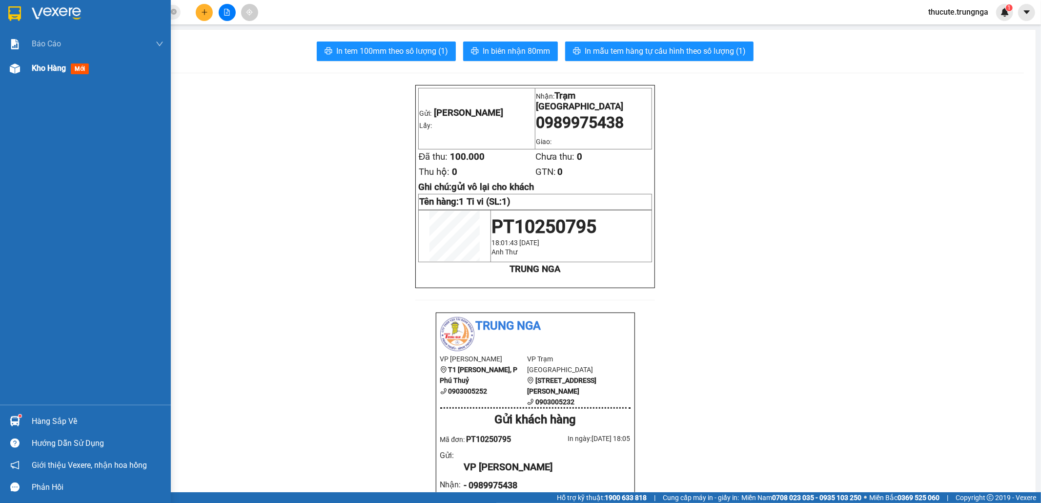
click at [30, 71] on div "Kho hàng mới" at bounding box center [85, 68] width 171 height 24
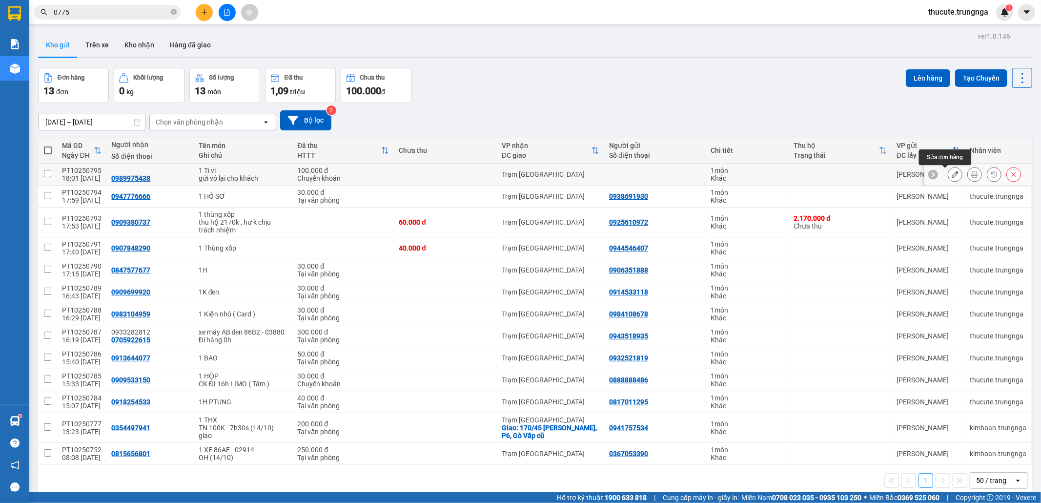
click at [867, 174] on icon at bounding box center [955, 174] width 7 height 7
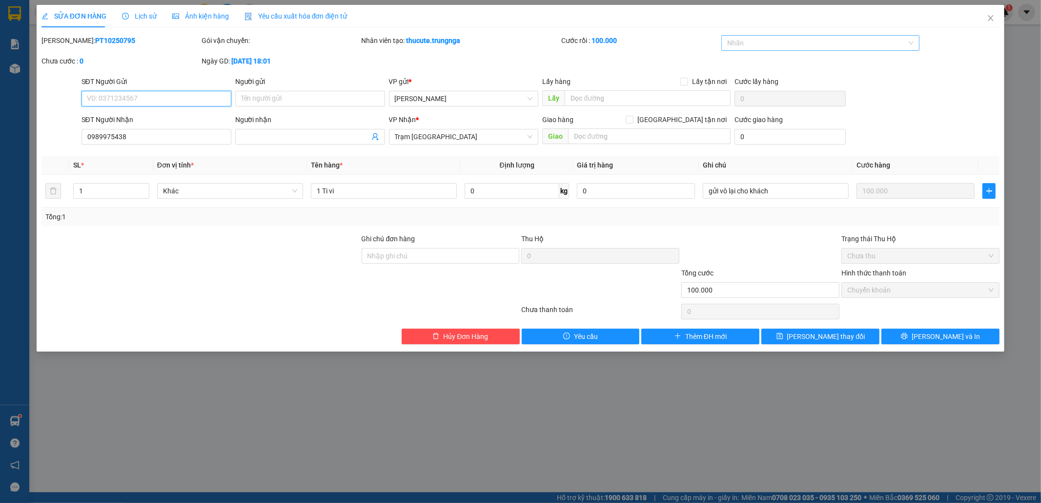
click at [822, 46] on div at bounding box center [816, 43] width 184 height 12
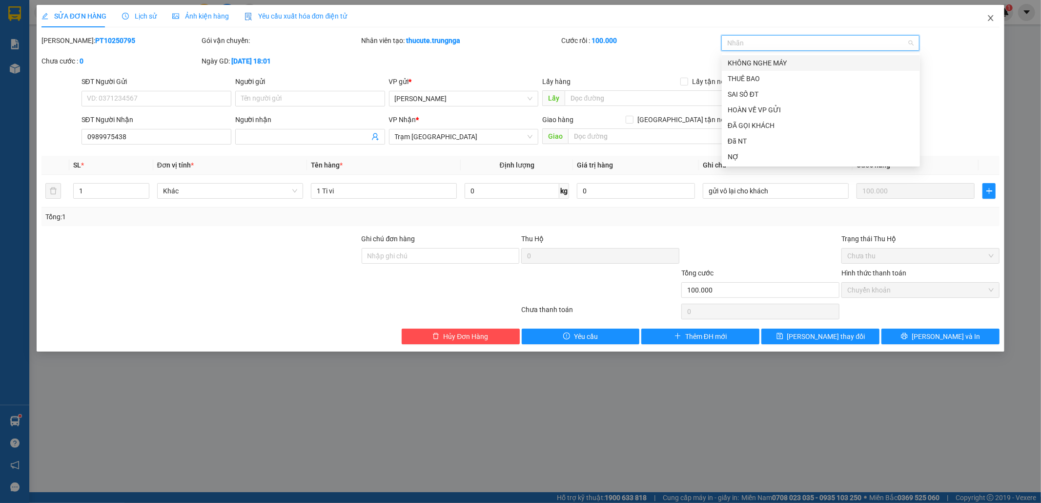
click at [867, 19] on span "Close" at bounding box center [990, 18] width 27 height 27
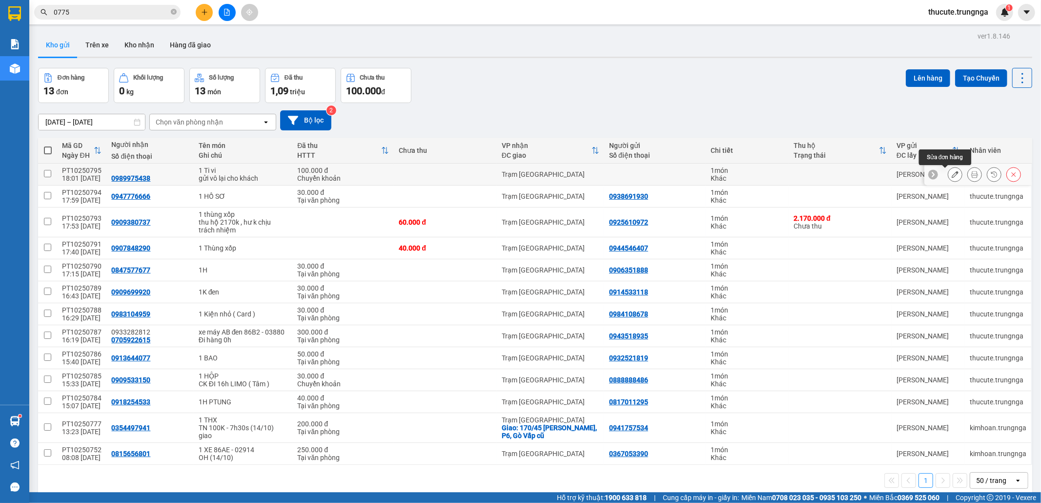
click at [867, 177] on icon at bounding box center [955, 174] width 7 height 7
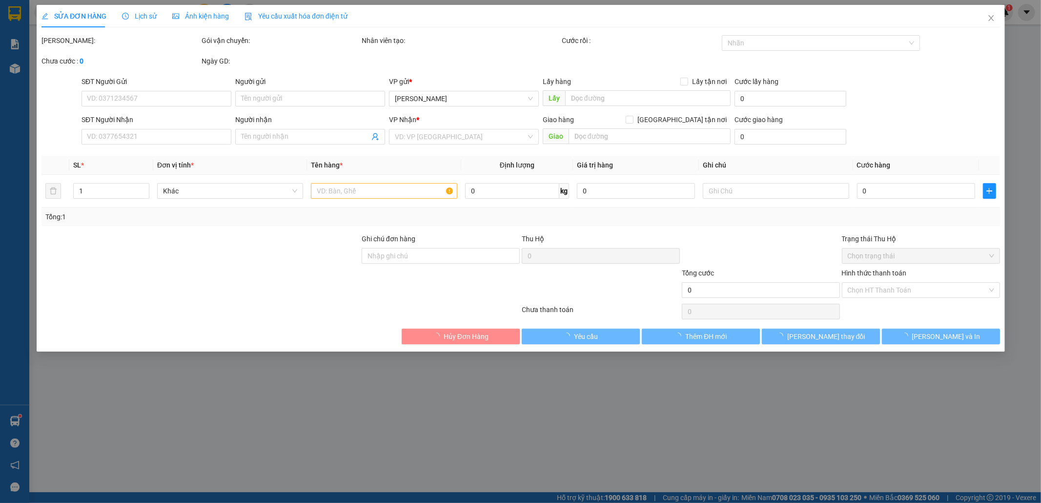
type input "0989975438"
type input "100.000"
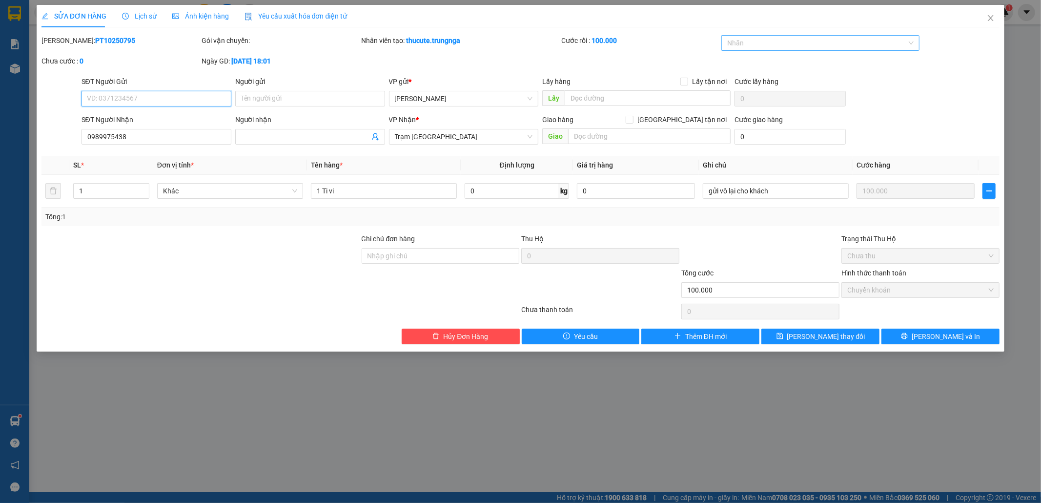
click at [792, 45] on div at bounding box center [816, 43] width 184 height 12
click at [764, 108] on div "HOÀN VỀ VP GỬI" at bounding box center [821, 109] width 186 height 11
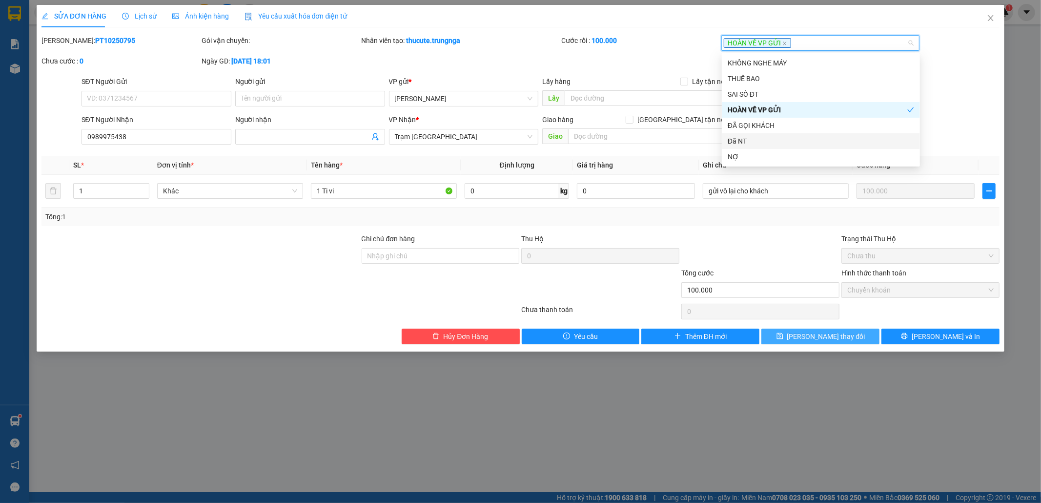
click at [821, 342] on span "[PERSON_NAME] thay đổi" at bounding box center [826, 336] width 78 height 11
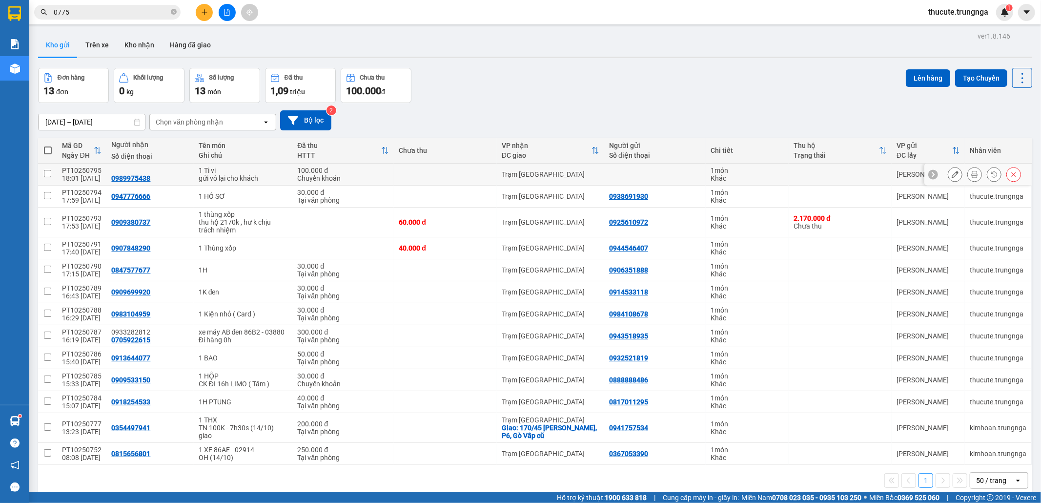
click at [867, 176] on icon at bounding box center [955, 174] width 7 height 7
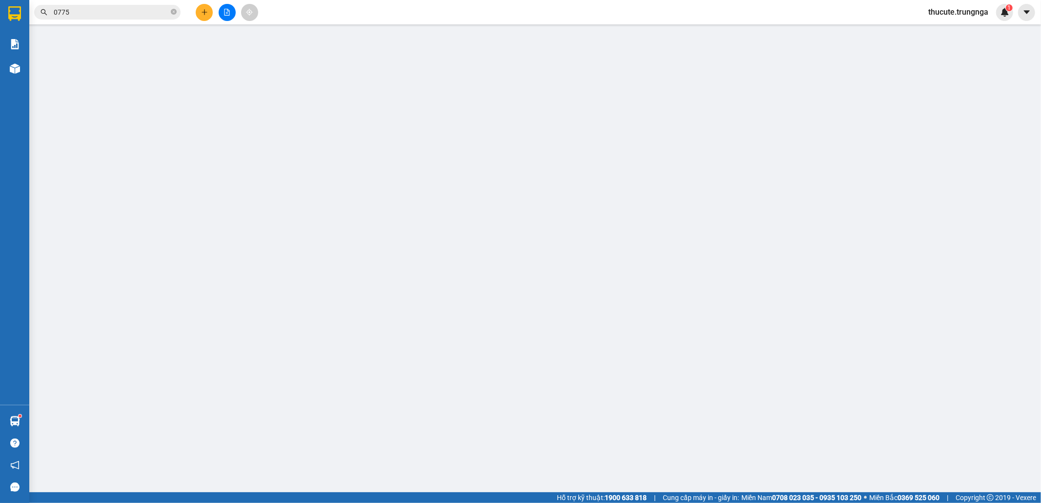
type input "0989975438"
type input "100.000"
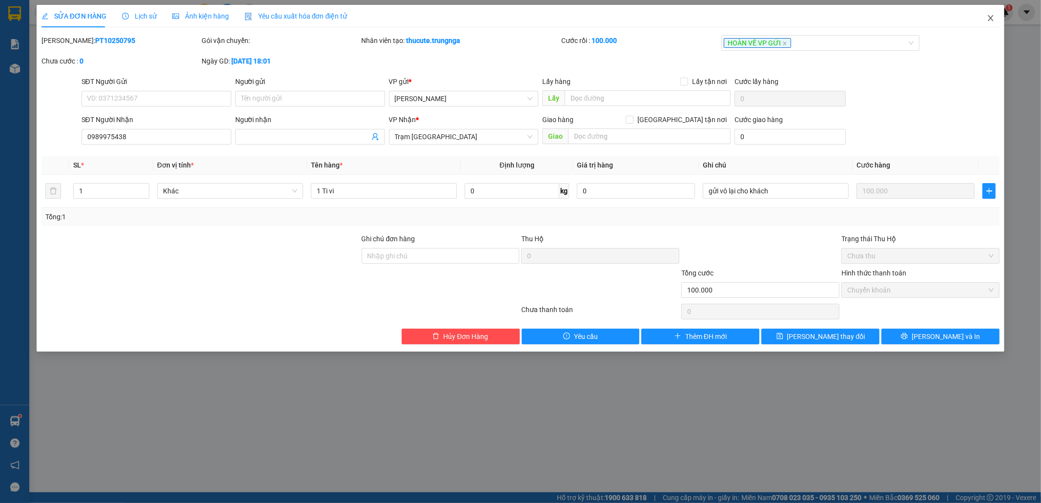
click at [867, 21] on span "Close" at bounding box center [990, 18] width 27 height 27
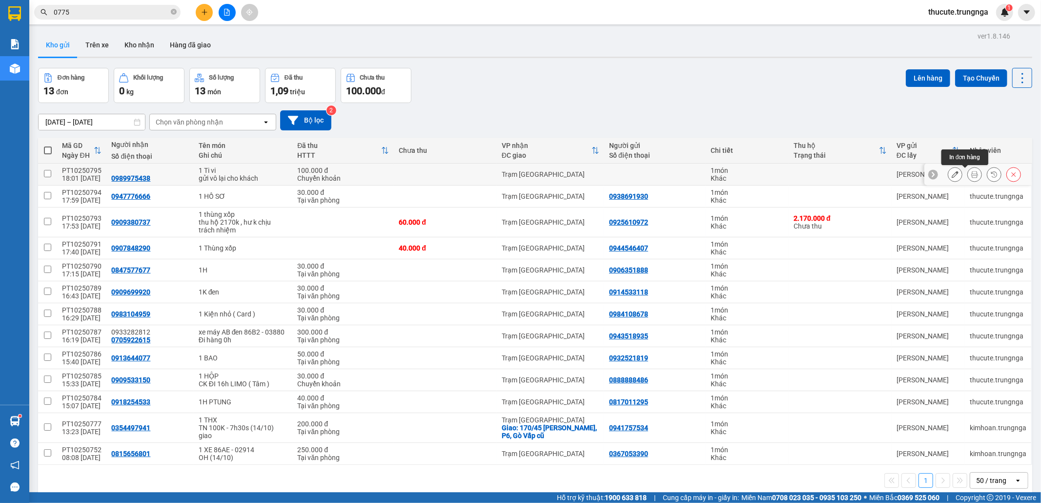
click at [867, 176] on icon at bounding box center [974, 174] width 7 height 7
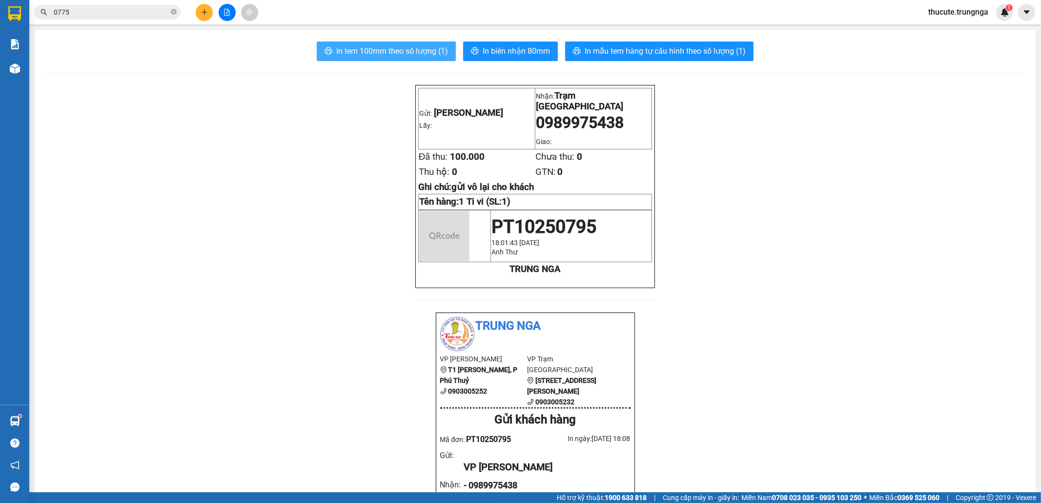
click at [385, 53] on span "In tem 100mm theo số lượng (1)" at bounding box center [392, 51] width 112 height 12
click at [387, 43] on button "In tem 100mm theo số lượng (1)" at bounding box center [386, 51] width 139 height 20
